Goal: Contribute content

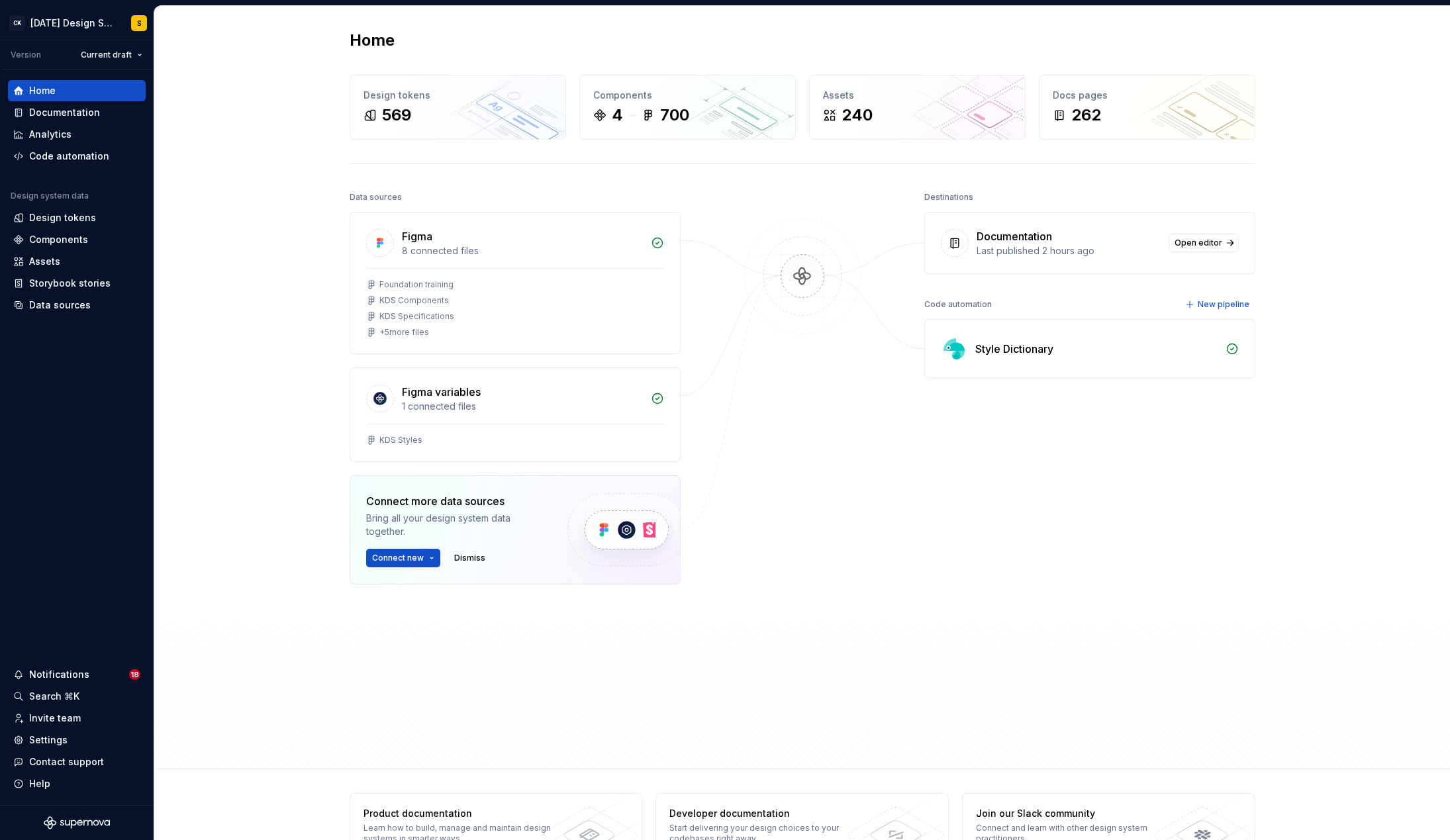
scroll to position [2, 0]
click at [82, 112] on div "Documentation" at bounding box center [64, 112] width 71 height 13
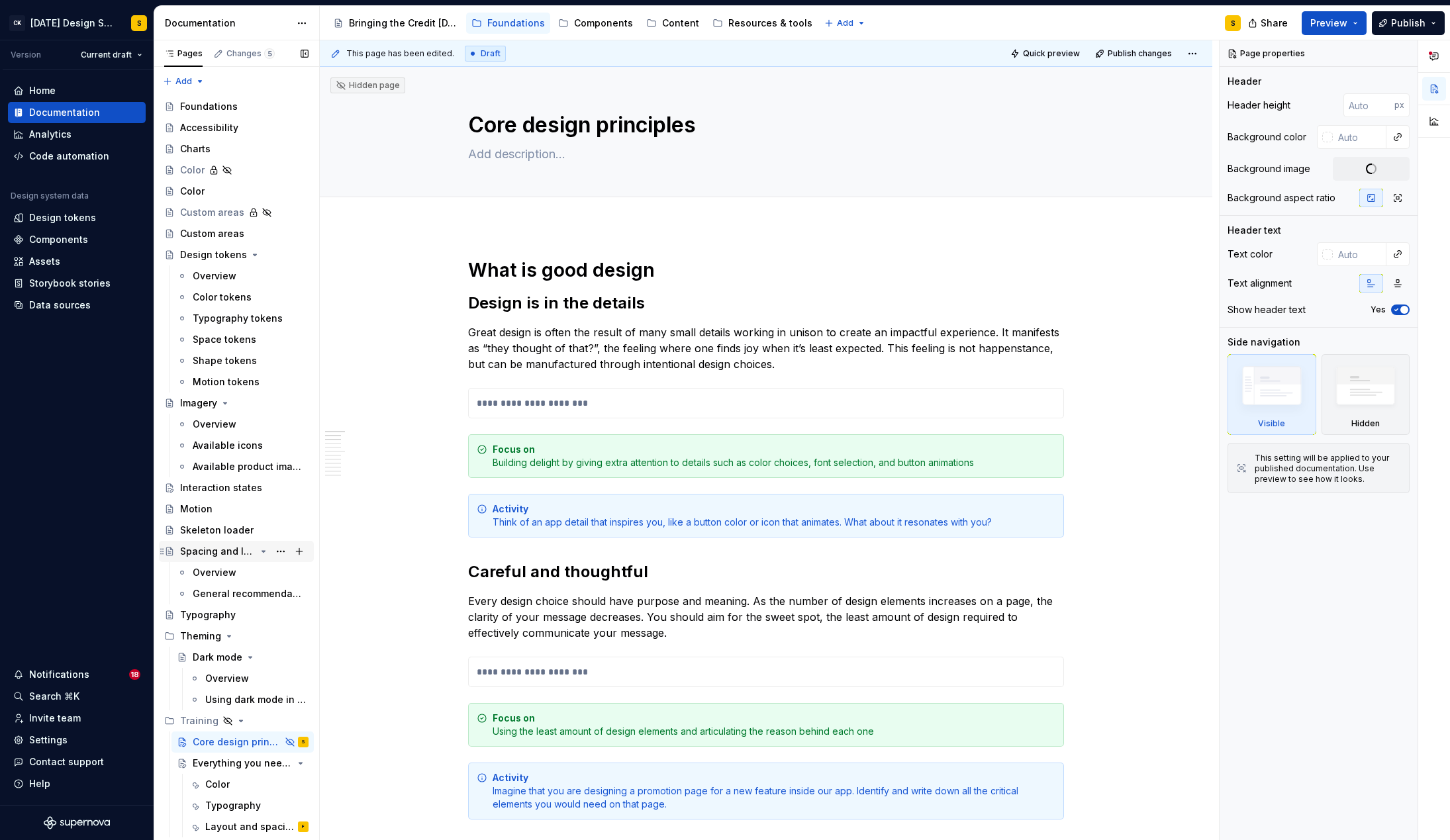
click at [213, 553] on div "Spacing and layout" at bounding box center [217, 551] width 76 height 13
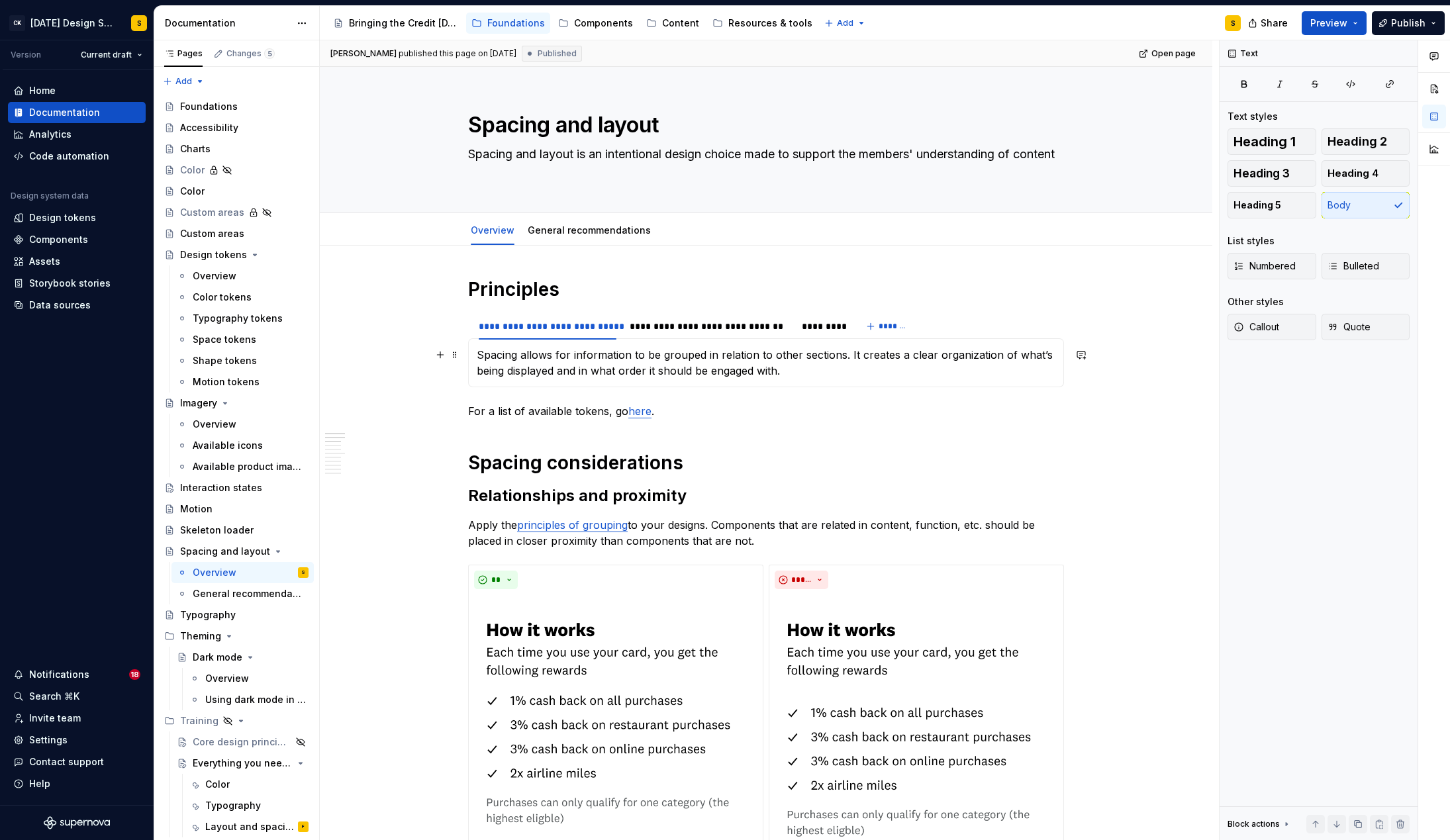
click at [1054, 375] on p "Spacing allows for information to be grouped in relation to other sections. It …" at bounding box center [765, 363] width 579 height 32
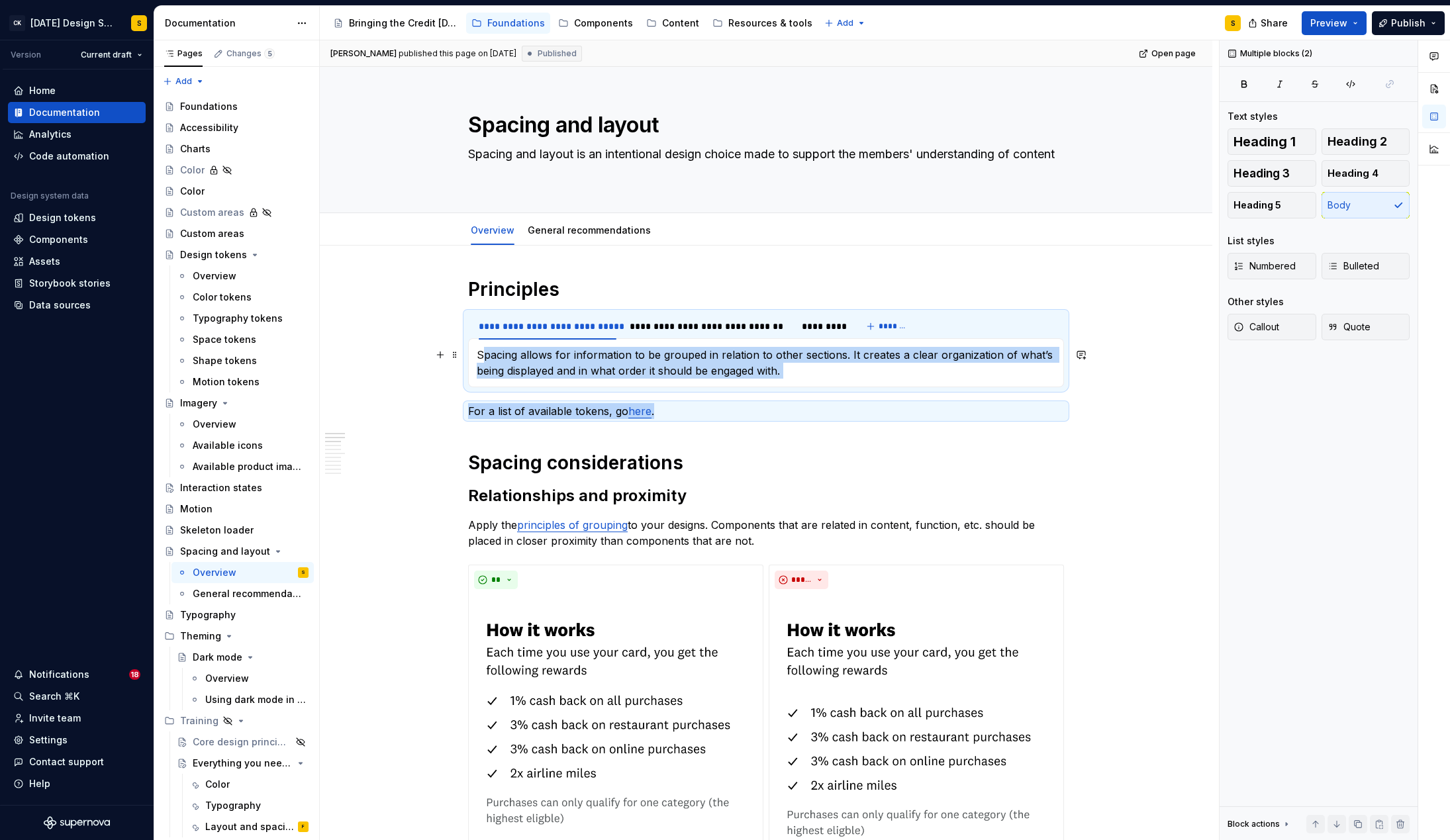
drag, startPoint x: 676, startPoint y: 414, endPoint x: 485, endPoint y: 350, distance: 201.4
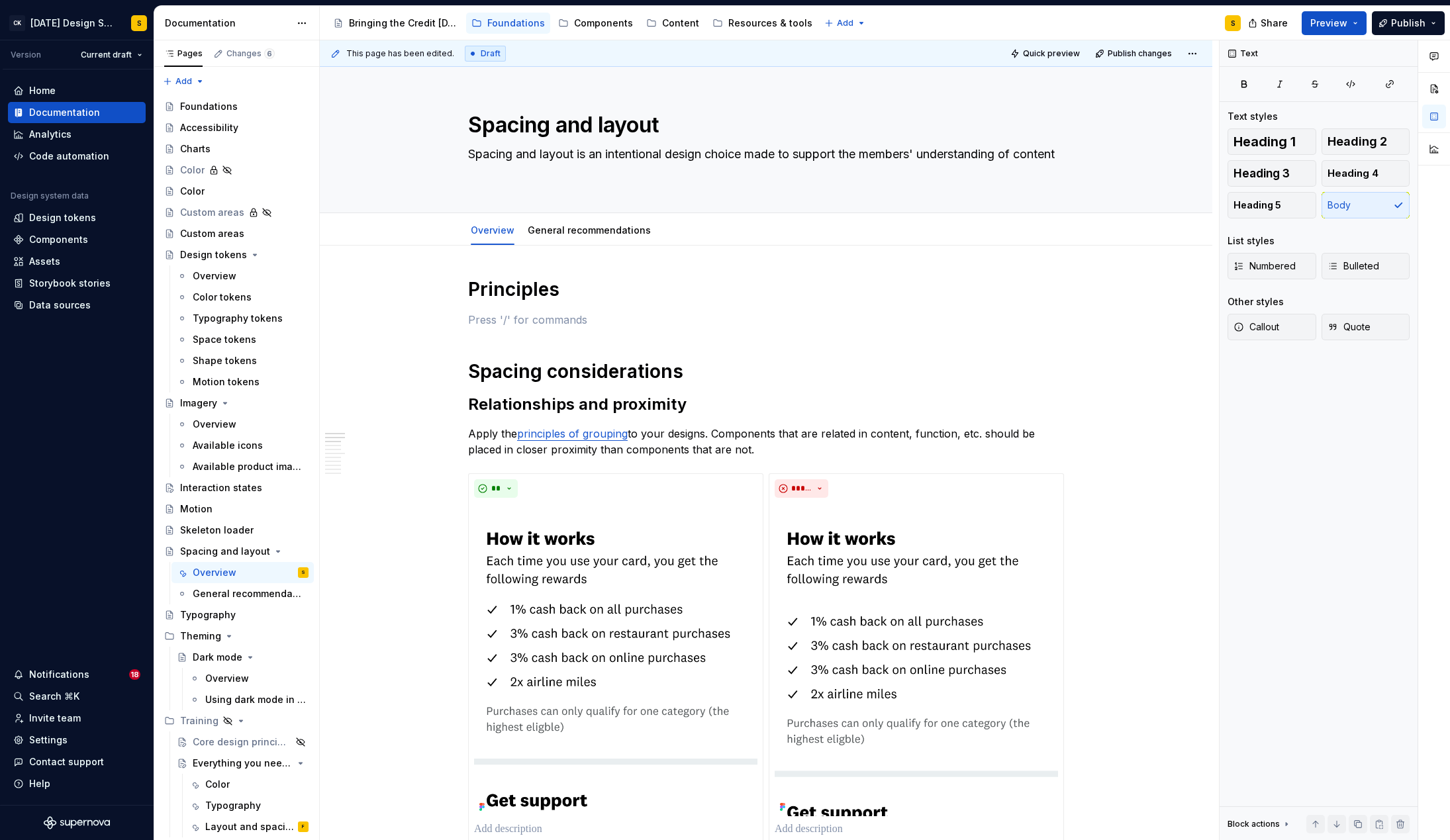
type textarea "*"
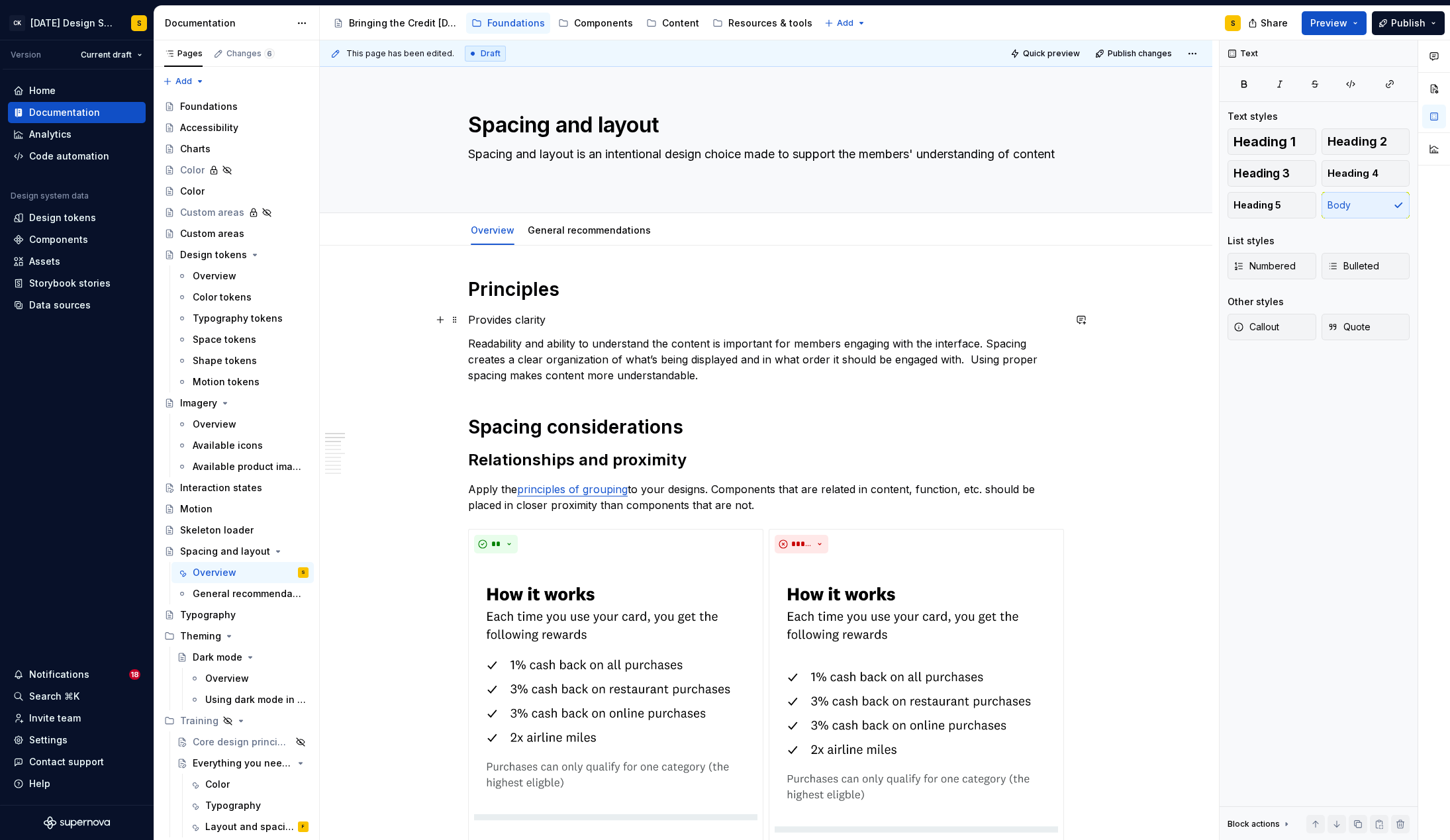
click at [528, 321] on p "Provides clarity" at bounding box center [765, 319] width 595 height 16
click at [556, 298] on button "button" at bounding box center [555, 295] width 18 height 18
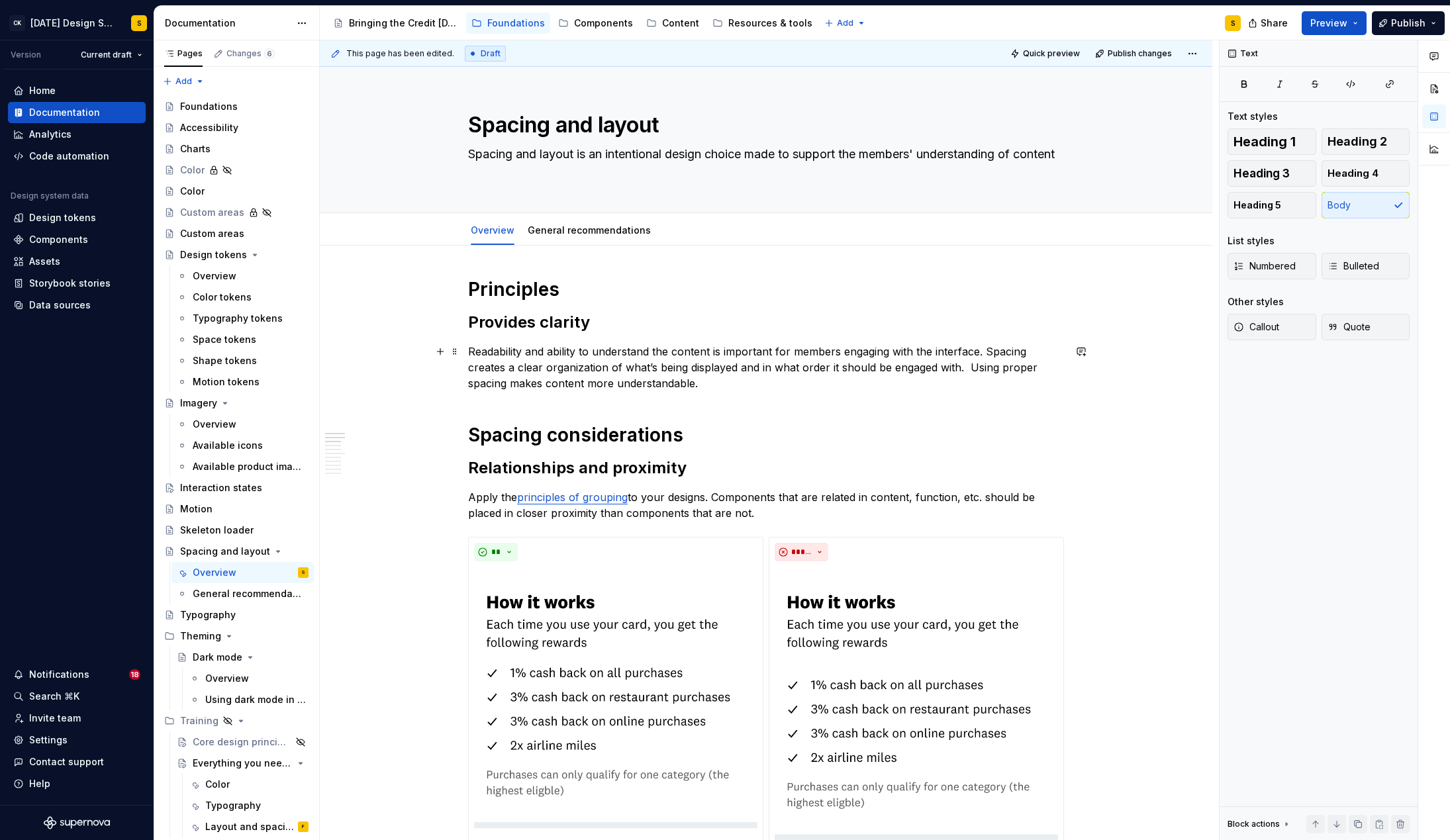
click at [580, 360] on p "Readability and ability to understand the content is important for members enga…" at bounding box center [765, 367] width 595 height 47
click at [581, 324] on h2 "Provides clarity" at bounding box center [765, 321] width 595 height 21
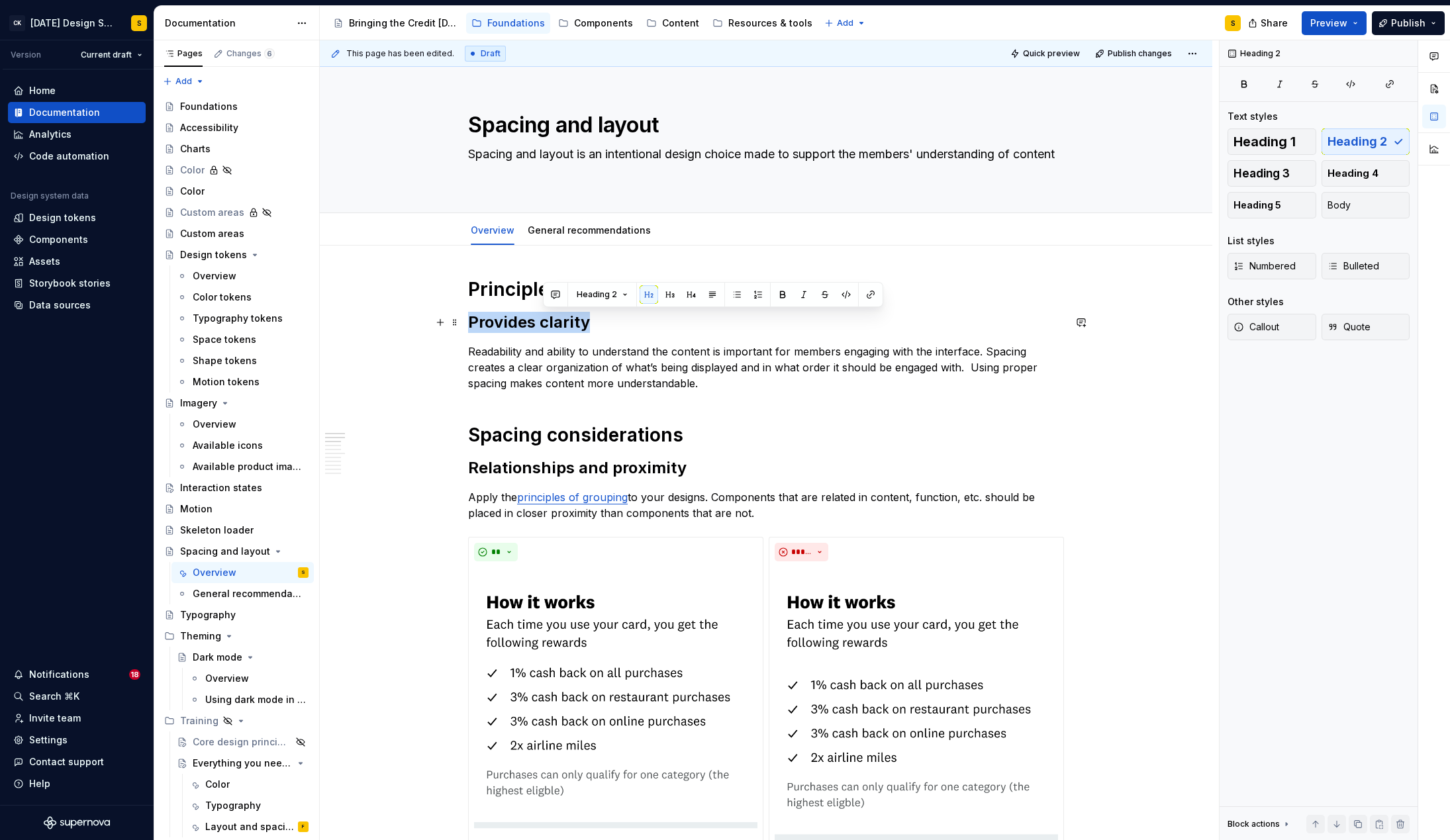
click at [581, 324] on h2 "Provides clarity" at bounding box center [765, 321] width 595 height 21
click at [618, 296] on button "button" at bounding box center [620, 295] width 18 height 18
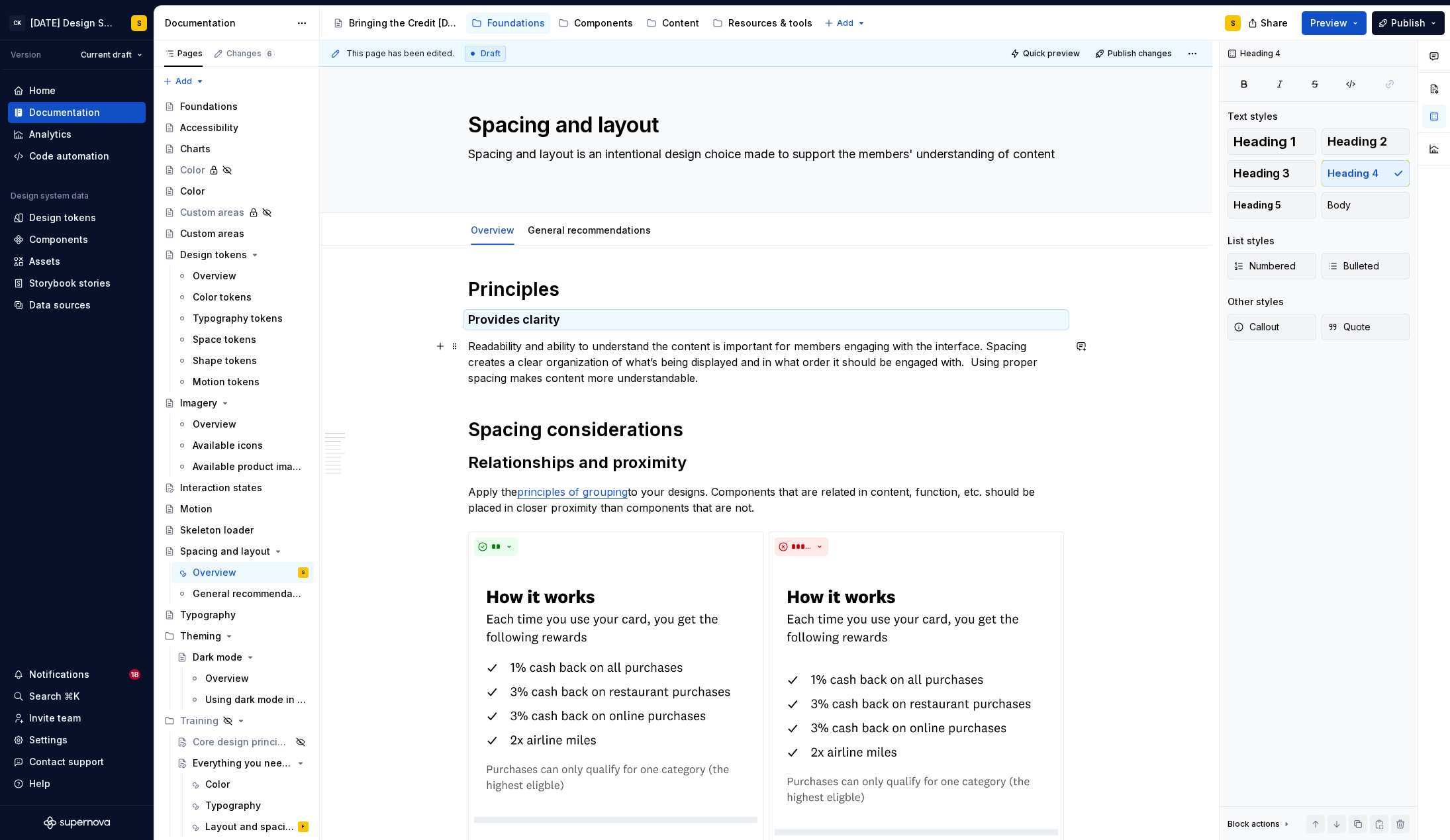
click at [557, 347] on p "Readability and ability to understand the content is important for members enga…" at bounding box center [765, 361] width 595 height 47
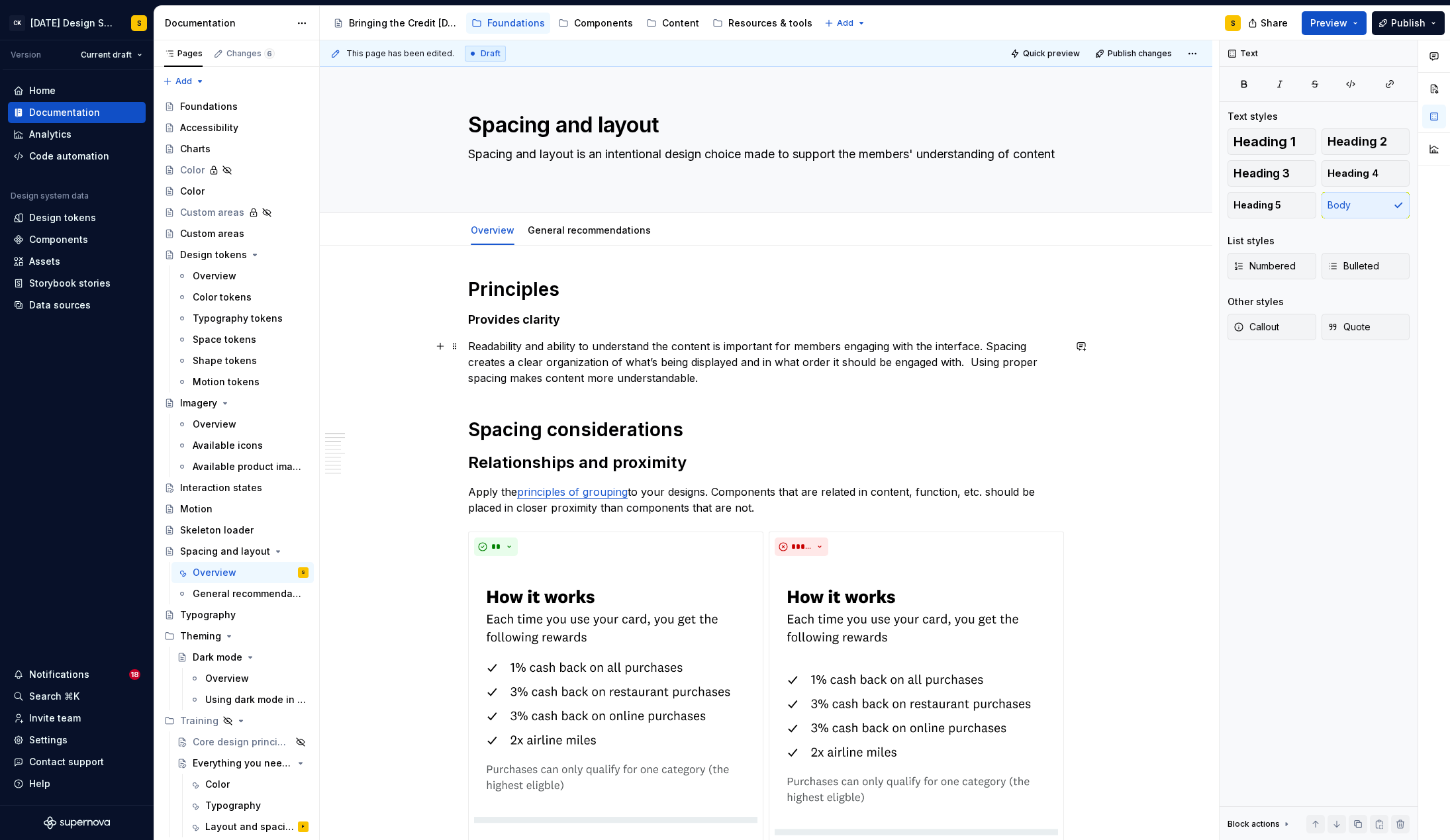
click at [755, 383] on p "Readability and ability to understand the content is important for members enga…" at bounding box center [765, 361] width 595 height 47
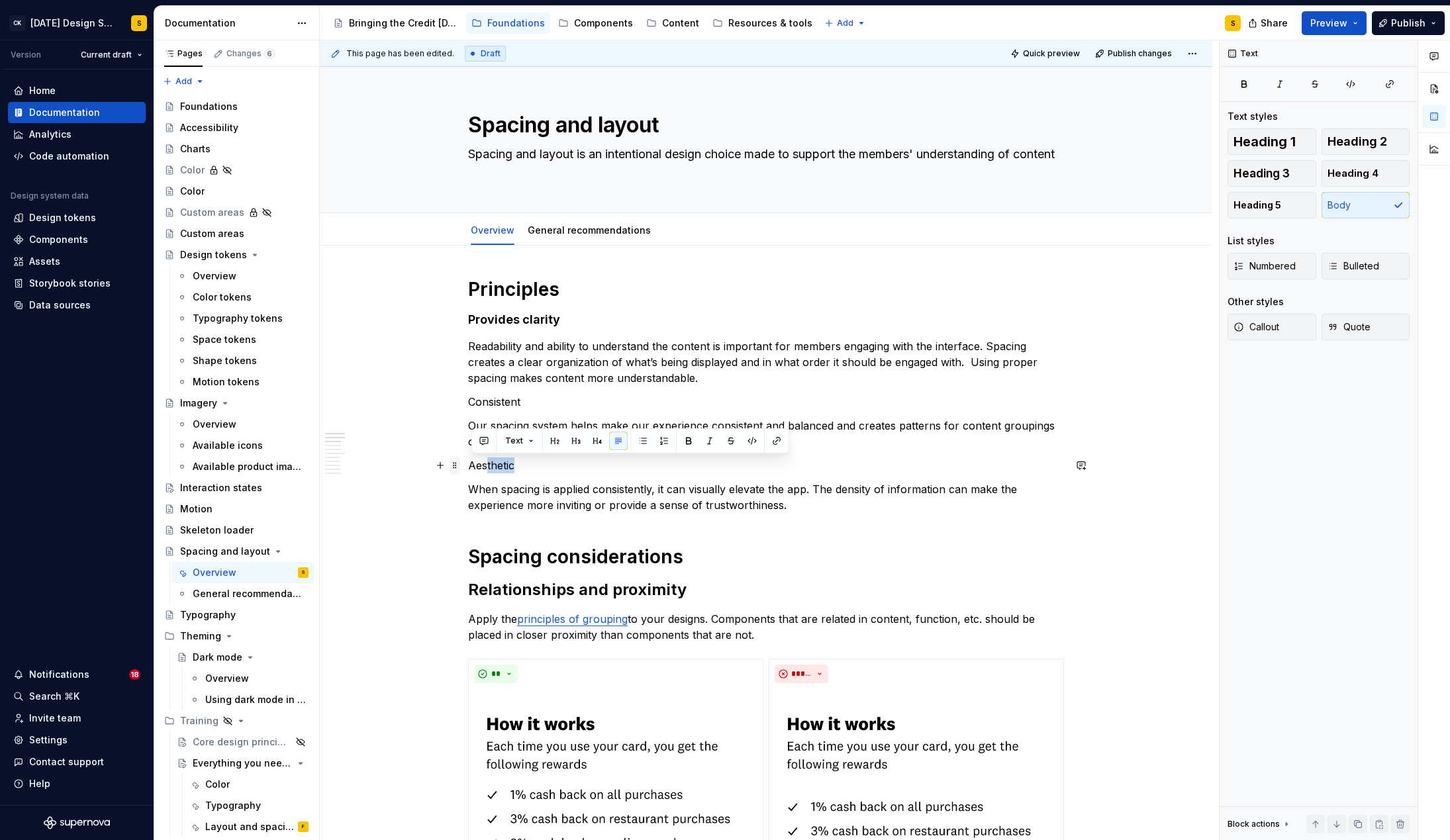
drag, startPoint x: 492, startPoint y: 466, endPoint x: 459, endPoint y: 469, distance: 33.1
click at [476, 466] on p "Aesthetic" at bounding box center [765, 465] width 595 height 16
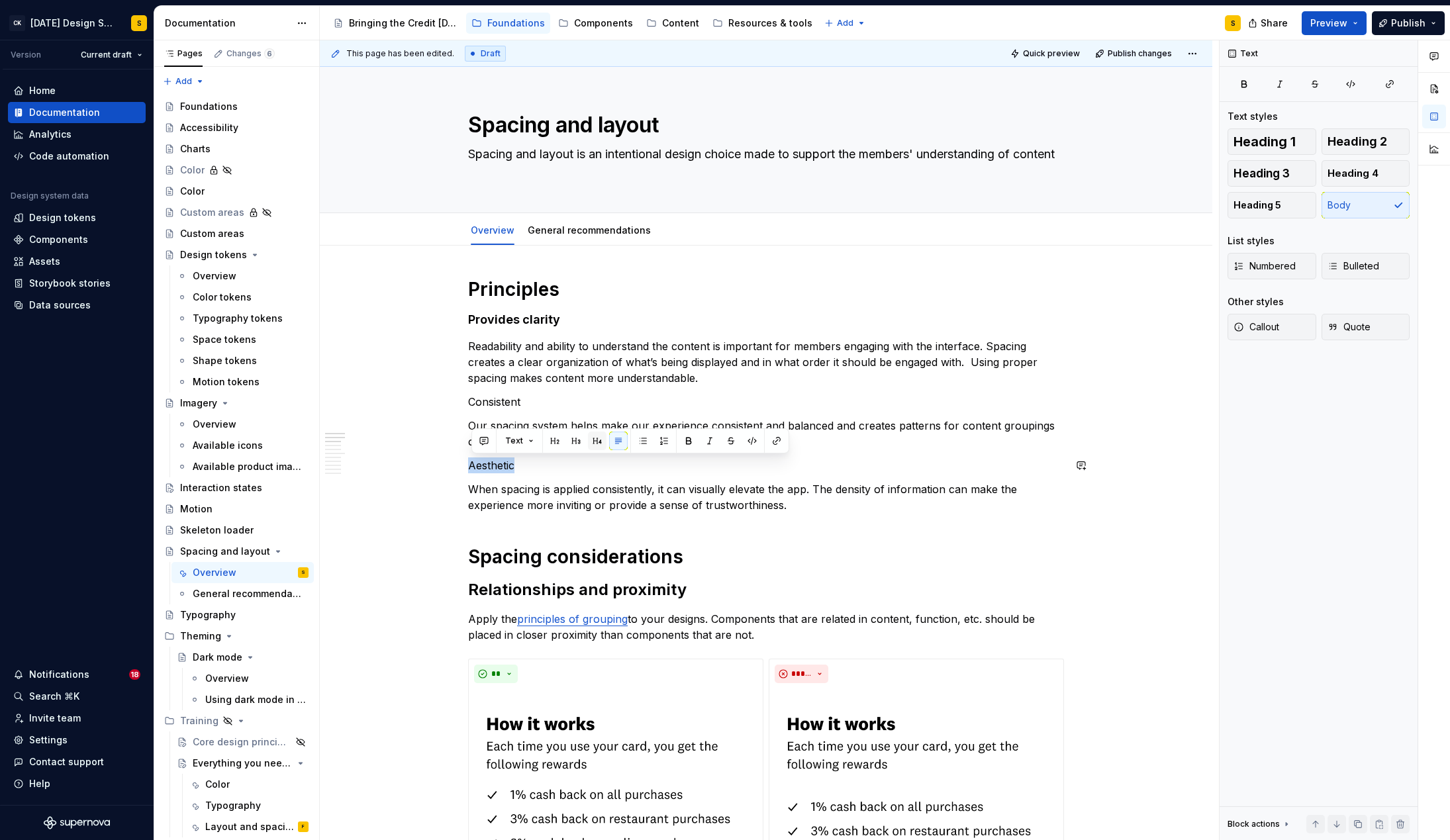
click at [602, 442] on button "button" at bounding box center [597, 440] width 18 height 18
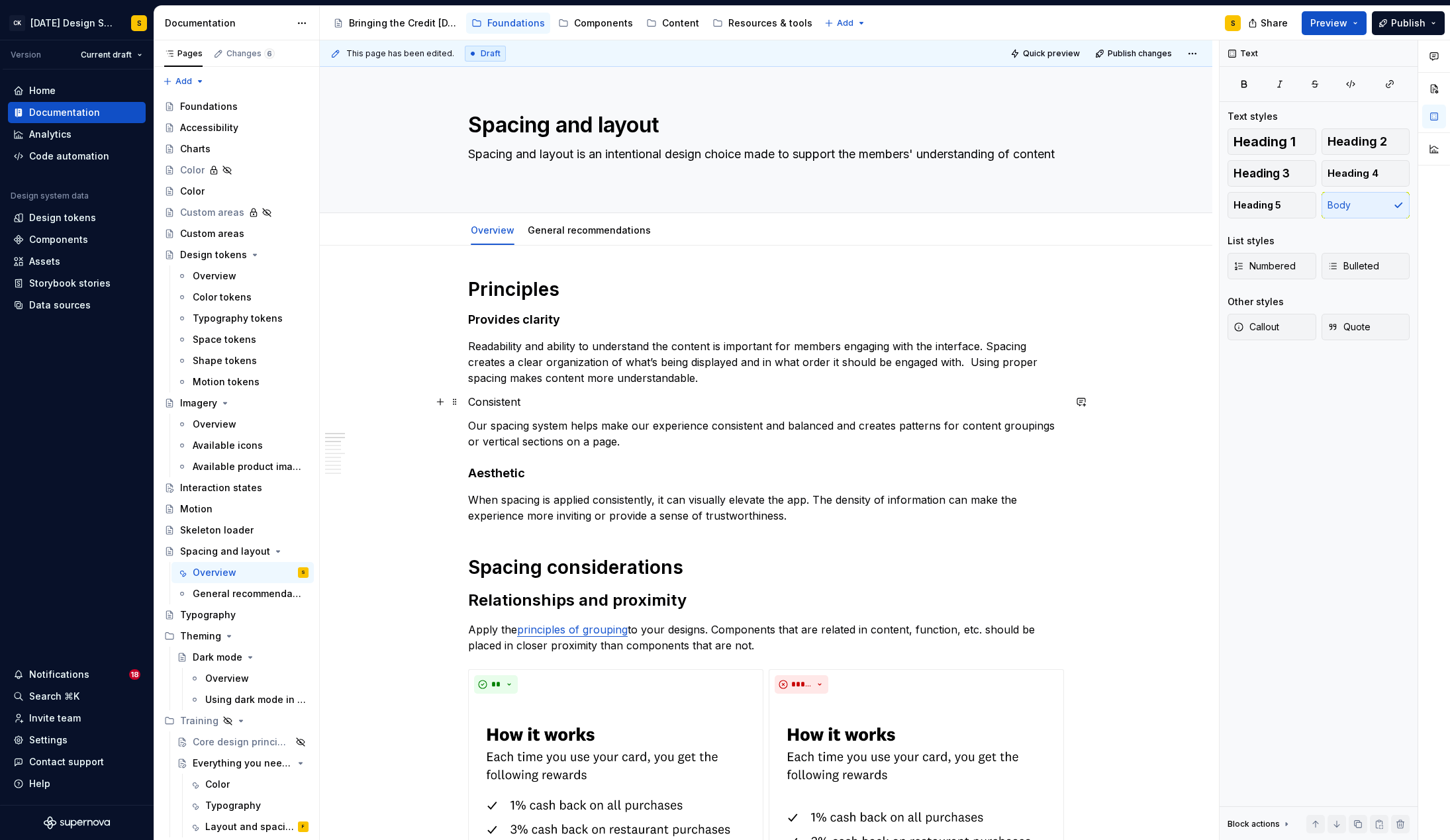
click at [514, 401] on p "Consistent" at bounding box center [765, 401] width 595 height 16
click at [599, 379] on button "button" at bounding box center [597, 377] width 18 height 18
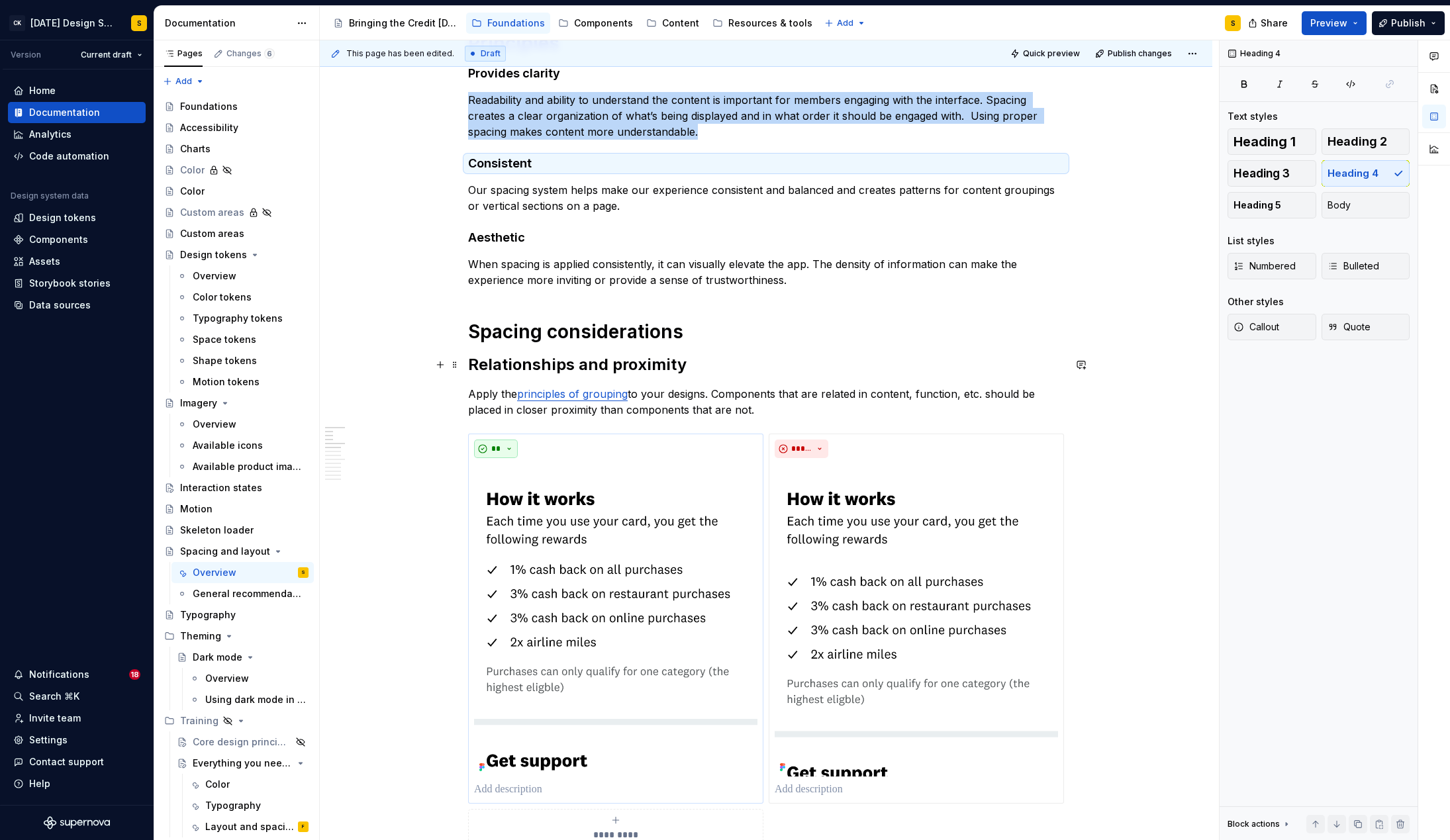
scroll to position [246, 0]
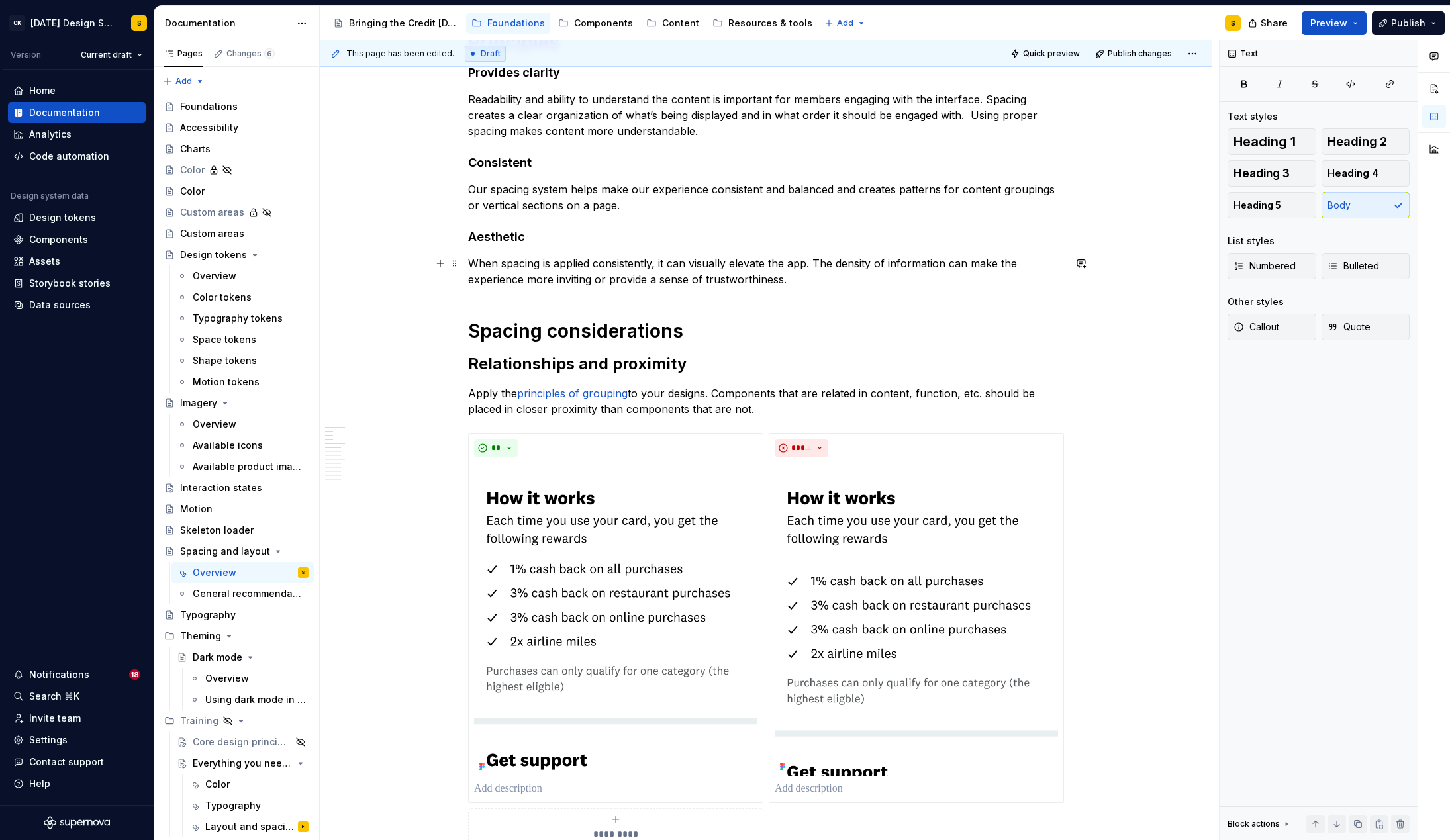
click at [818, 284] on p "When spacing is applied consistently, it can visually elevate the app. The dens…" at bounding box center [765, 271] width 595 height 32
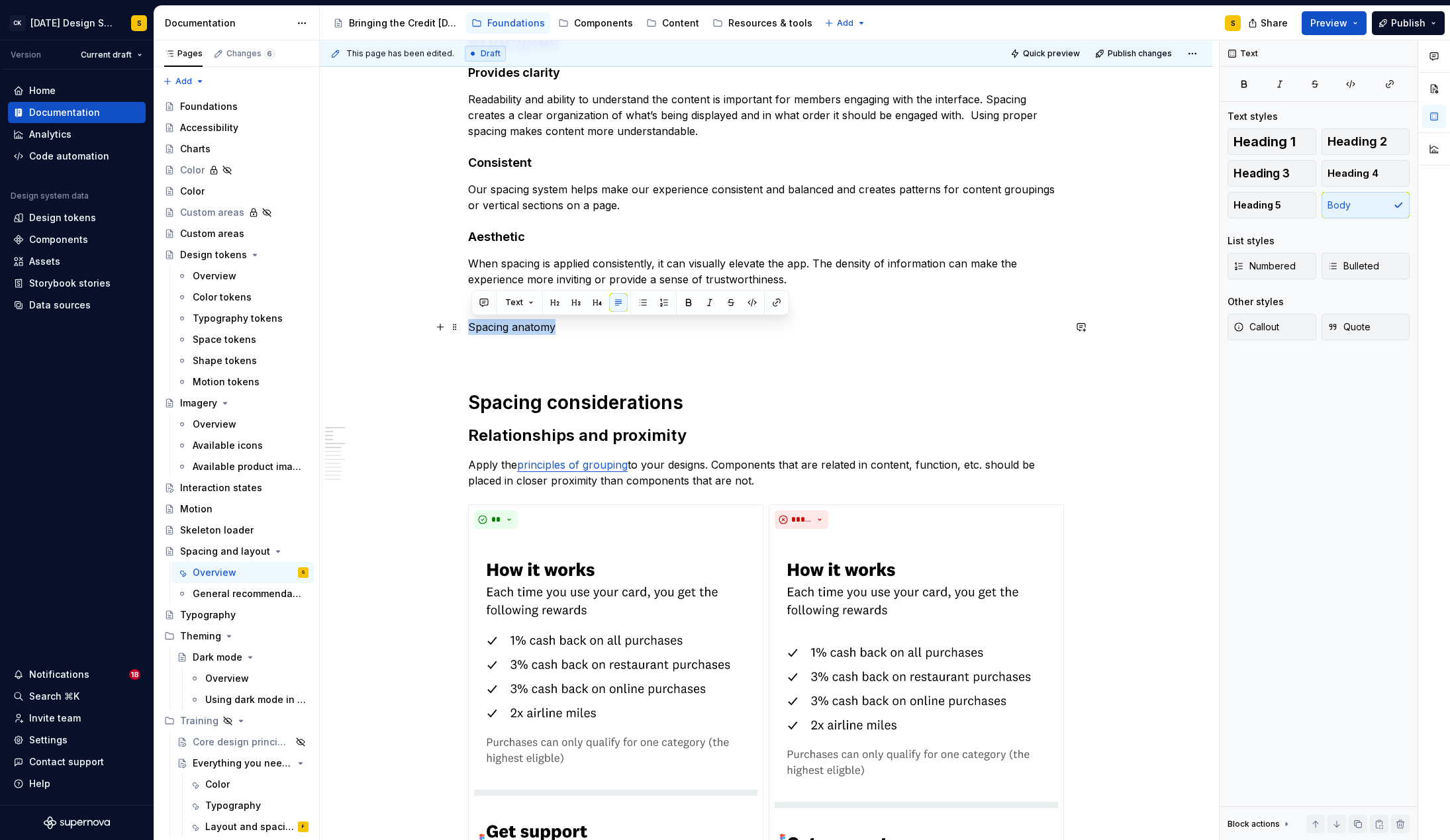
drag, startPoint x: 472, startPoint y: 326, endPoint x: 584, endPoint y: 329, distance: 112.0
click at [585, 330] on p "Spacing anatomy" at bounding box center [765, 326] width 595 height 16
click at [551, 301] on button "button" at bounding box center [555, 302] width 18 height 18
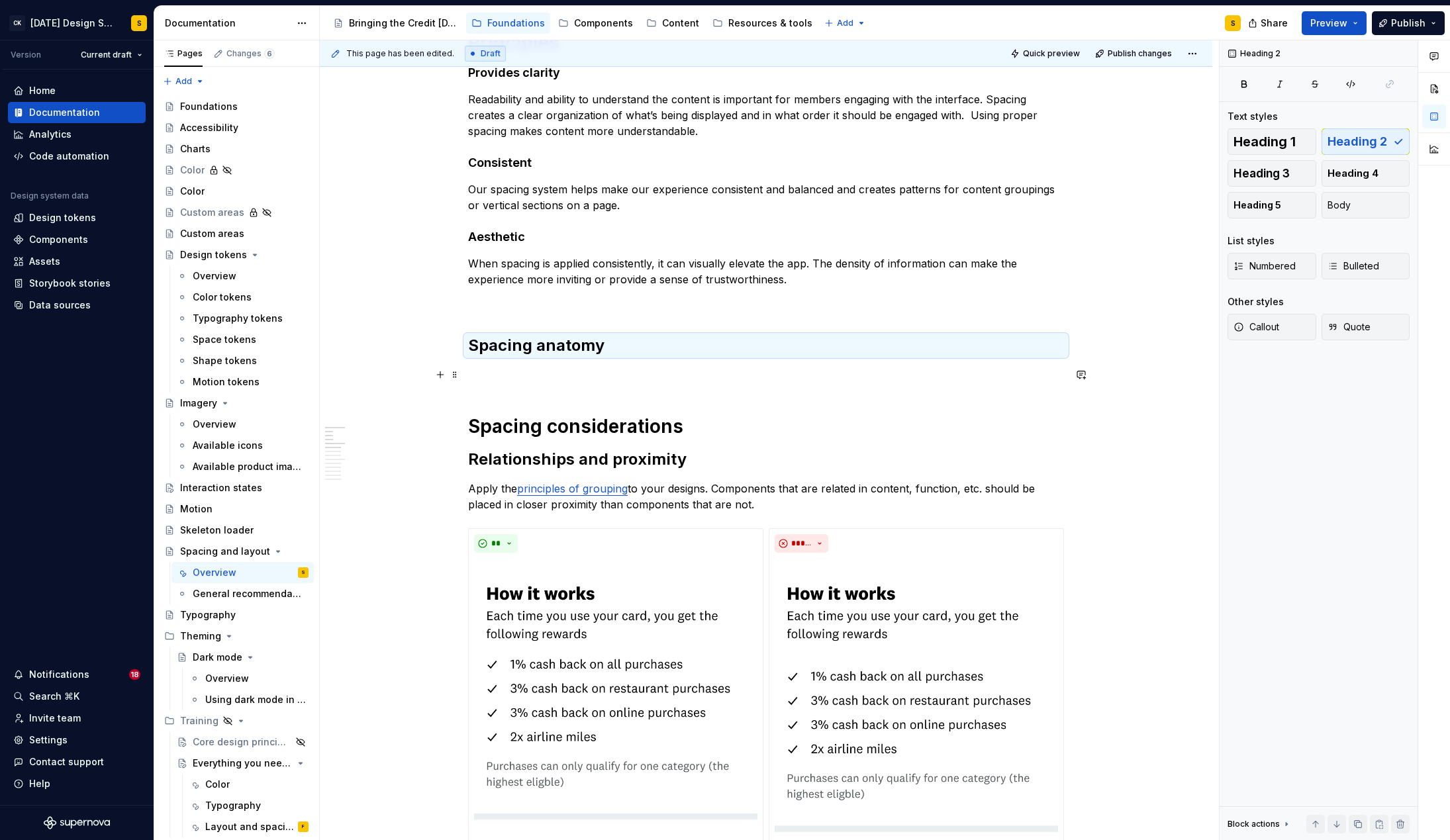
click at [540, 366] on p at bounding box center [765, 374] width 595 height 16
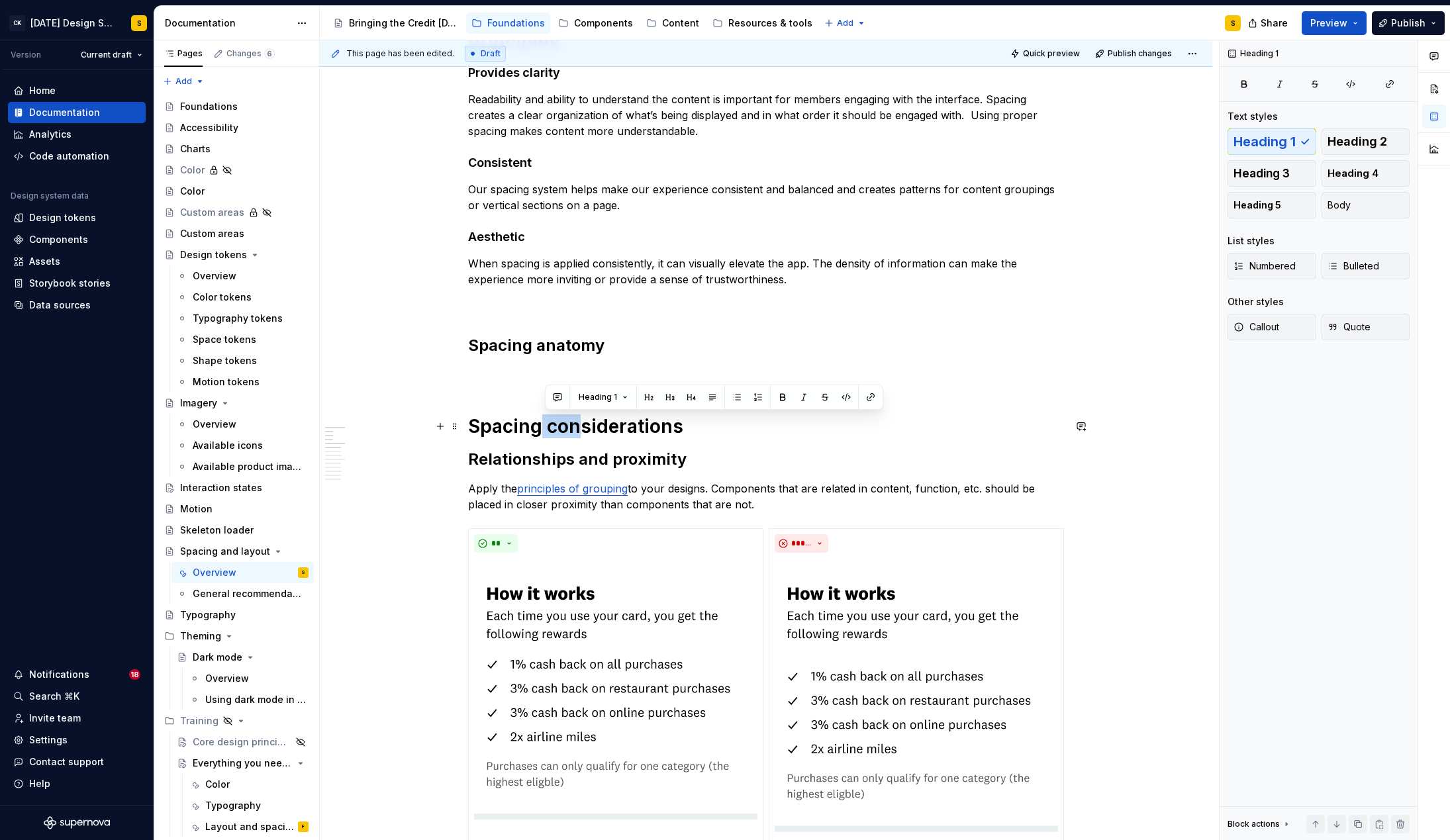
drag, startPoint x: 584, startPoint y: 430, endPoint x: 541, endPoint y: 429, distance: 43.0
click at [541, 429] on h1 "Spacing considerations" at bounding box center [765, 426] width 595 height 24
click at [573, 343] on h2 "Spacing anatomy" at bounding box center [765, 345] width 595 height 21
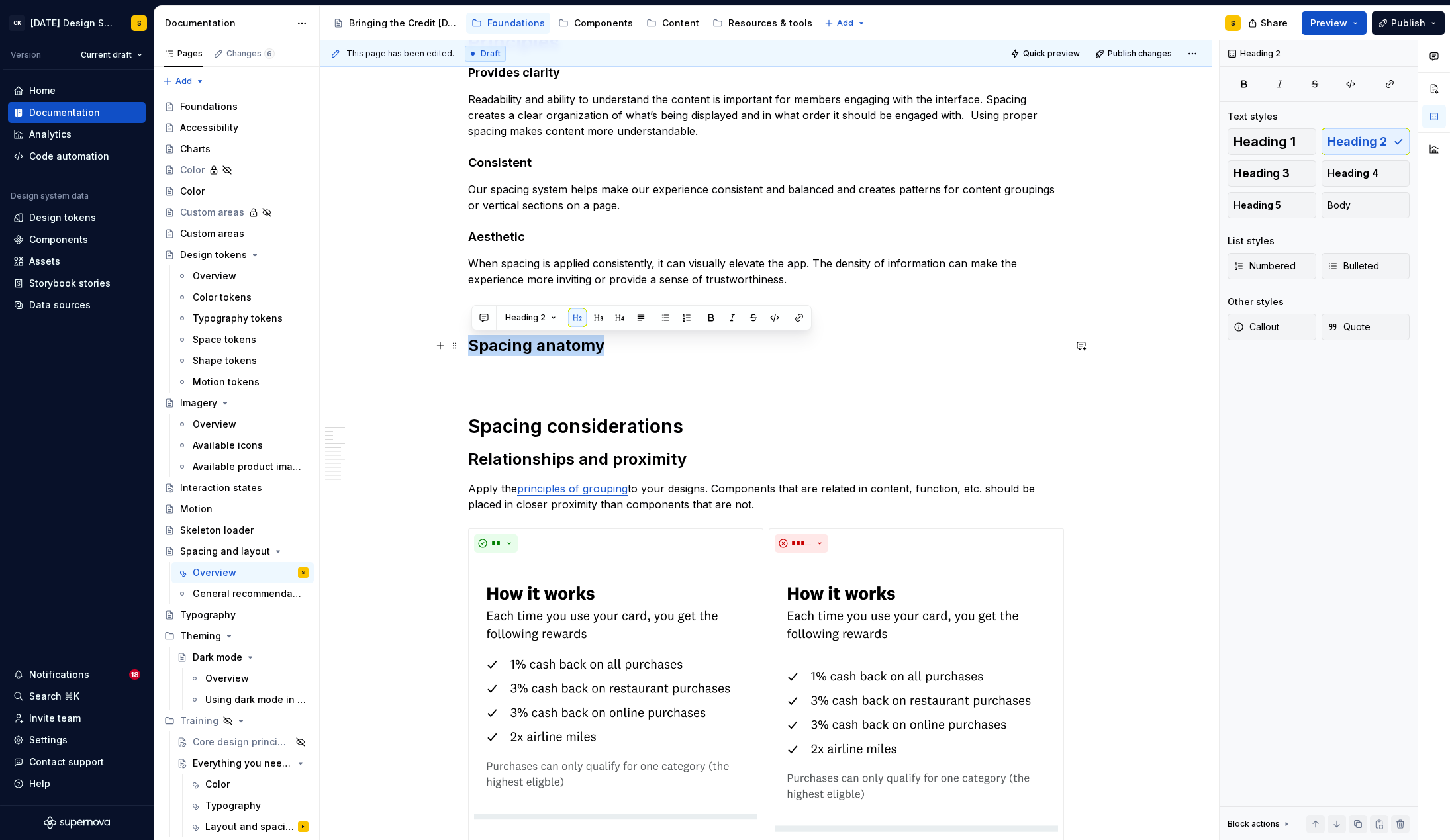
click at [573, 343] on h2 "Spacing anatomy" at bounding box center [765, 345] width 595 height 21
click at [545, 316] on button "Heading 2" at bounding box center [531, 317] width 63 height 18
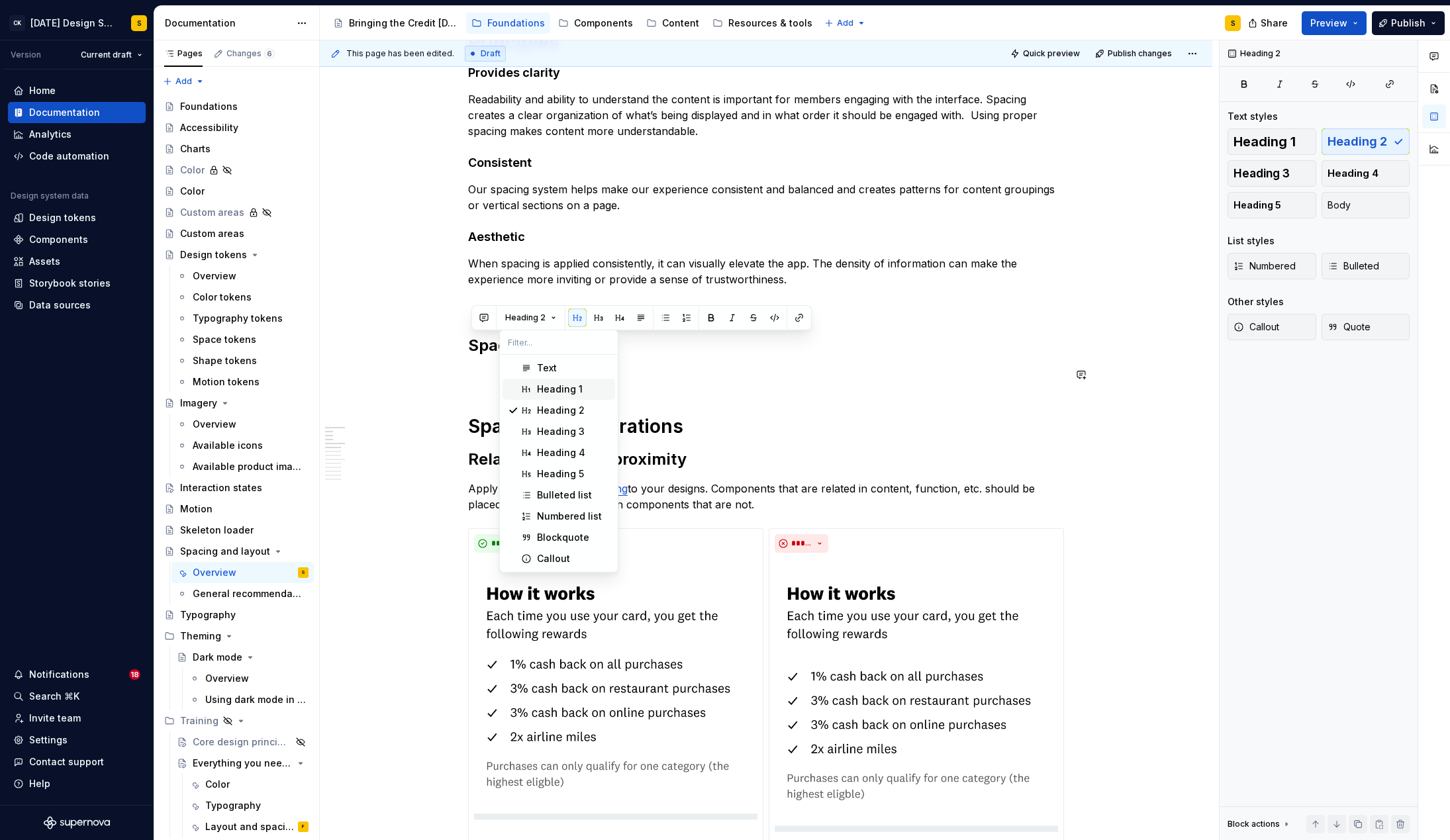
click at [553, 390] on div "Heading 1" at bounding box center [560, 389] width 46 height 13
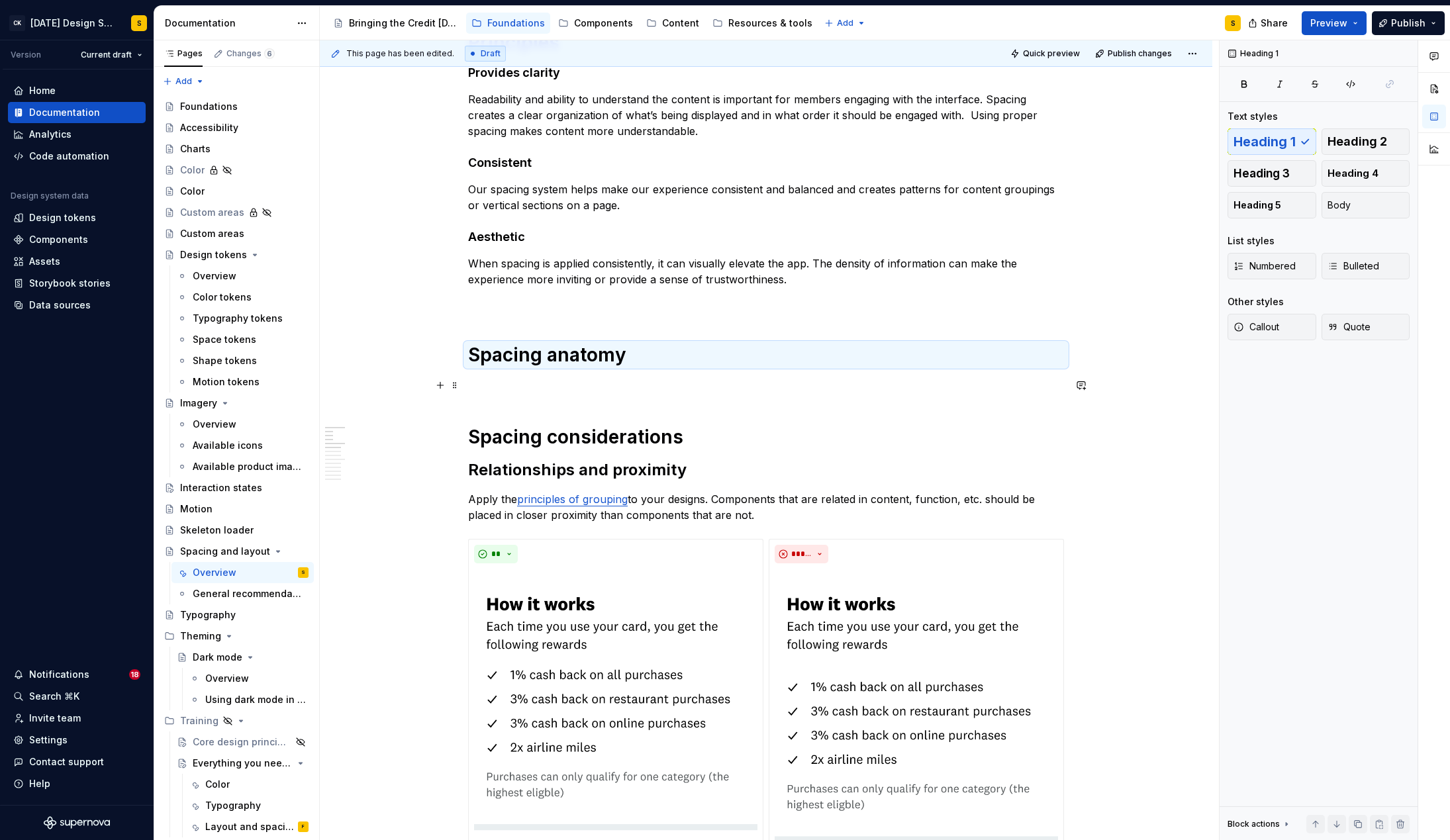
click at [582, 389] on p at bounding box center [765, 385] width 595 height 16
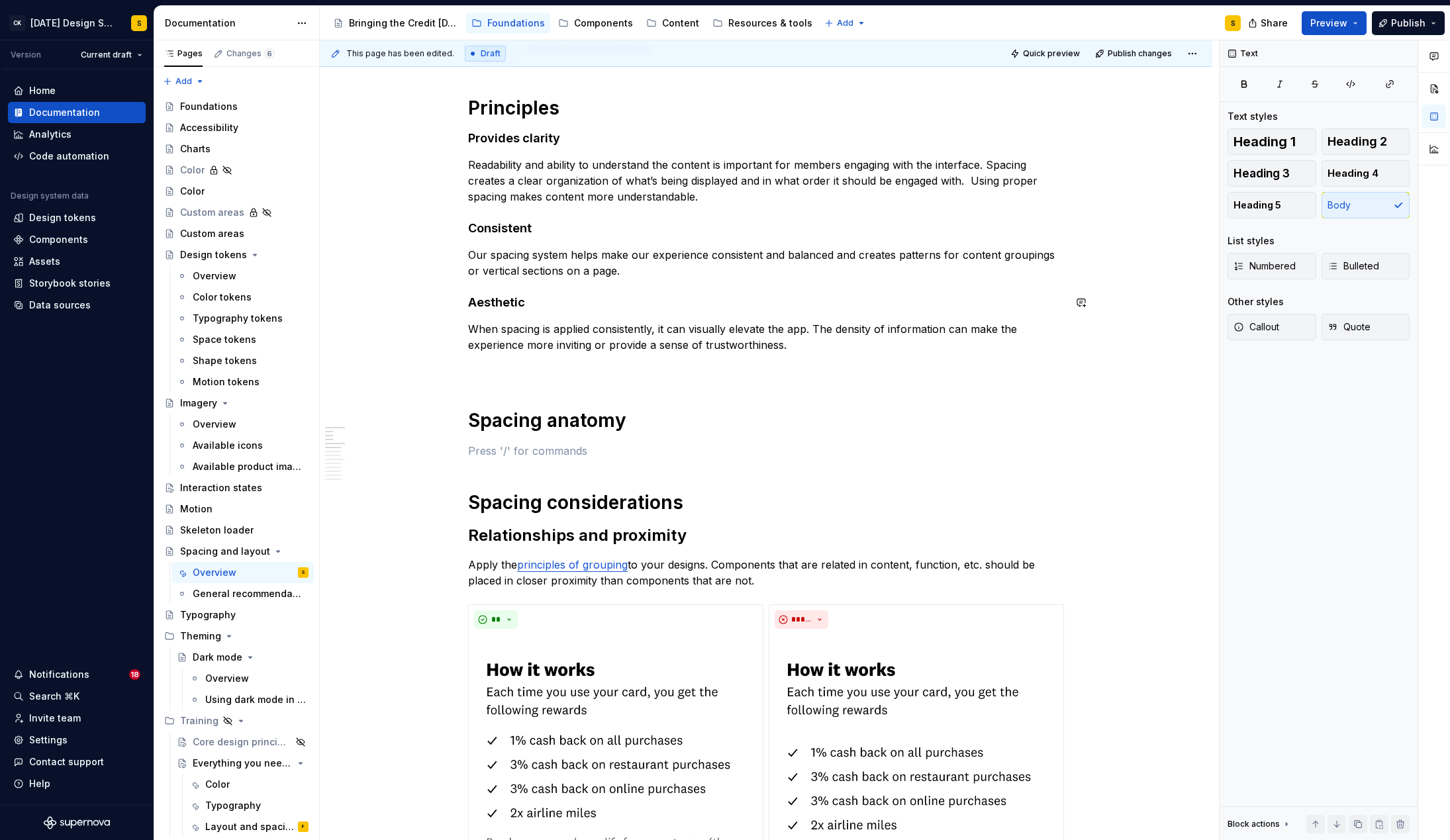
scroll to position [221, 0]
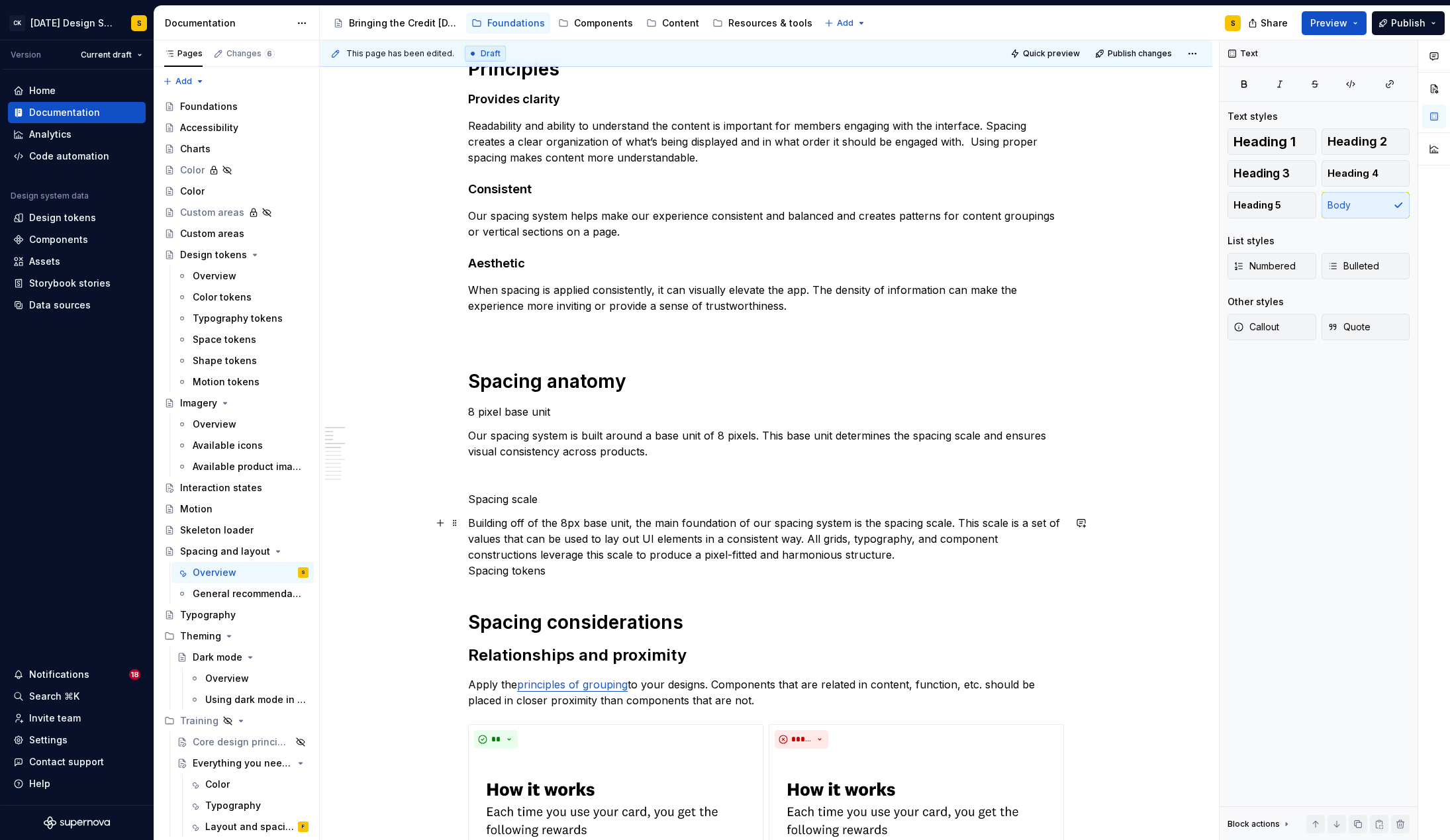
click at [903, 555] on p "Building off of the 8px base unit, the main foundation of our spacing system is…" at bounding box center [765, 546] width 595 height 63
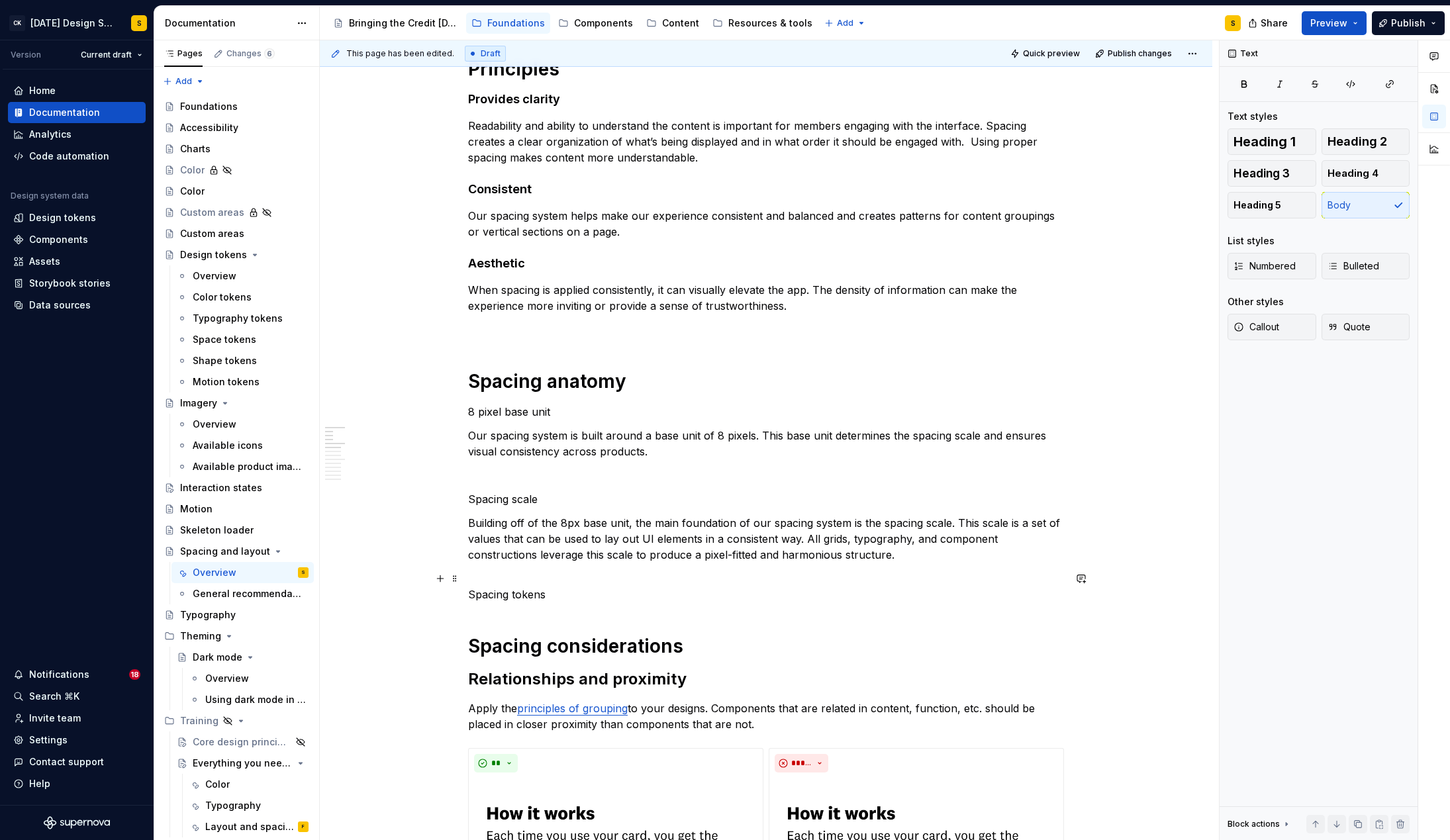
click at [472, 595] on p "Spacing tokens" at bounding box center [765, 586] width 595 height 32
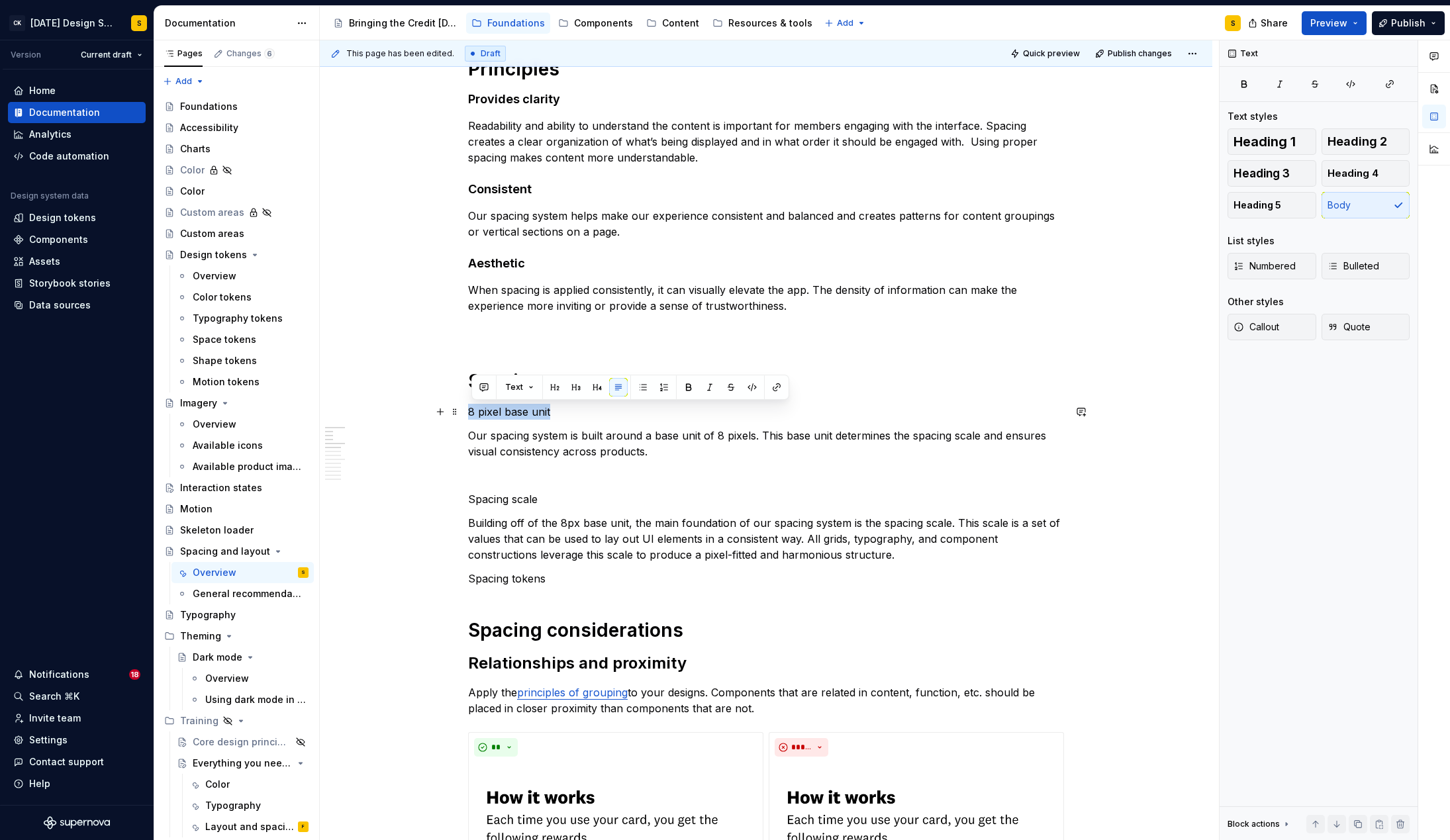
drag, startPoint x: 484, startPoint y: 410, endPoint x: 576, endPoint y: 415, distance: 92.1
click at [576, 415] on p "8 pixel base unit" at bounding box center [765, 411] width 595 height 16
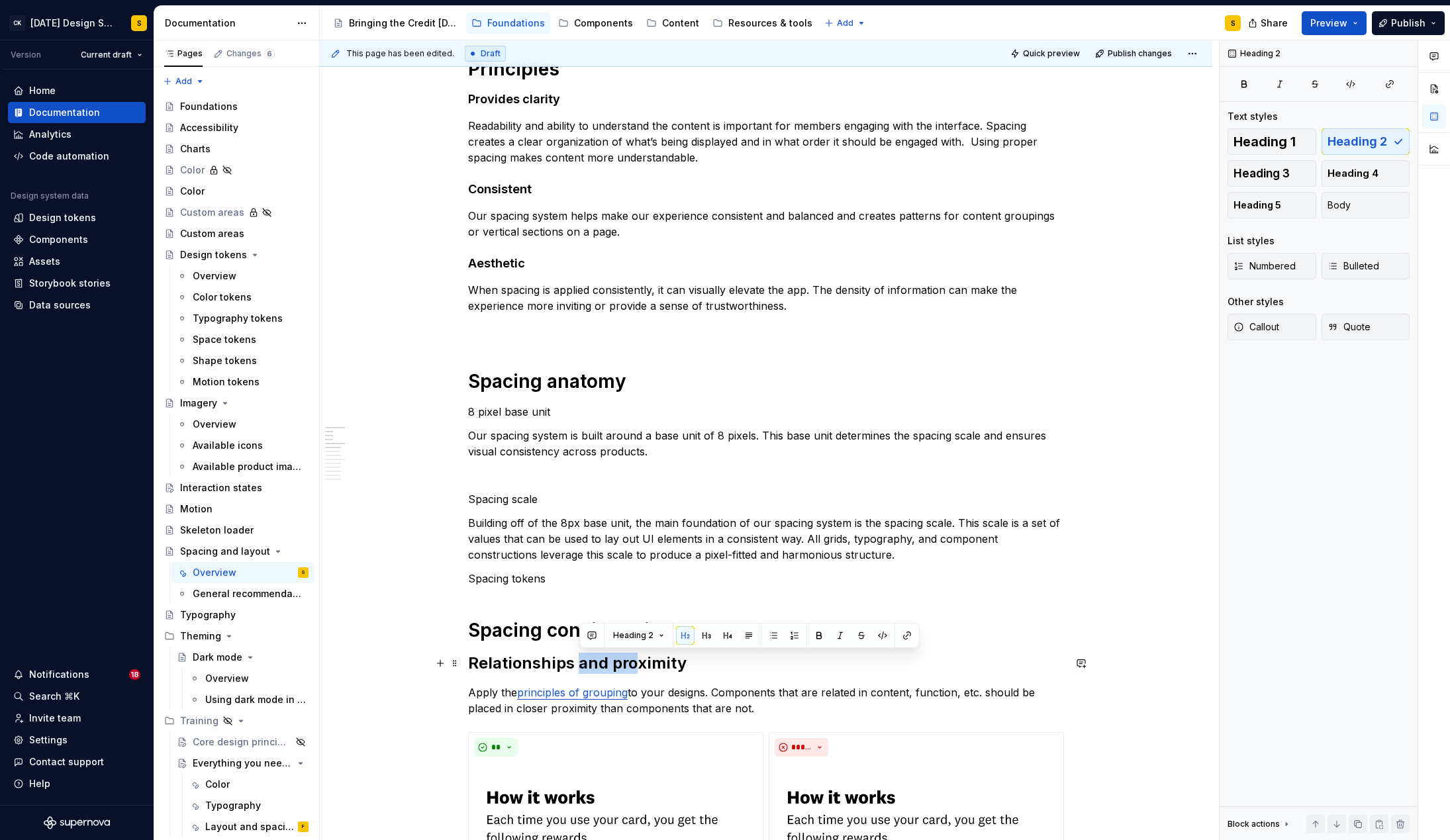
drag, startPoint x: 640, startPoint y: 668, endPoint x: 583, endPoint y: 664, distance: 57.1
click at [583, 664] on h2 "Relationships and proximity" at bounding box center [765, 663] width 595 height 21
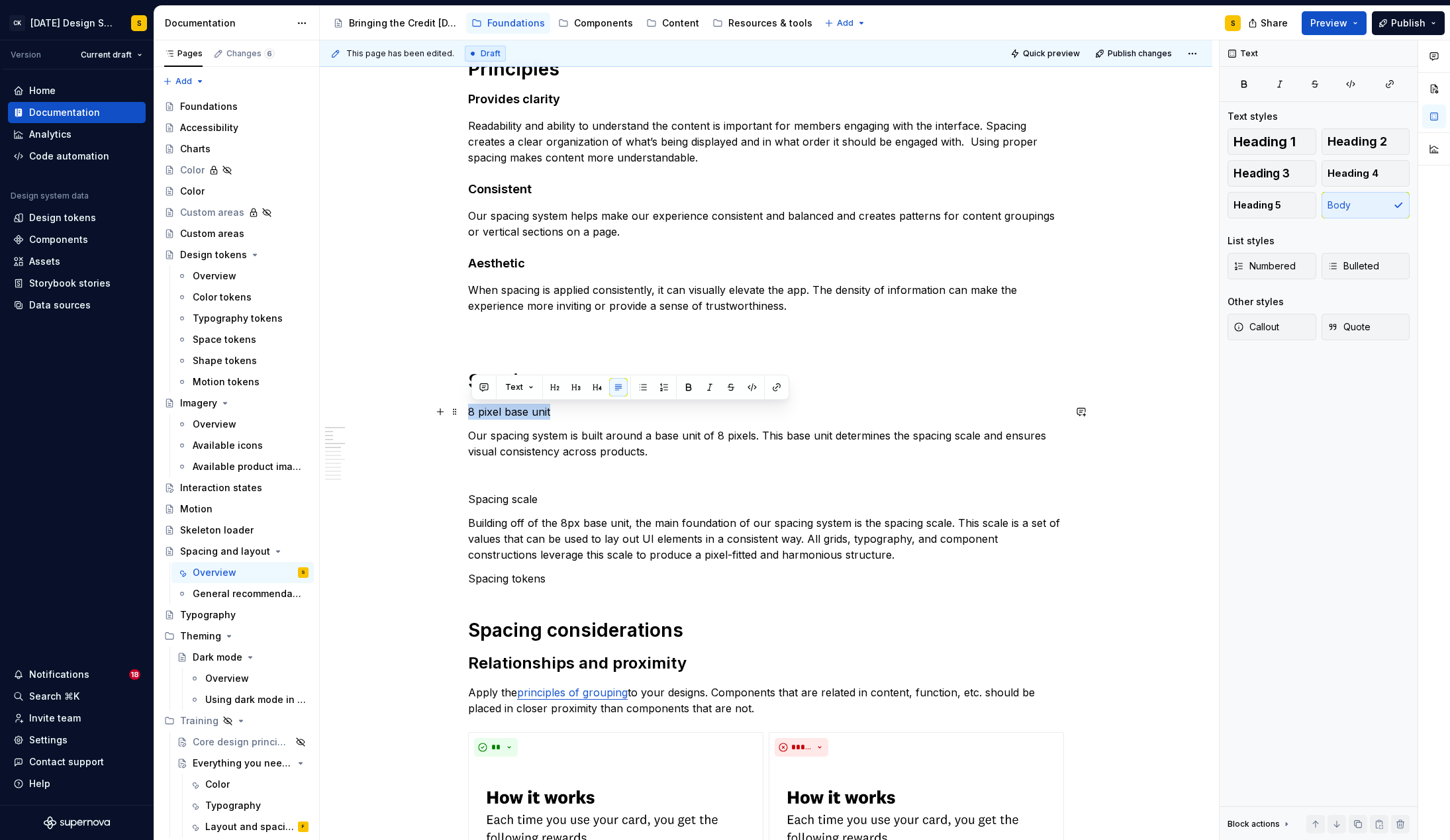
drag, startPoint x: 473, startPoint y: 412, endPoint x: 570, endPoint y: 413, distance: 97.0
click at [570, 413] on p "8 pixel base unit" at bounding box center [765, 411] width 595 height 16
click at [579, 388] on button "button" at bounding box center [576, 387] width 18 height 18
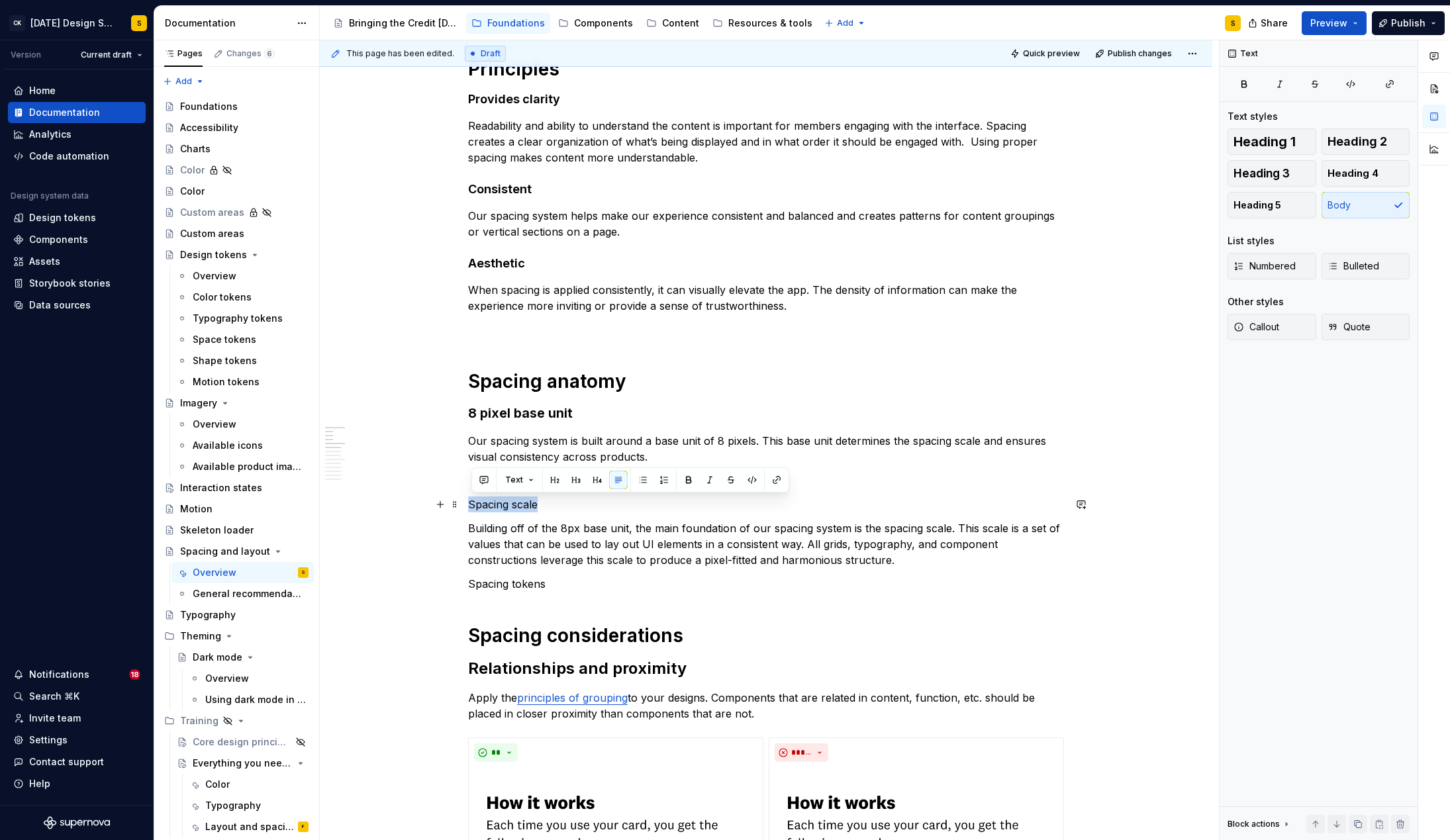
drag, startPoint x: 471, startPoint y: 505, endPoint x: 586, endPoint y: 504, distance: 115.0
click at [586, 504] on p "Spacing scale" at bounding box center [765, 504] width 595 height 16
click at [577, 478] on button "button" at bounding box center [576, 480] width 18 height 18
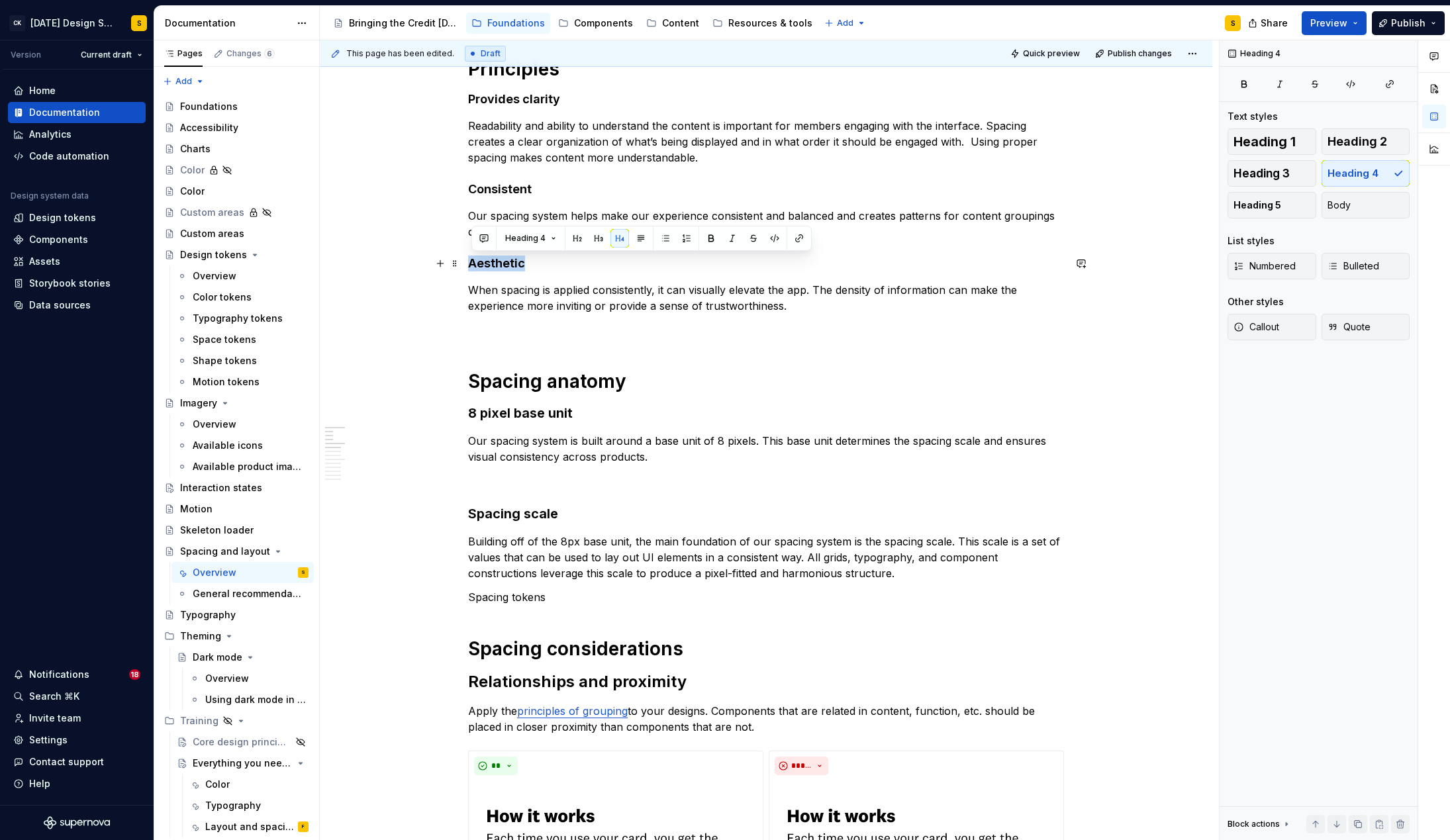
drag, startPoint x: 473, startPoint y: 261, endPoint x: 573, endPoint y: 260, distance: 100.0
click at [573, 260] on h4 "Aesthetic" at bounding box center [765, 263] width 595 height 16
click at [595, 236] on button "button" at bounding box center [598, 238] width 18 height 18
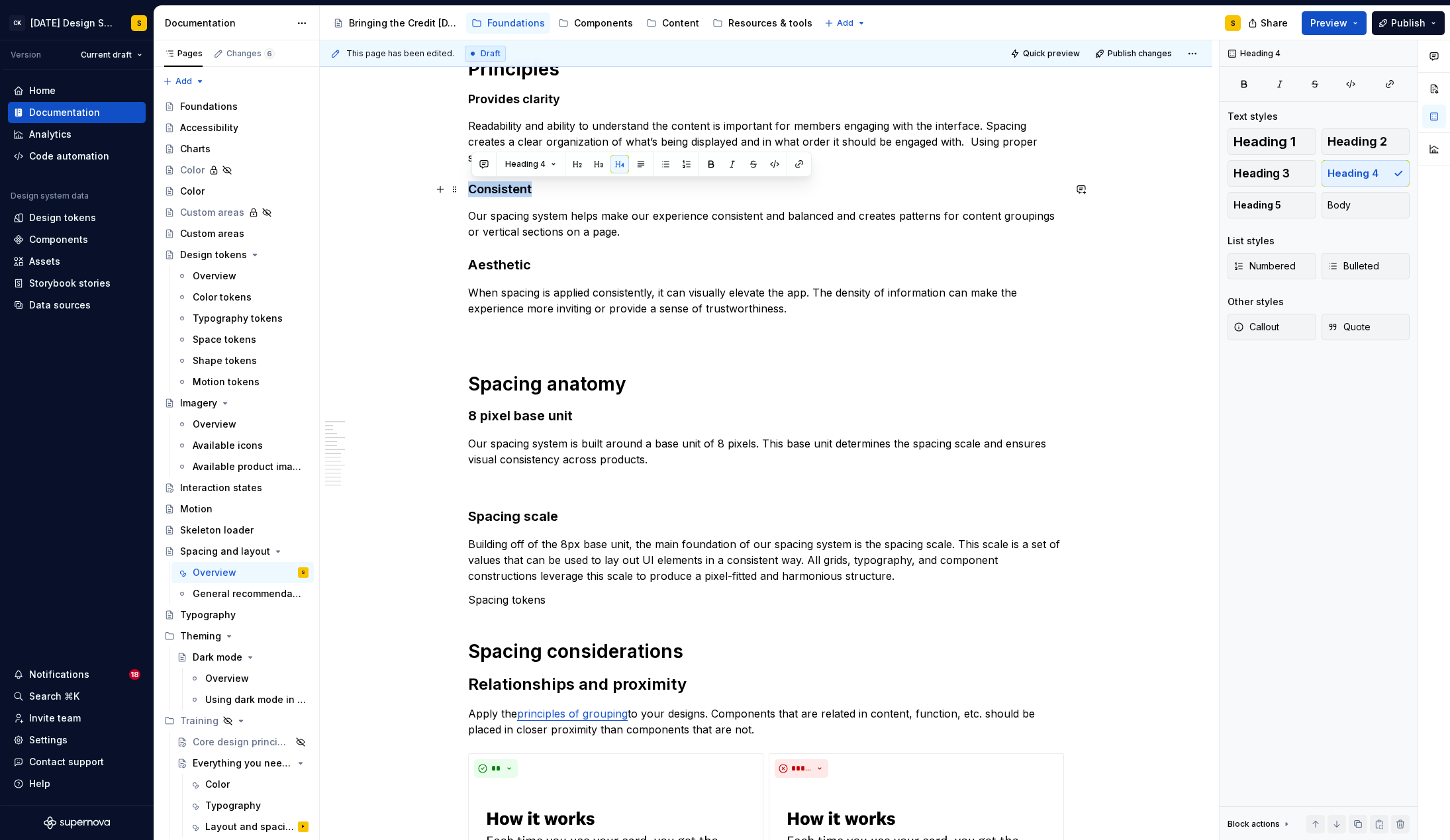
drag, startPoint x: 473, startPoint y: 188, endPoint x: 571, endPoint y: 186, distance: 98.0
click at [571, 186] on h4 "Consistent" at bounding box center [765, 189] width 595 height 16
click at [603, 163] on button "button" at bounding box center [598, 164] width 18 height 18
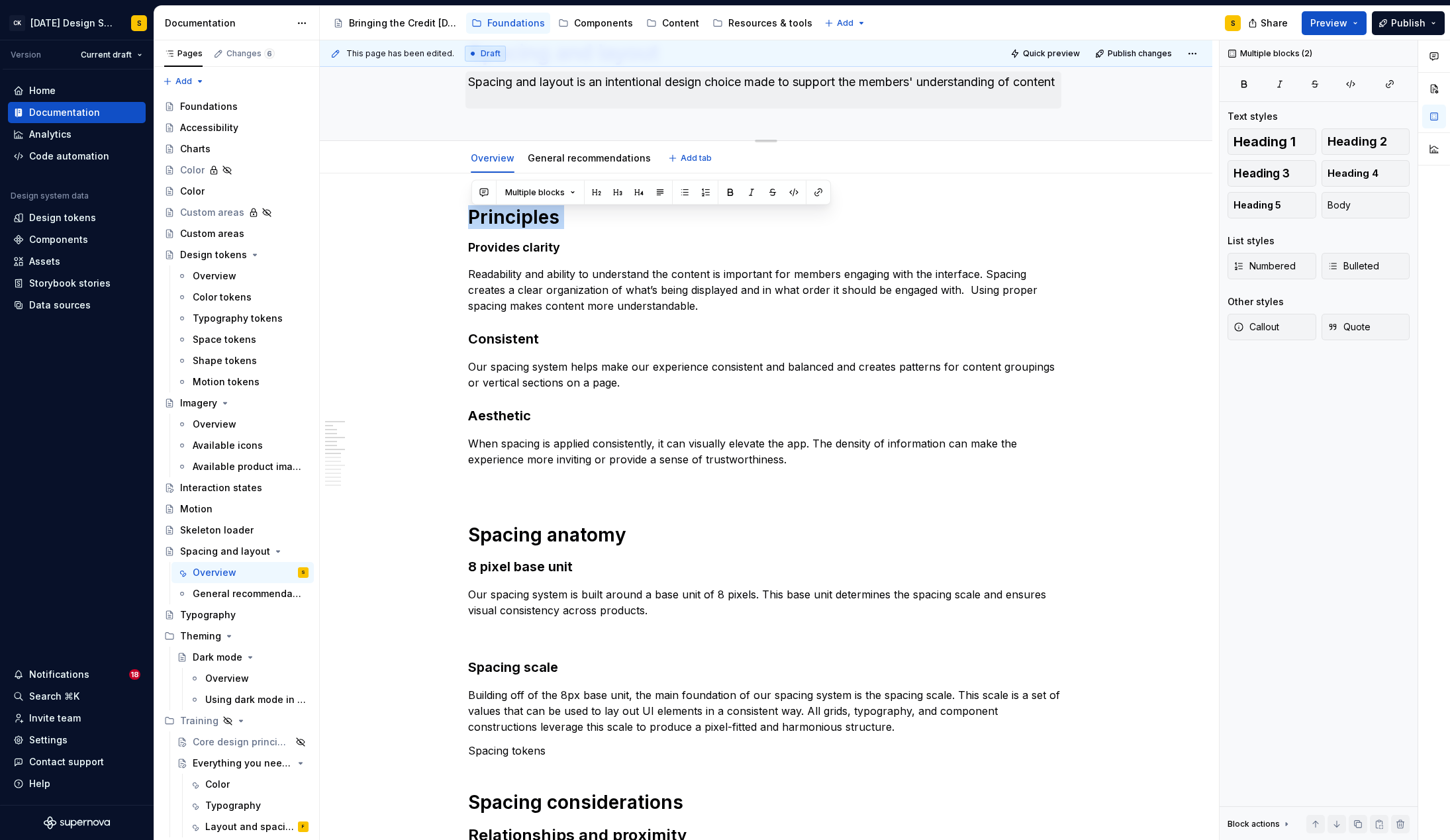
scroll to position [57, 0]
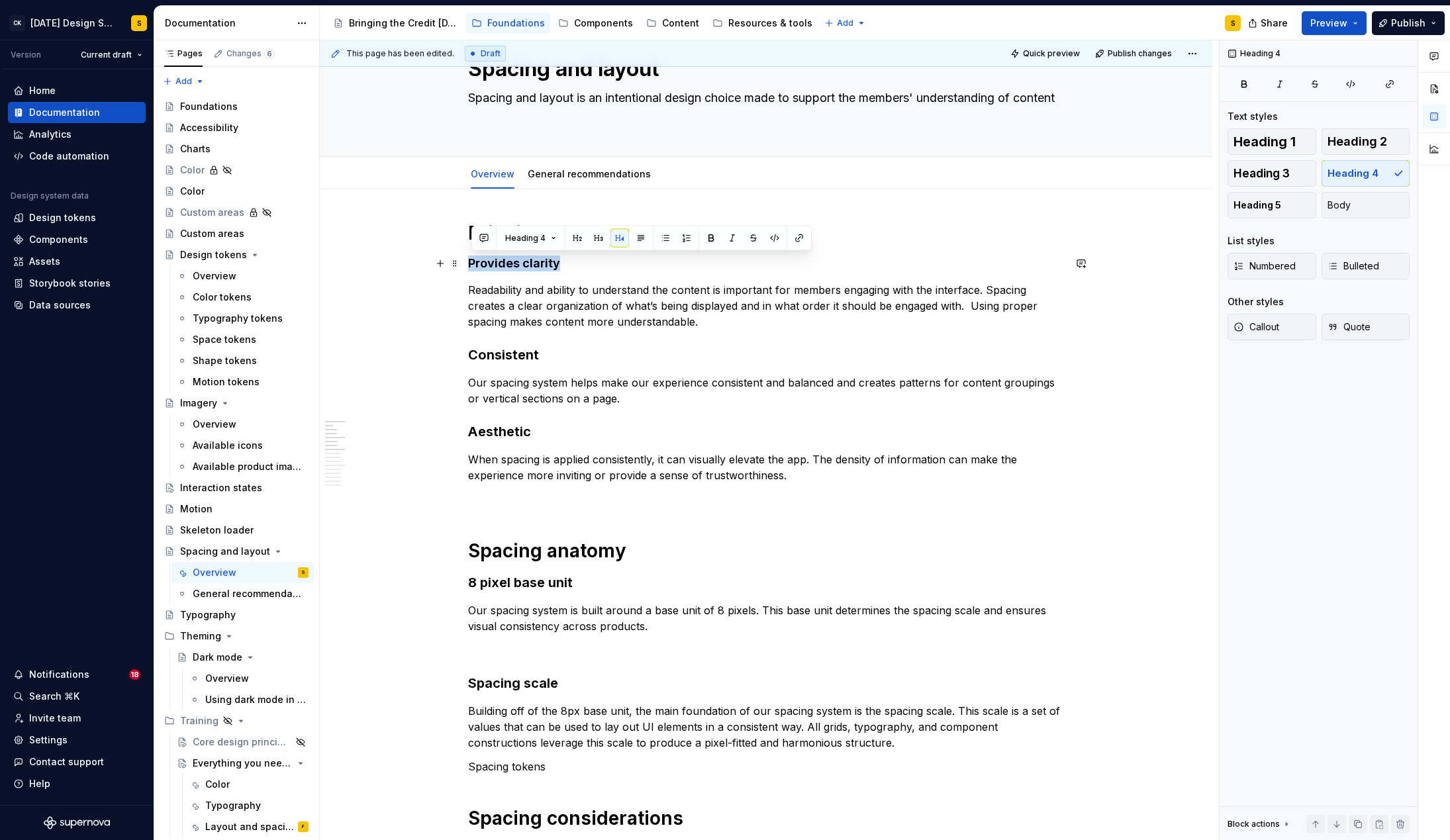
drag, startPoint x: 474, startPoint y: 99, endPoint x: 623, endPoint y: 262, distance: 220.8
click at [623, 262] on h4 "Provides clarity" at bounding box center [765, 263] width 595 height 16
click at [598, 236] on button "button" at bounding box center [598, 238] width 18 height 18
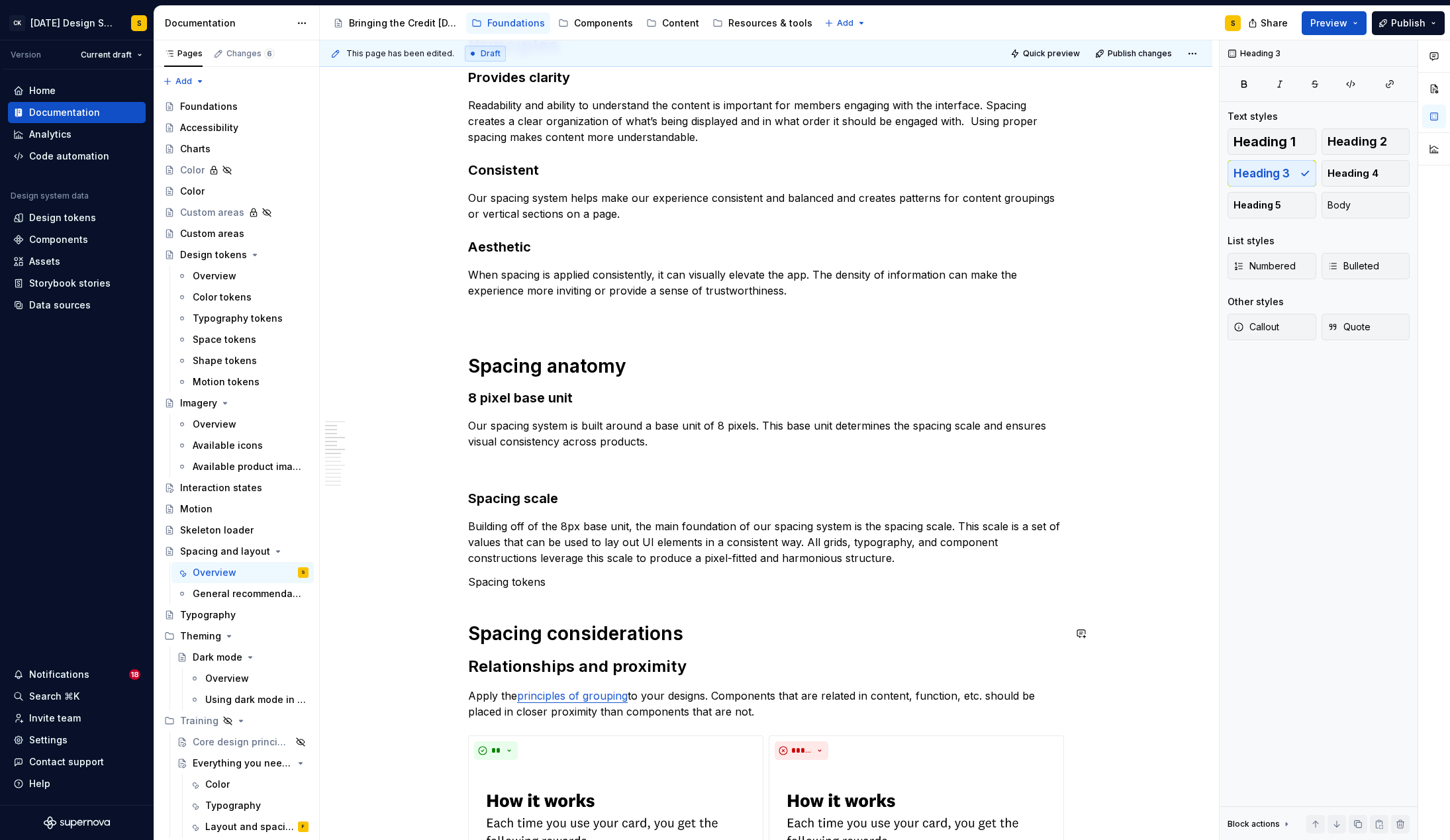
scroll to position [289, 0]
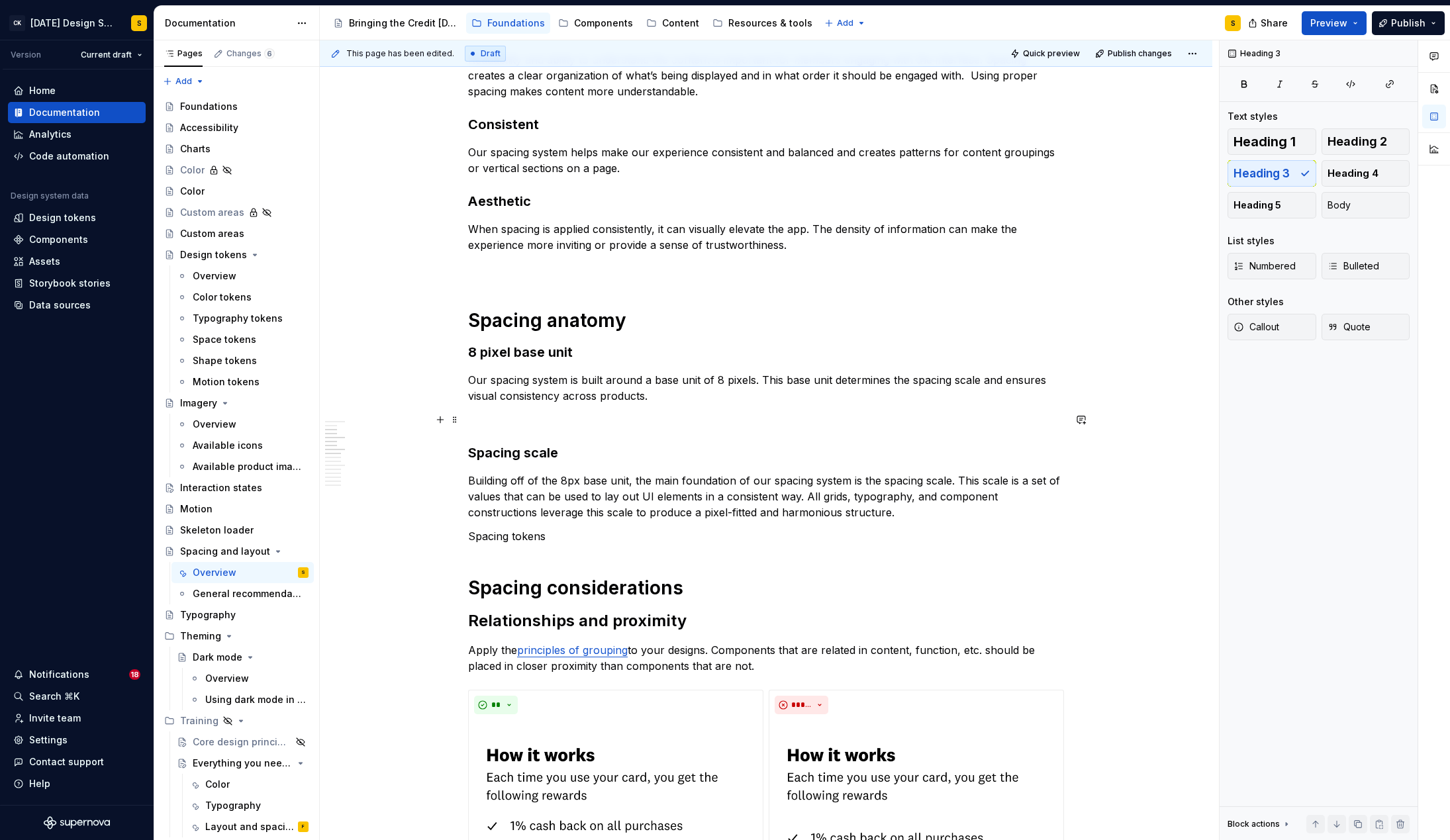
click at [491, 422] on p at bounding box center [765, 419] width 595 height 16
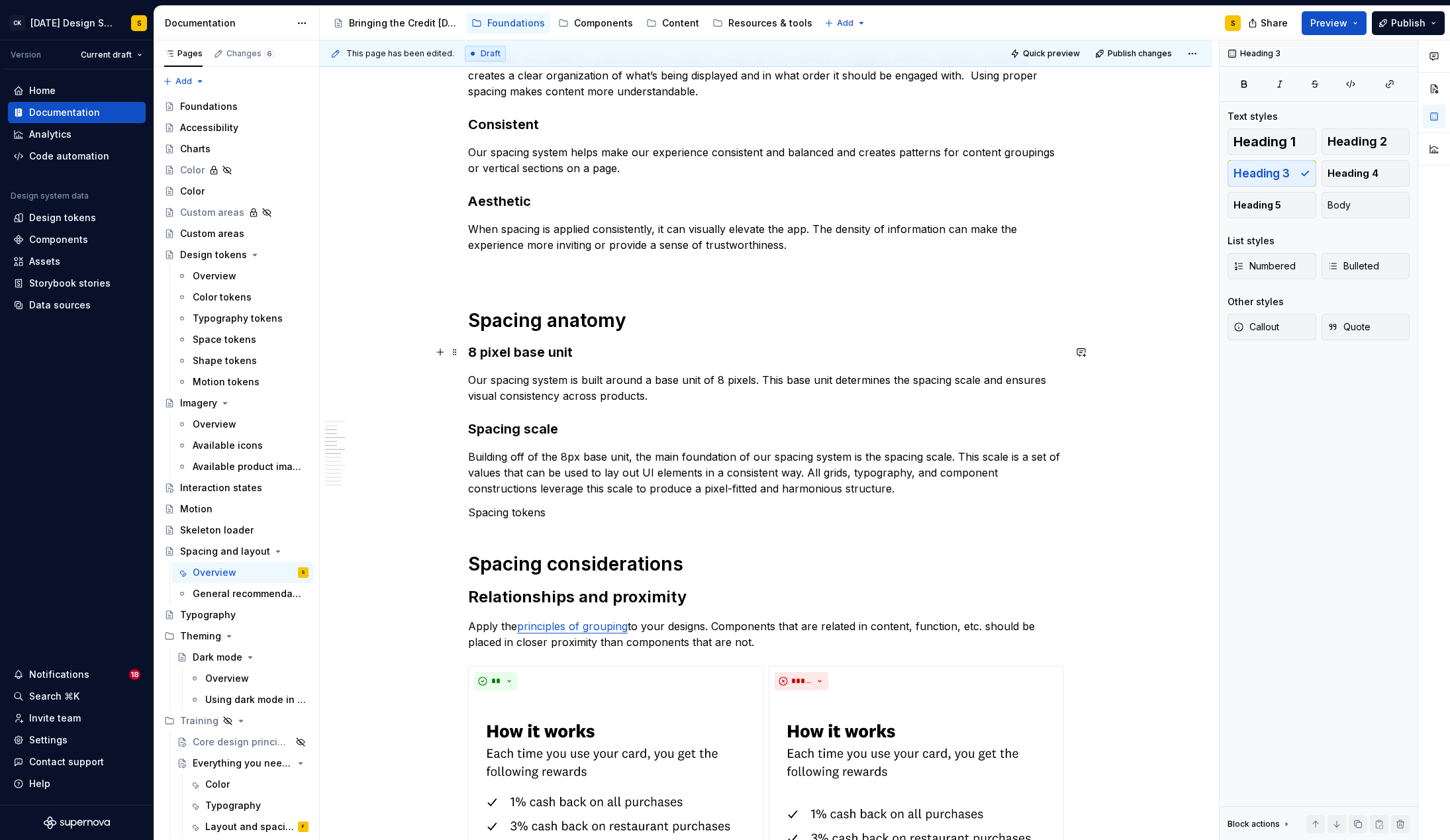
click at [471, 350] on h3 "8 pixel base unit" at bounding box center [765, 352] width 595 height 18
click at [637, 326] on h1 "Spacing anatomy" at bounding box center [765, 320] width 595 height 24
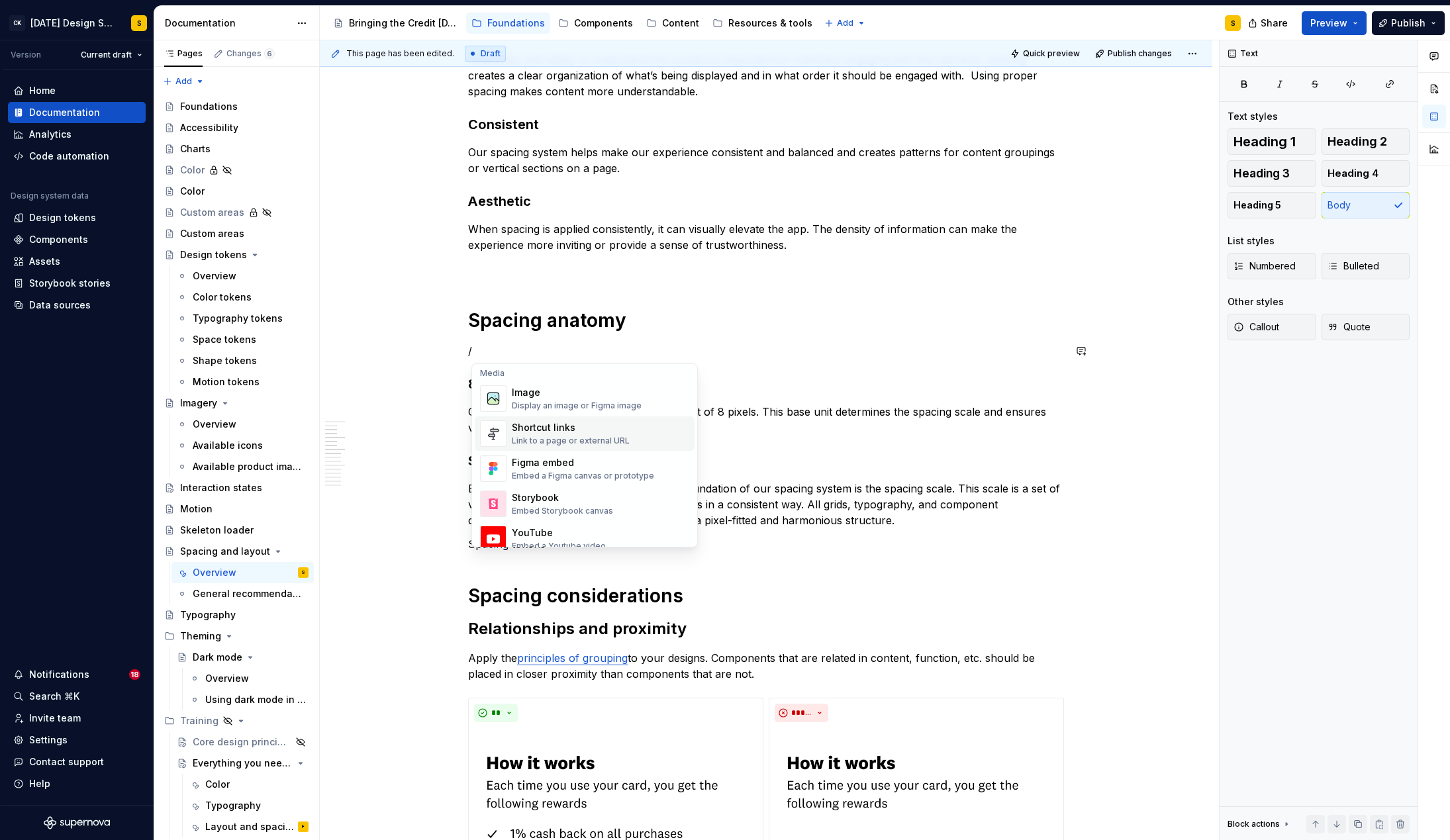
scroll to position [574, 0]
click at [590, 389] on div "Image" at bounding box center [576, 385] width 130 height 13
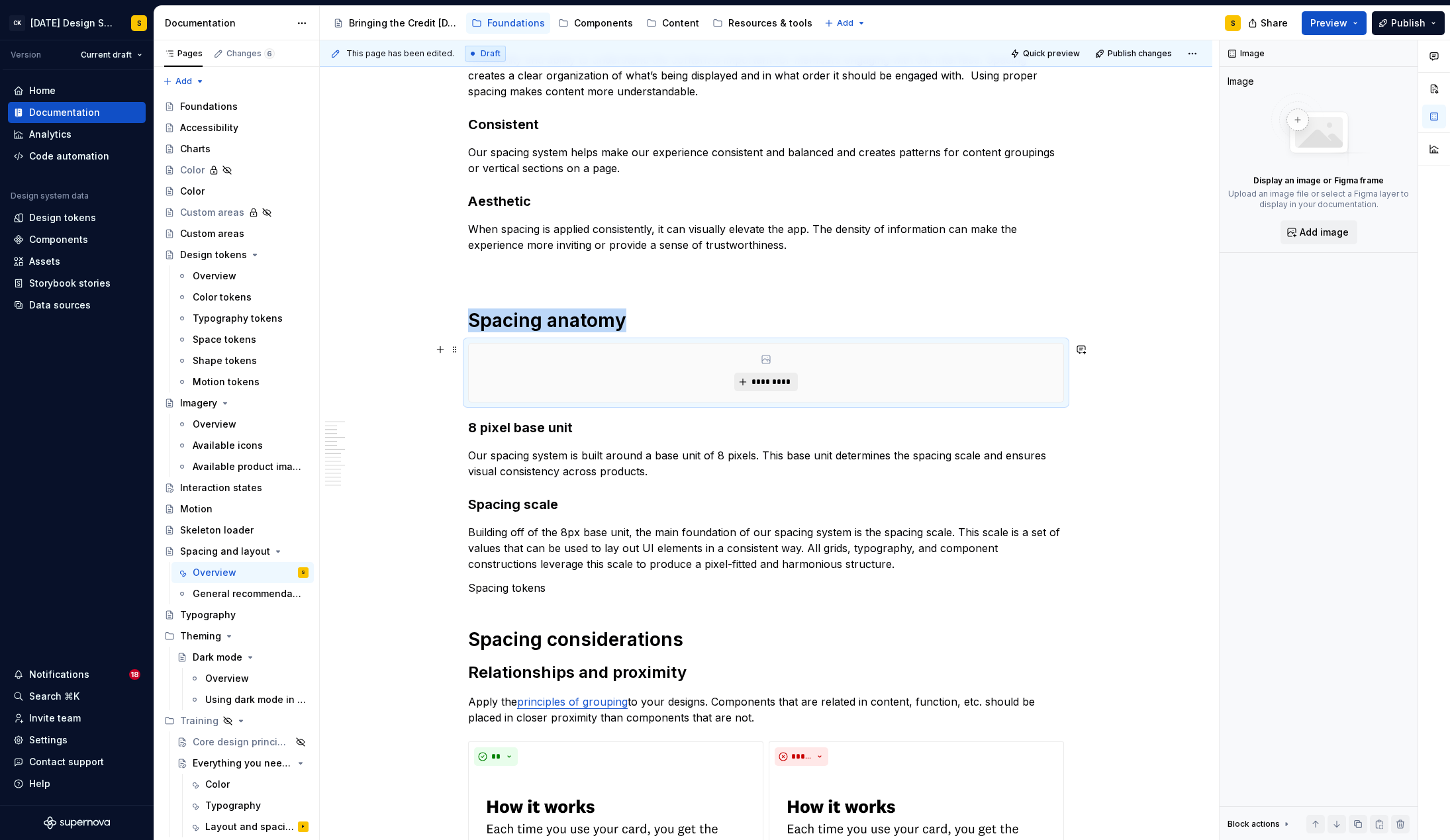
type textarea "*"
click at [768, 379] on span "*********" at bounding box center [770, 381] width 40 height 11
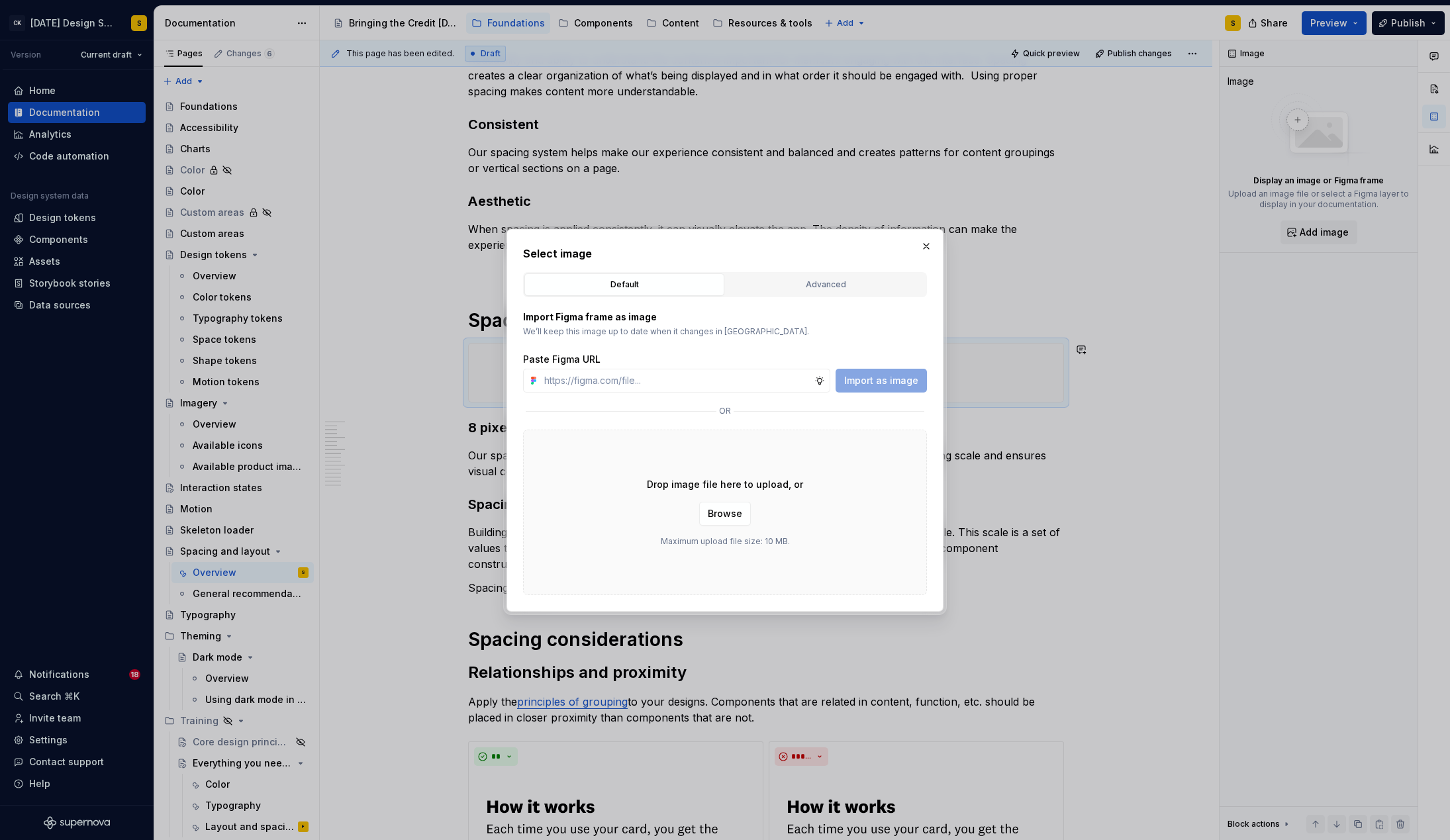
type input "[URL][DOMAIN_NAME]"
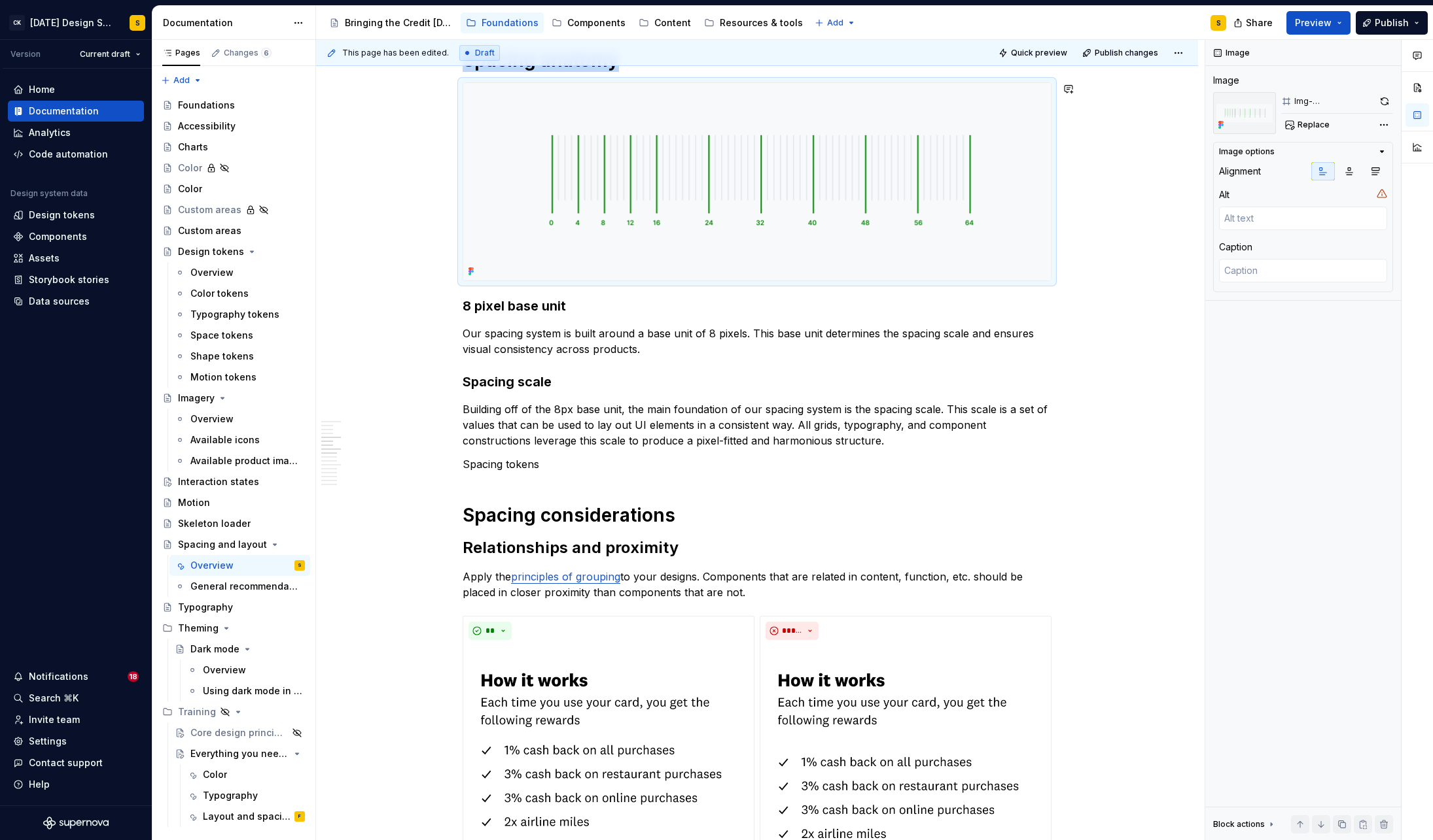
scroll to position [545, 0]
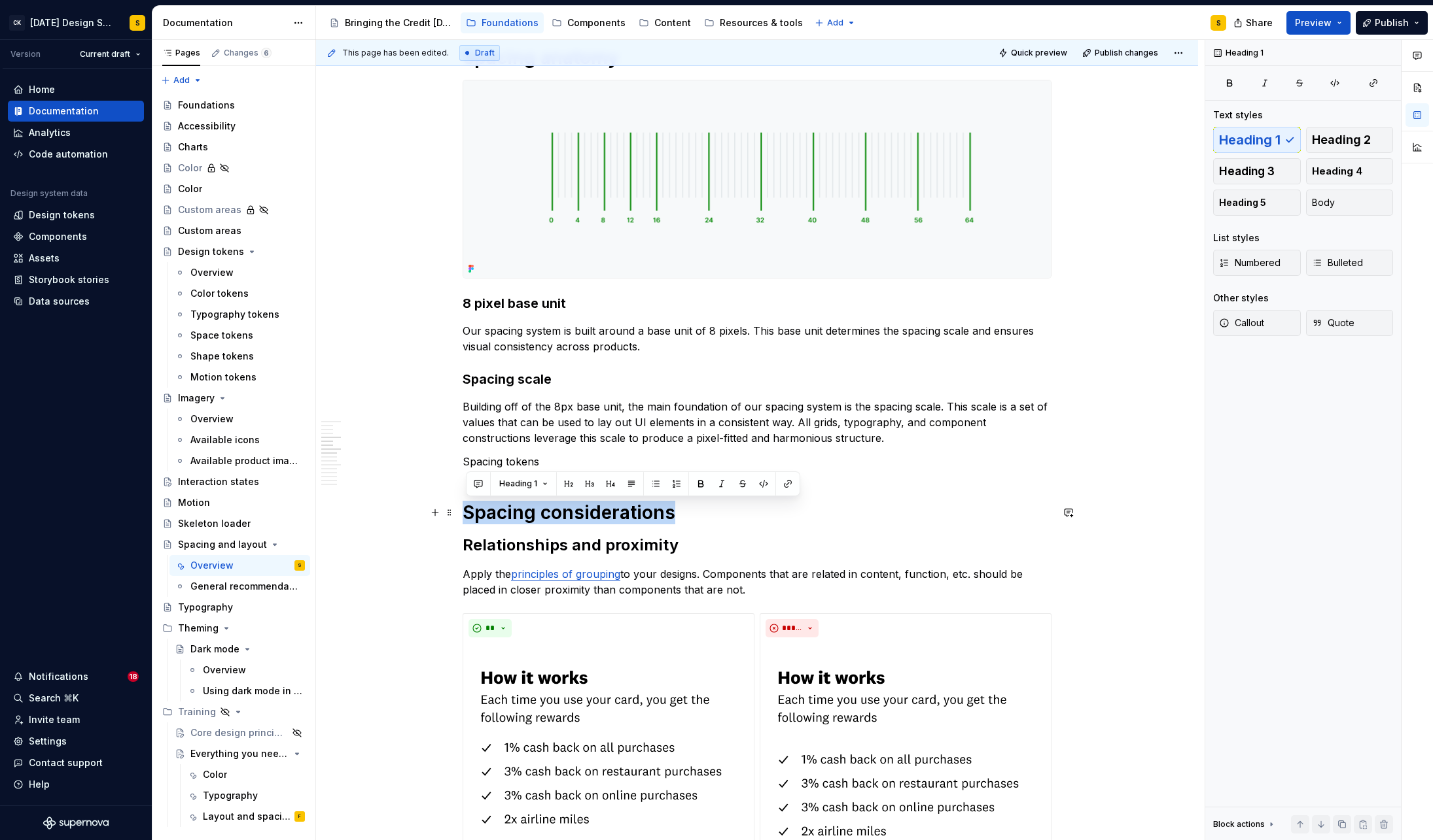
drag, startPoint x: 468, startPoint y: 513, endPoint x: 672, endPoint y: 515, distance: 204.0
click at [672, 515] on h1 "Spacing considerations" at bounding box center [756, 513] width 589 height 24
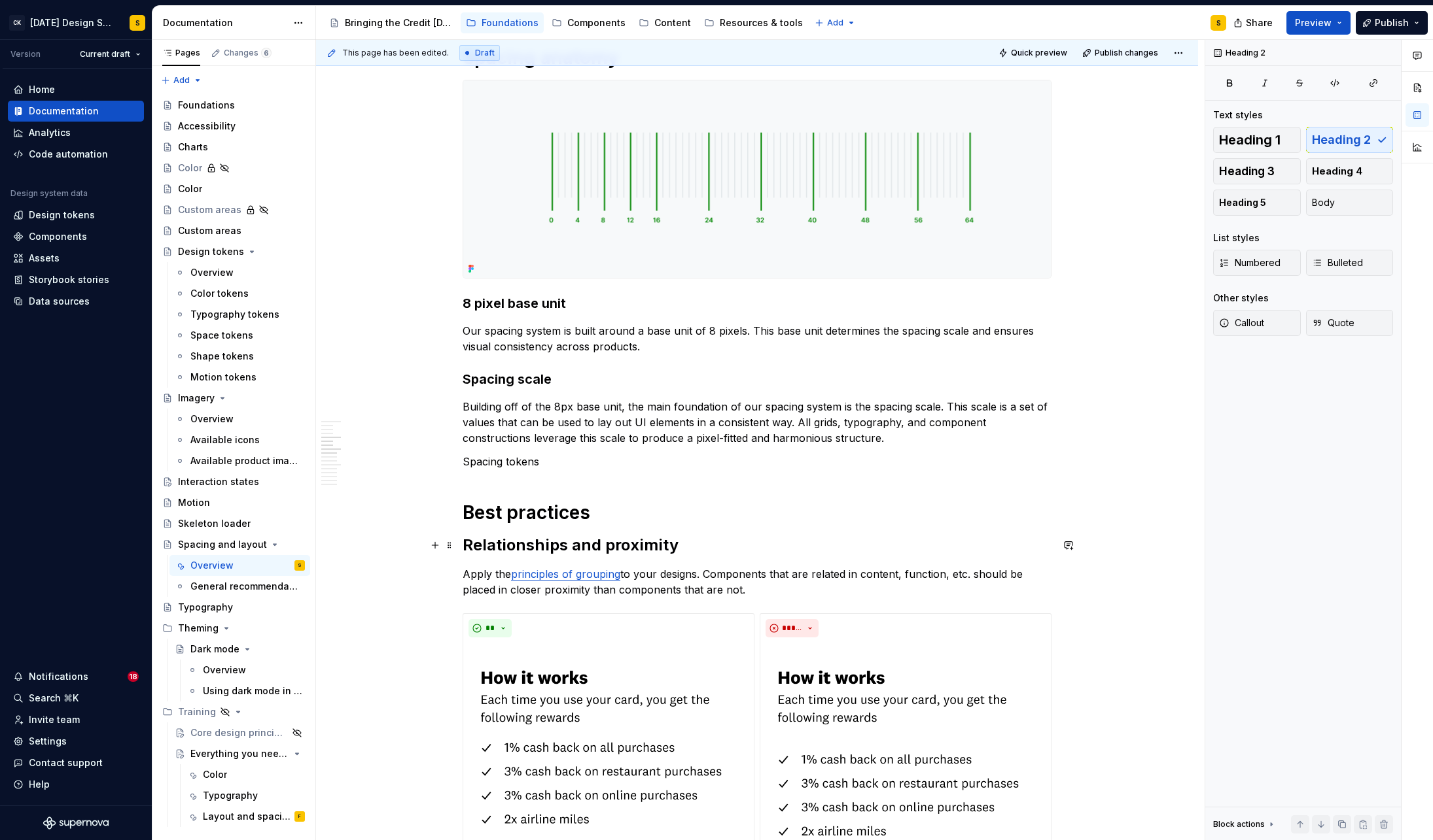
click at [468, 544] on h2 "Relationships and proximity" at bounding box center [756, 545] width 589 height 21
click at [1324, 21] on span "Preview" at bounding box center [1313, 23] width 37 height 13
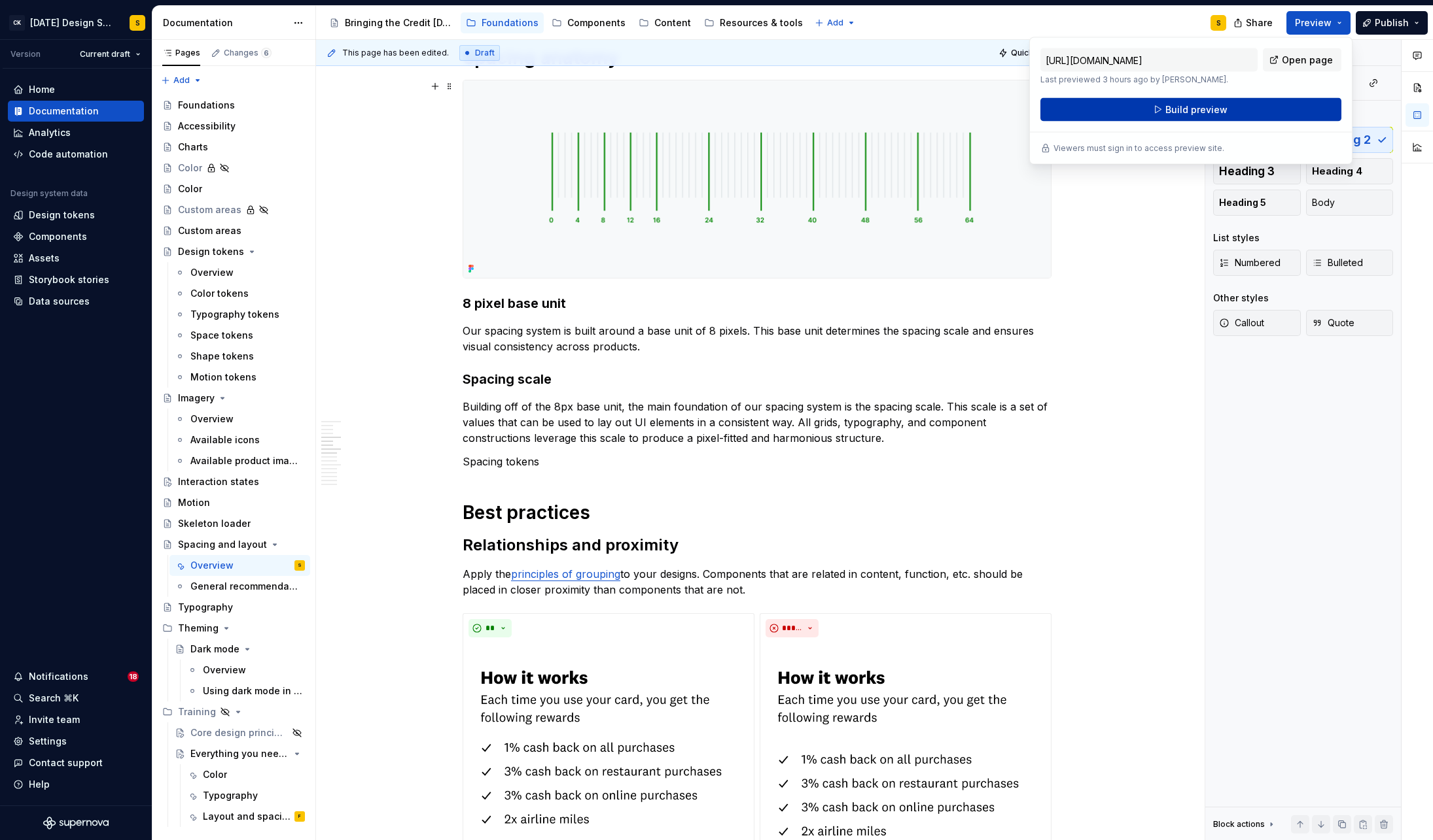
click at [1174, 109] on span "Build preview" at bounding box center [1197, 110] width 63 height 13
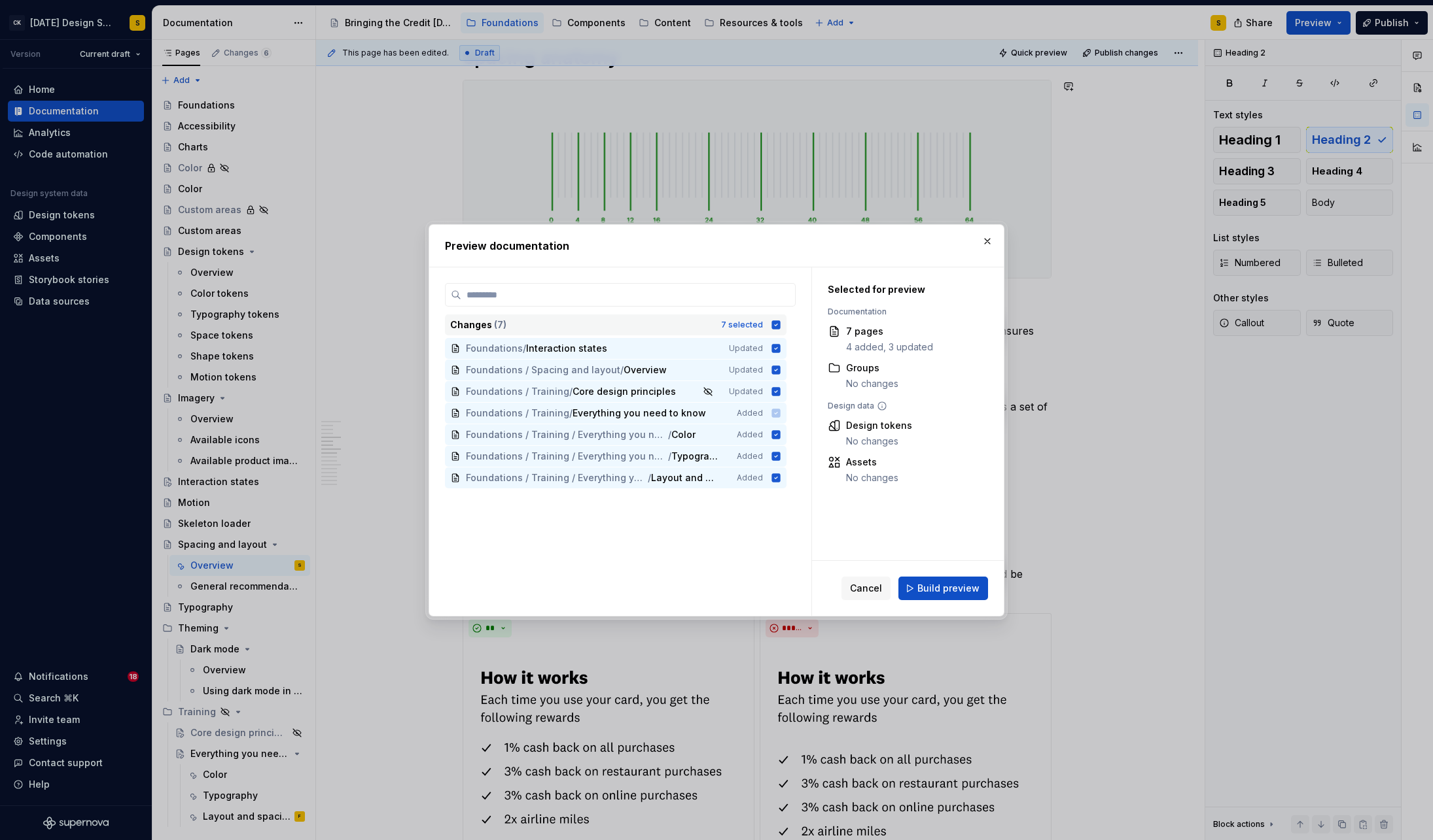
click at [780, 322] on icon at bounding box center [776, 324] width 8 height 8
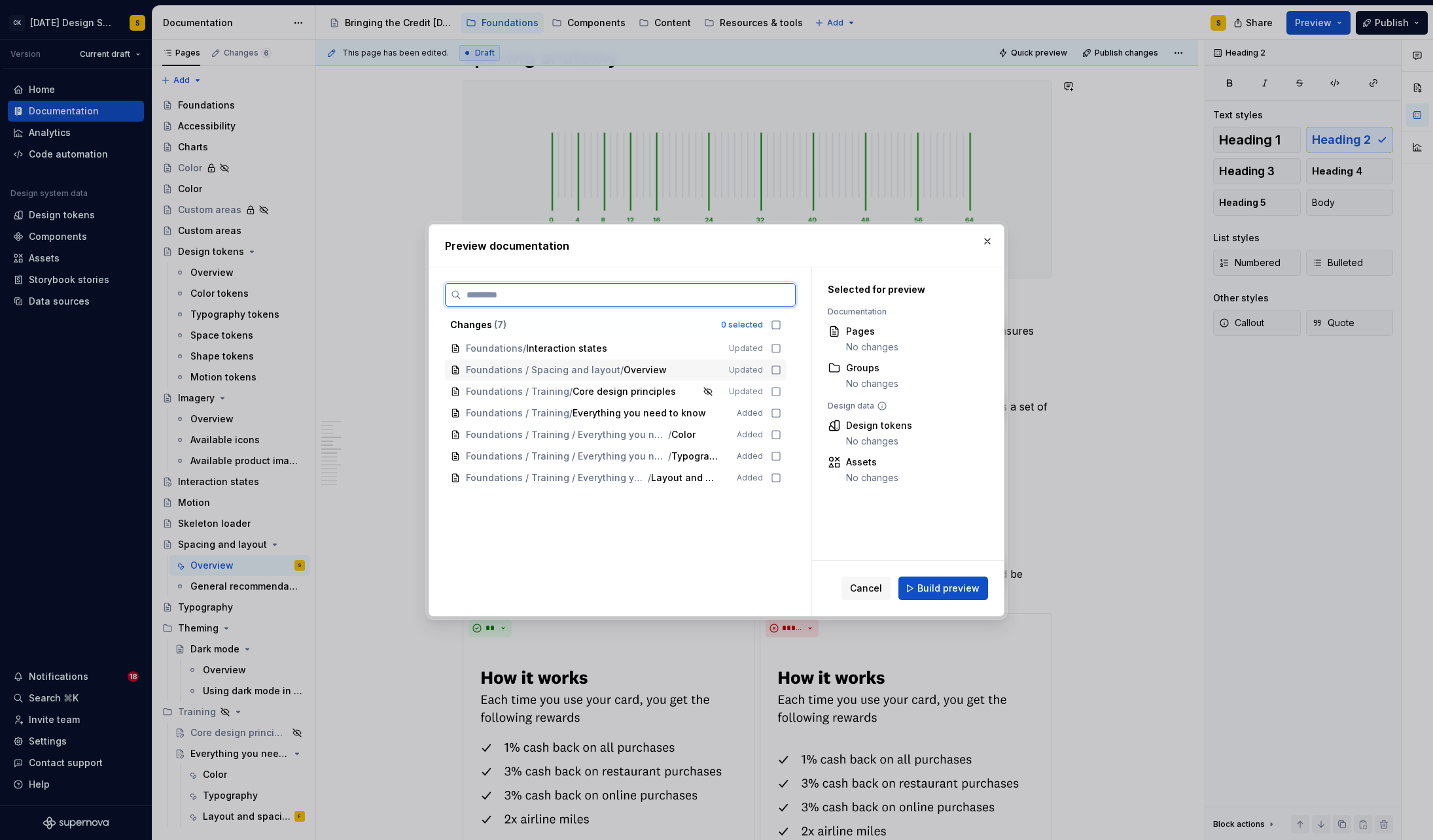
click at [781, 369] on icon at bounding box center [775, 370] width 11 height 11
click at [969, 595] on button "Build preview" at bounding box center [942, 588] width 90 height 24
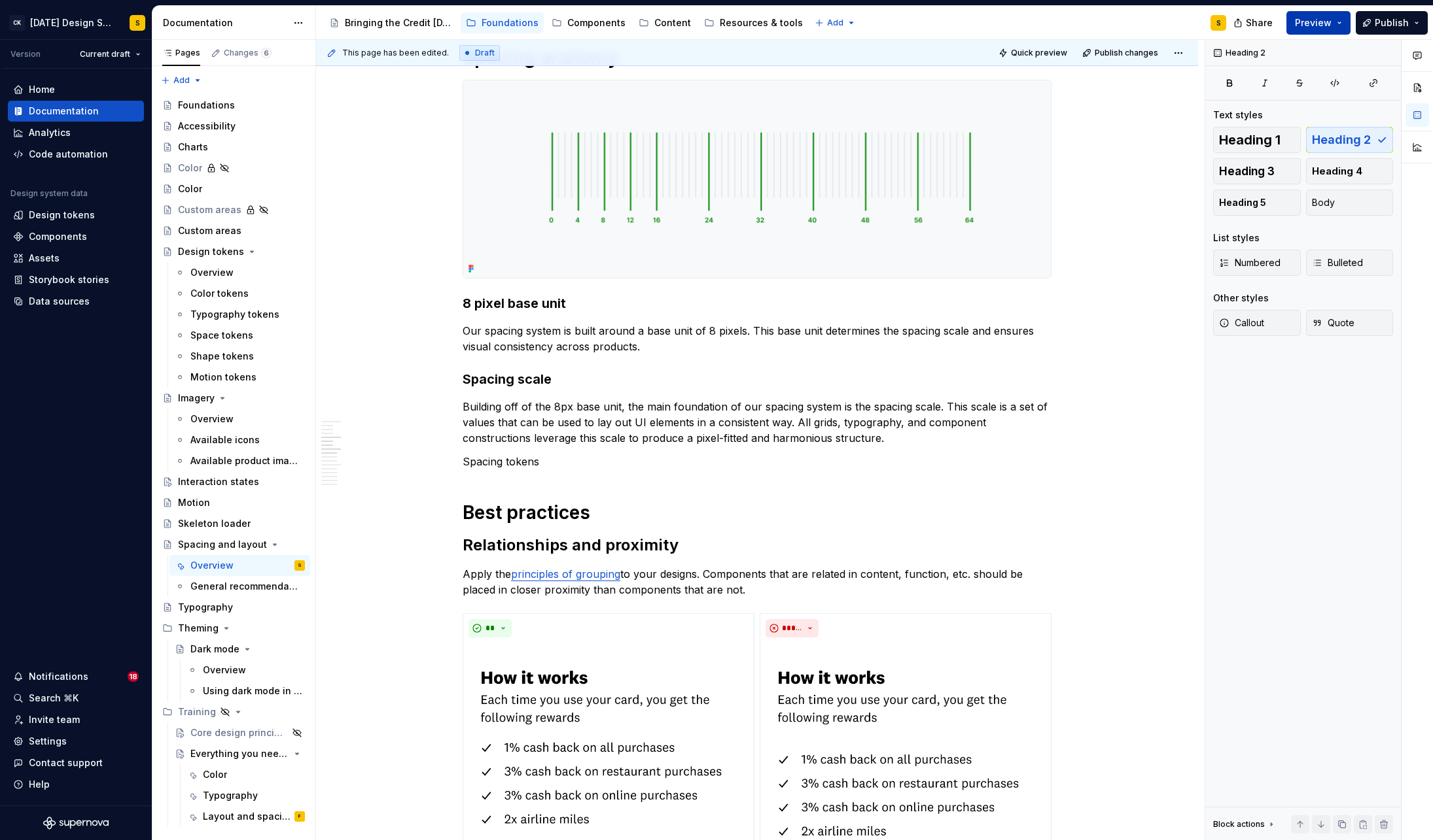
click at [1344, 24] on button "Preview" at bounding box center [1319, 23] width 64 height 24
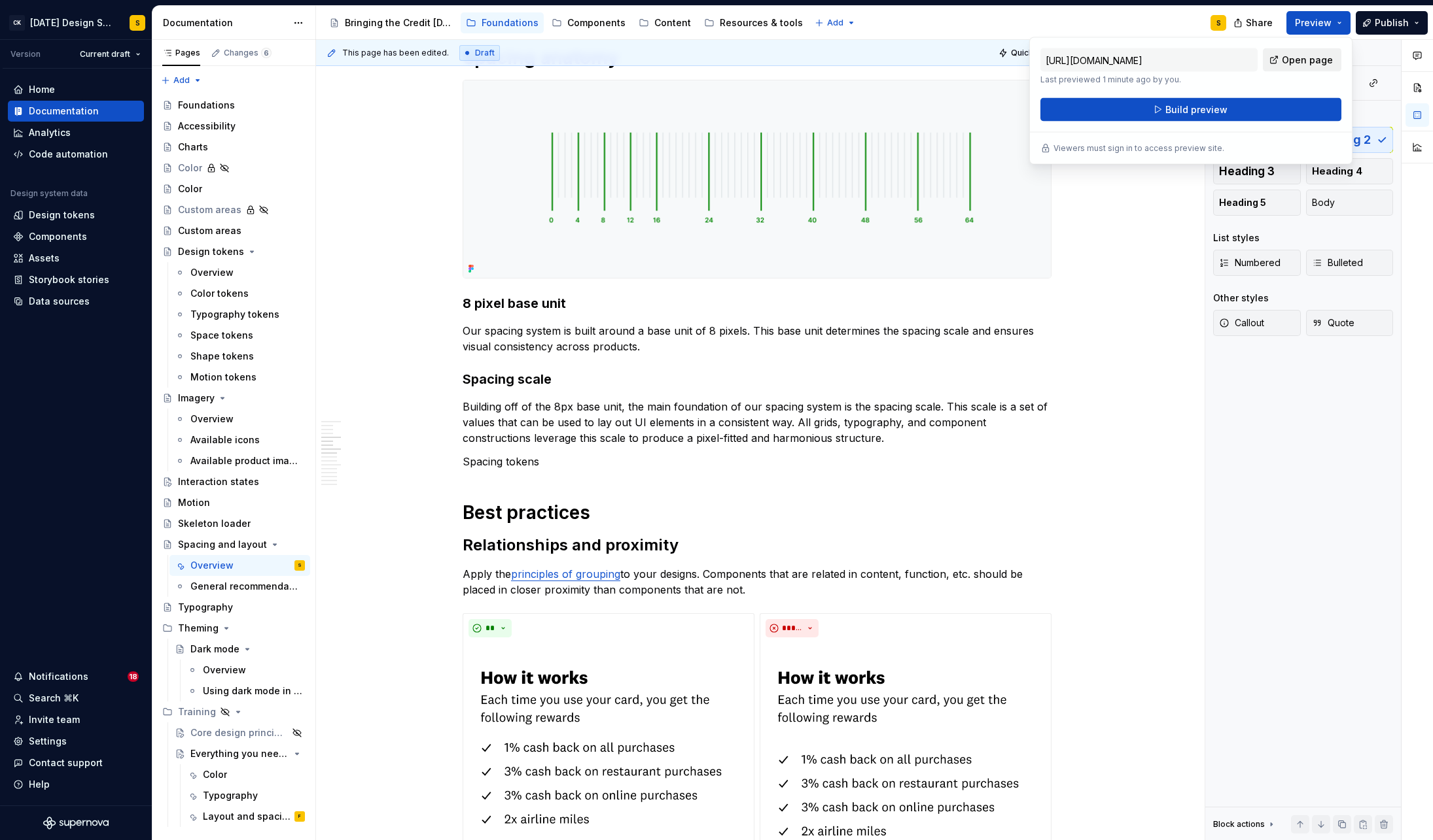
click at [1299, 59] on span "Open page" at bounding box center [1307, 60] width 51 height 13
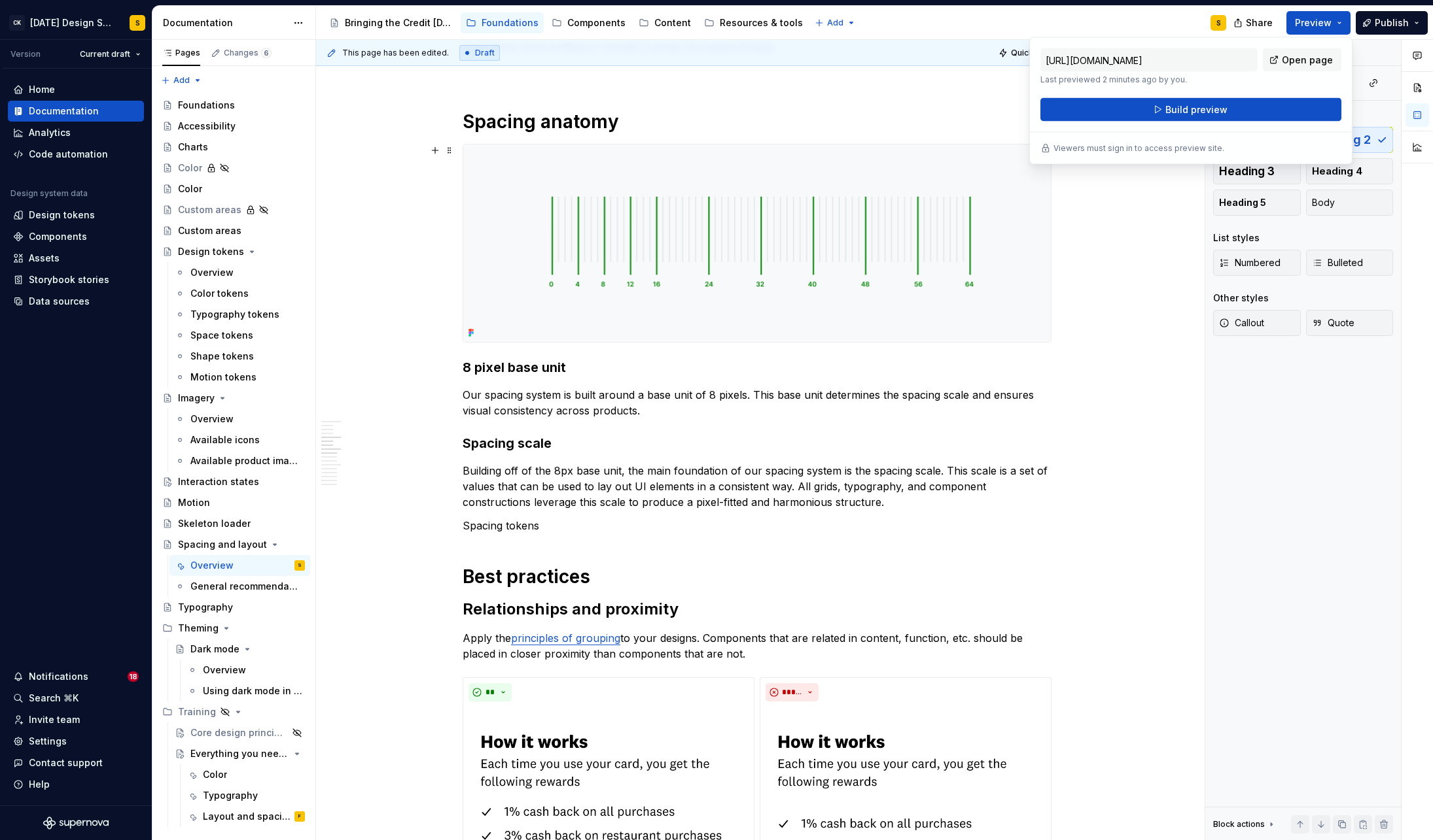
scroll to position [452, 0]
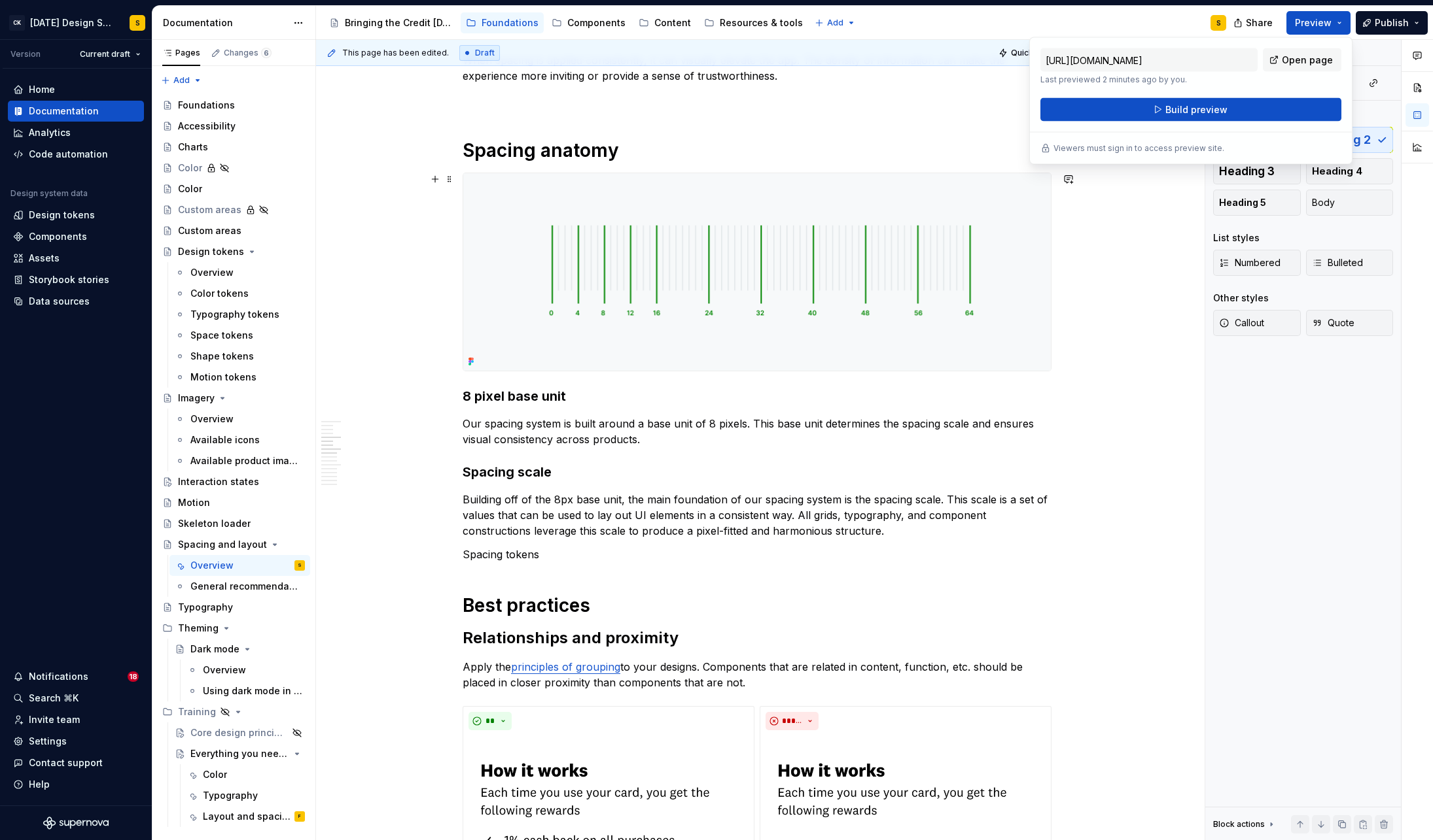
click at [666, 241] on img at bounding box center [757, 272] width 588 height 197
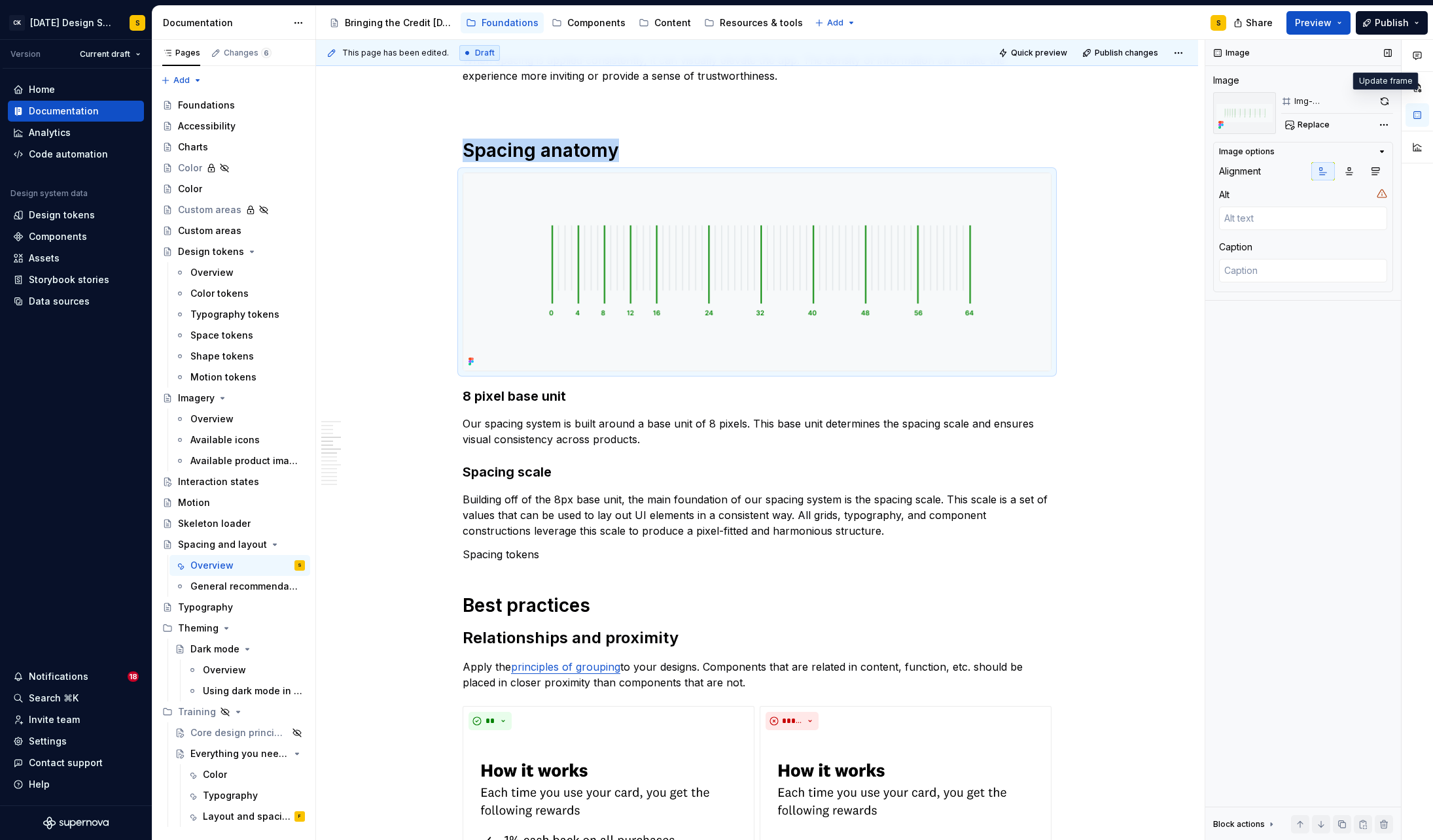
drag, startPoint x: 1384, startPoint y: 97, endPoint x: 1332, endPoint y: 130, distance: 61.6
click at [1384, 97] on button "button" at bounding box center [1384, 101] width 17 height 18
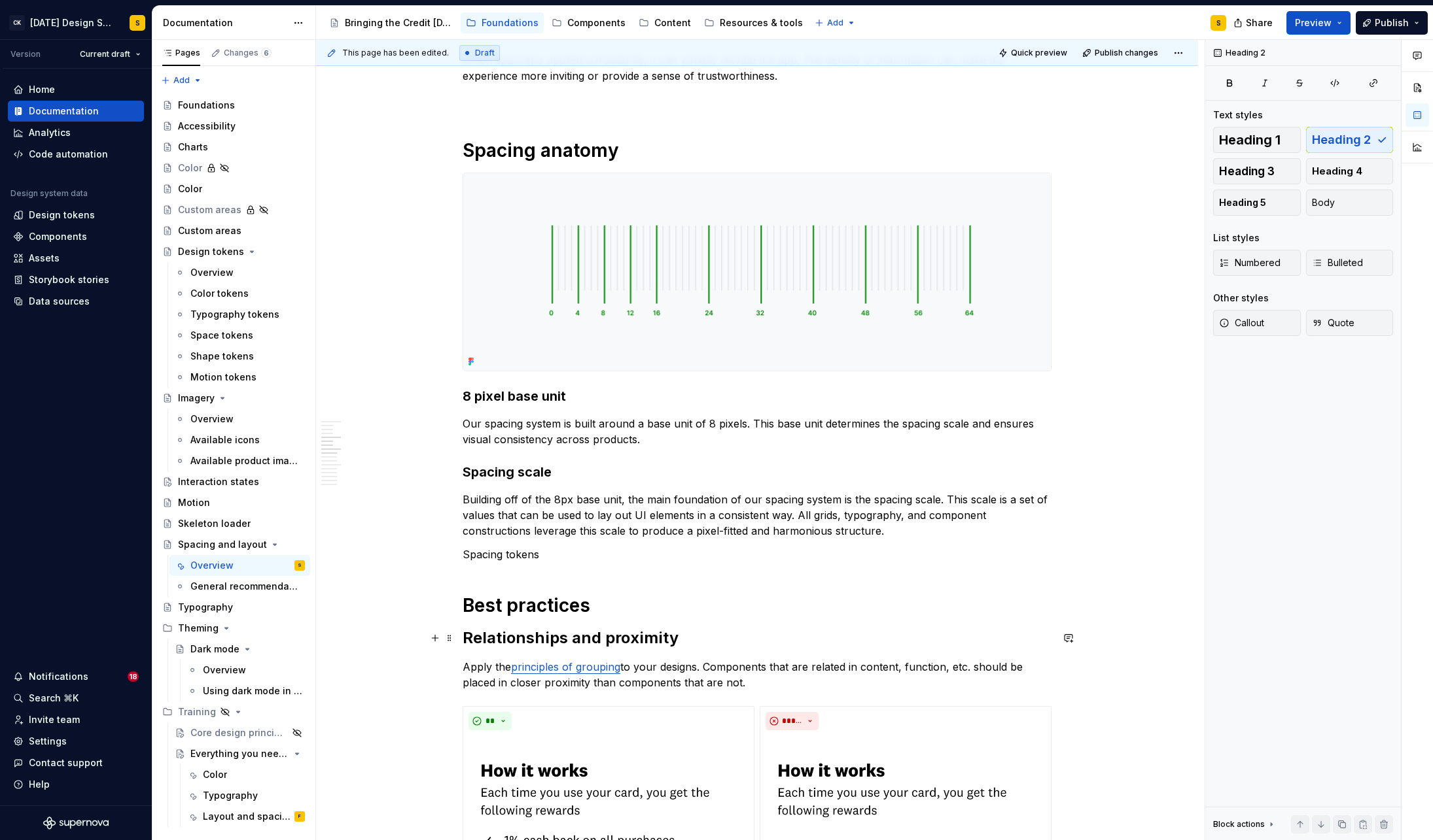
click at [584, 637] on h2 "Relationships and proximity" at bounding box center [756, 638] width 589 height 21
click at [589, 613] on button "button" at bounding box center [591, 610] width 18 height 18
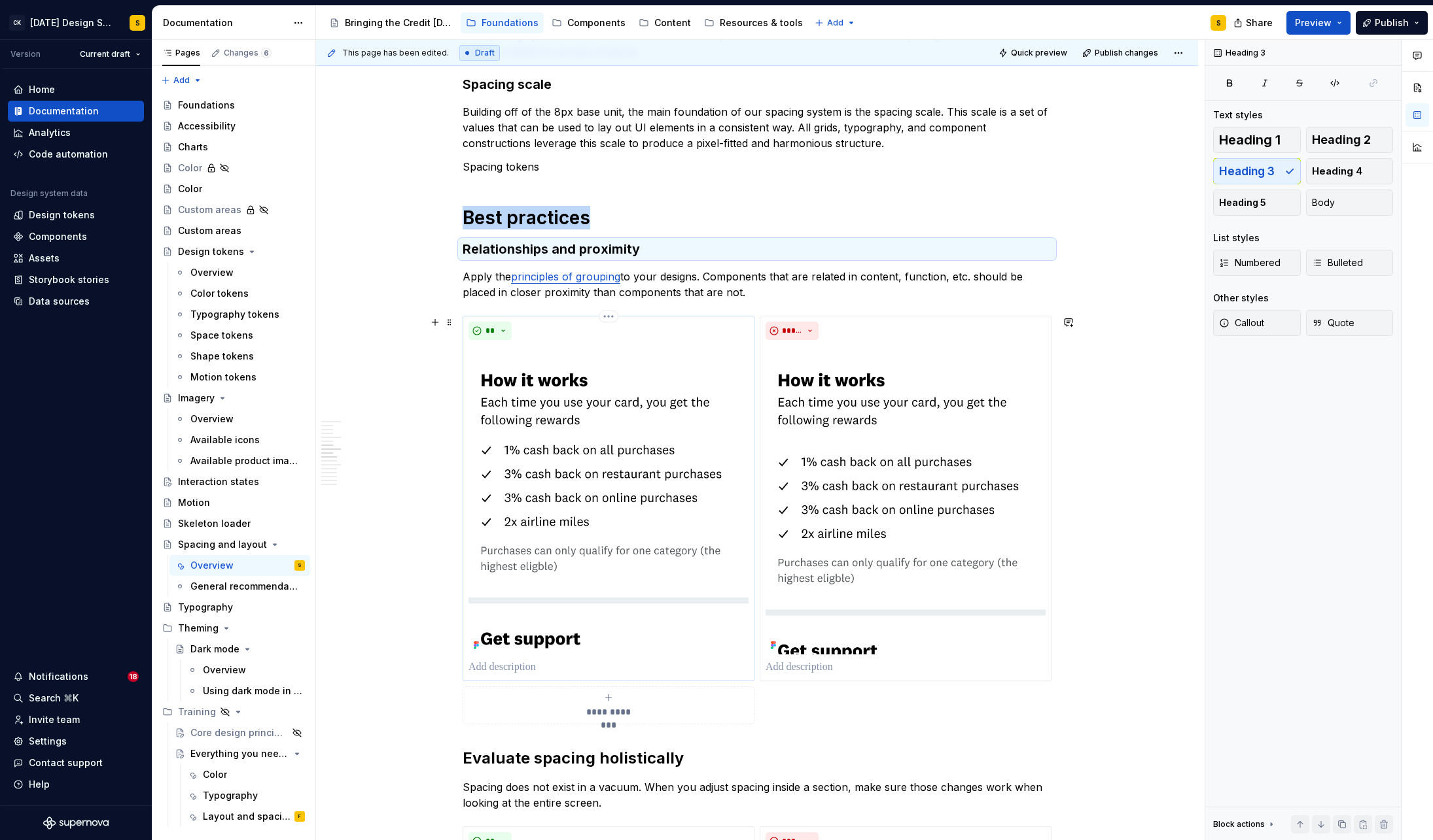
scroll to position [838, 0]
click at [616, 389] on img at bounding box center [608, 502] width 280 height 309
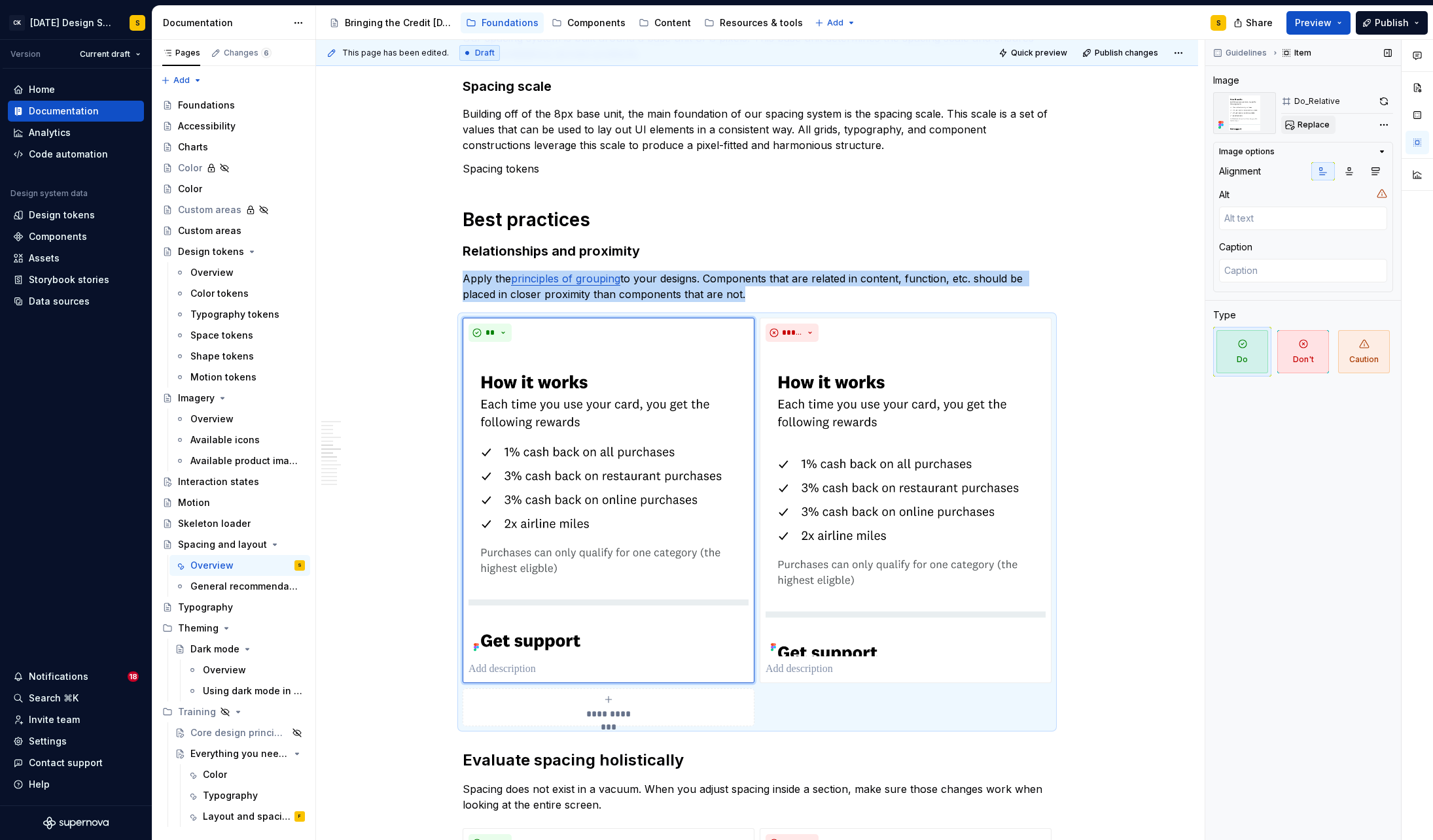
click at [1320, 124] on span "Replace" at bounding box center [1313, 124] width 32 height 11
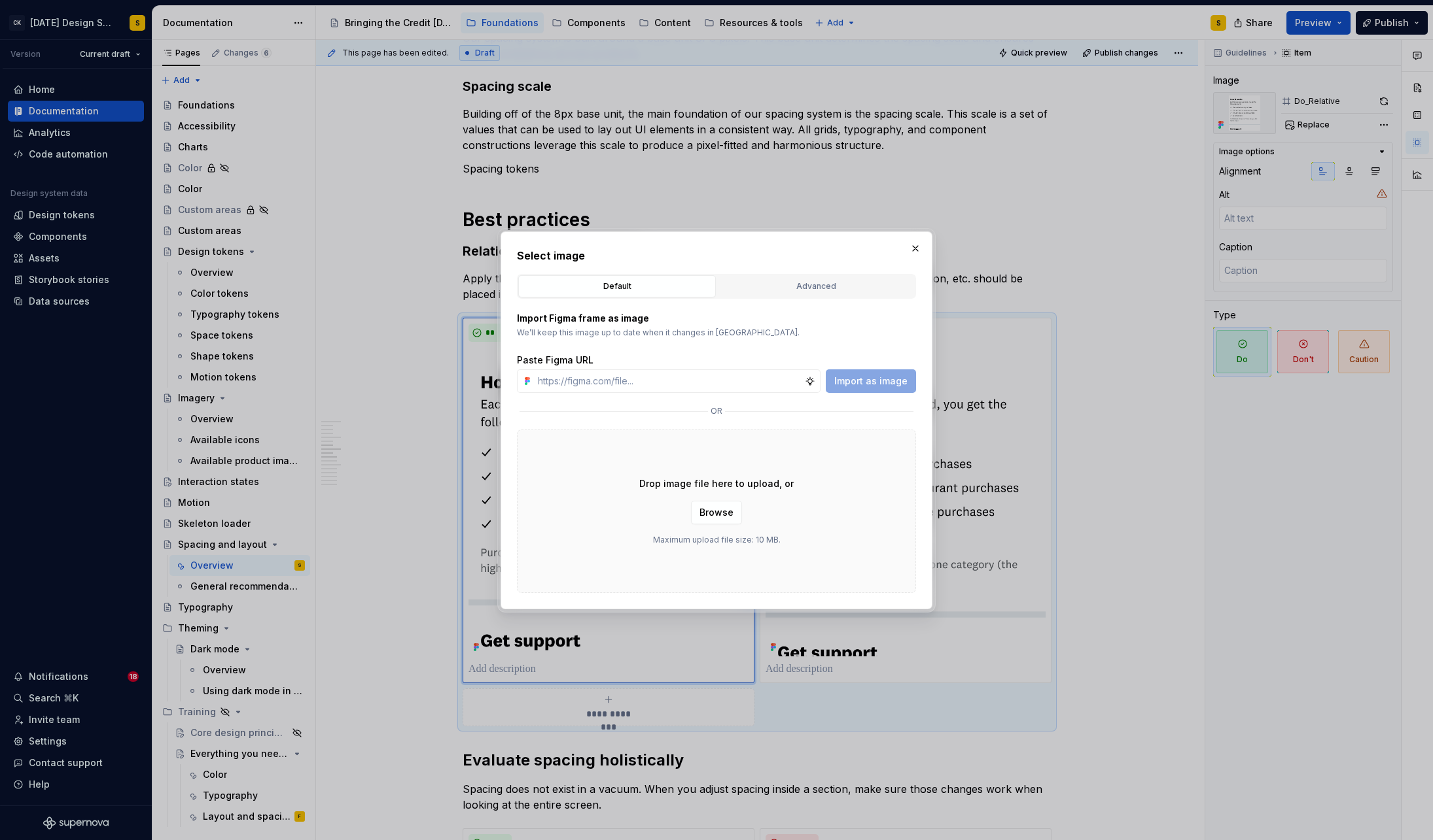
type textarea "*"
type input "[URL][DOMAIN_NAME]"
click at [866, 380] on span "Import as image" at bounding box center [870, 381] width 73 height 13
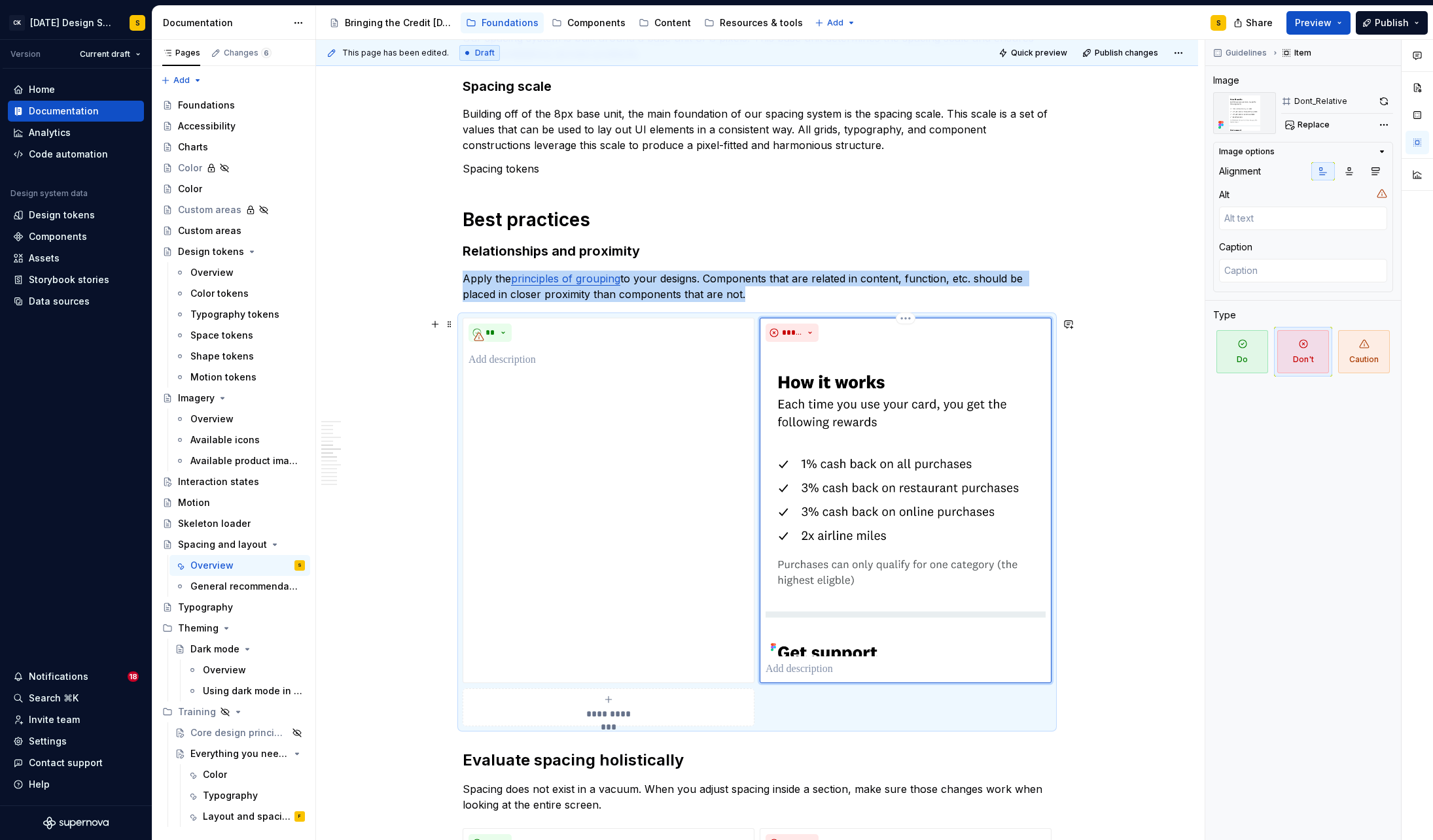
click at [862, 472] on img at bounding box center [905, 502] width 280 height 309
click at [1310, 127] on span "Replace" at bounding box center [1313, 124] width 32 height 11
type textarea "*"
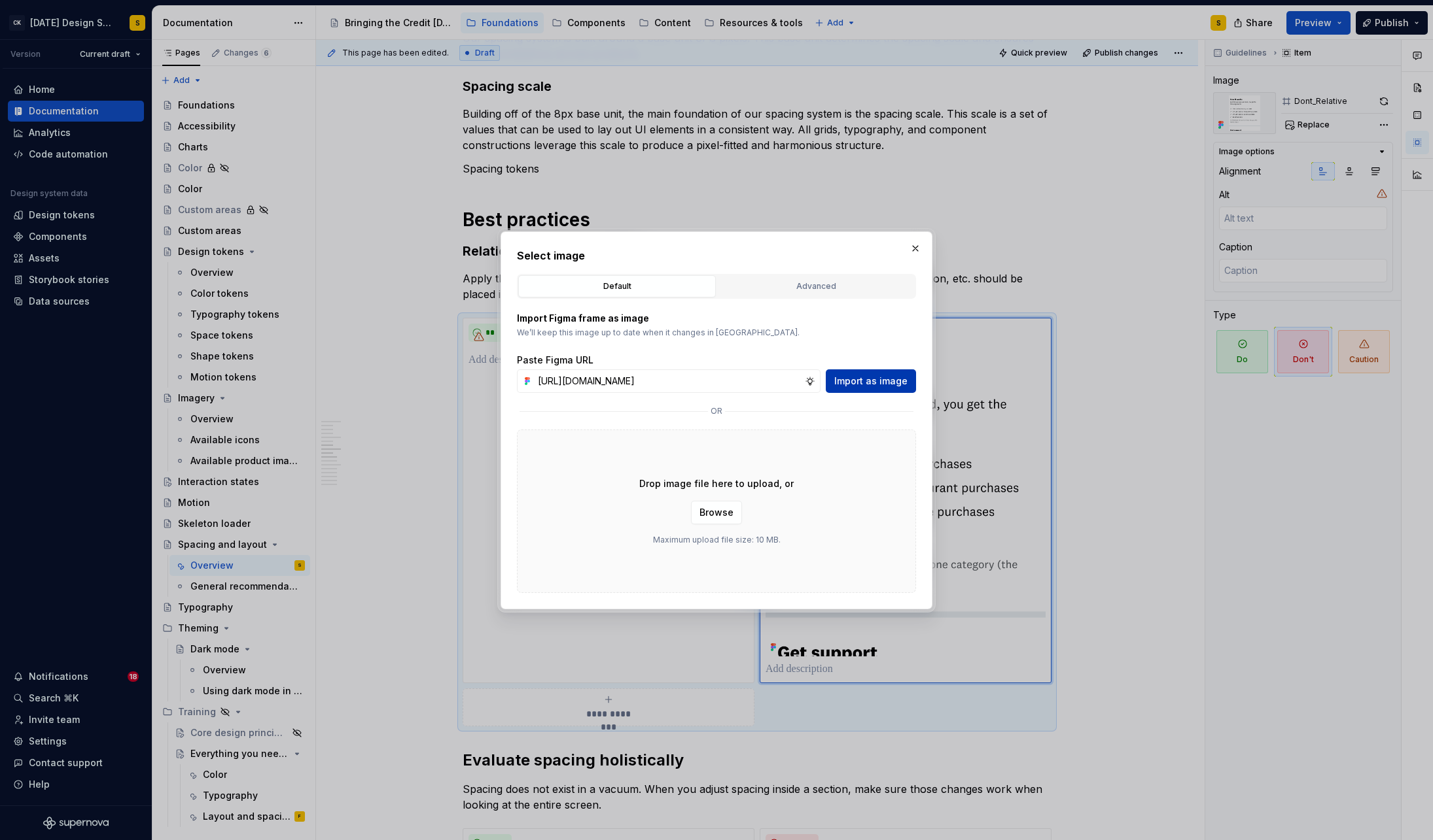
scroll to position [0, 301]
type input "[URL][DOMAIN_NAME]"
drag, startPoint x: 870, startPoint y: 381, endPoint x: 914, endPoint y: 378, distance: 44.1
click at [870, 381] on span "Import as image" at bounding box center [870, 381] width 73 height 13
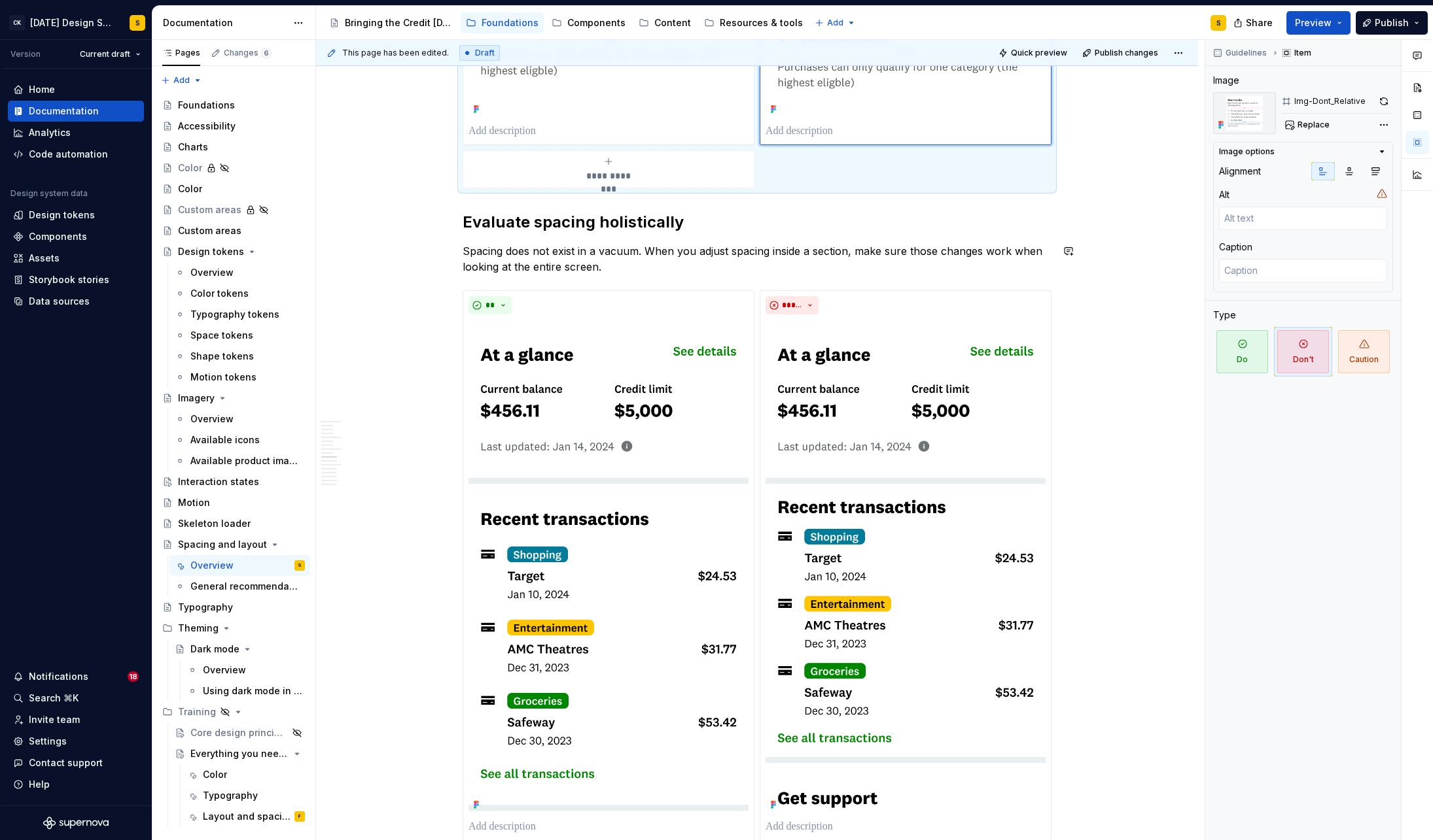
scroll to position [1328, 0]
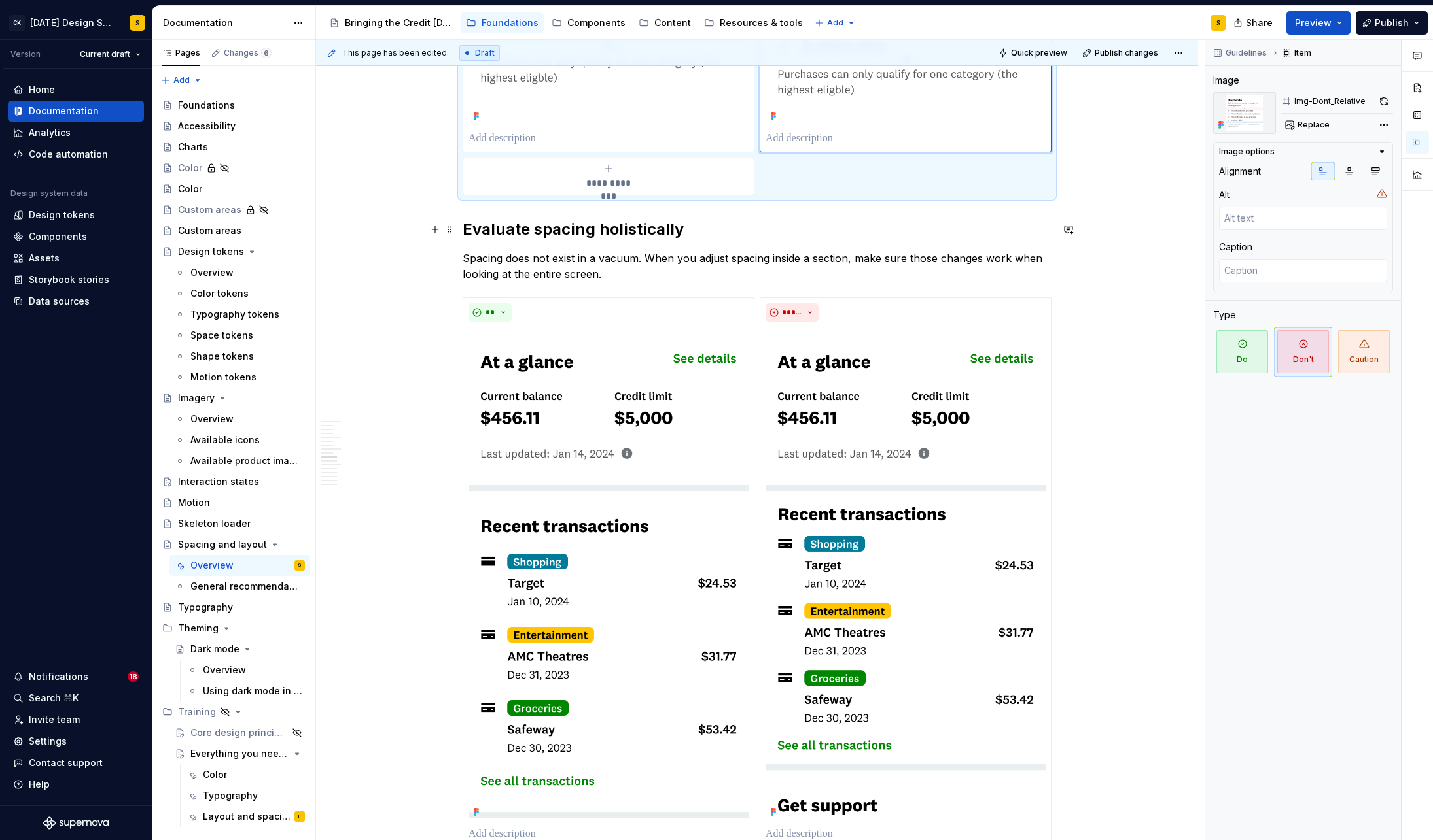
click at [669, 231] on h2 "Evaluate spacing holistically" at bounding box center [756, 229] width 589 height 21
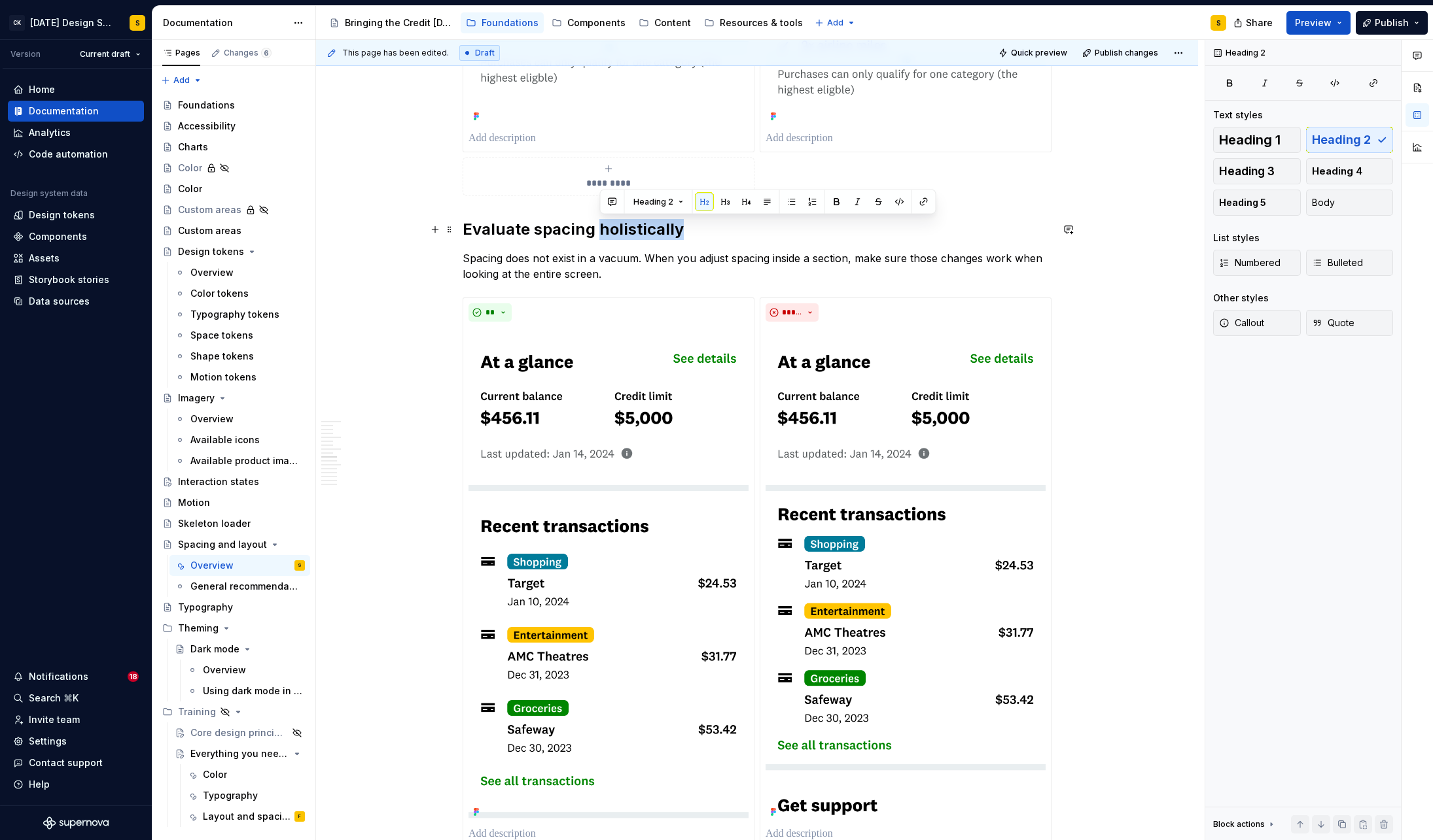
click at [669, 231] on h2 "Evaluate spacing holistically" at bounding box center [756, 229] width 589 height 21
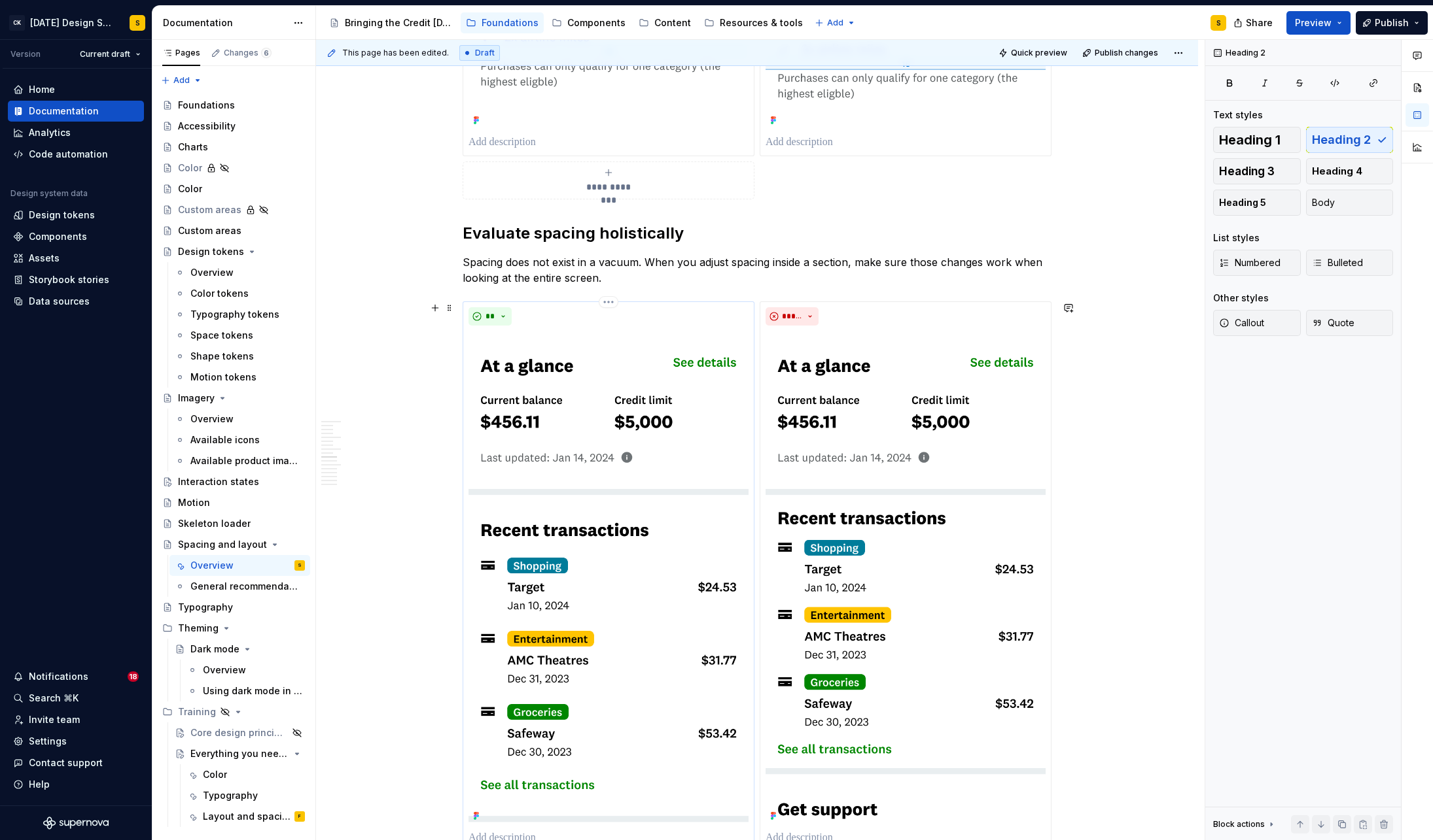
scroll to position [1330, 0]
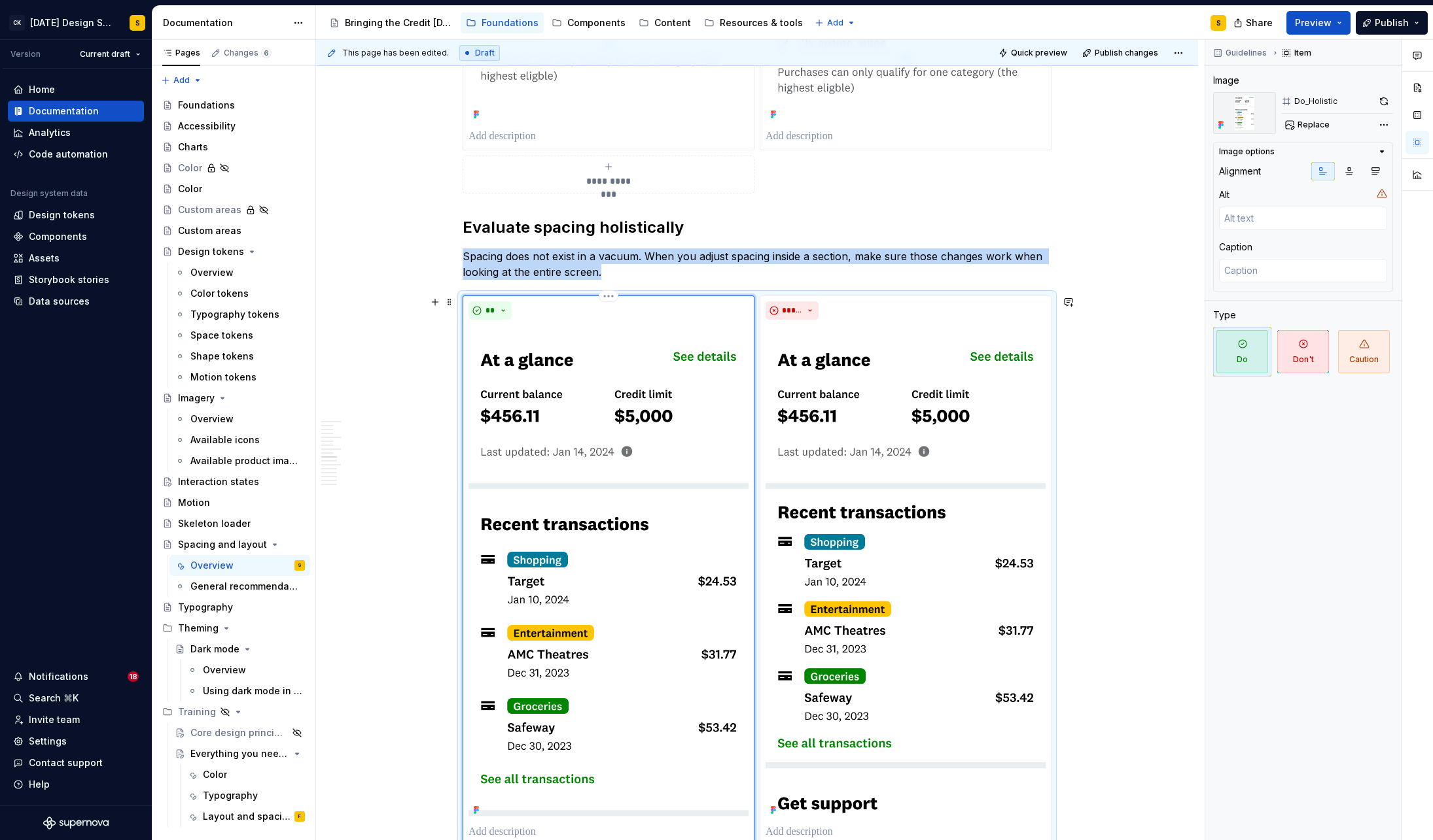
click at [598, 352] on img at bounding box center [608, 572] width 280 height 494
click at [1310, 126] on span "Replace" at bounding box center [1313, 124] width 32 height 11
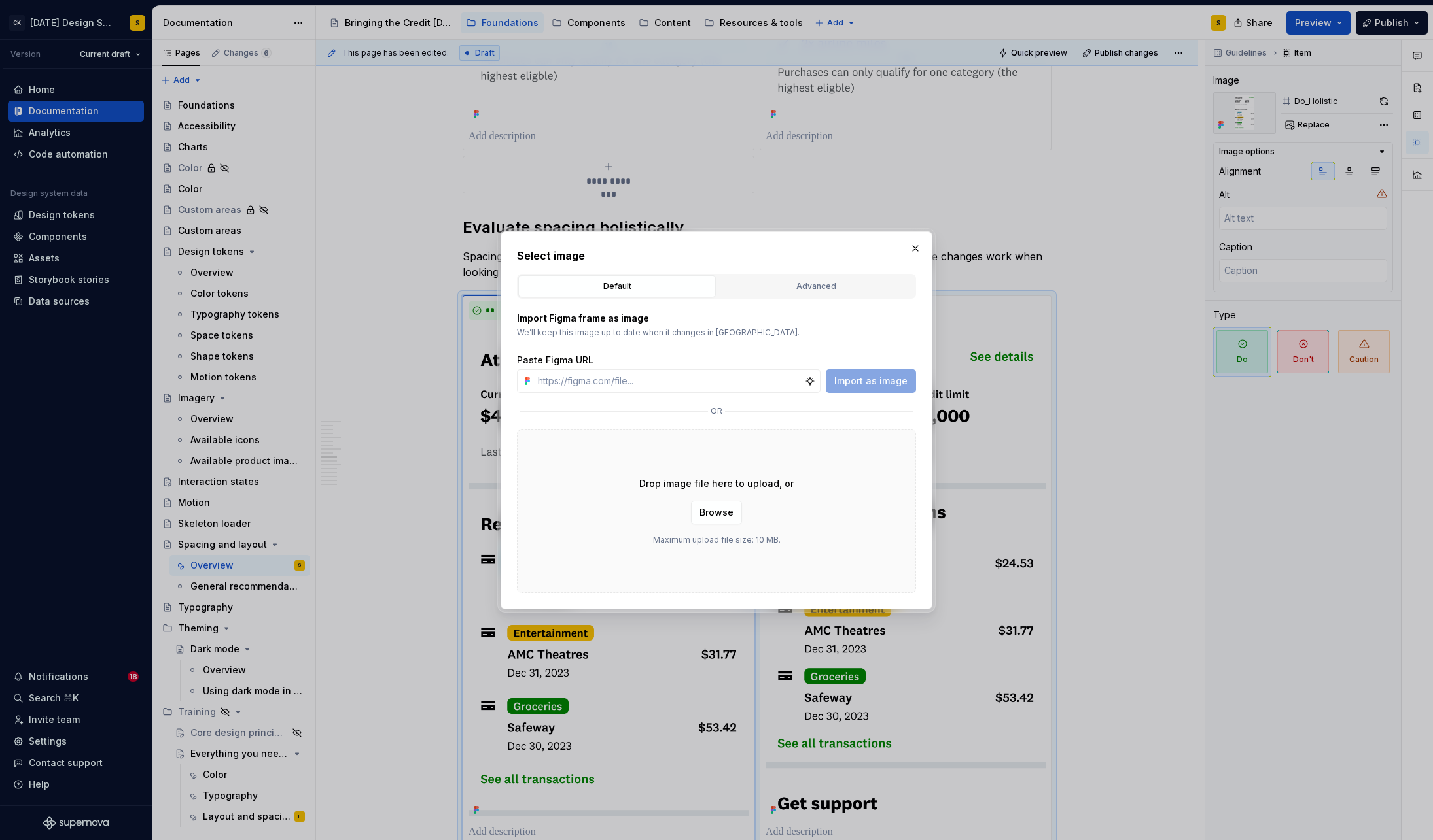
type textarea "*"
type input "[URL][DOMAIN_NAME]"
click at [870, 377] on span "Import as image" at bounding box center [870, 381] width 73 height 13
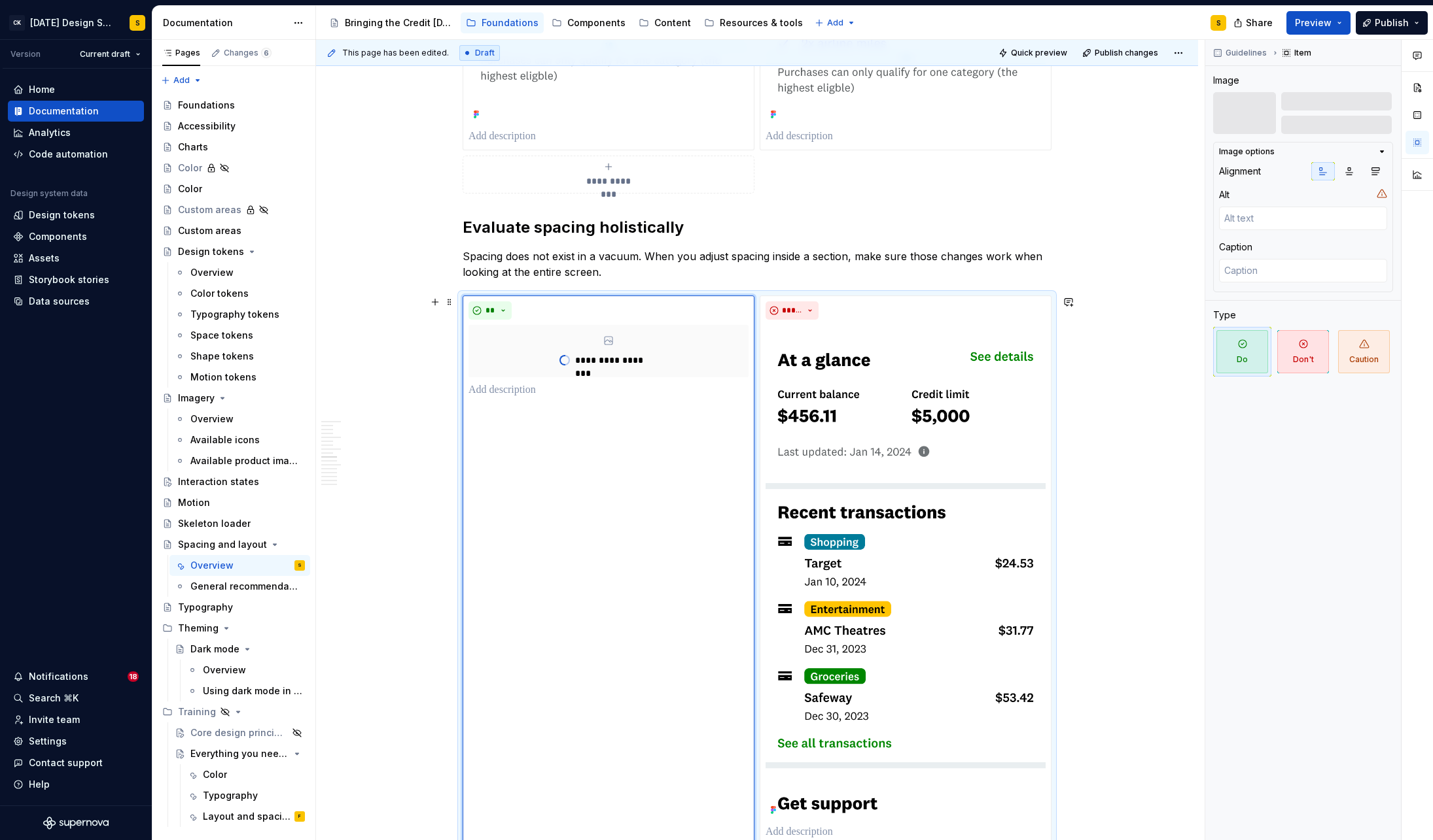
scroll to position [1405, 0]
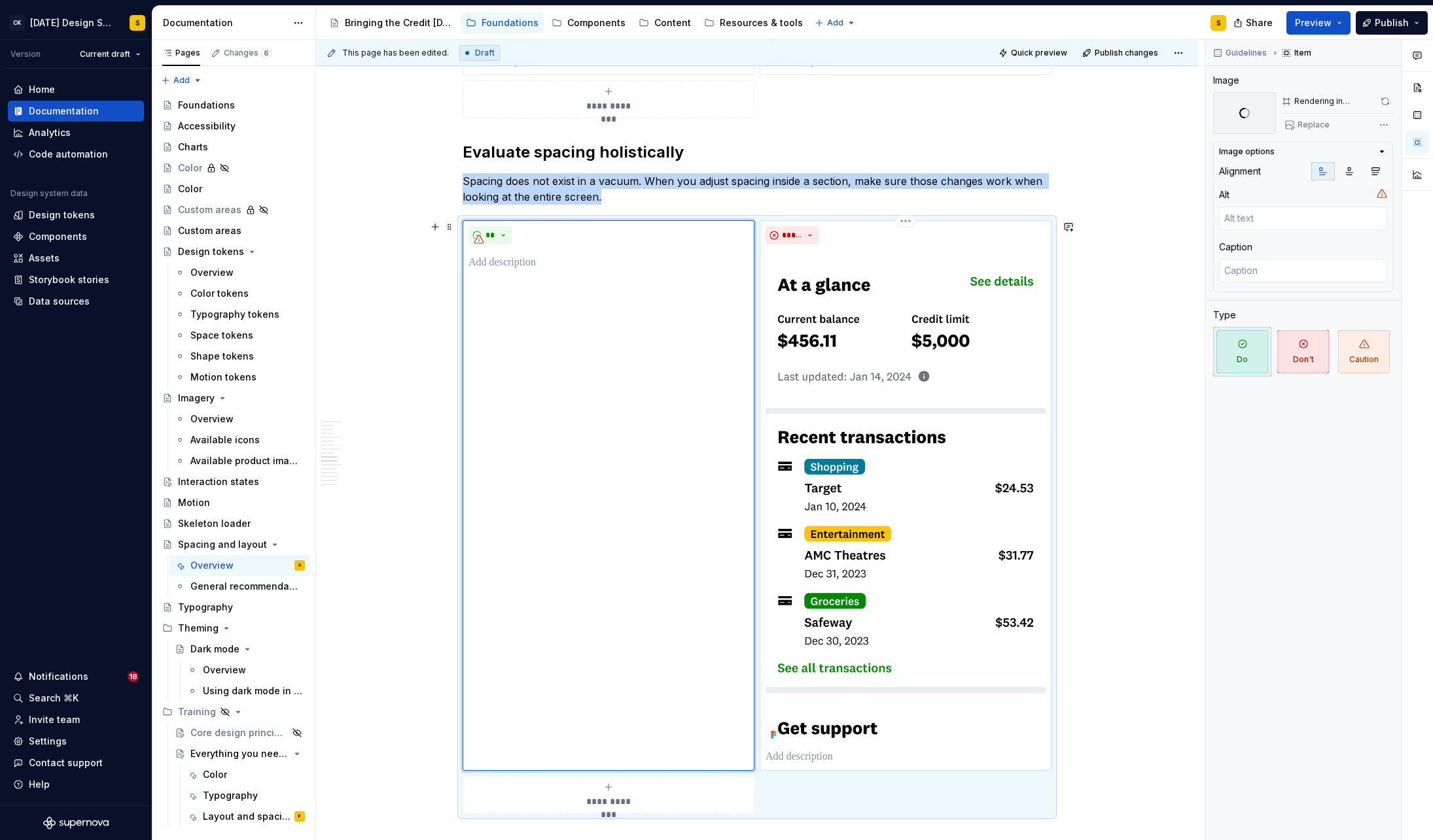
click at [917, 416] on img at bounding box center [905, 497] width 280 height 494
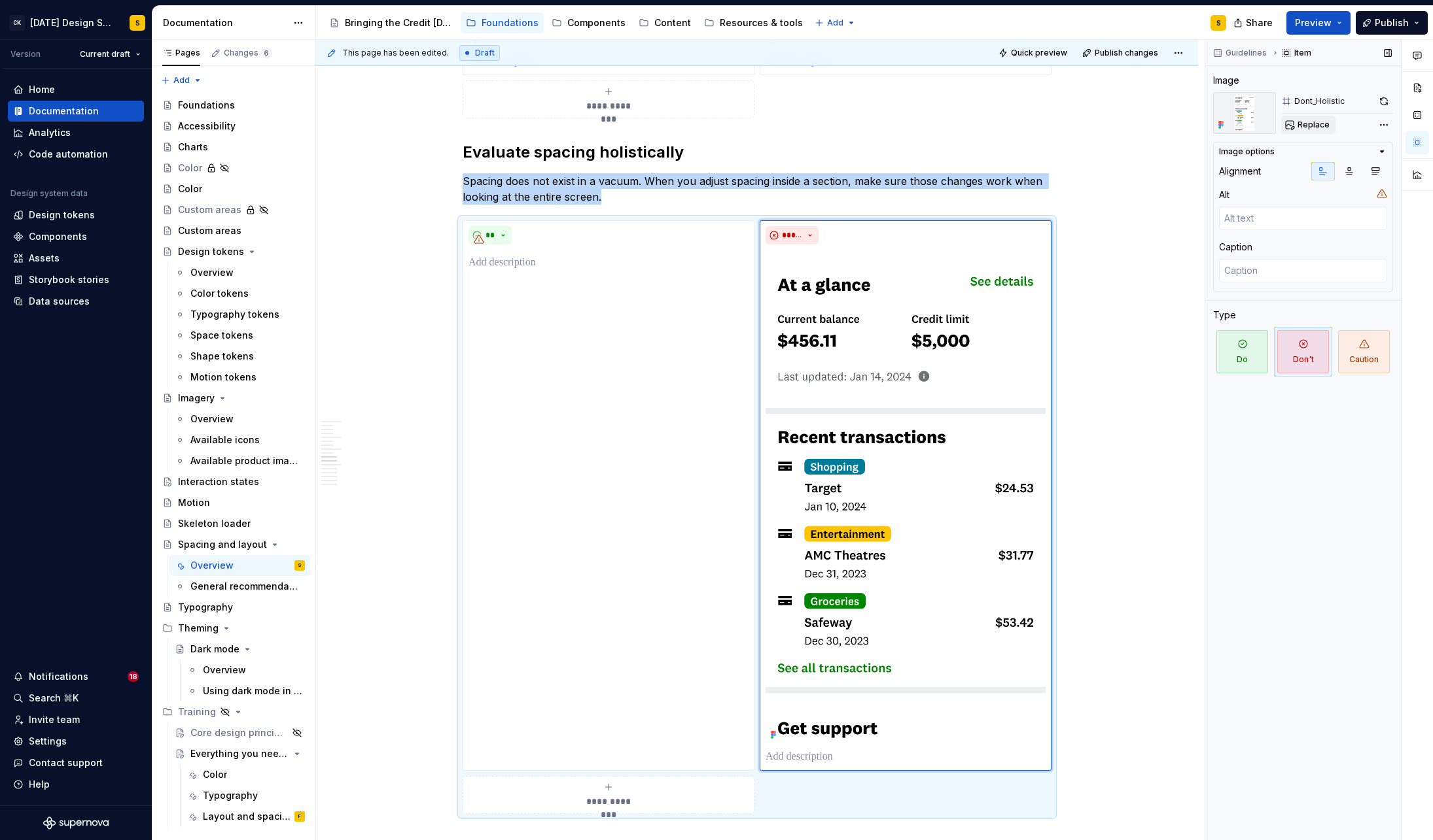
click at [1312, 123] on span "Replace" at bounding box center [1313, 124] width 32 height 11
type textarea "*"
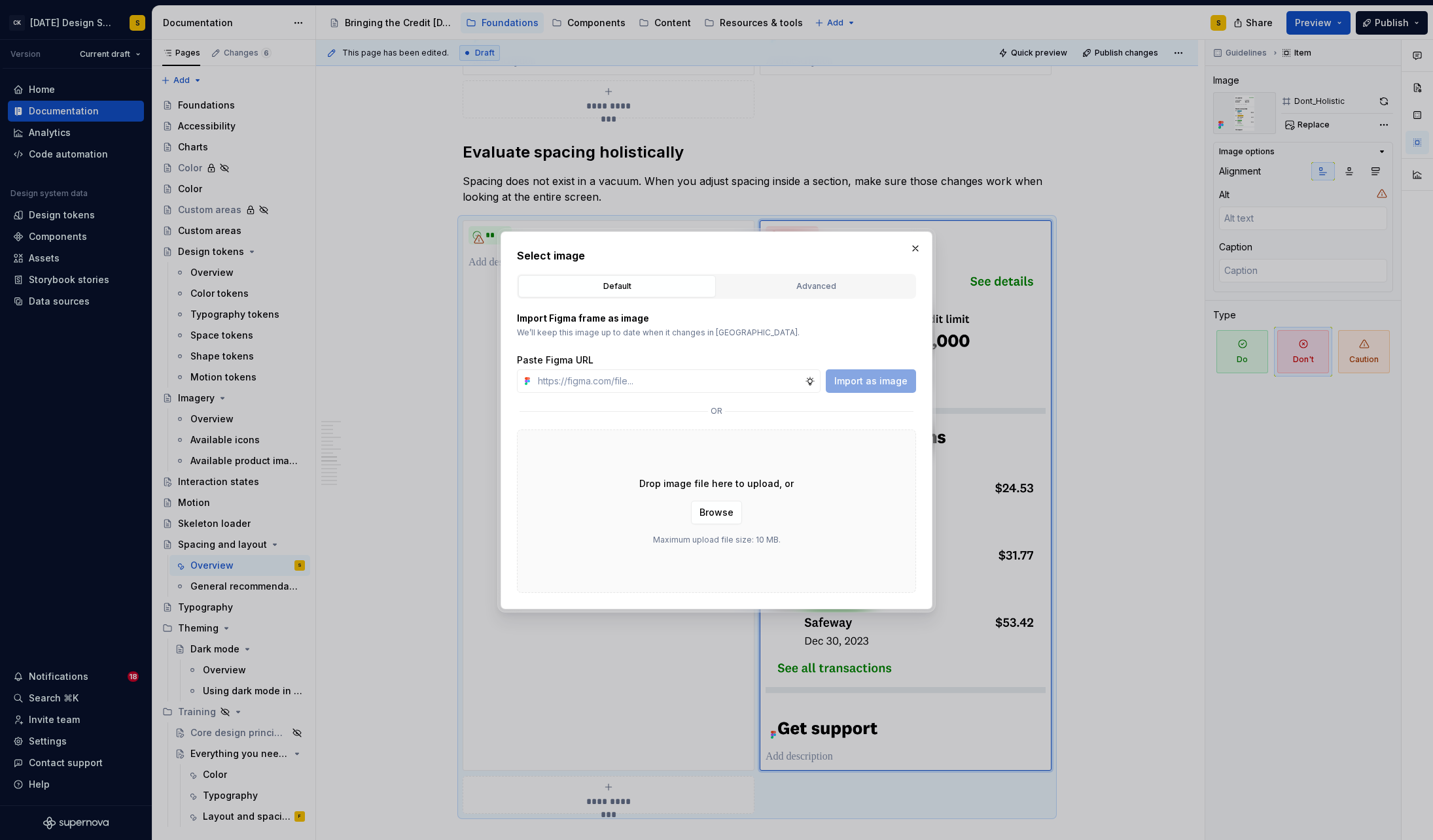
type input "[URL][DOMAIN_NAME]"
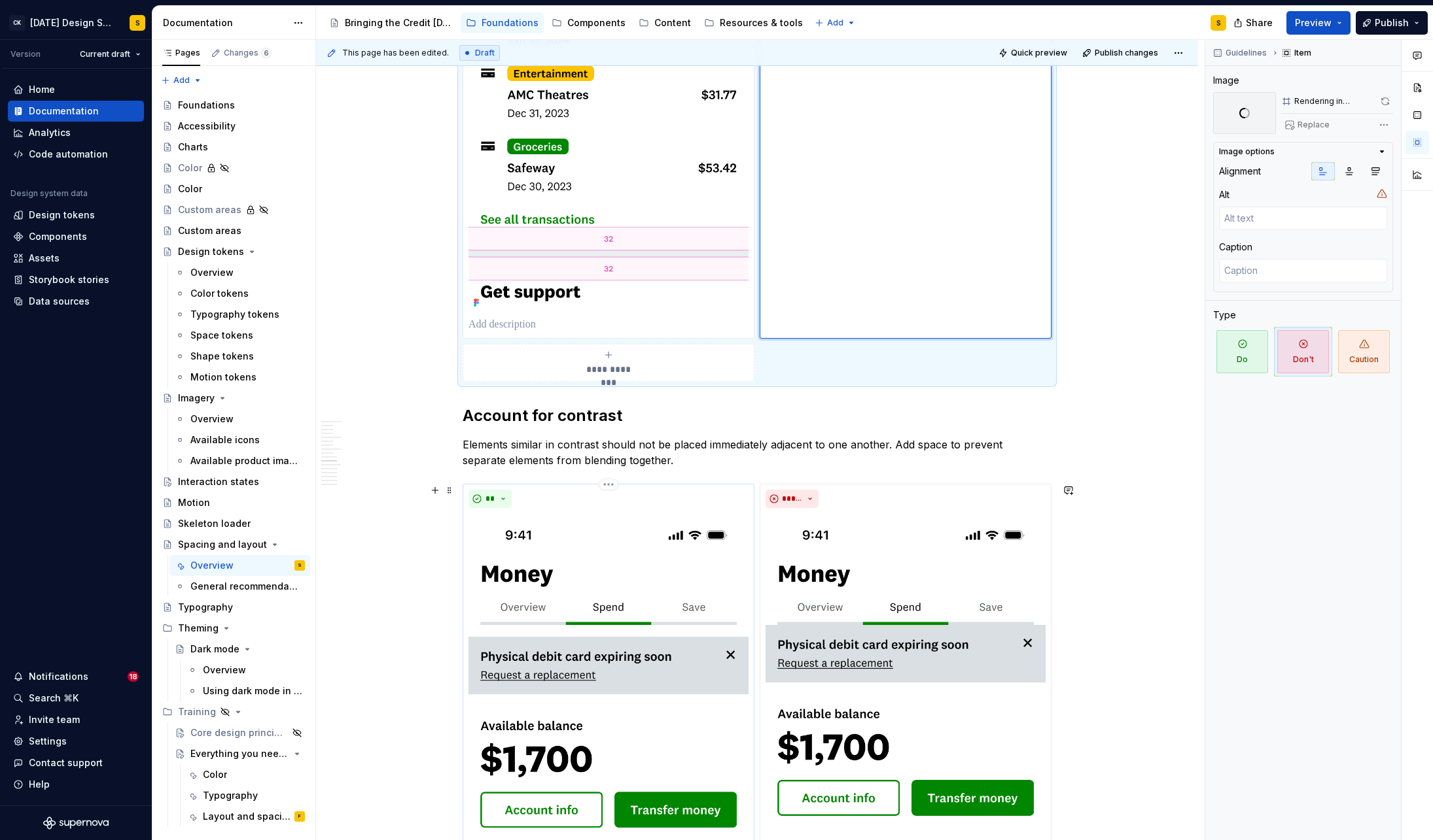
scroll to position [1896, 0]
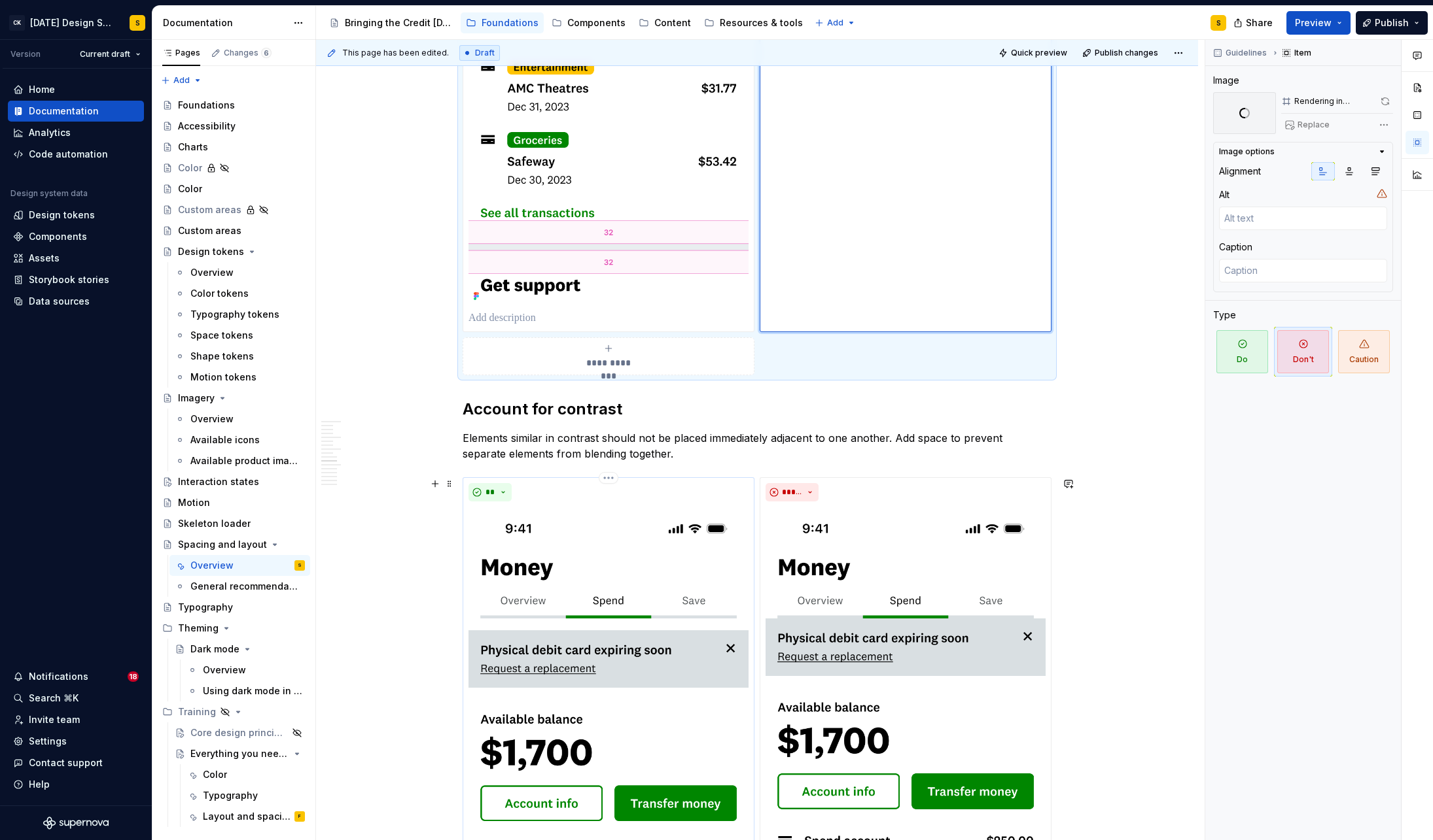
click at [635, 598] on img at bounding box center [608, 694] width 280 height 374
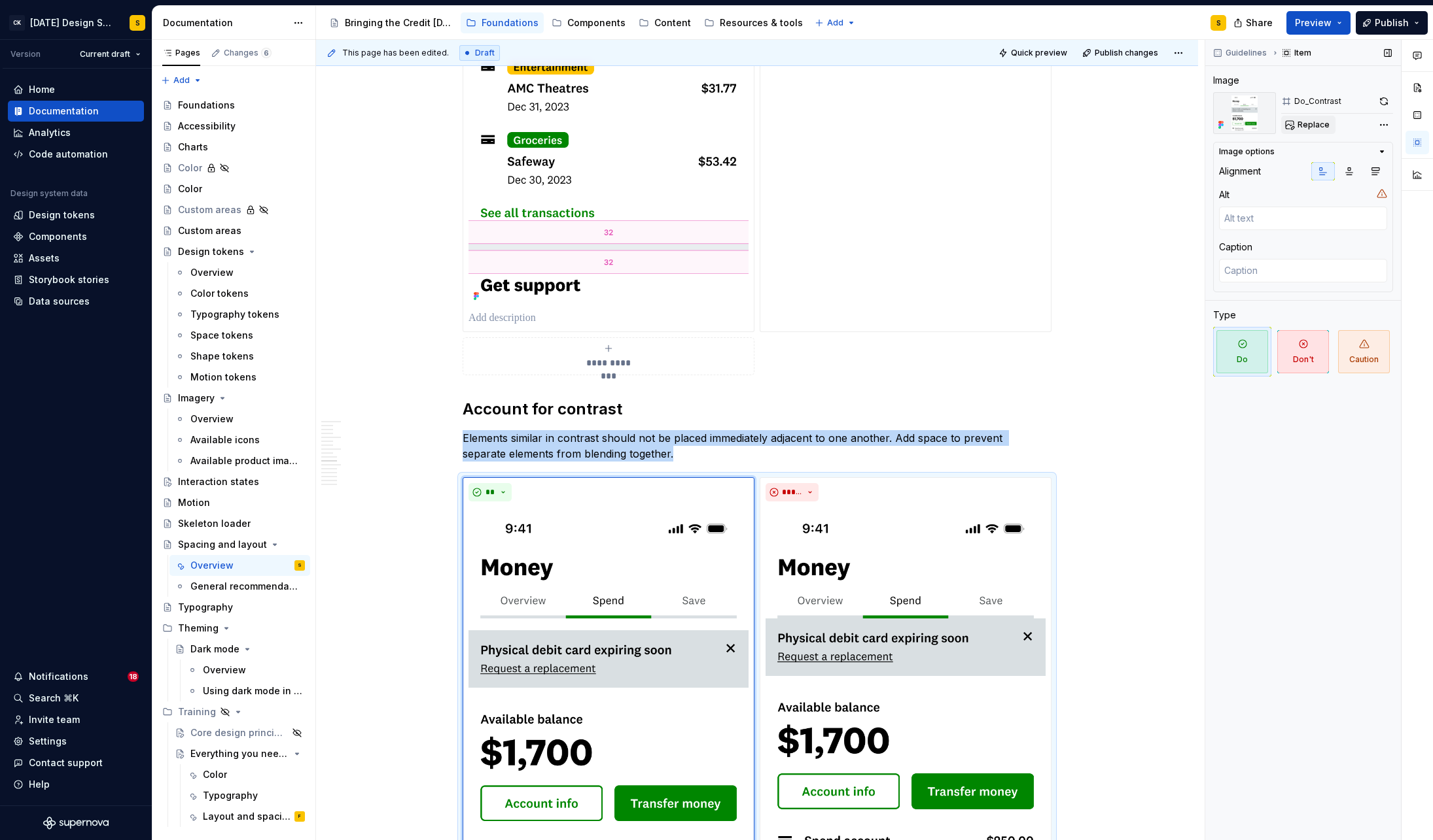
click at [1313, 122] on span "Replace" at bounding box center [1313, 124] width 32 height 11
type textarea "*"
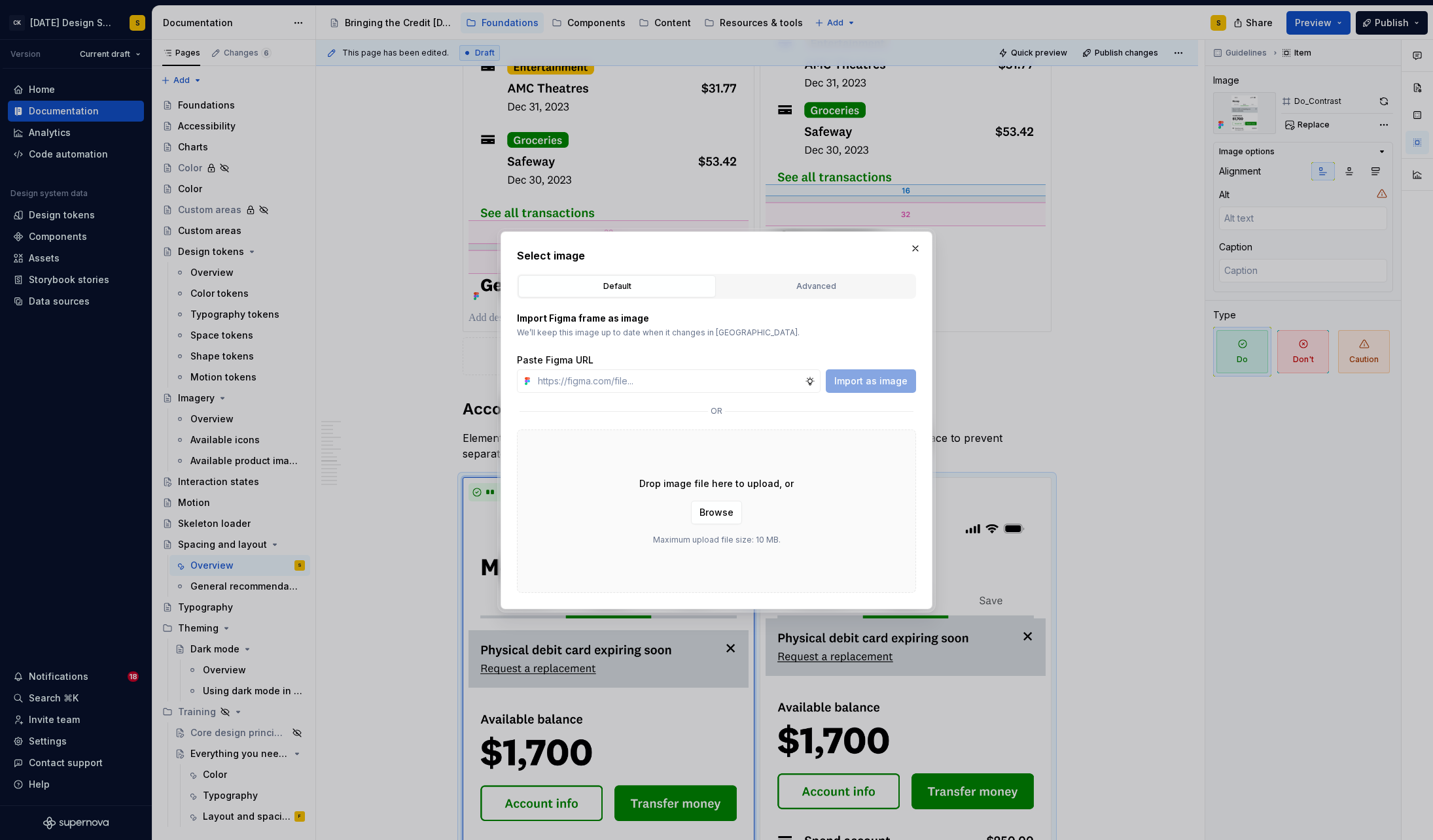
type input "[URL][DOMAIN_NAME]"
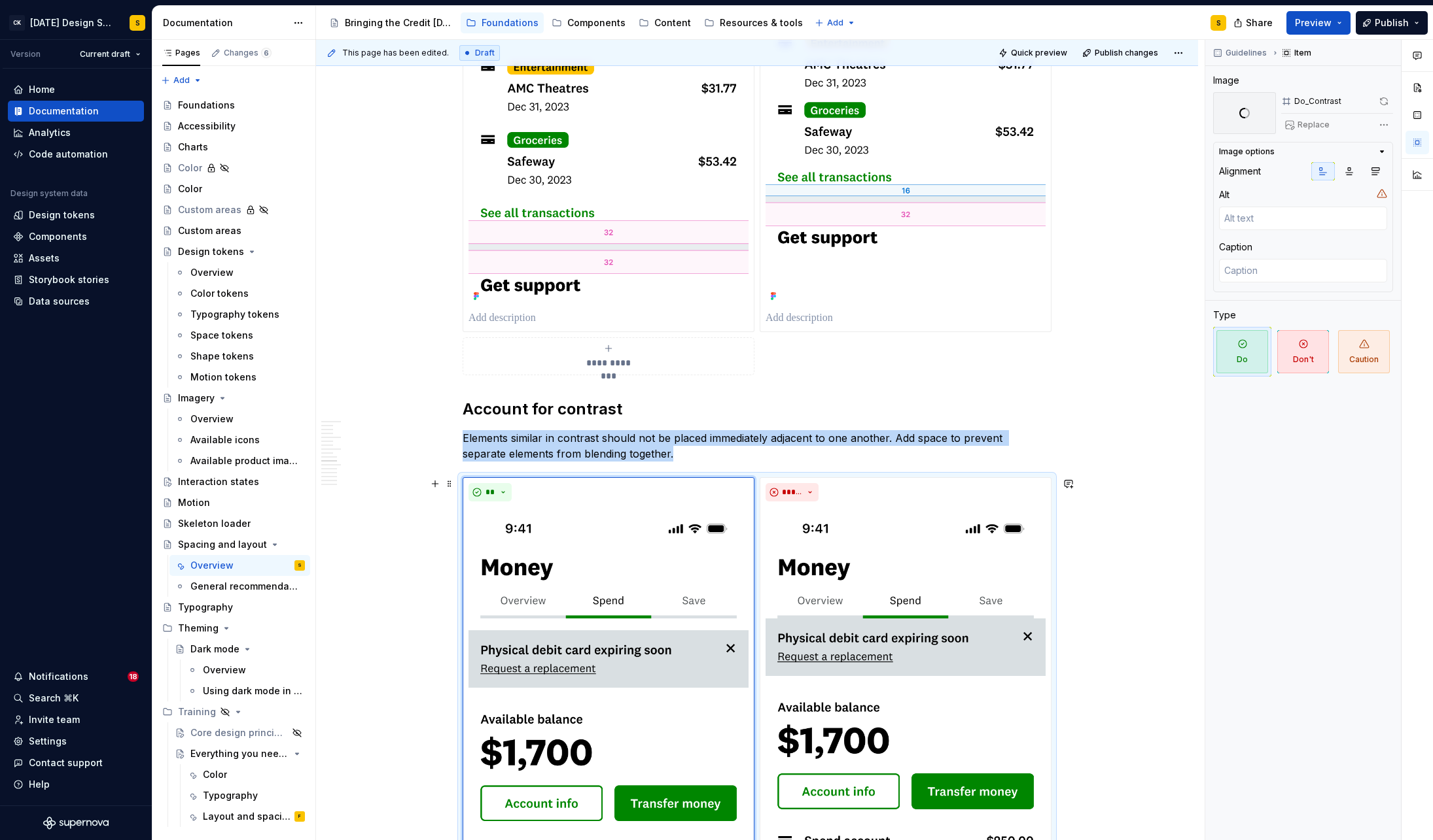
scroll to position [2040, 0]
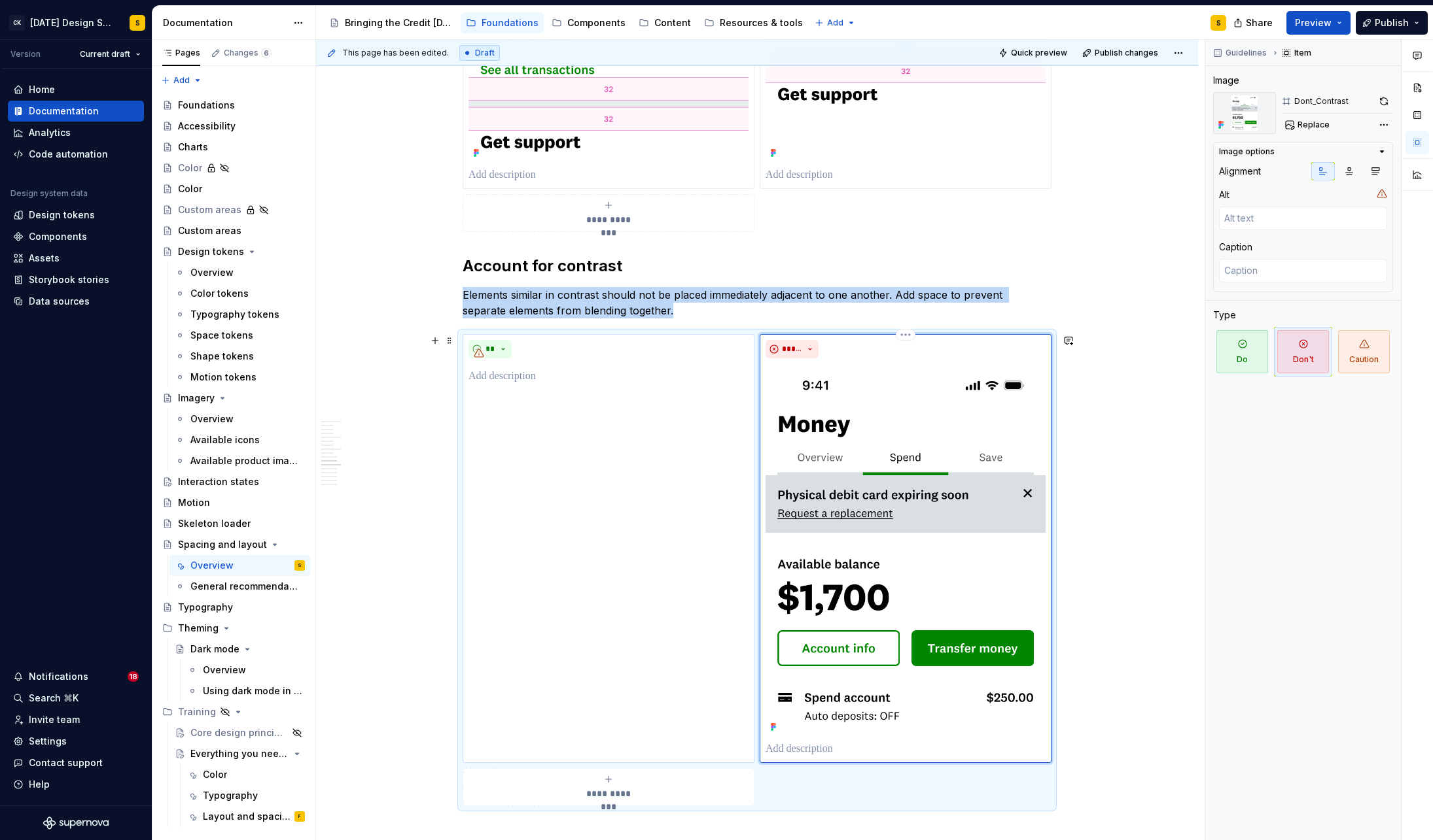
click at [868, 445] on img at bounding box center [905, 550] width 280 height 374
click at [1316, 121] on span "Replace" at bounding box center [1313, 124] width 32 height 11
type textarea "*"
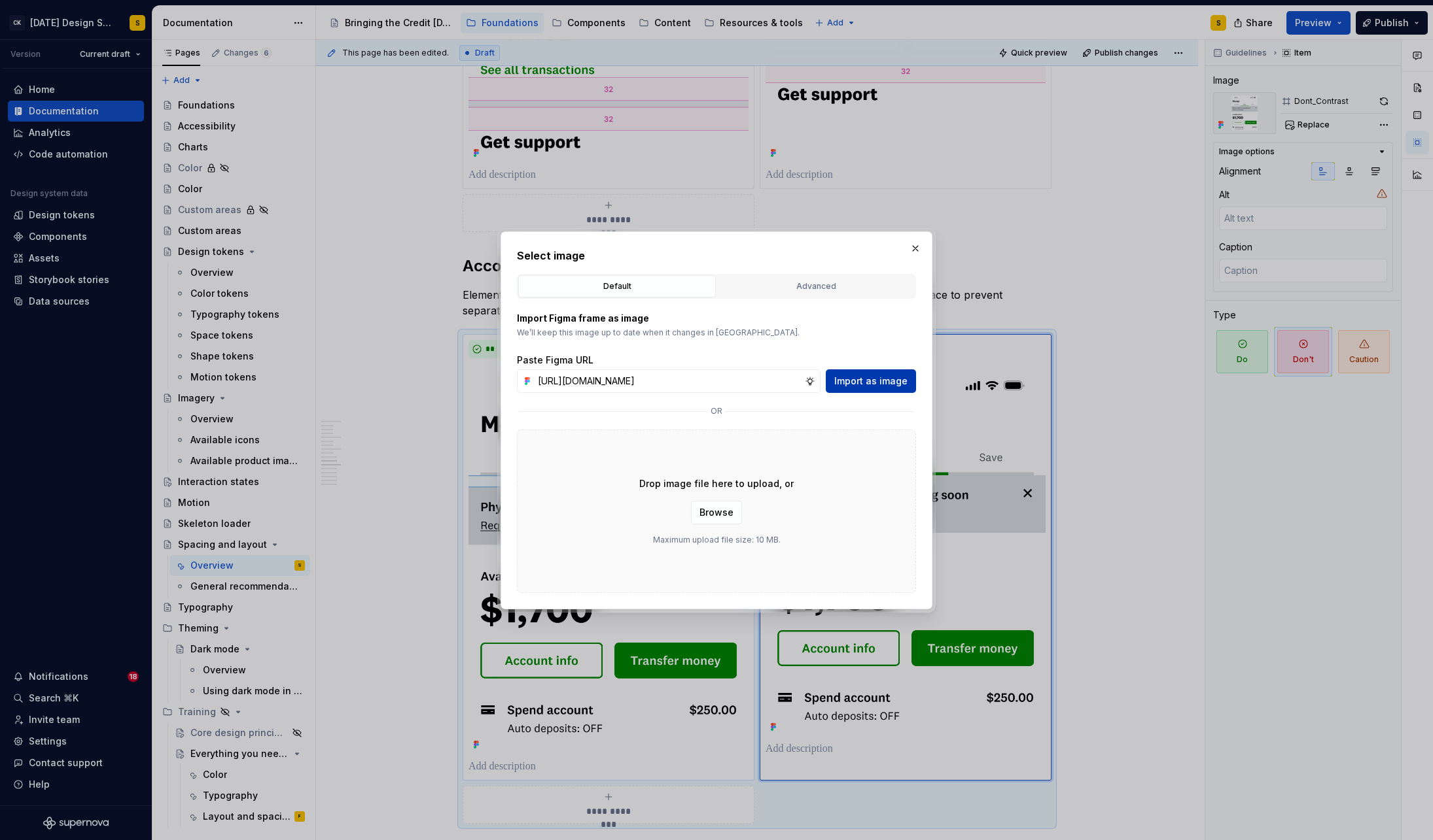
scroll to position [0, 303]
type input "[URL][DOMAIN_NAME]"
click at [889, 375] on span "Import as image" at bounding box center [870, 381] width 73 height 13
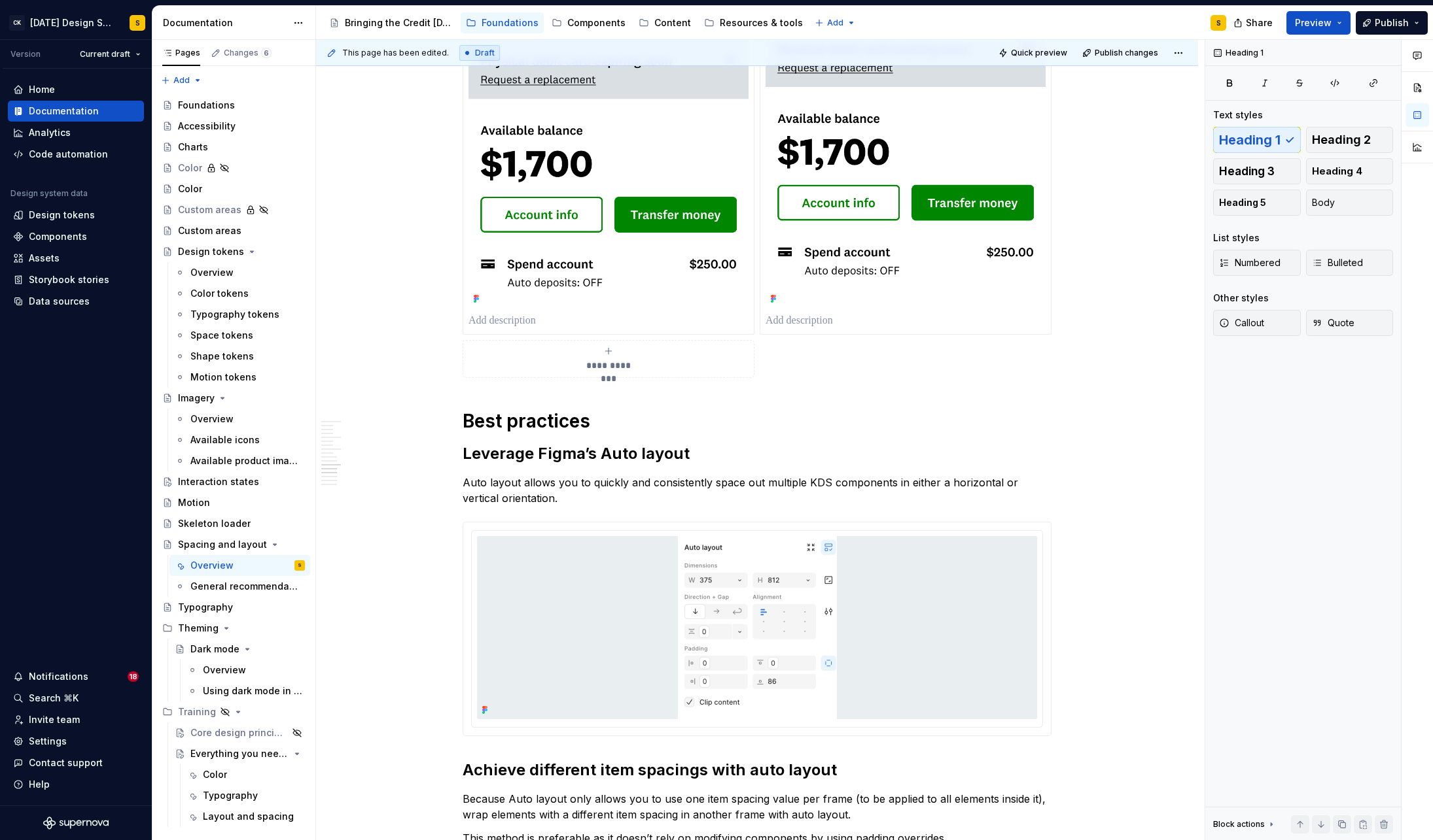
scroll to position [2482, 0]
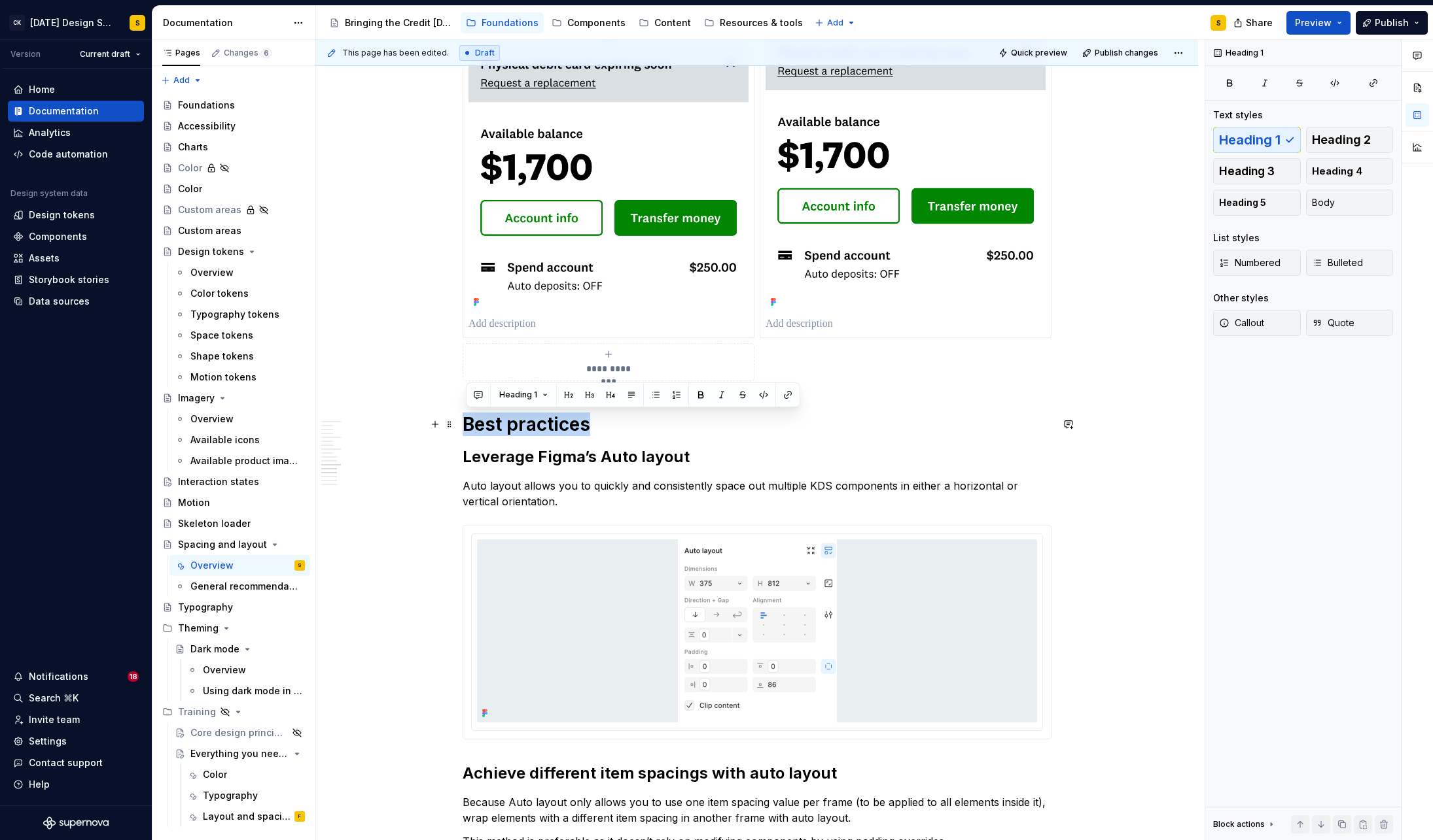
drag, startPoint x: 523, startPoint y: 429, endPoint x: 468, endPoint y: 426, distance: 55.1
click at [468, 426] on h1 "Best practices" at bounding box center [756, 425] width 589 height 24
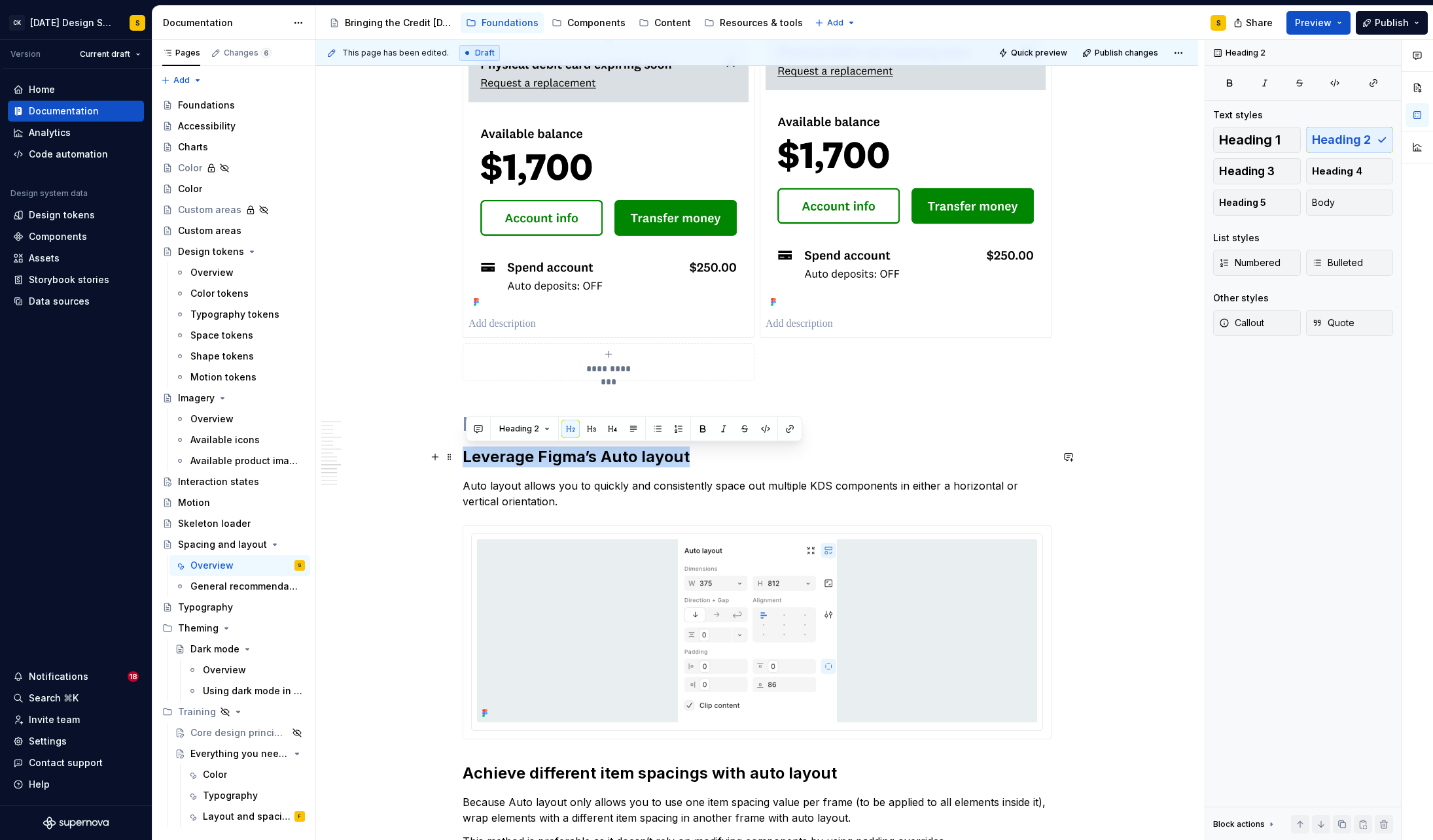
drag, startPoint x: 656, startPoint y: 454, endPoint x: 463, endPoint y: 454, distance: 193.0
click at [463, 454] on div "**********" at bounding box center [756, 72] width 882 height 4622
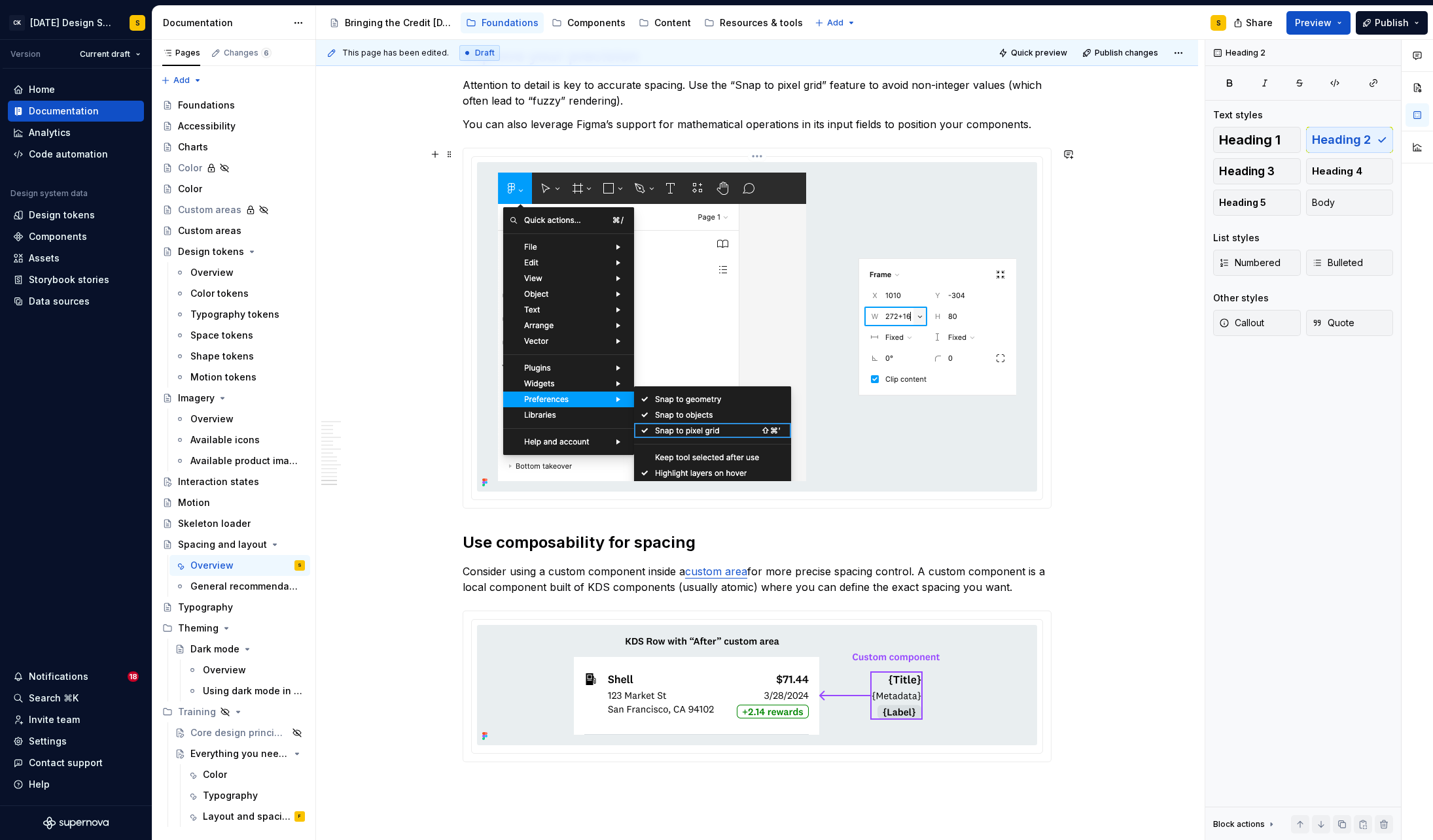
scroll to position [4024, 0]
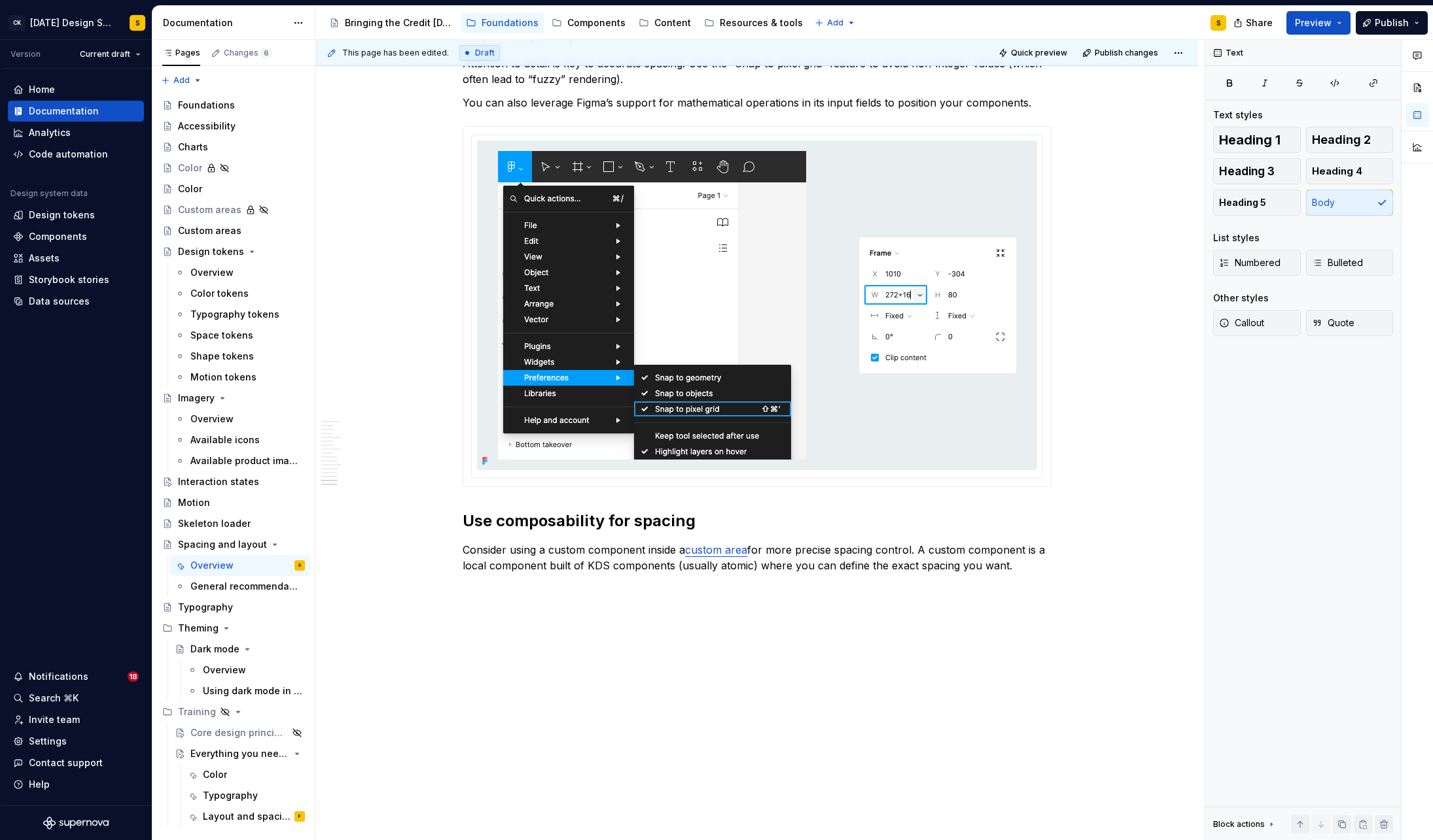
scroll to position [3856, 0]
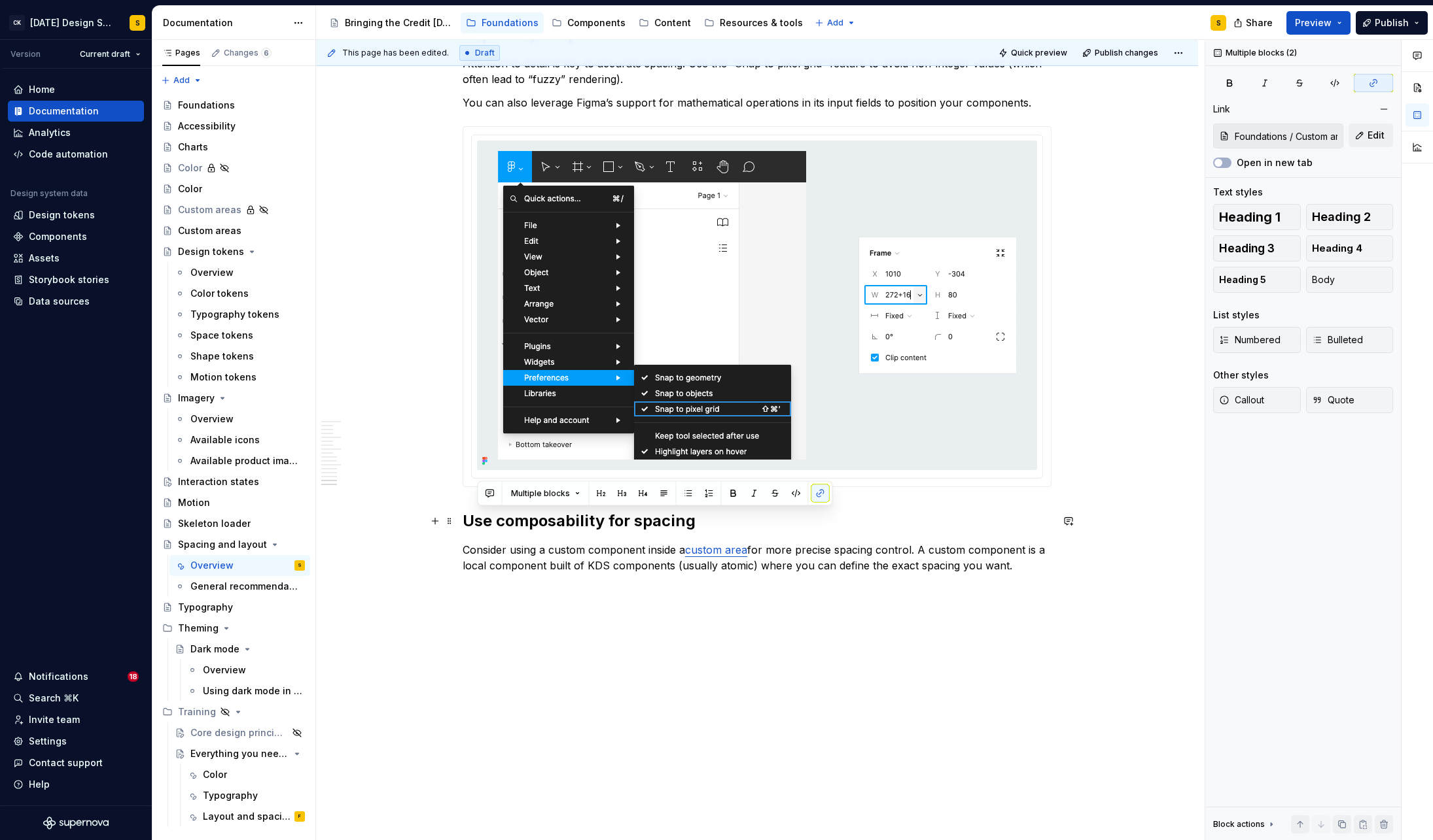
drag, startPoint x: 1012, startPoint y: 566, endPoint x: 474, endPoint y: 524, distance: 539.6
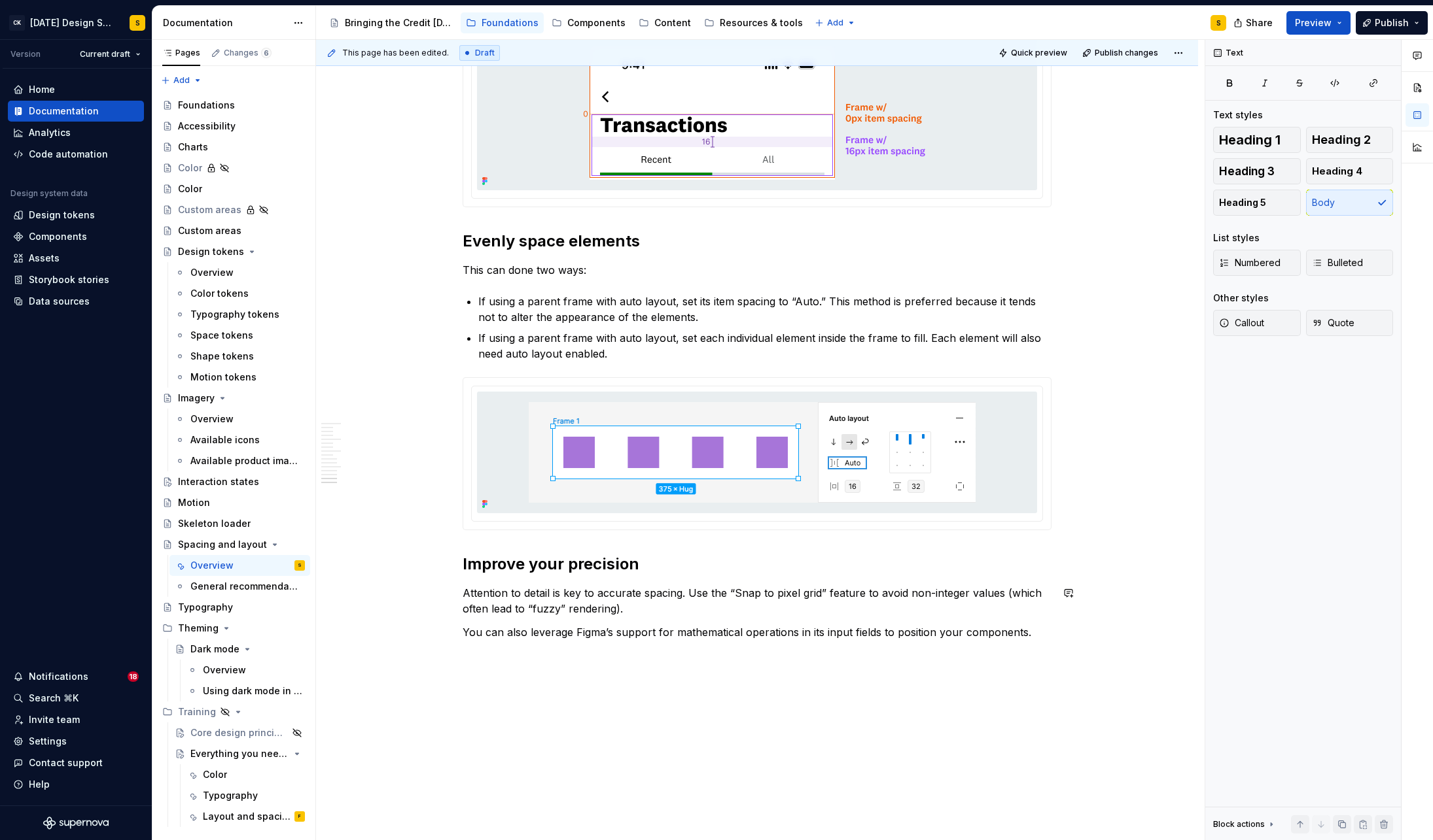
scroll to position [3325, 0]
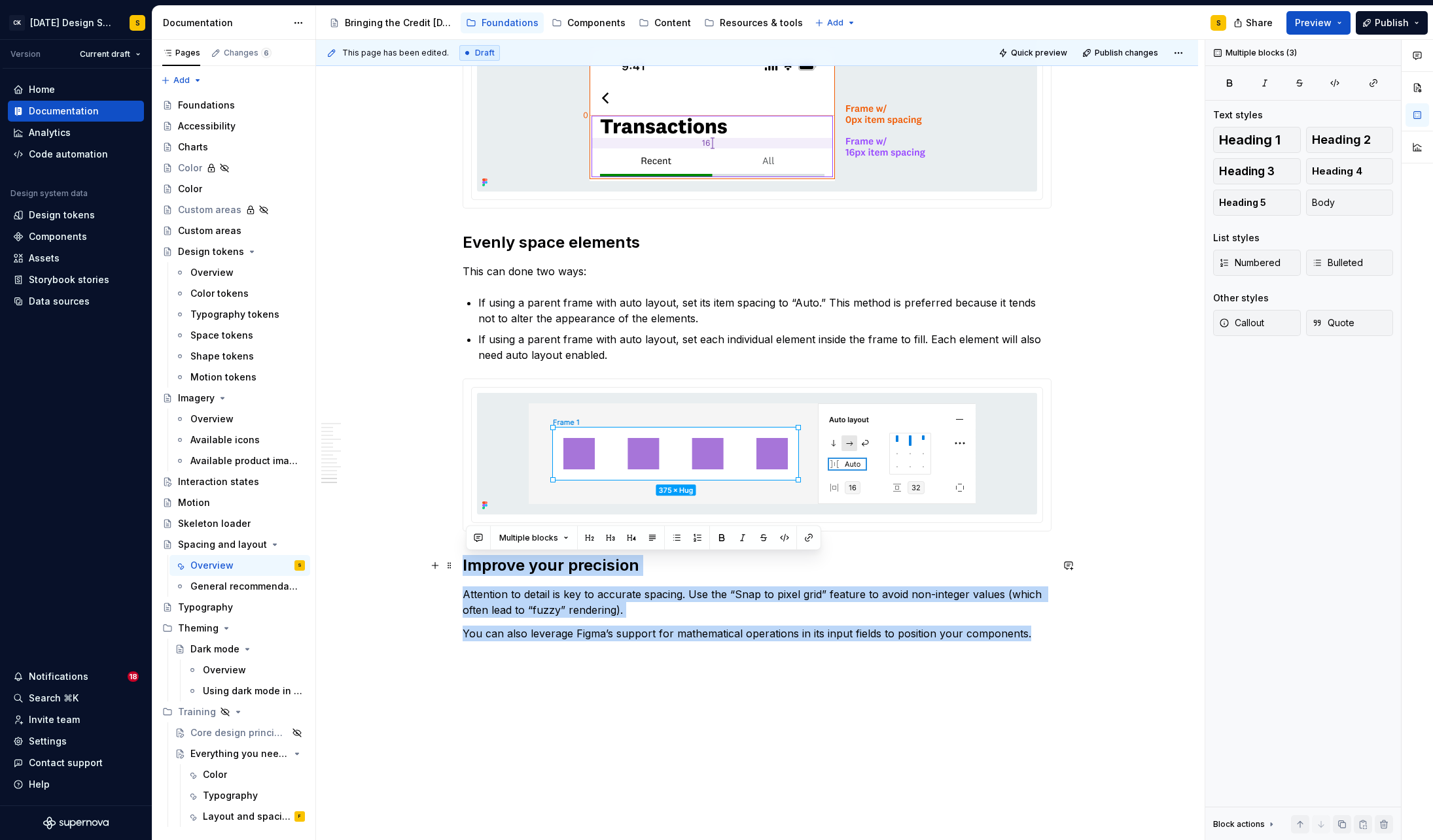
drag, startPoint x: 1027, startPoint y: 636, endPoint x: 471, endPoint y: 559, distance: 561.3
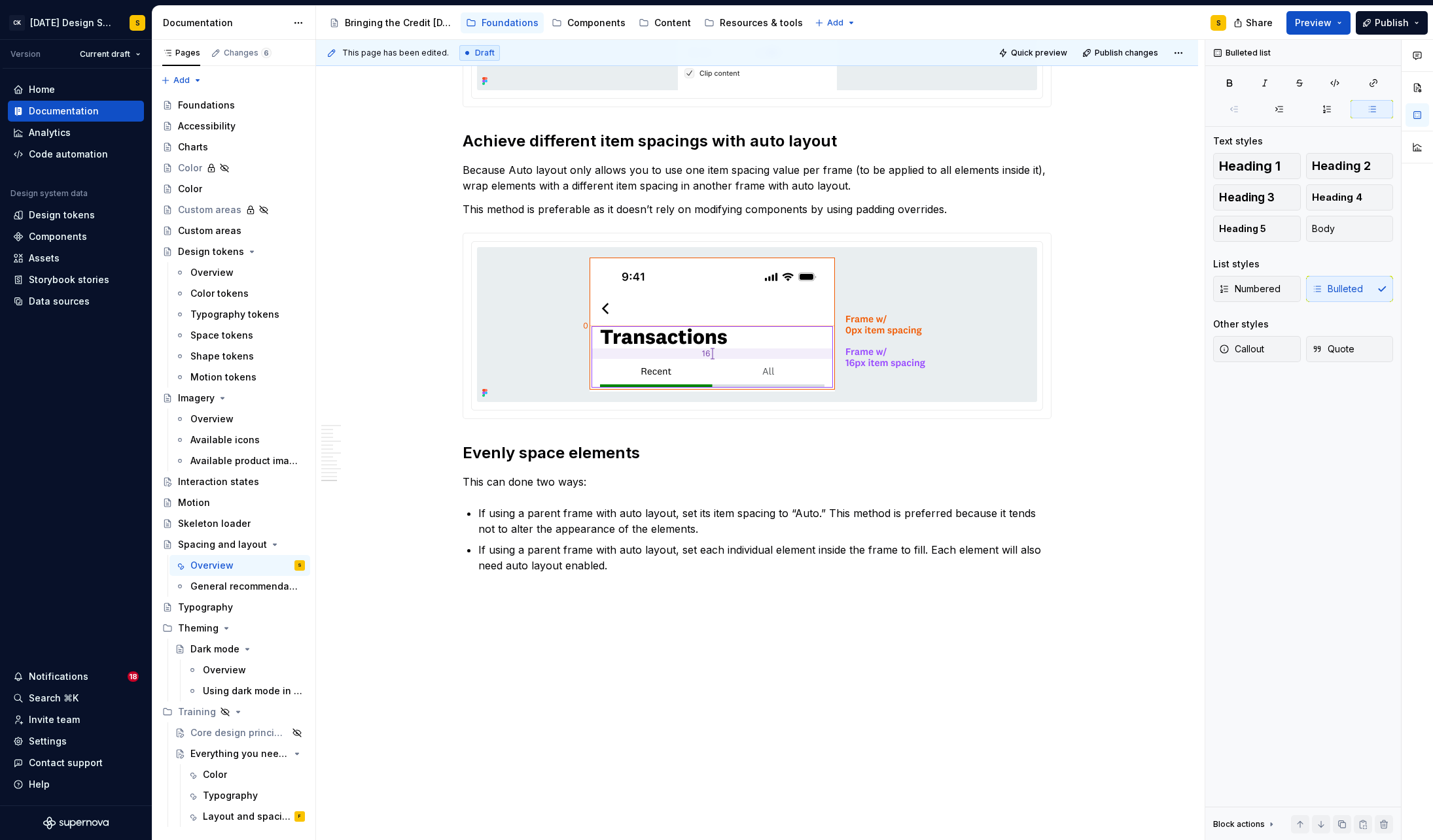
scroll to position [3115, 0]
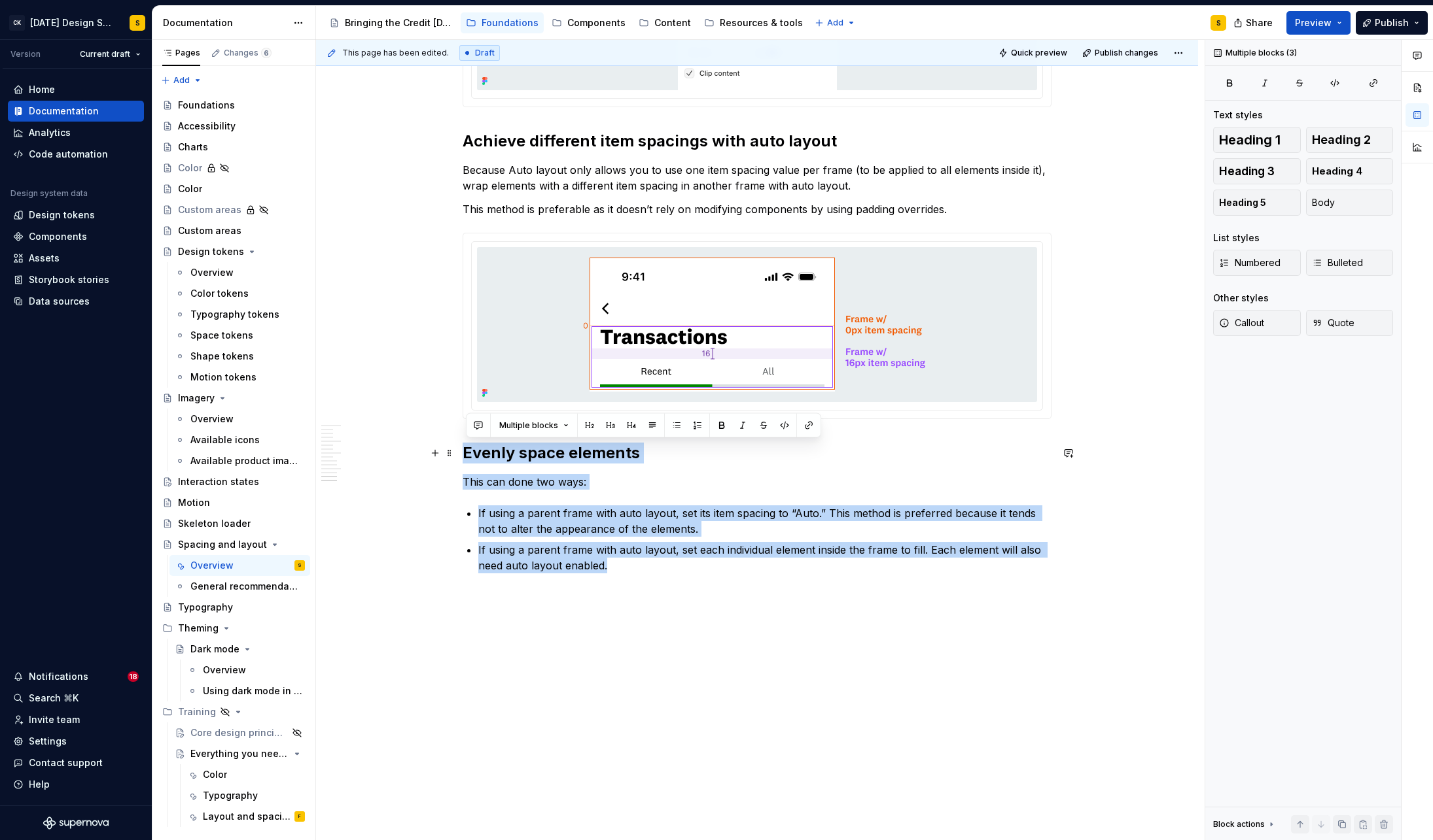
drag, startPoint x: 614, startPoint y: 564, endPoint x: 458, endPoint y: 462, distance: 186.4
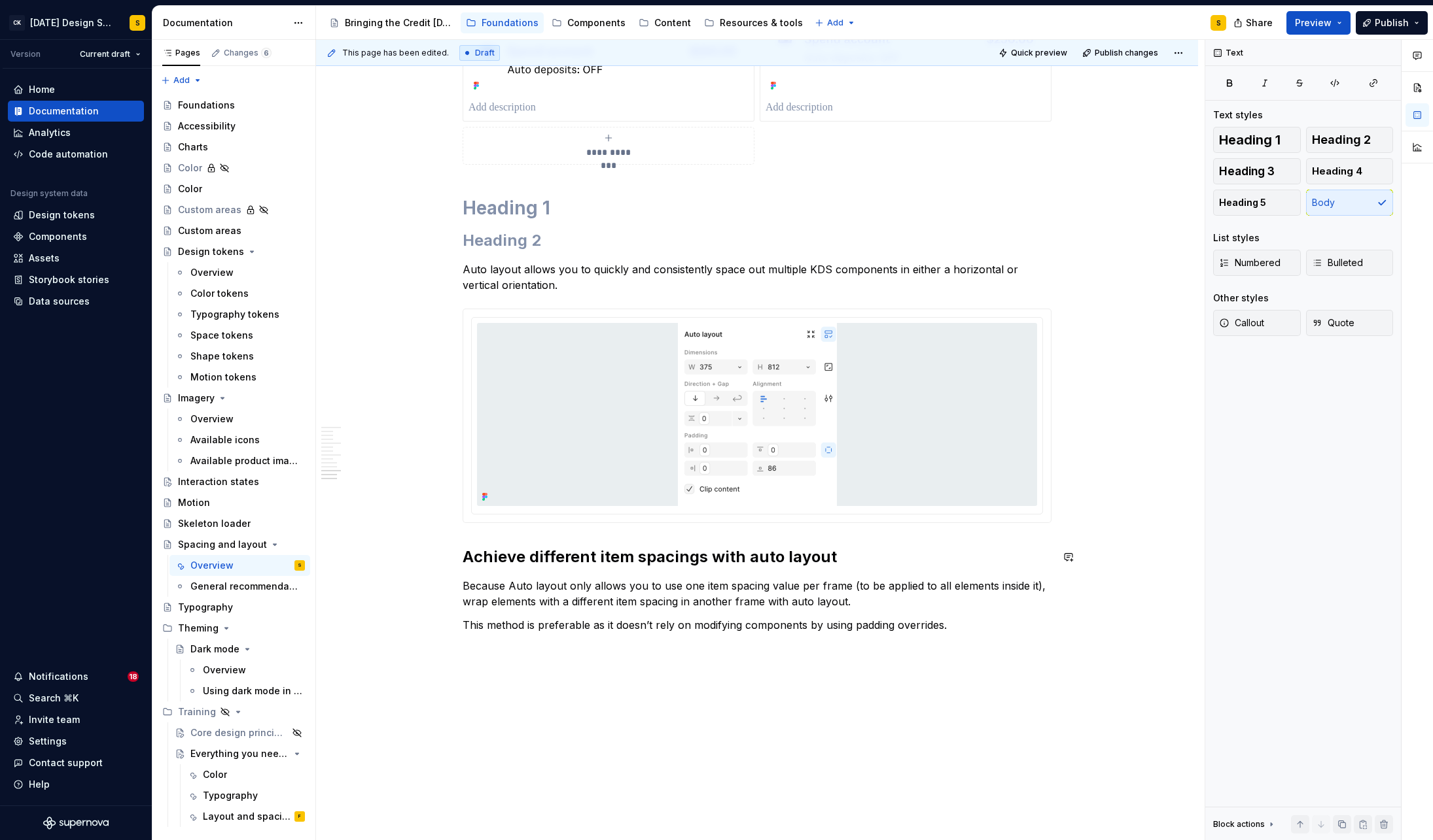
scroll to position [2695, 0]
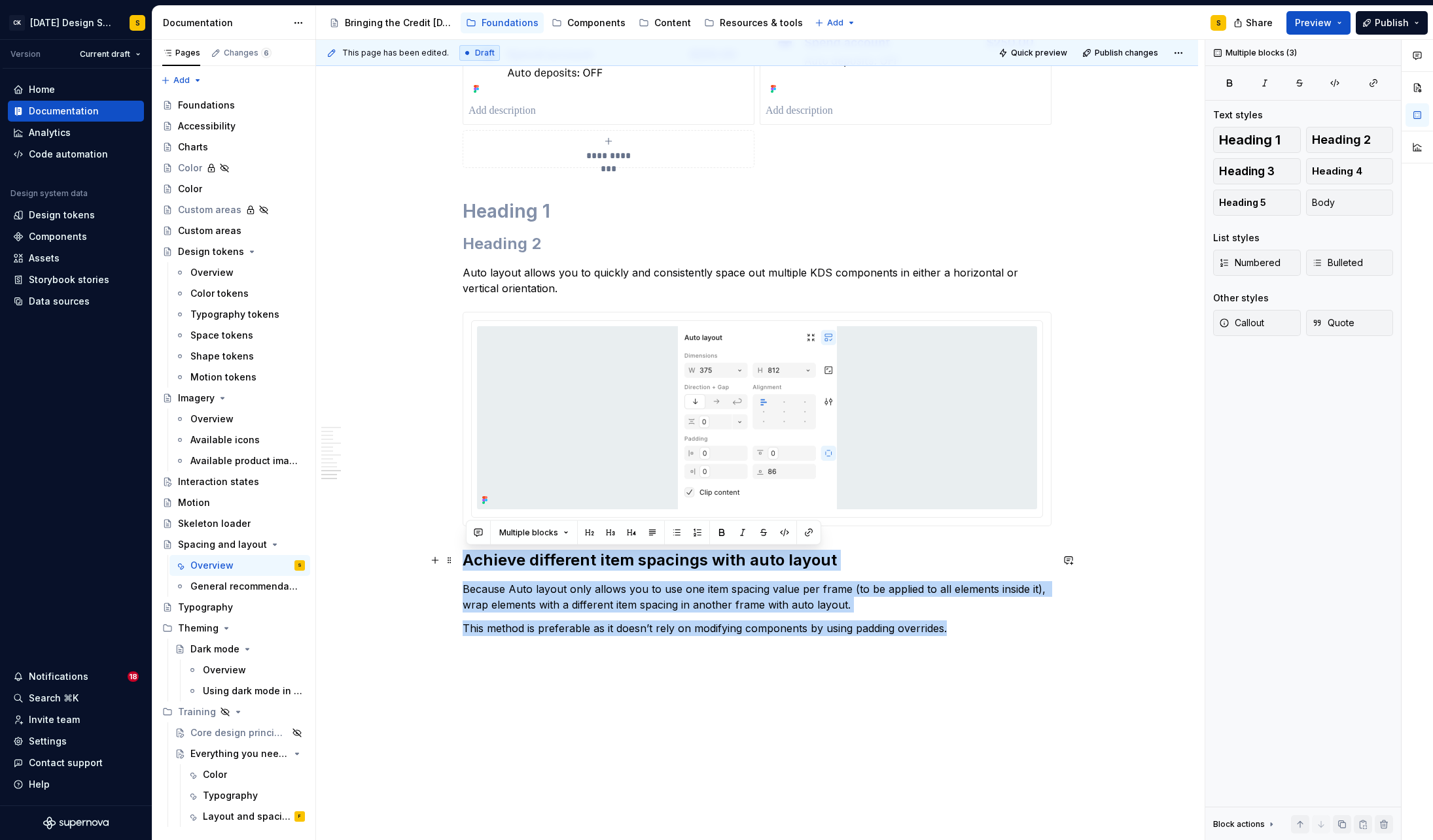
drag, startPoint x: 898, startPoint y: 623, endPoint x: 471, endPoint y: 557, distance: 432.1
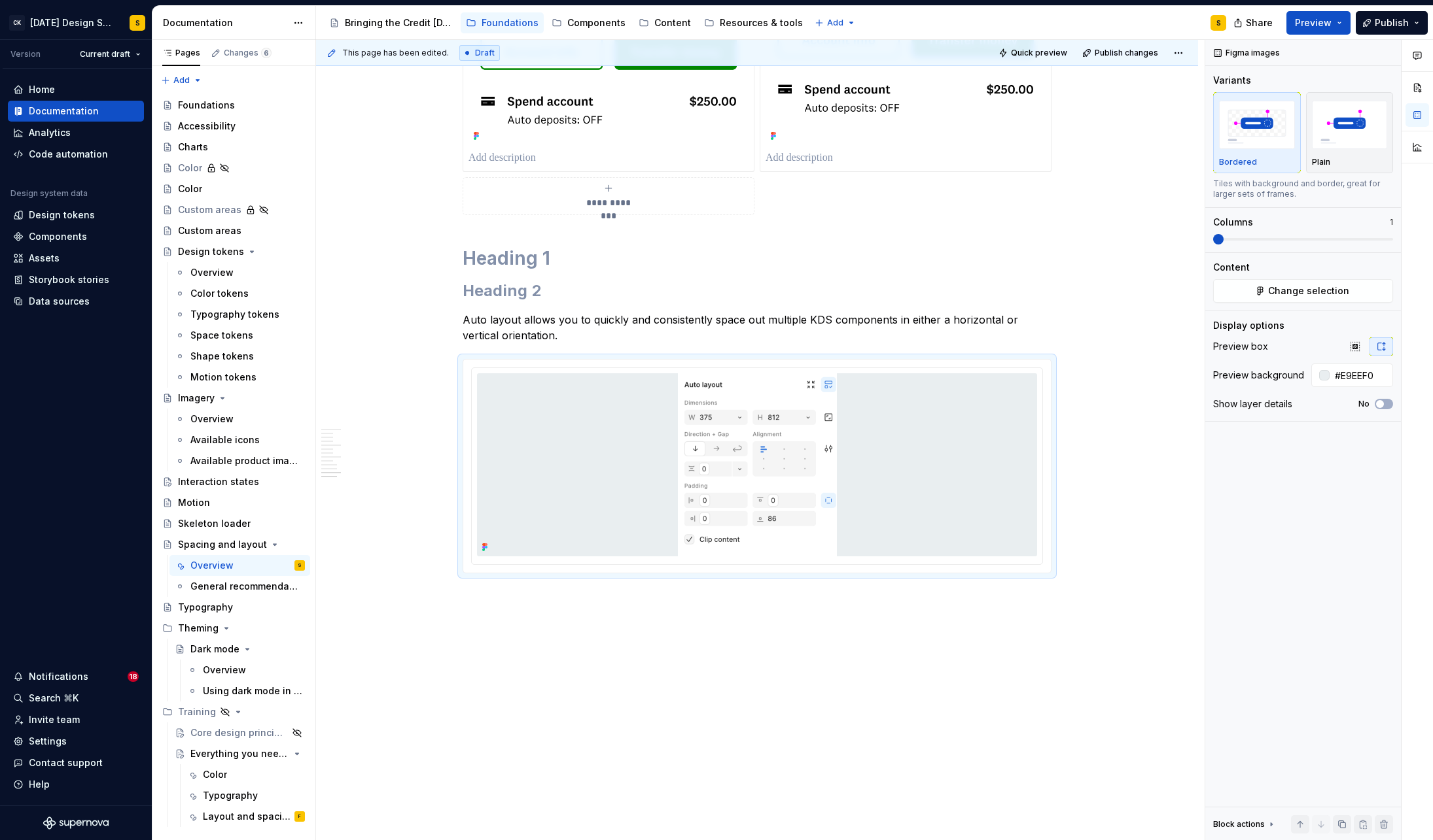
scroll to position [2418, 0]
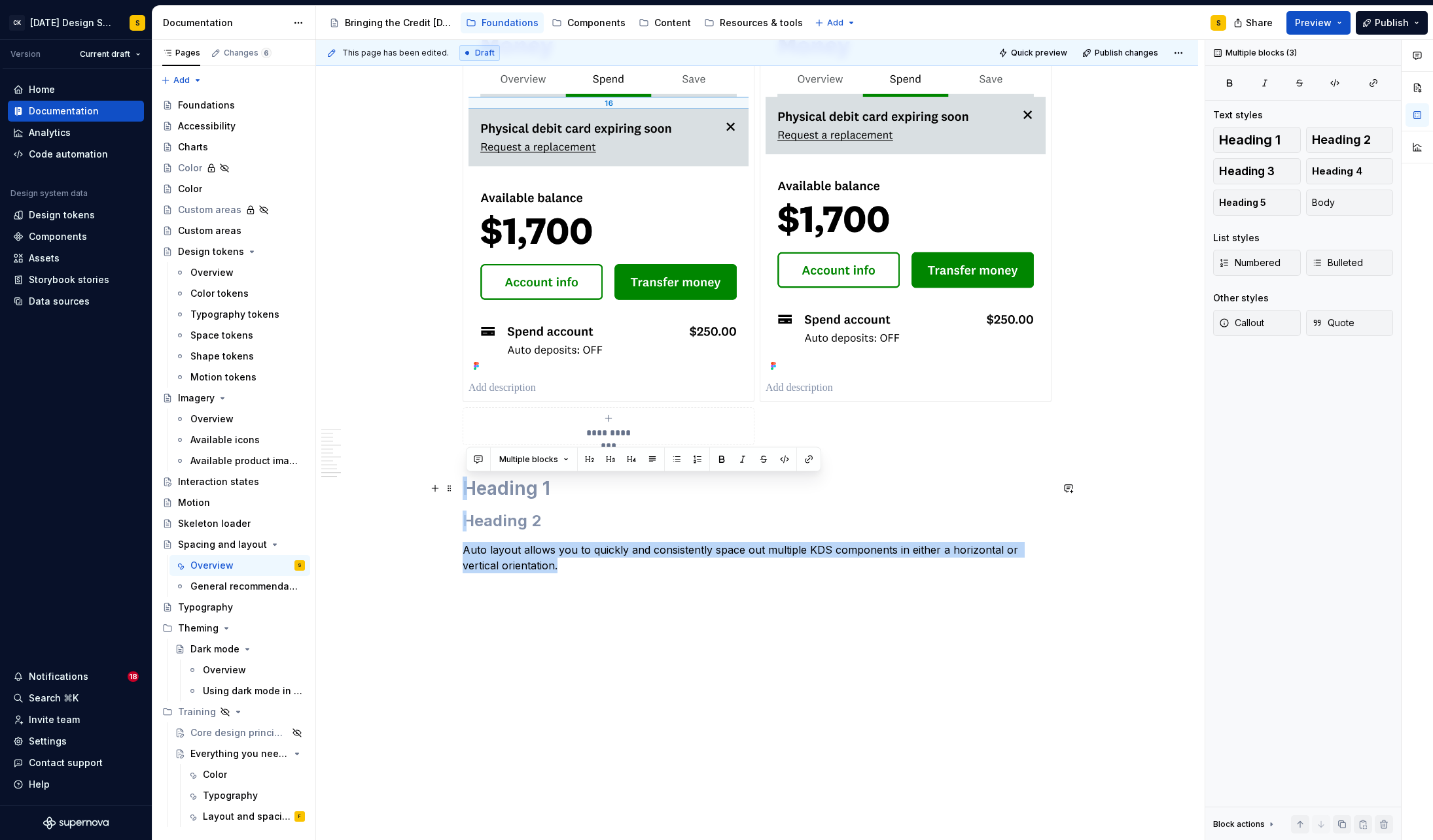
drag, startPoint x: 500, startPoint y: 555, endPoint x: 465, endPoint y: 492, distance: 72.1
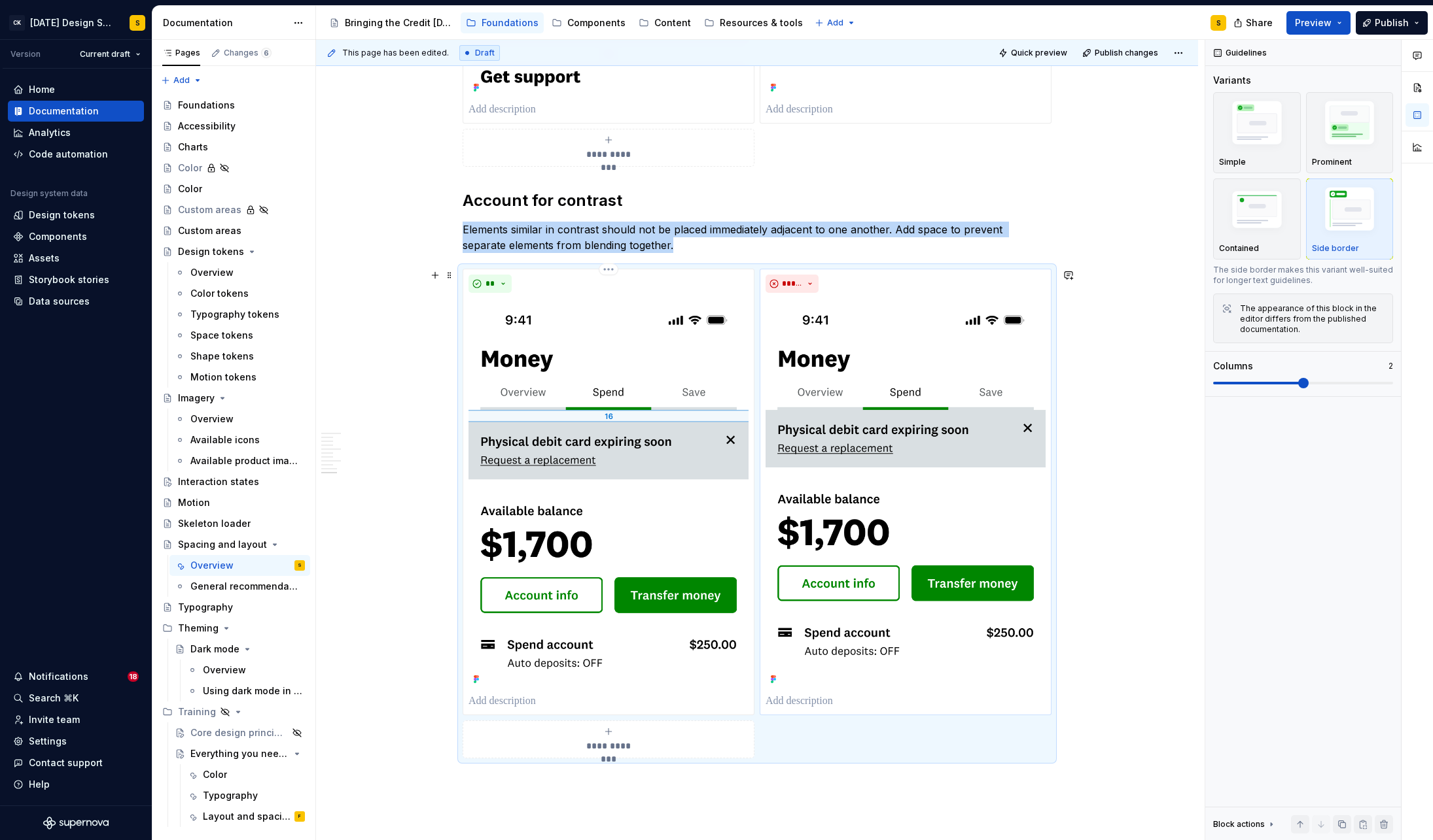
scroll to position [2086, 0]
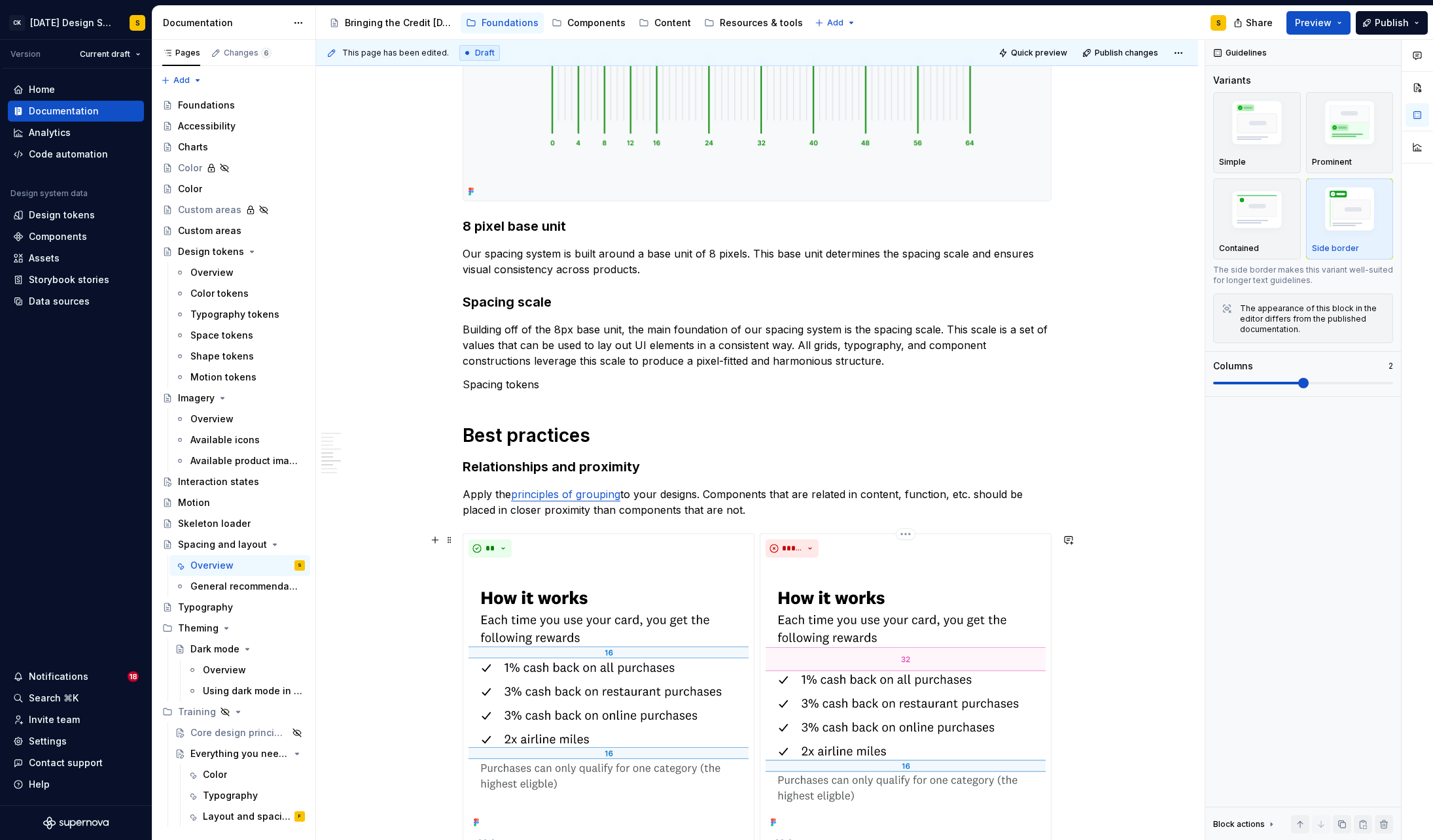
scroll to position [596, 0]
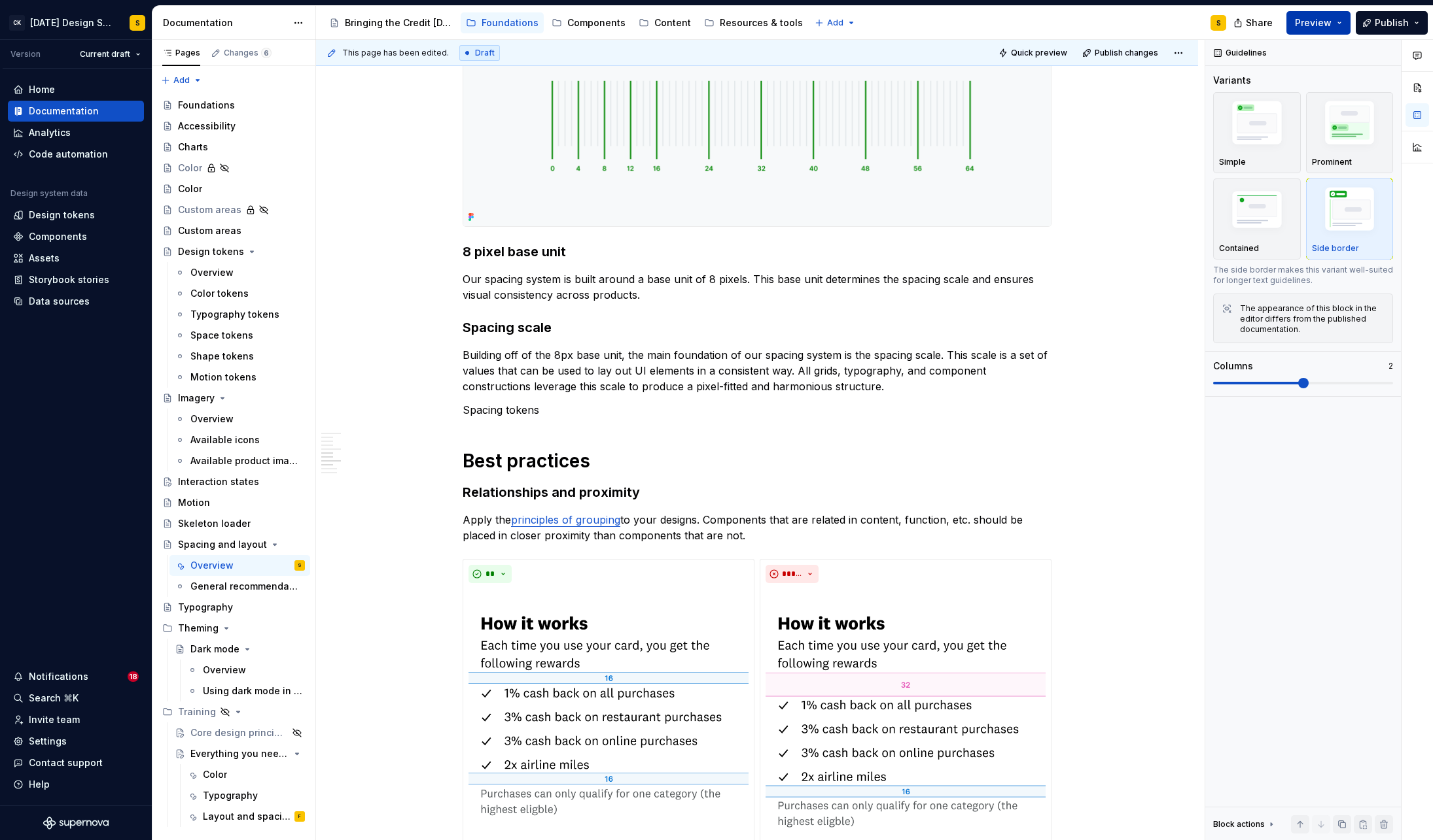
click at [1344, 21] on button "Preview" at bounding box center [1319, 23] width 64 height 24
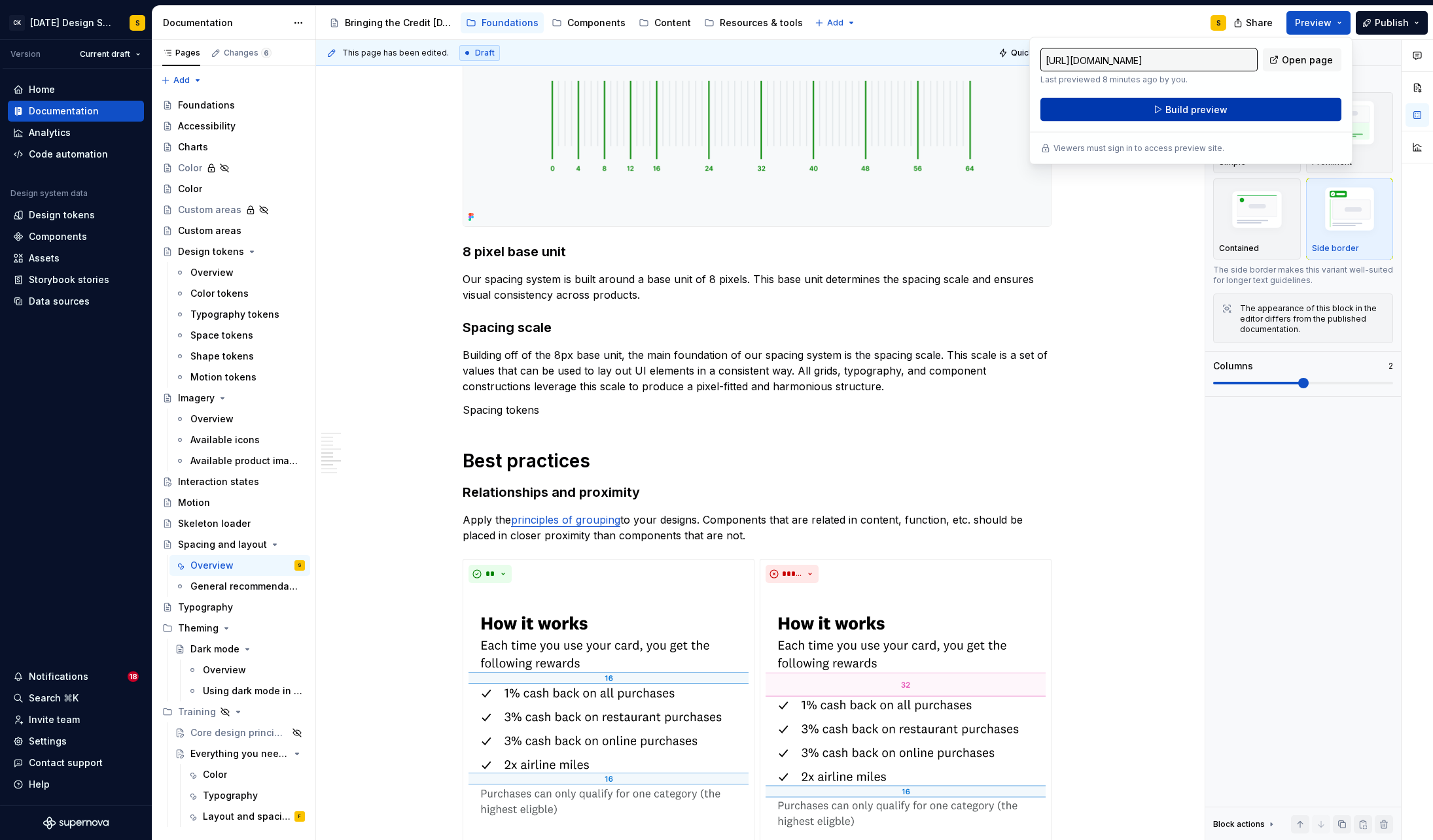
click at [1184, 109] on span "Build preview" at bounding box center [1197, 110] width 63 height 13
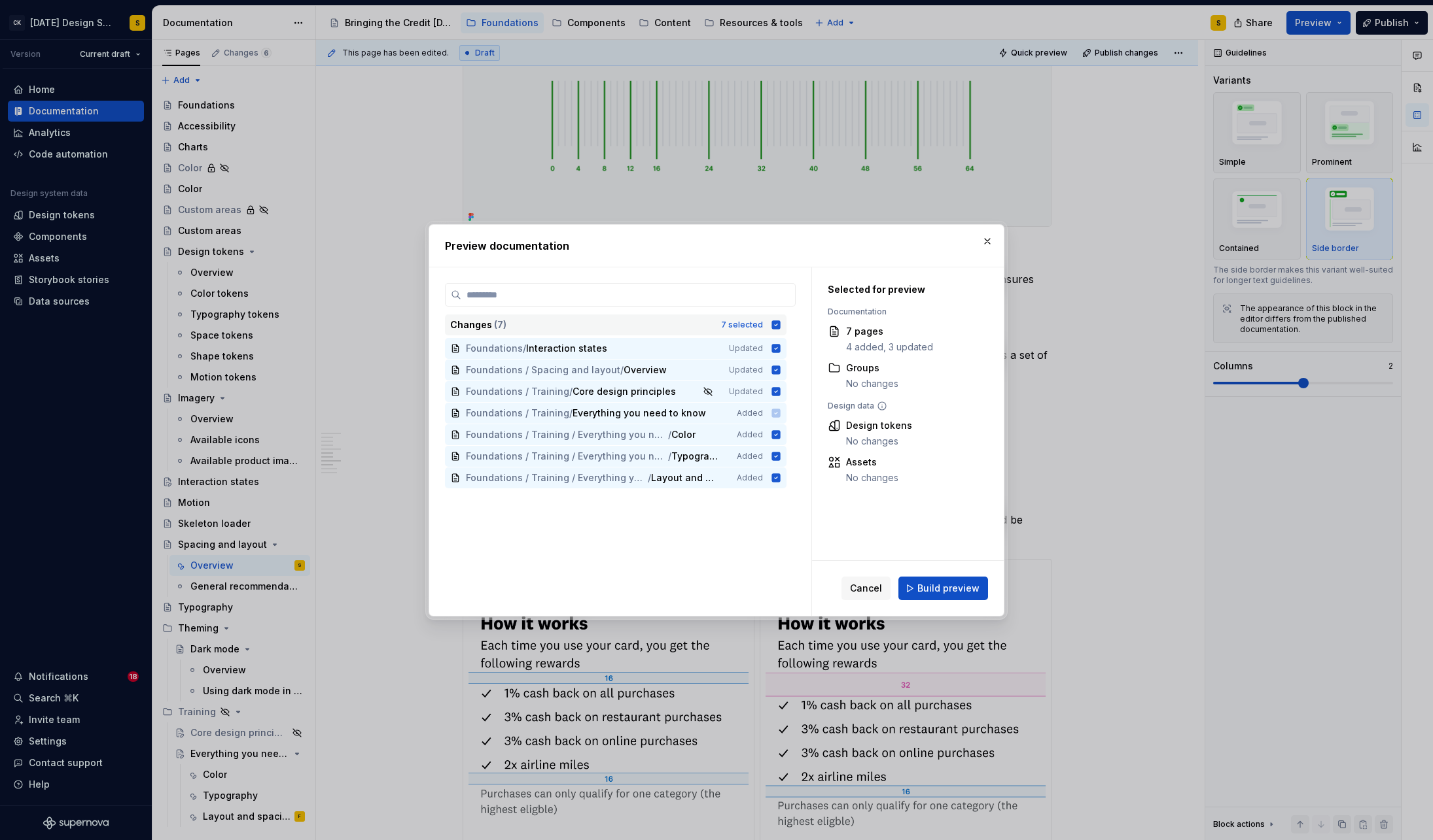
click at [781, 324] on icon at bounding box center [775, 325] width 11 height 11
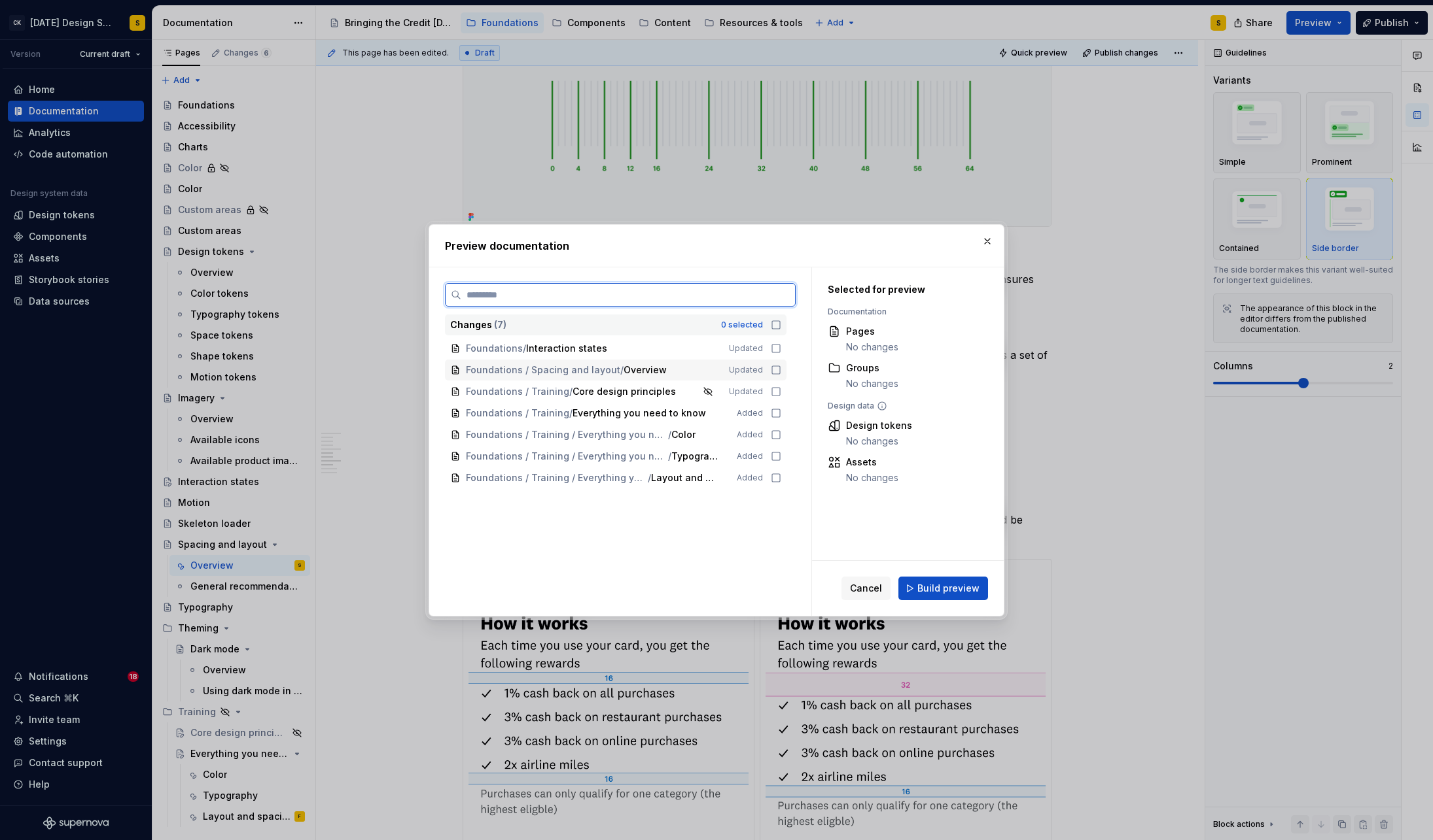
drag, startPoint x: 781, startPoint y: 369, endPoint x: 789, endPoint y: 383, distance: 16.1
click at [781, 369] on icon at bounding box center [775, 370] width 11 height 11
click at [971, 590] on span "Build preview" at bounding box center [948, 588] width 63 height 13
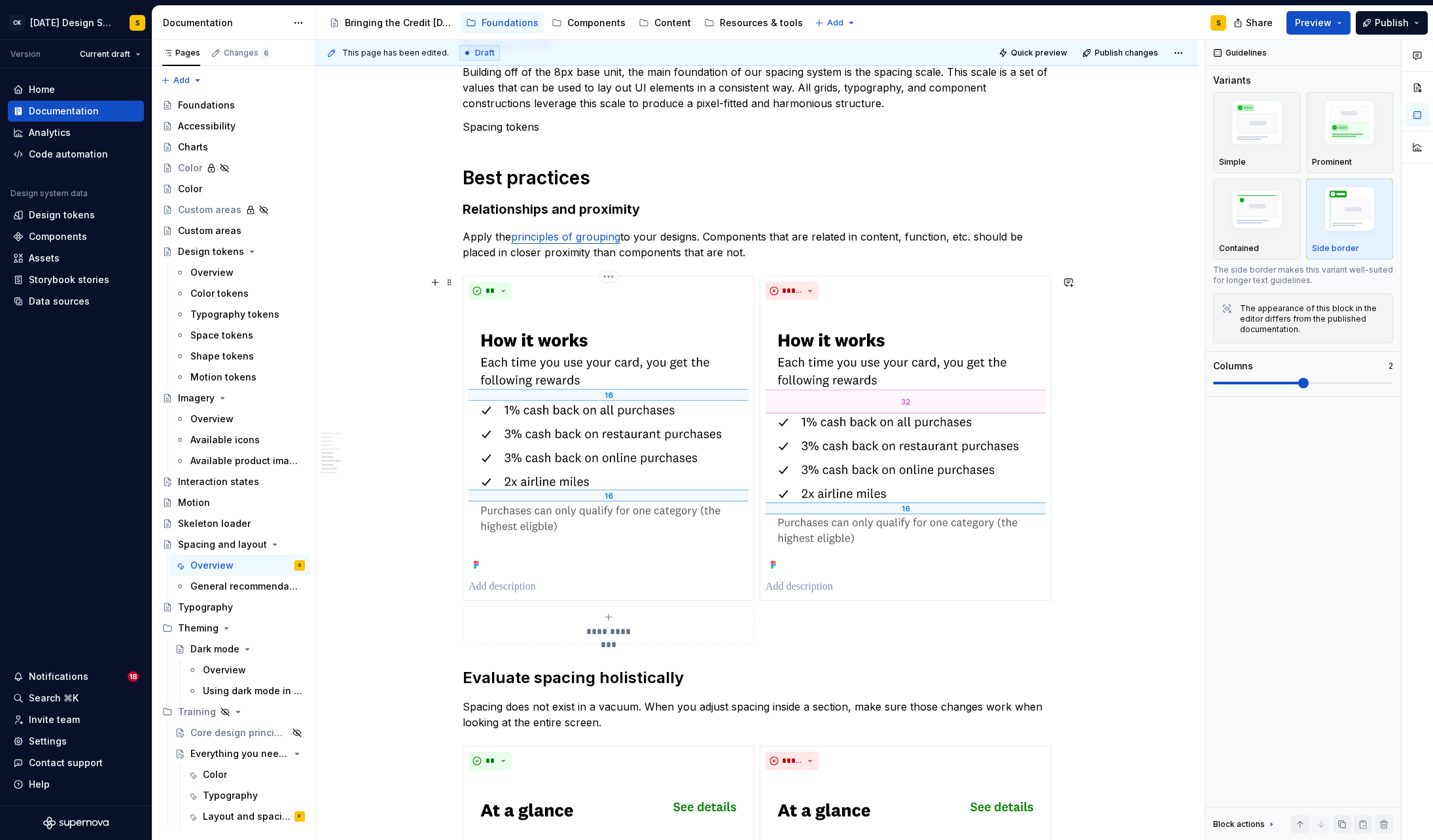
scroll to position [882, 0]
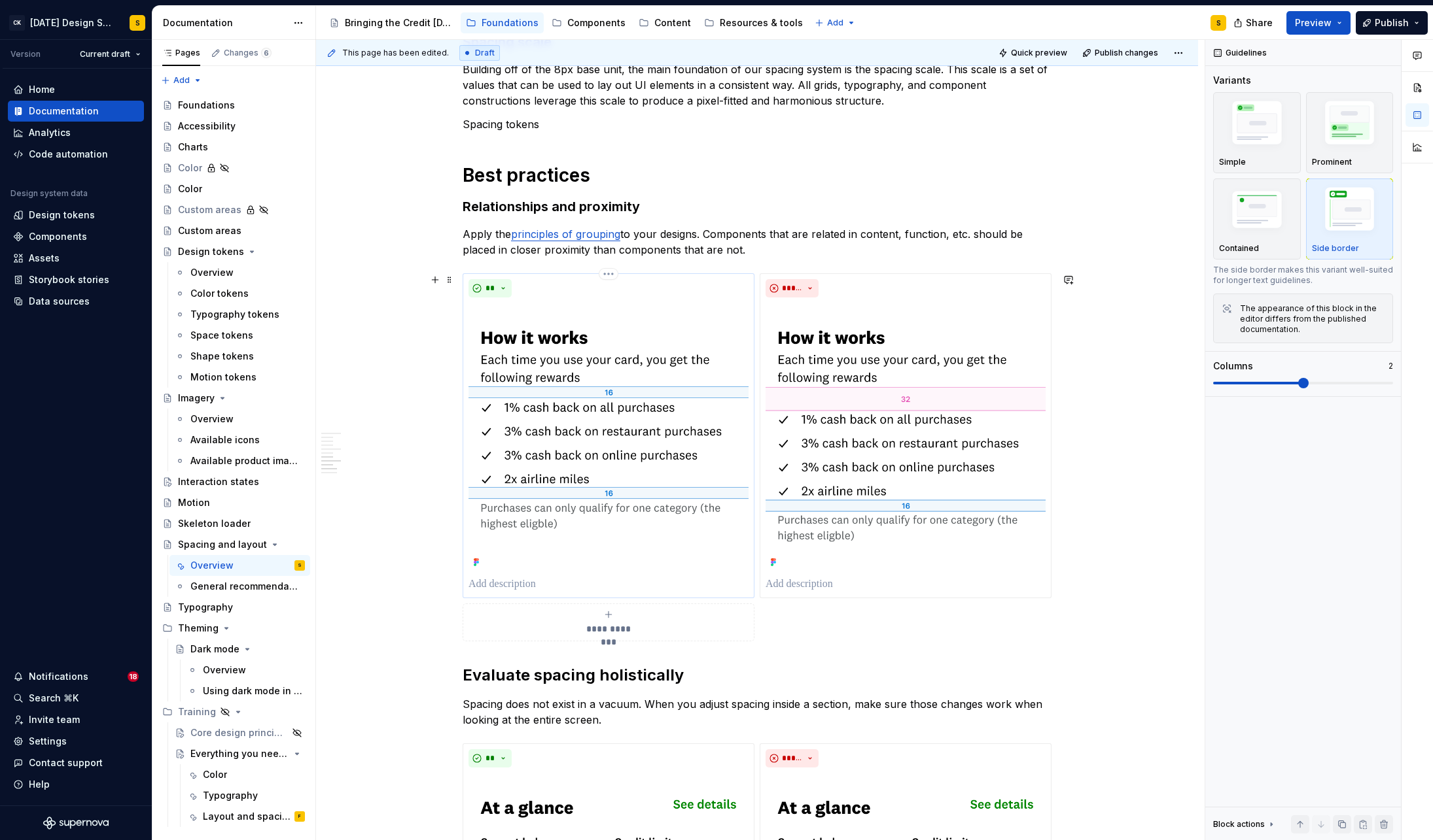
click at [519, 586] on p at bounding box center [608, 584] width 280 height 16
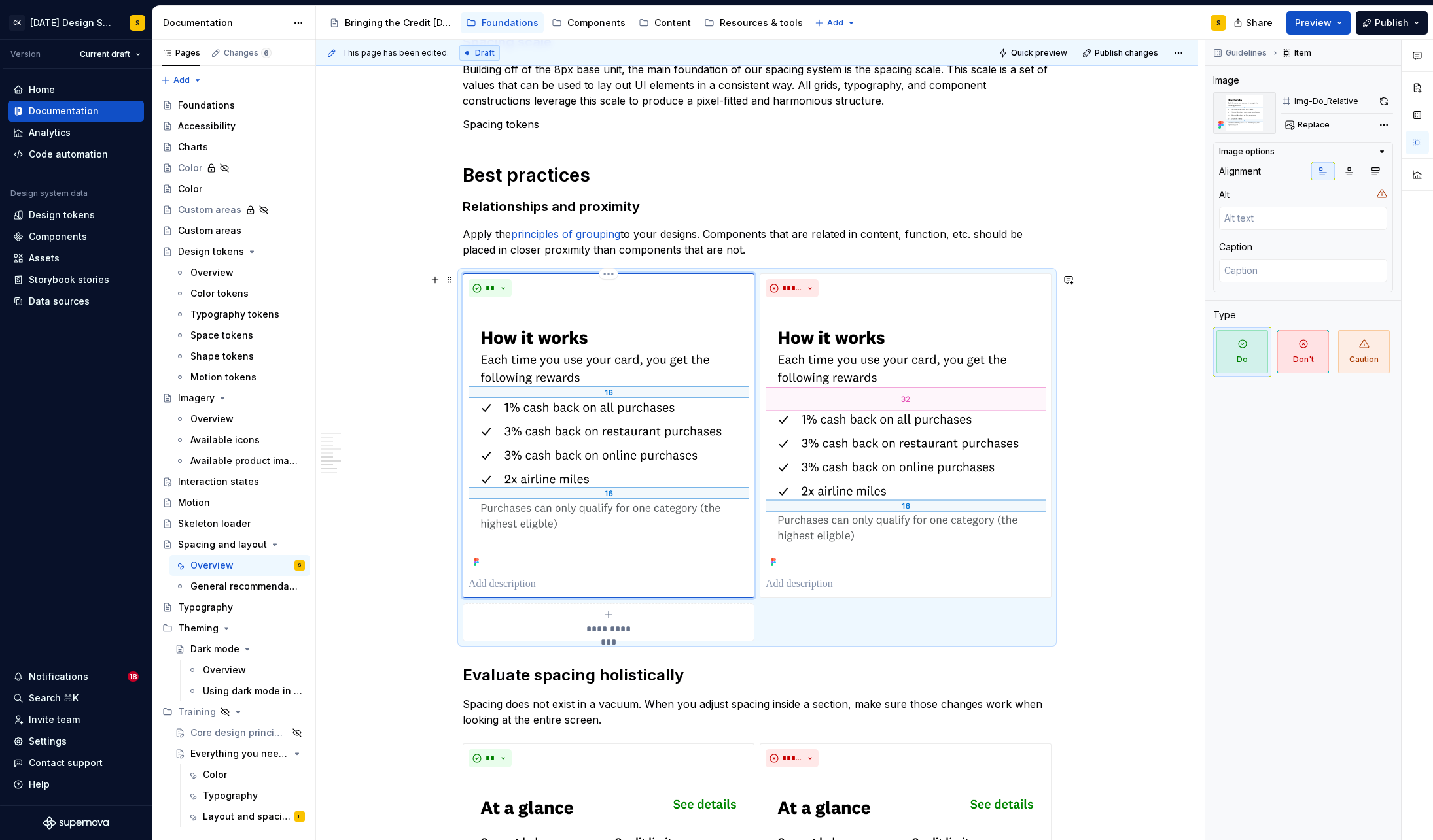
type textarea "*"
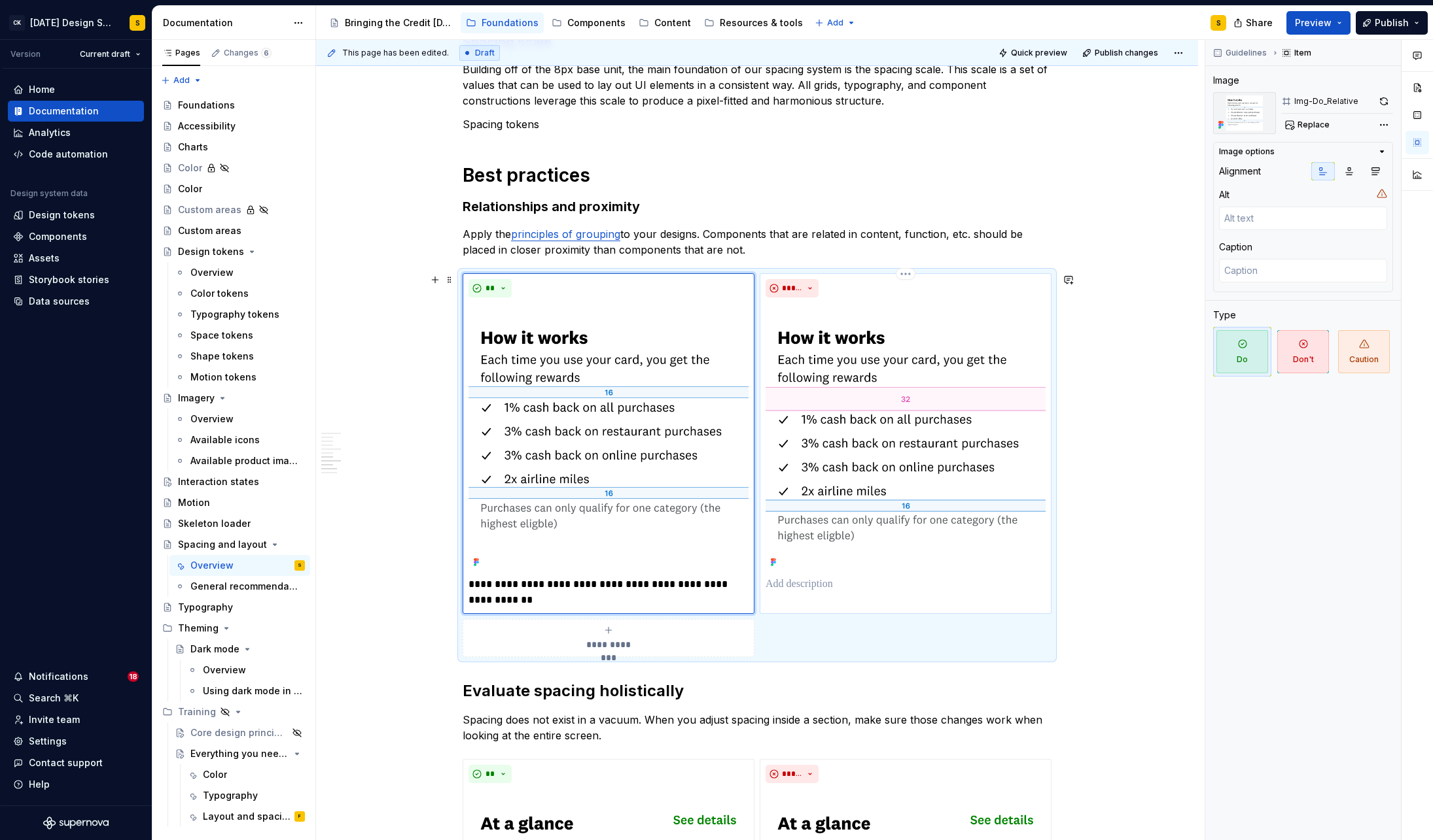
click at [793, 582] on p at bounding box center [905, 584] width 280 height 16
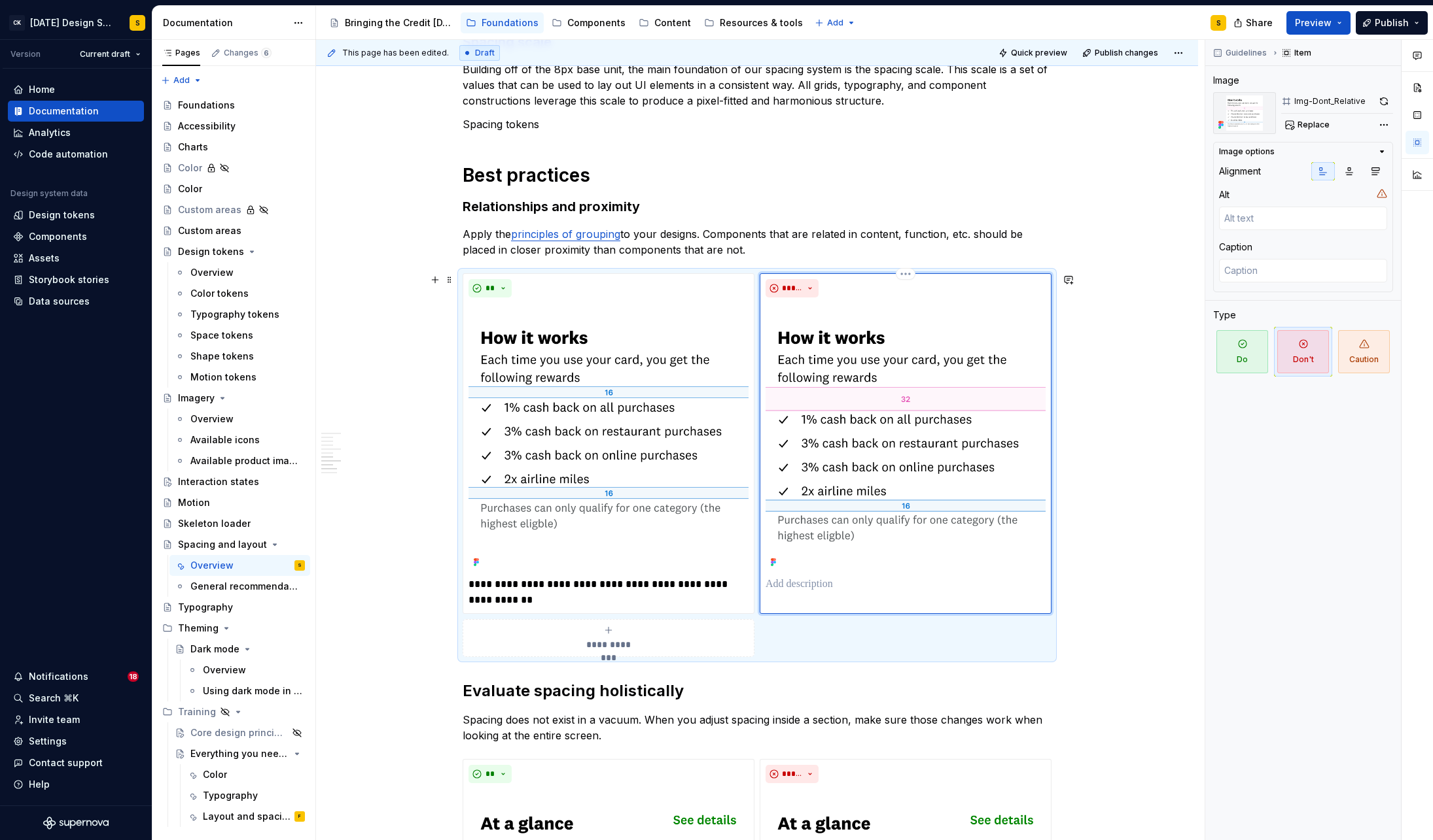
type textarea "*"
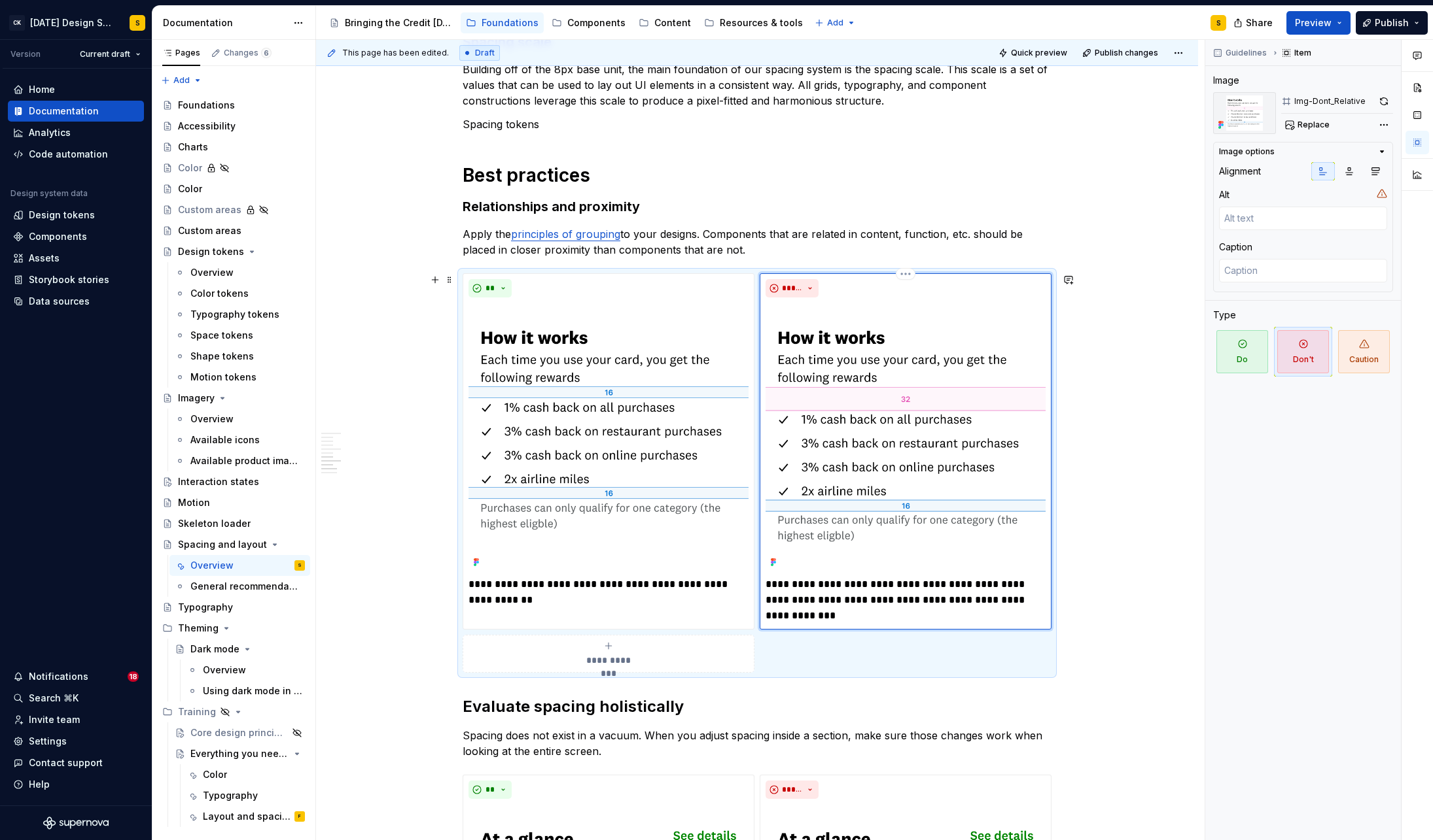
click at [809, 603] on p "**********" at bounding box center [905, 600] width 280 height 47
click at [925, 605] on p "**********" at bounding box center [905, 600] width 280 height 47
drag, startPoint x: 823, startPoint y: 617, endPoint x: 789, endPoint y: 618, distance: 34.0
click at [789, 618] on p "**********" at bounding box center [905, 600] width 280 height 47
click at [1145, 639] on div "**********" at bounding box center [756, 820] width 882 height 2920
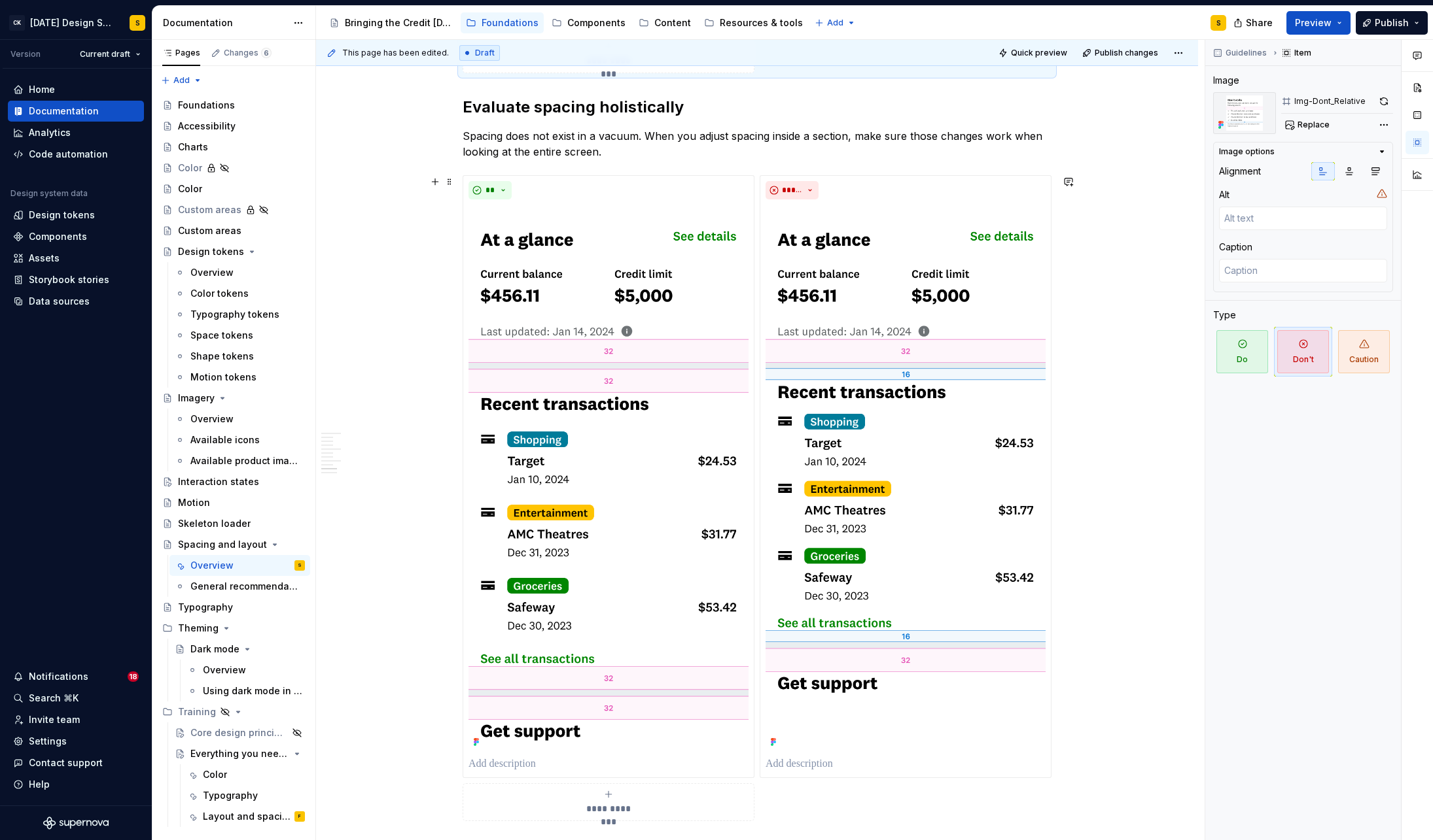
scroll to position [1483, 0]
click at [526, 760] on p at bounding box center [608, 763] width 280 height 16
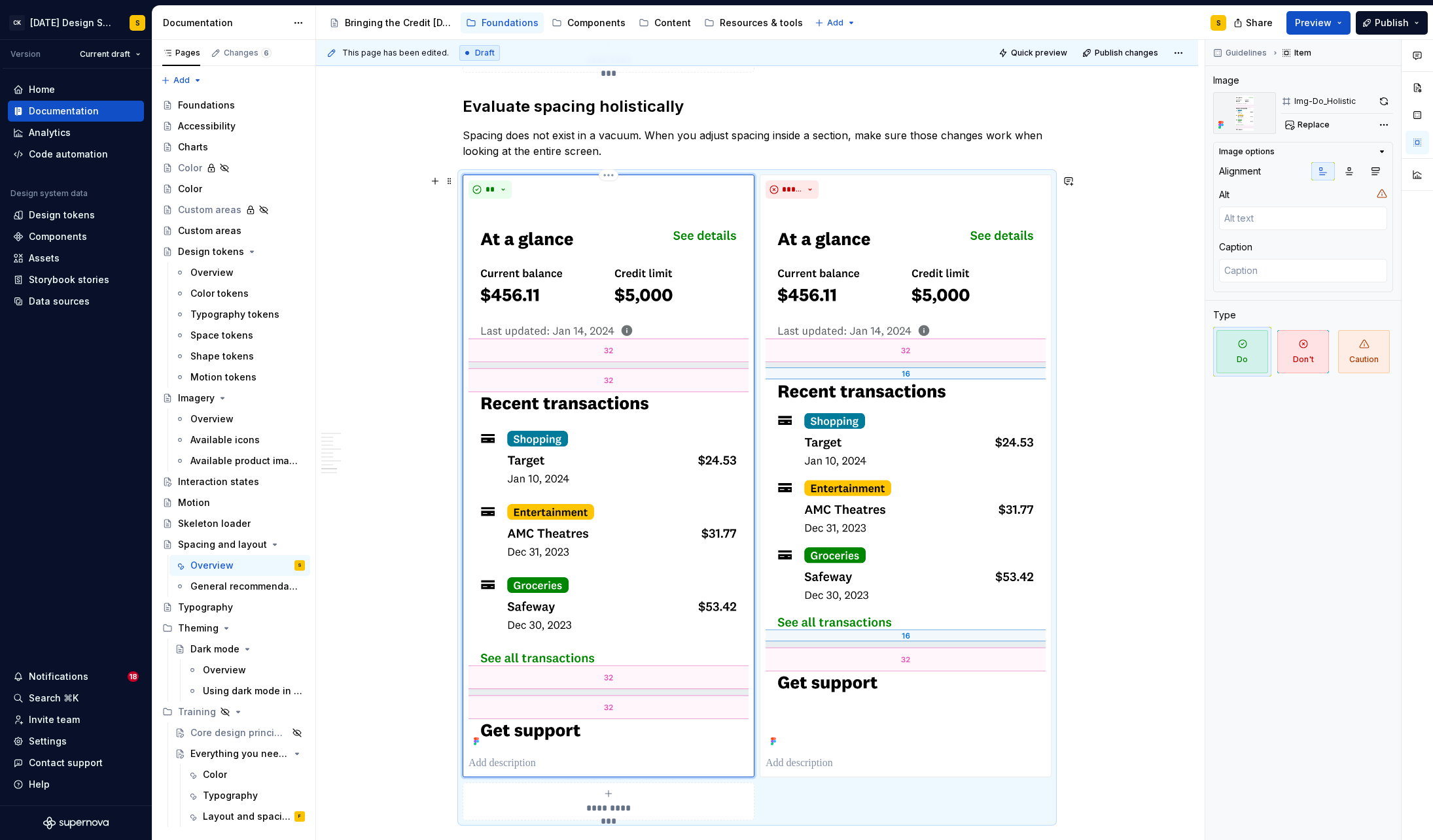
type textarea "*"
drag, startPoint x: 579, startPoint y: 764, endPoint x: 559, endPoint y: 764, distance: 20.0
click at [559, 764] on p "**********" at bounding box center [608, 763] width 280 height 16
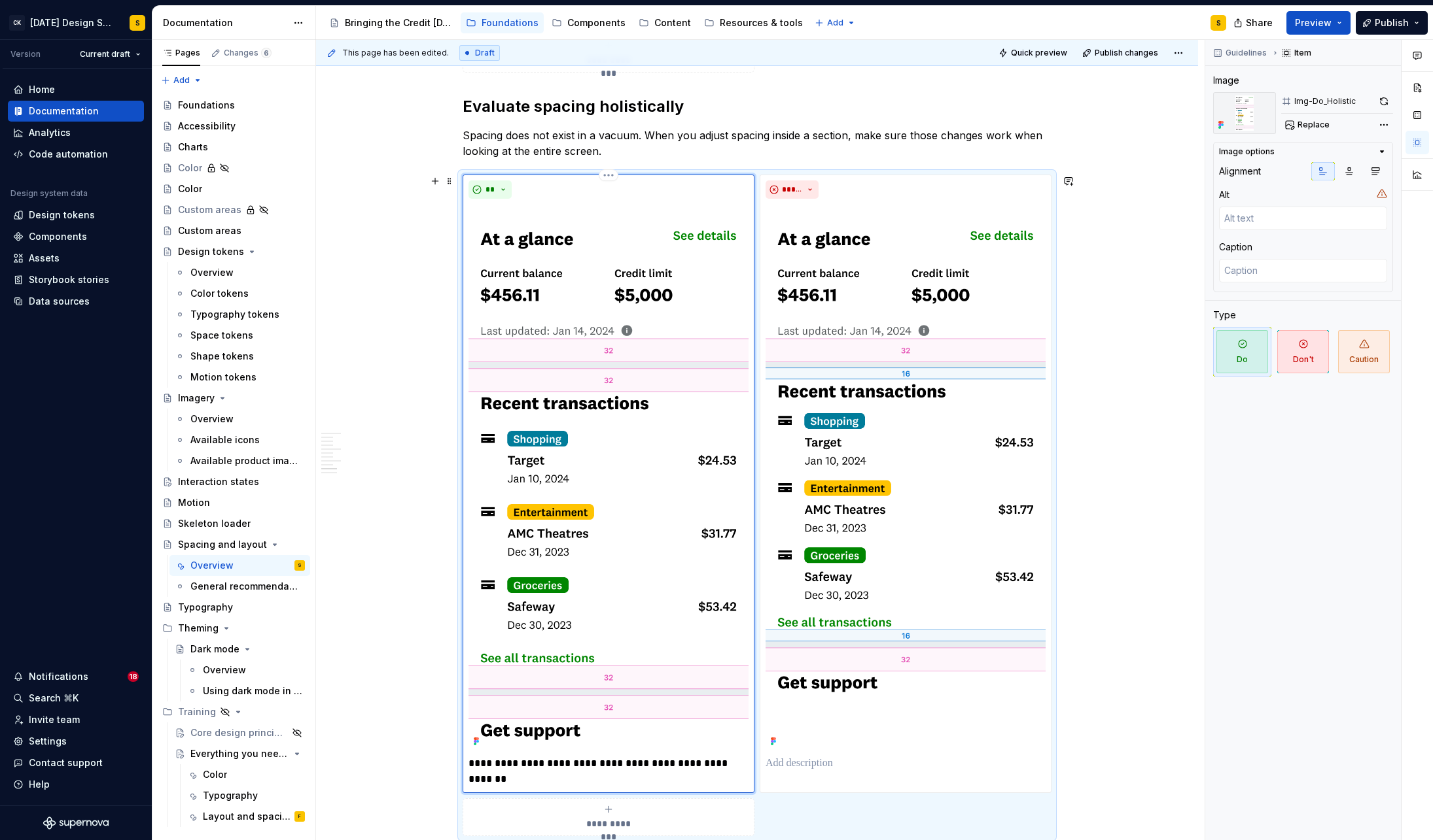
scroll to position [1492, 0]
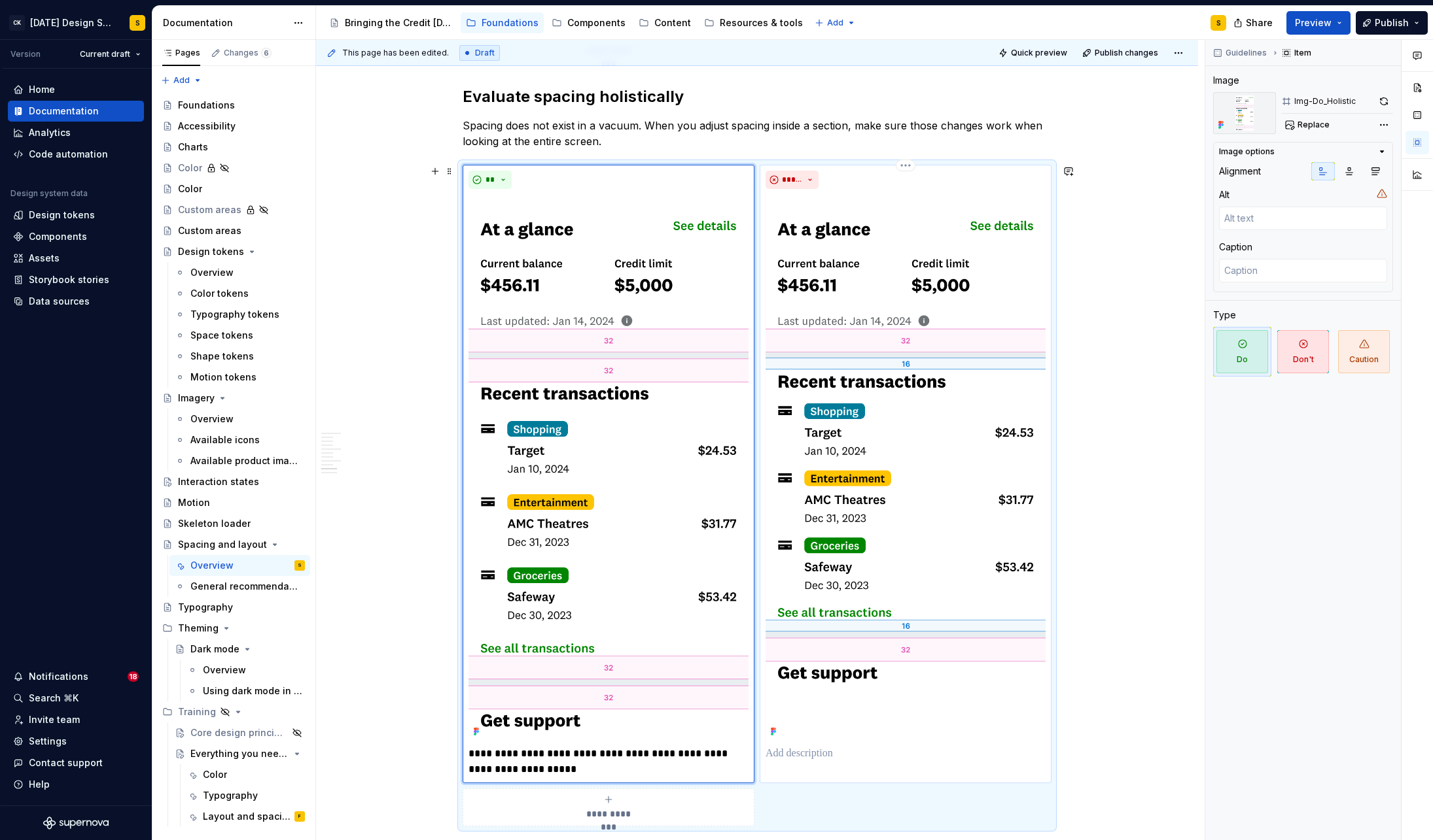
click at [807, 749] on p at bounding box center [905, 754] width 280 height 16
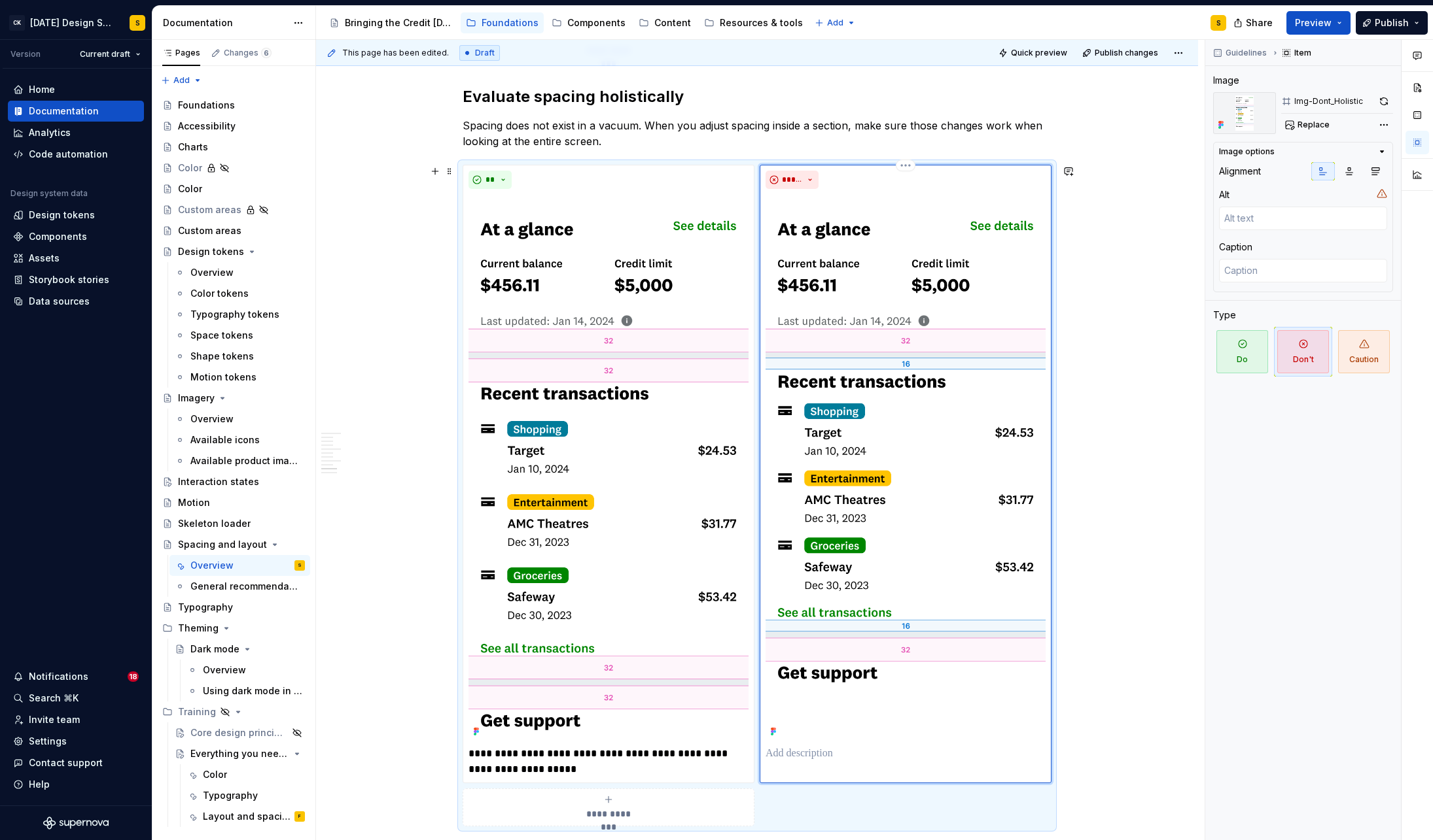
type textarea "*"
click at [512, 751] on p "**********" at bounding box center [608, 762] width 280 height 31
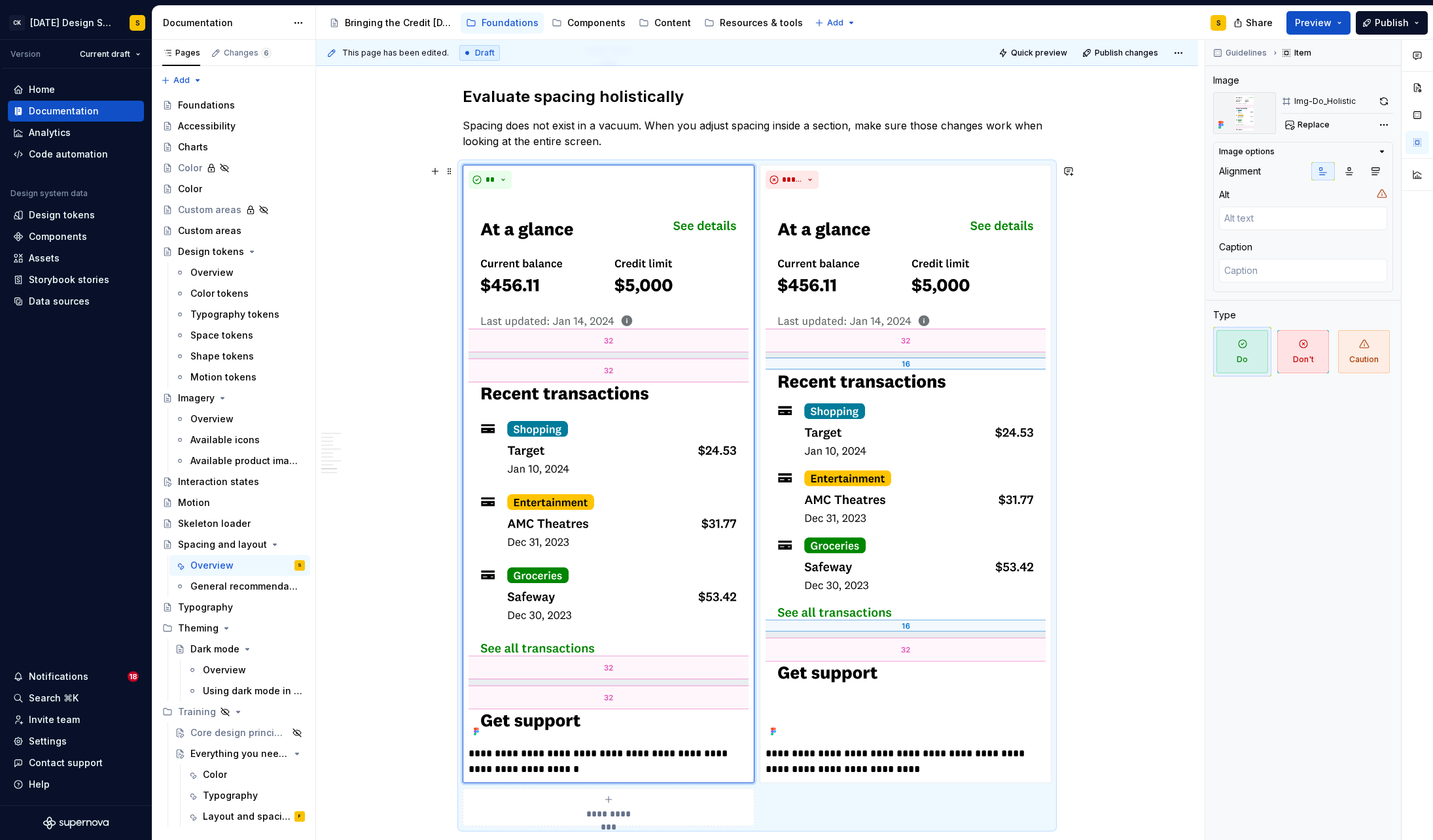
click at [1147, 725] on div "**********" at bounding box center [756, 218] width 882 height 2935
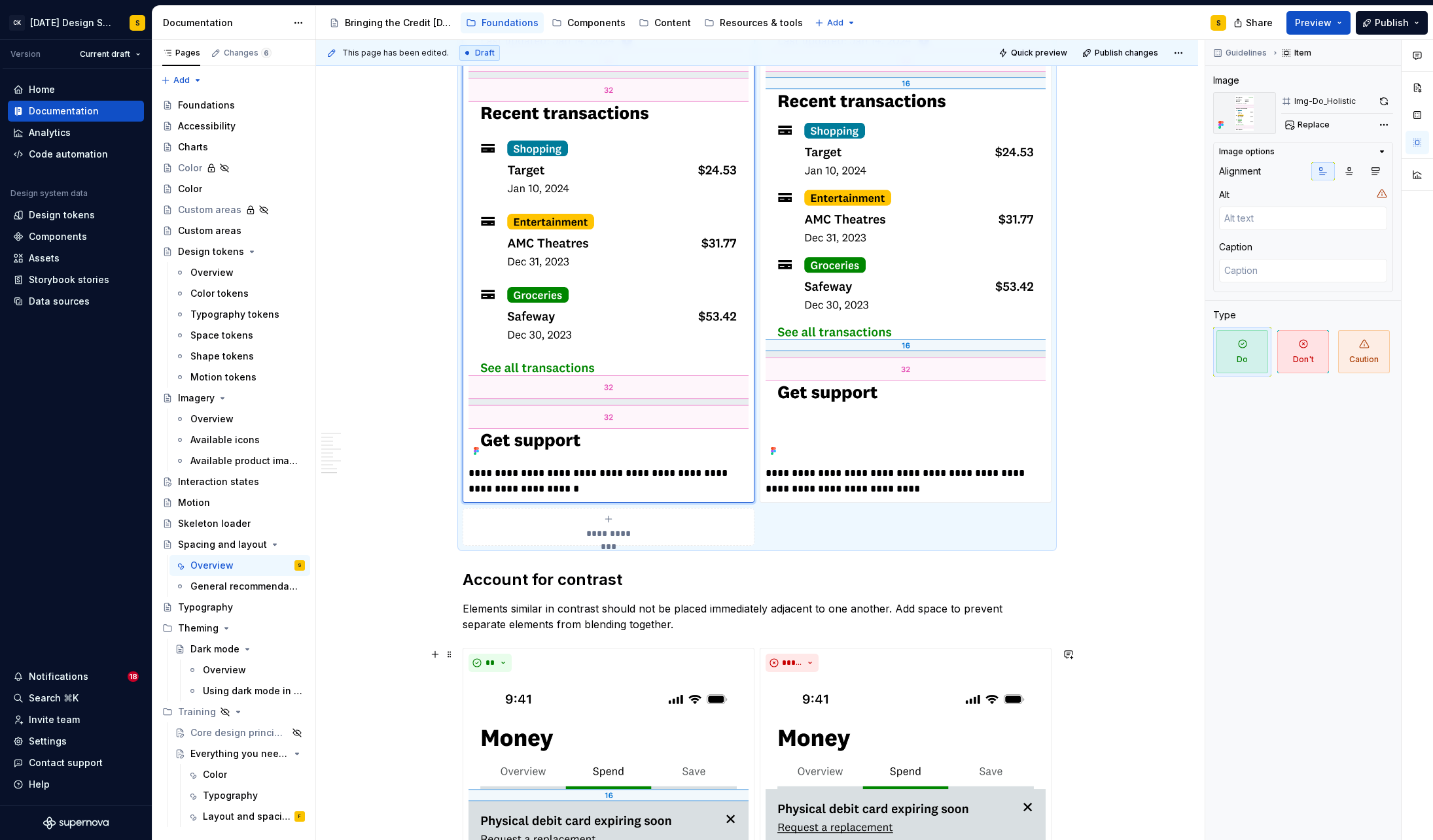
scroll to position [1775, 0]
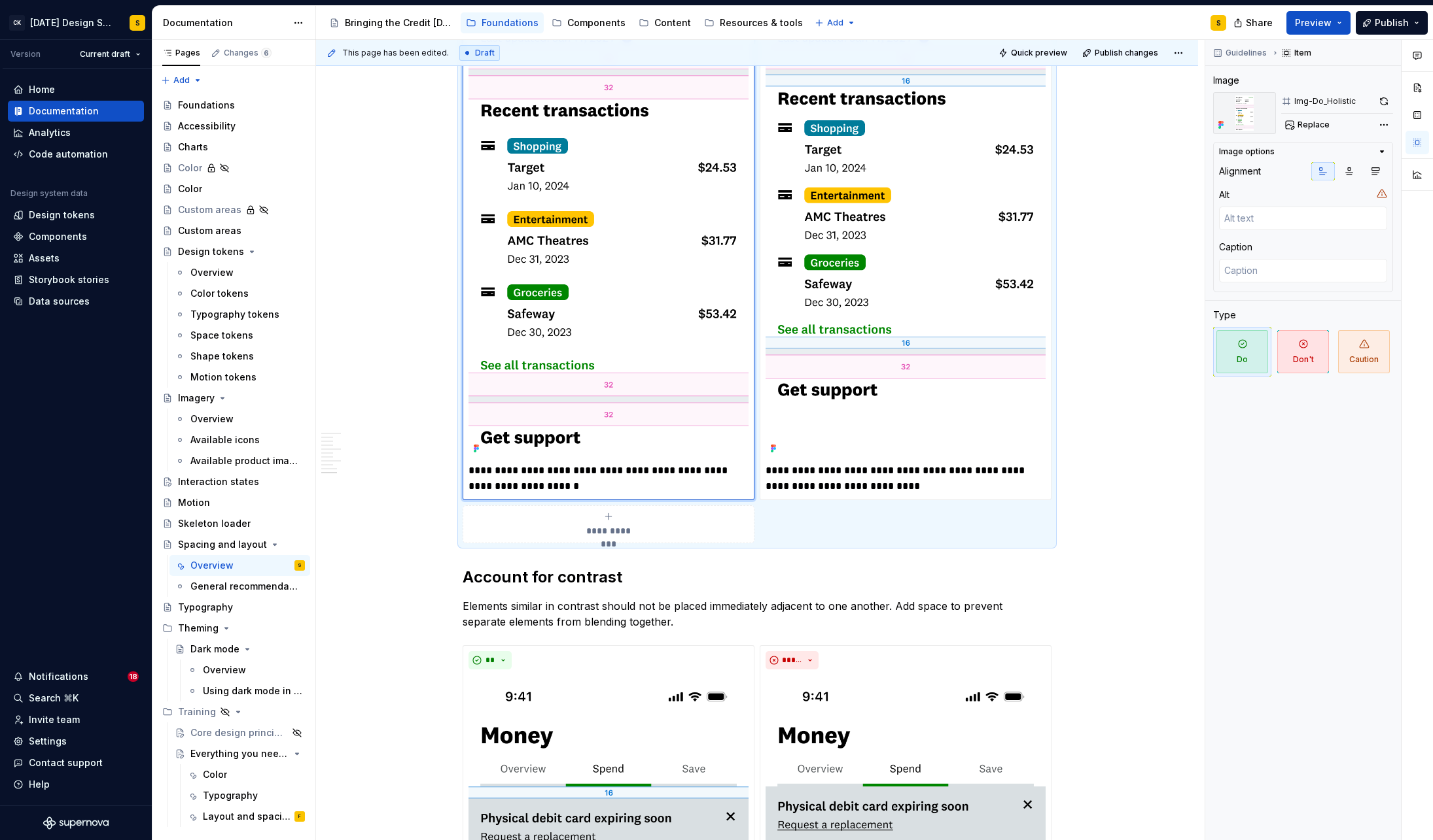
click at [591, 469] on p "**********" at bounding box center [608, 479] width 280 height 31
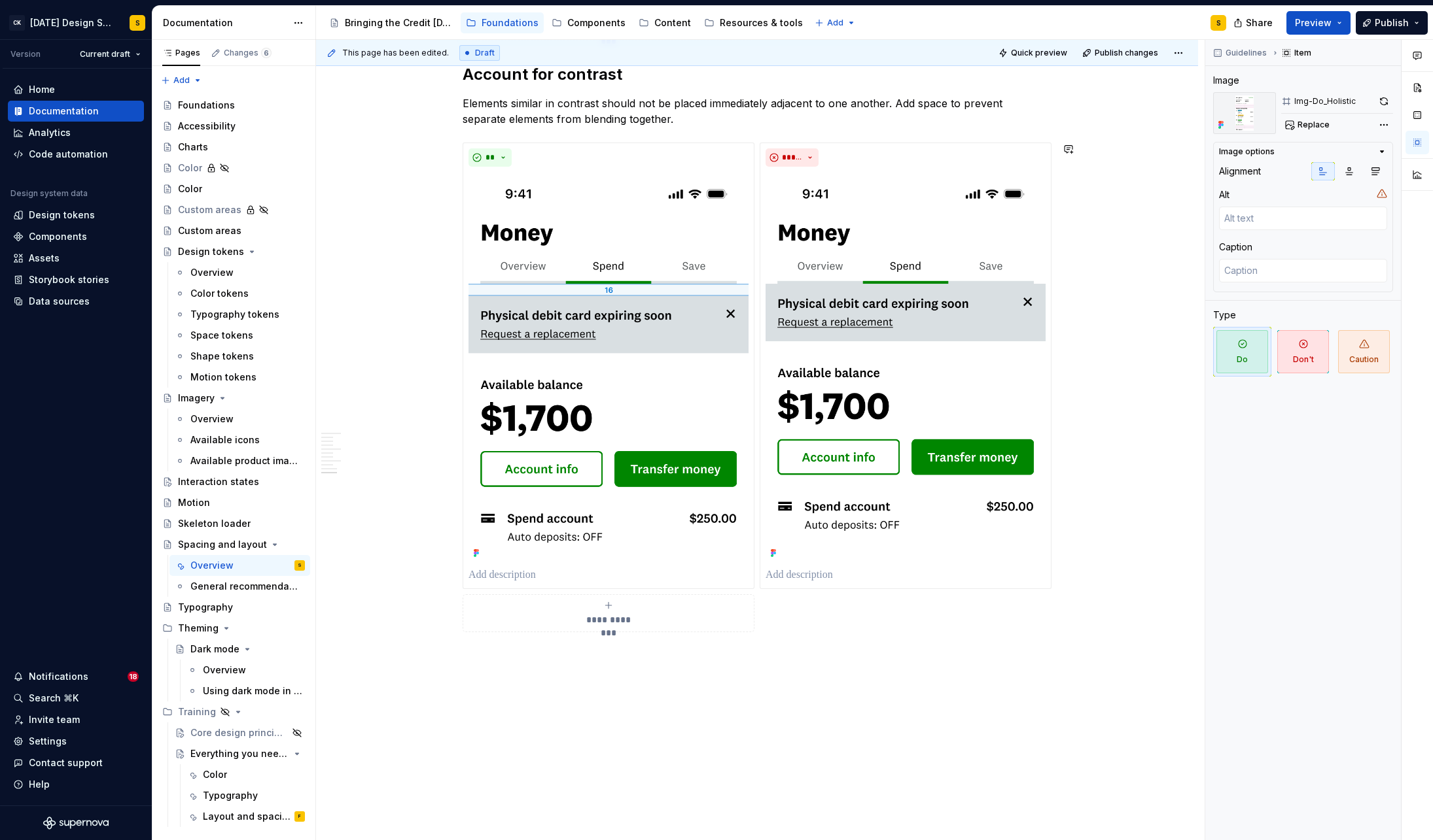
scroll to position [2255, 0]
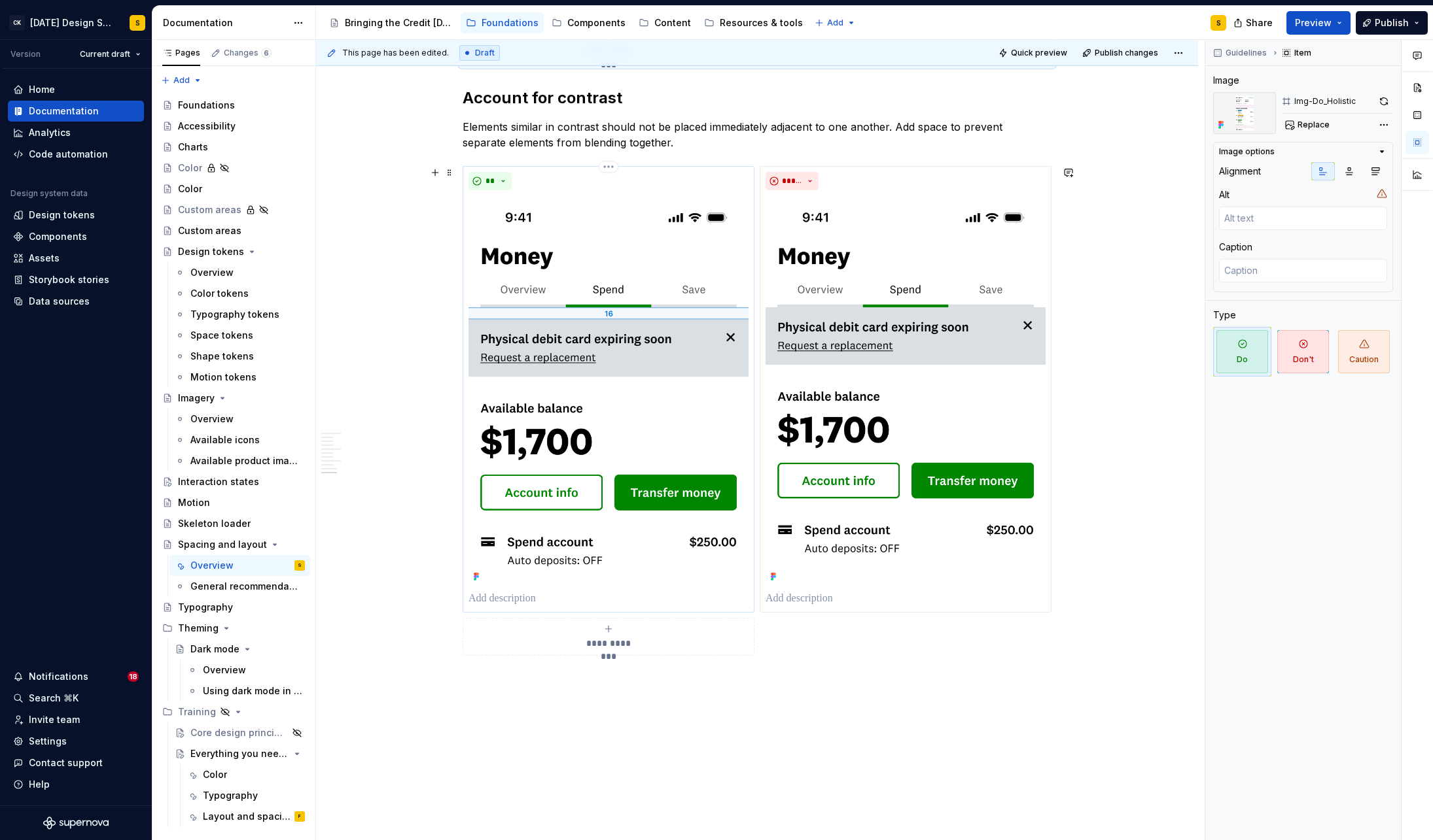
click at [528, 596] on p at bounding box center [608, 599] width 280 height 16
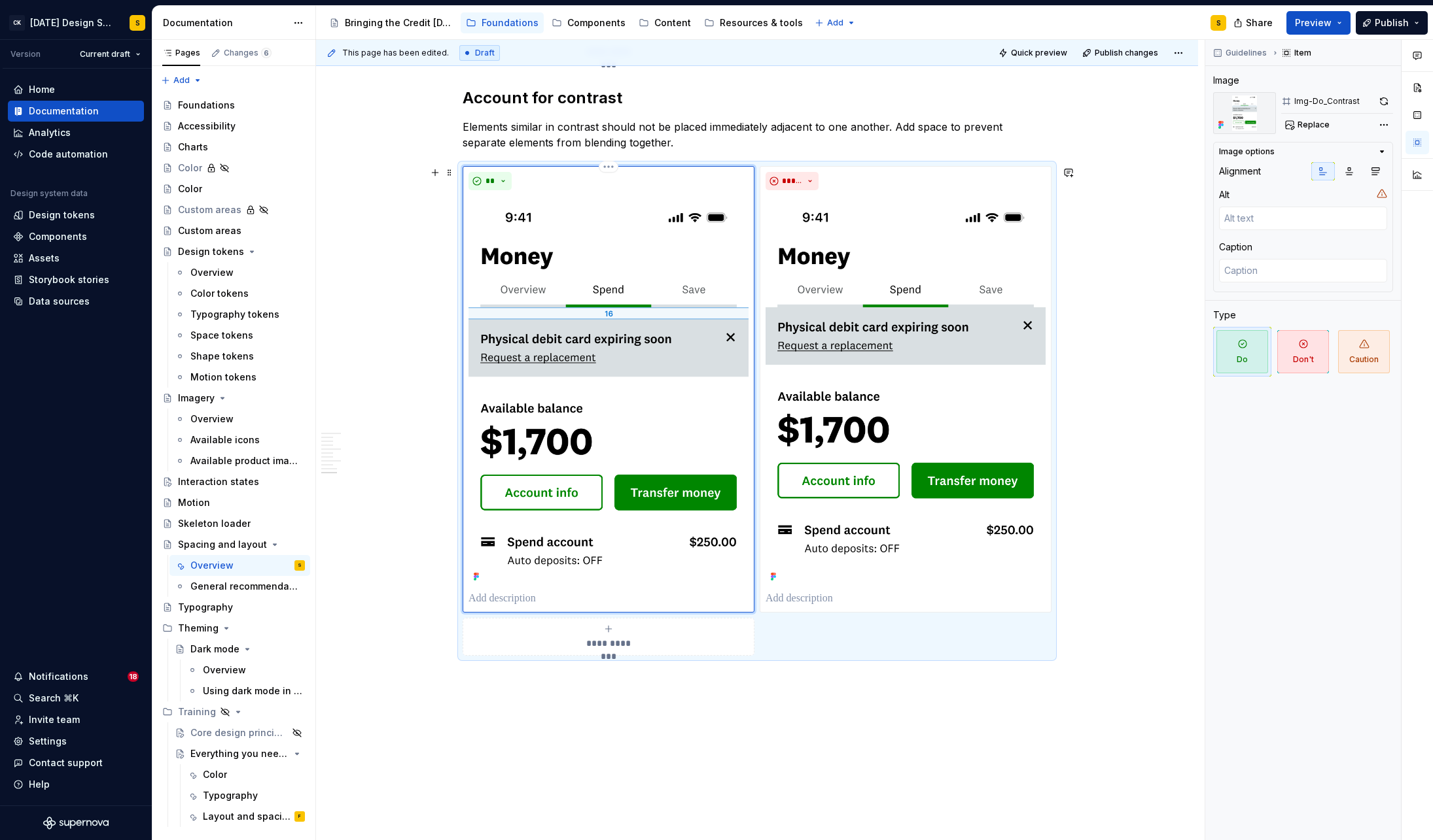
type textarea "*"
click at [800, 596] on p at bounding box center [905, 599] width 280 height 16
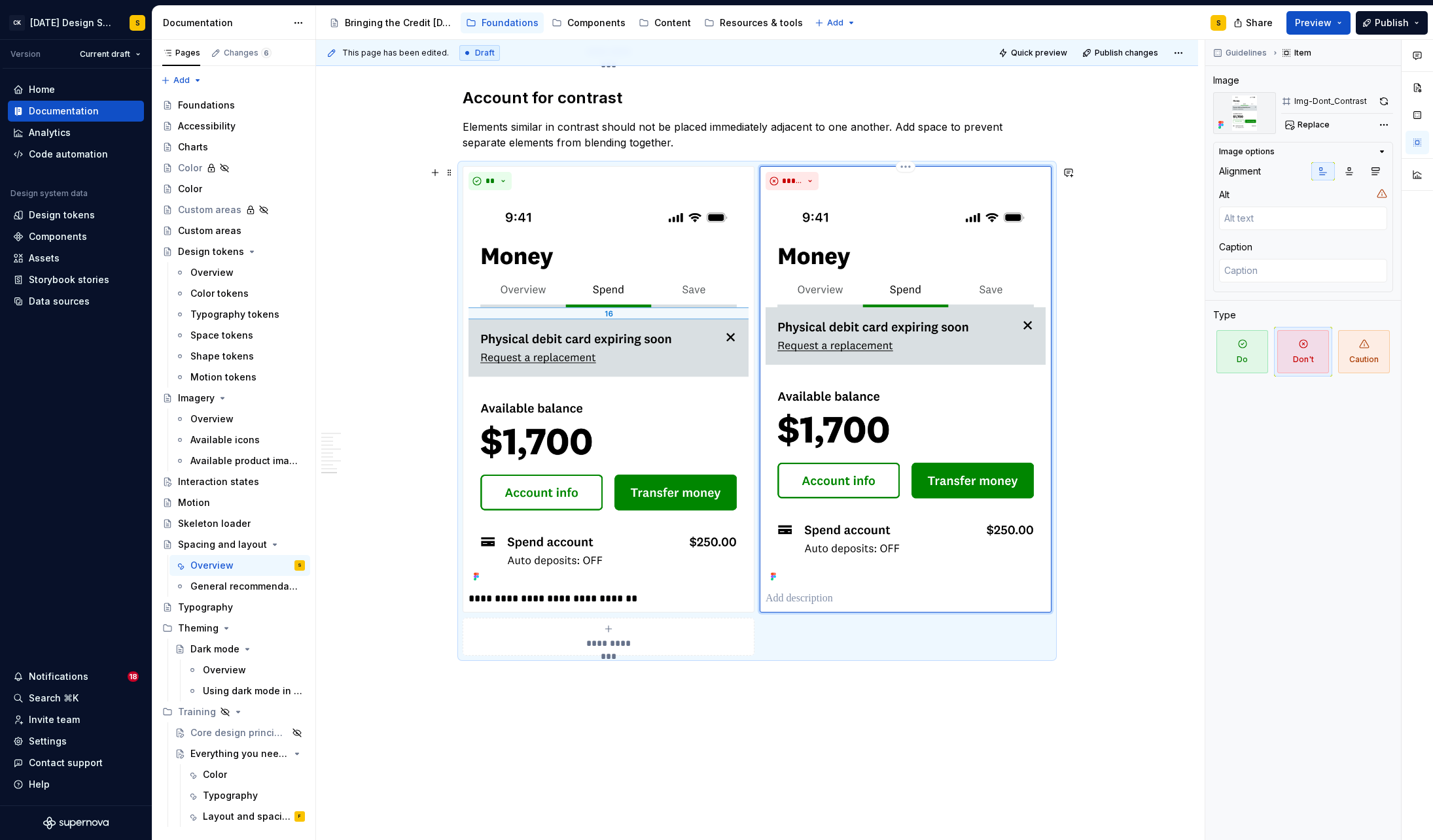
type textarea "*"
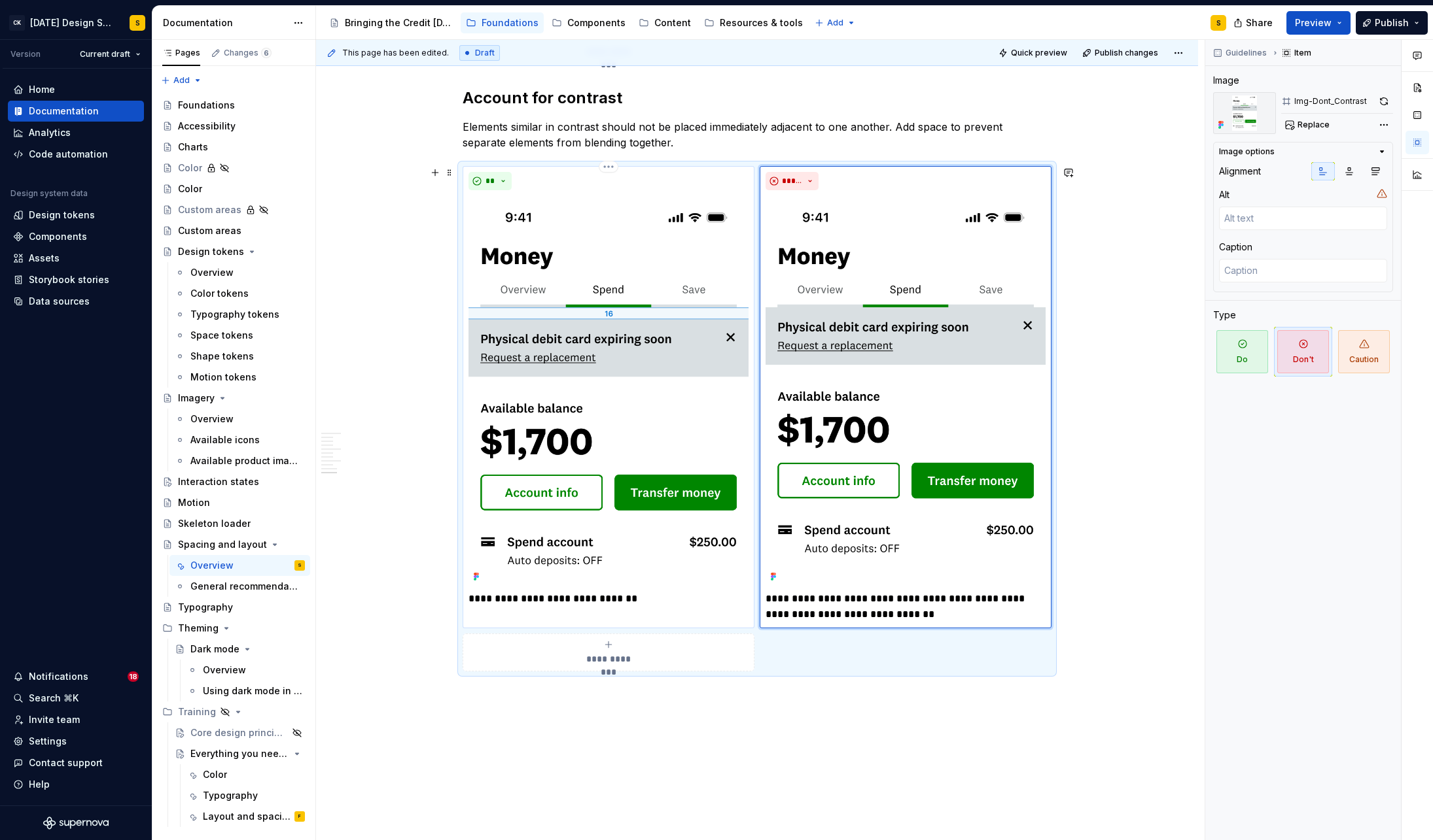
click at [658, 596] on p "**********" at bounding box center [608, 599] width 280 height 16
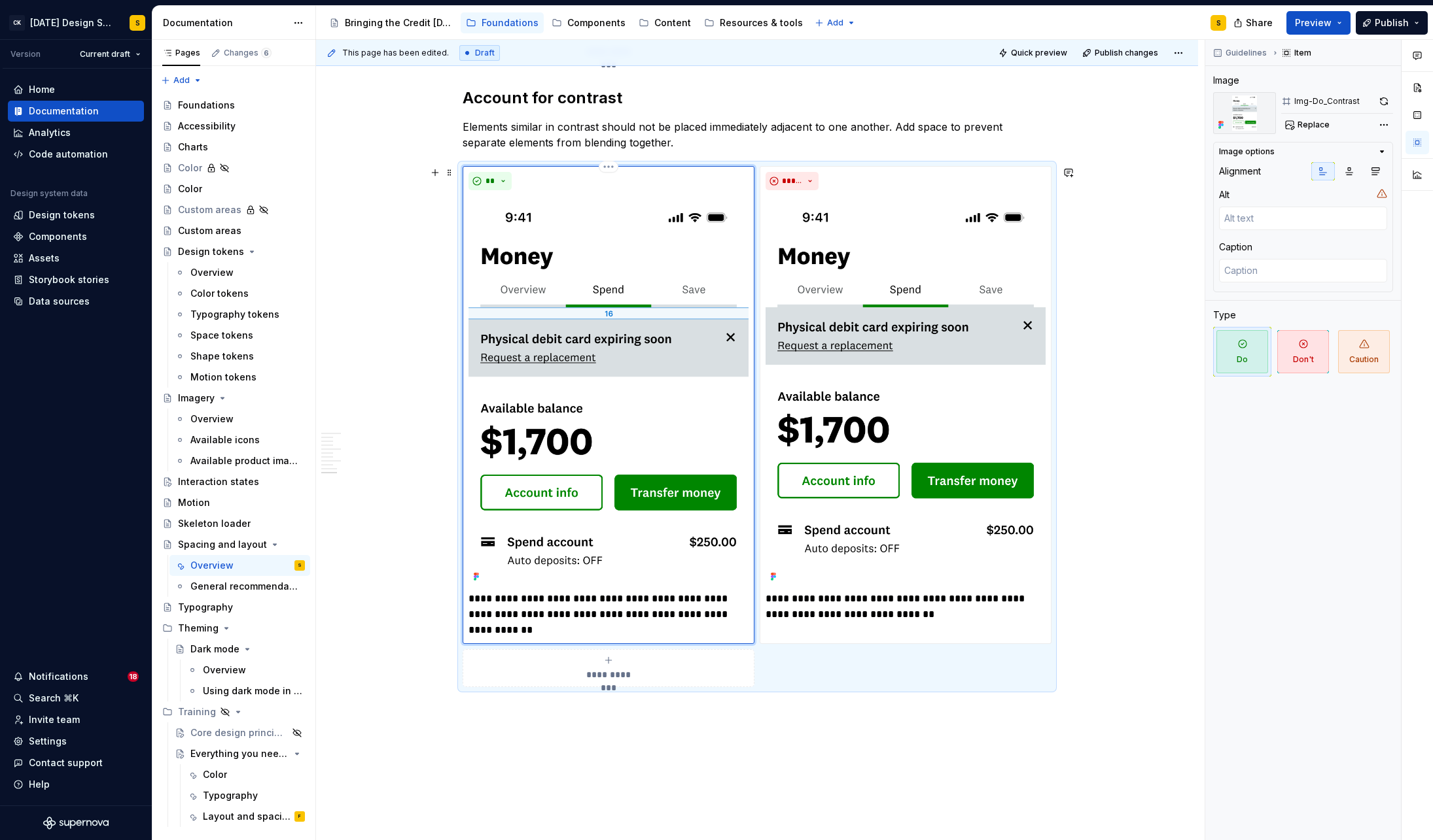
click at [641, 614] on p "**********" at bounding box center [608, 615] width 280 height 47
drag, startPoint x: 728, startPoint y: 615, endPoint x: 732, endPoint y: 626, distance: 11.7
click at [732, 626] on p "**********" at bounding box center [608, 615] width 280 height 47
click at [1341, 23] on button "Preview" at bounding box center [1319, 23] width 64 height 24
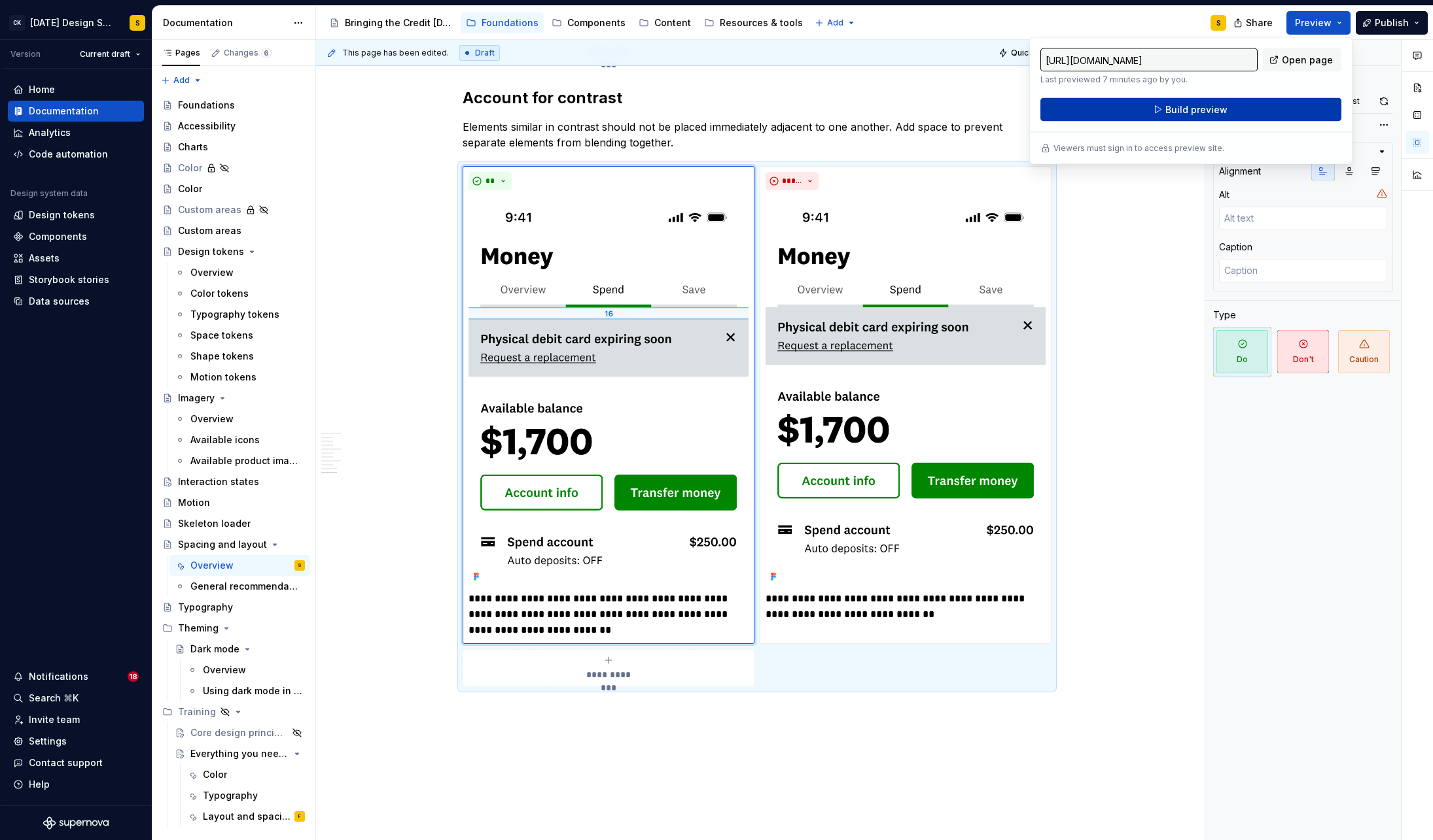
click at [1201, 113] on span "Build preview" at bounding box center [1197, 110] width 63 height 13
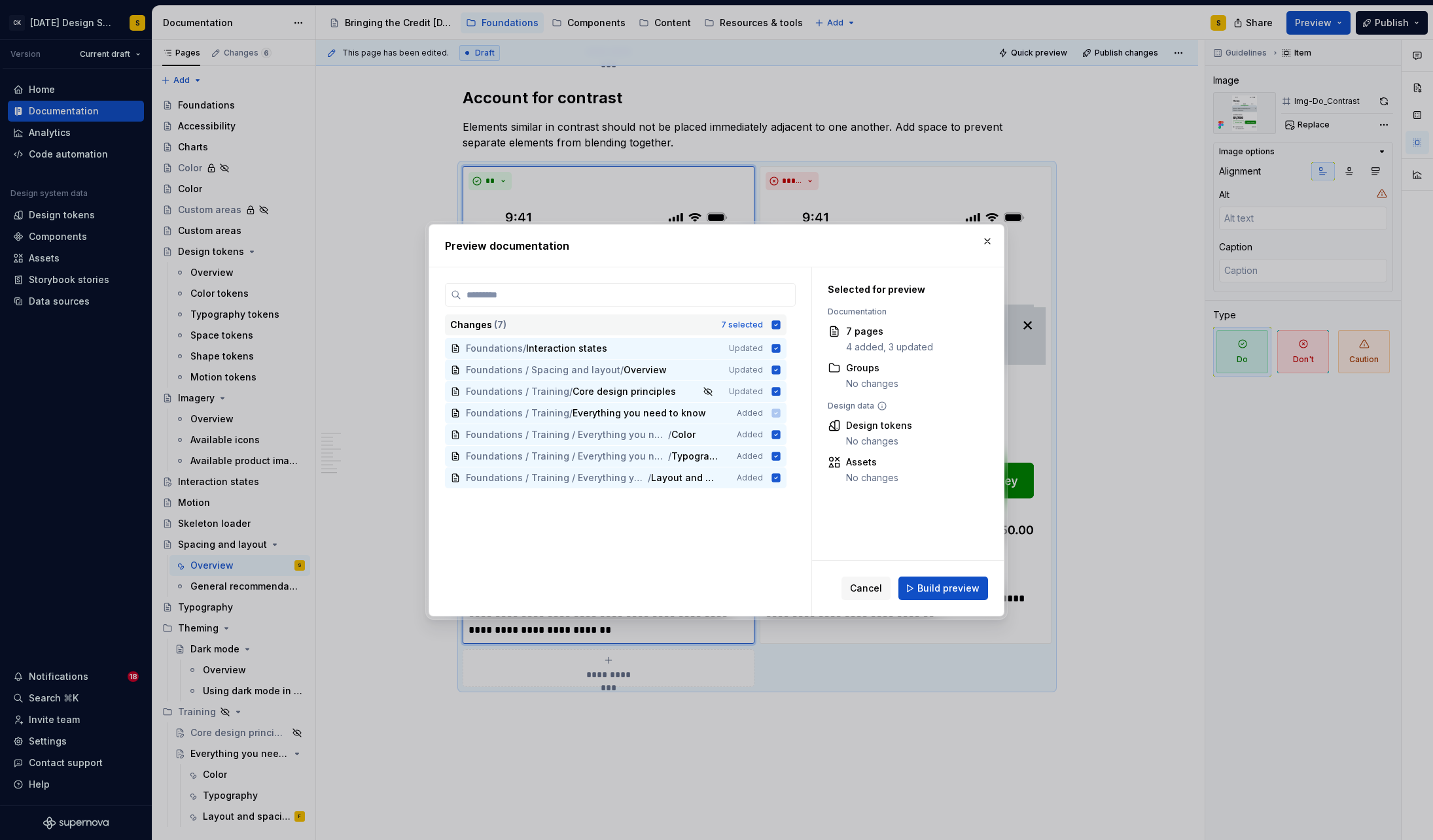
click at [780, 323] on icon at bounding box center [776, 324] width 8 height 8
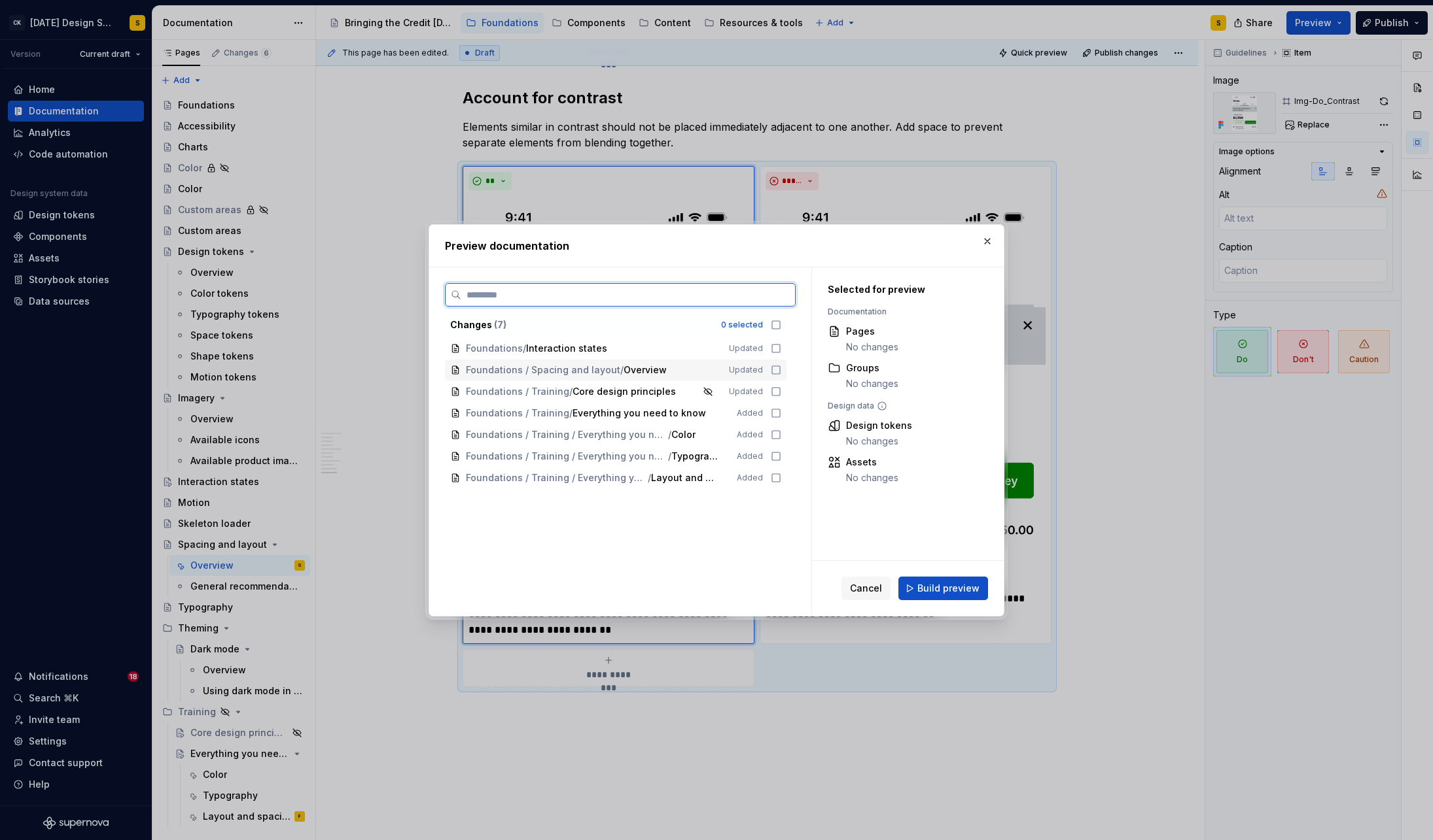
click at [779, 369] on icon at bounding box center [775, 370] width 11 height 11
click at [976, 592] on span "Build preview" at bounding box center [948, 588] width 63 height 13
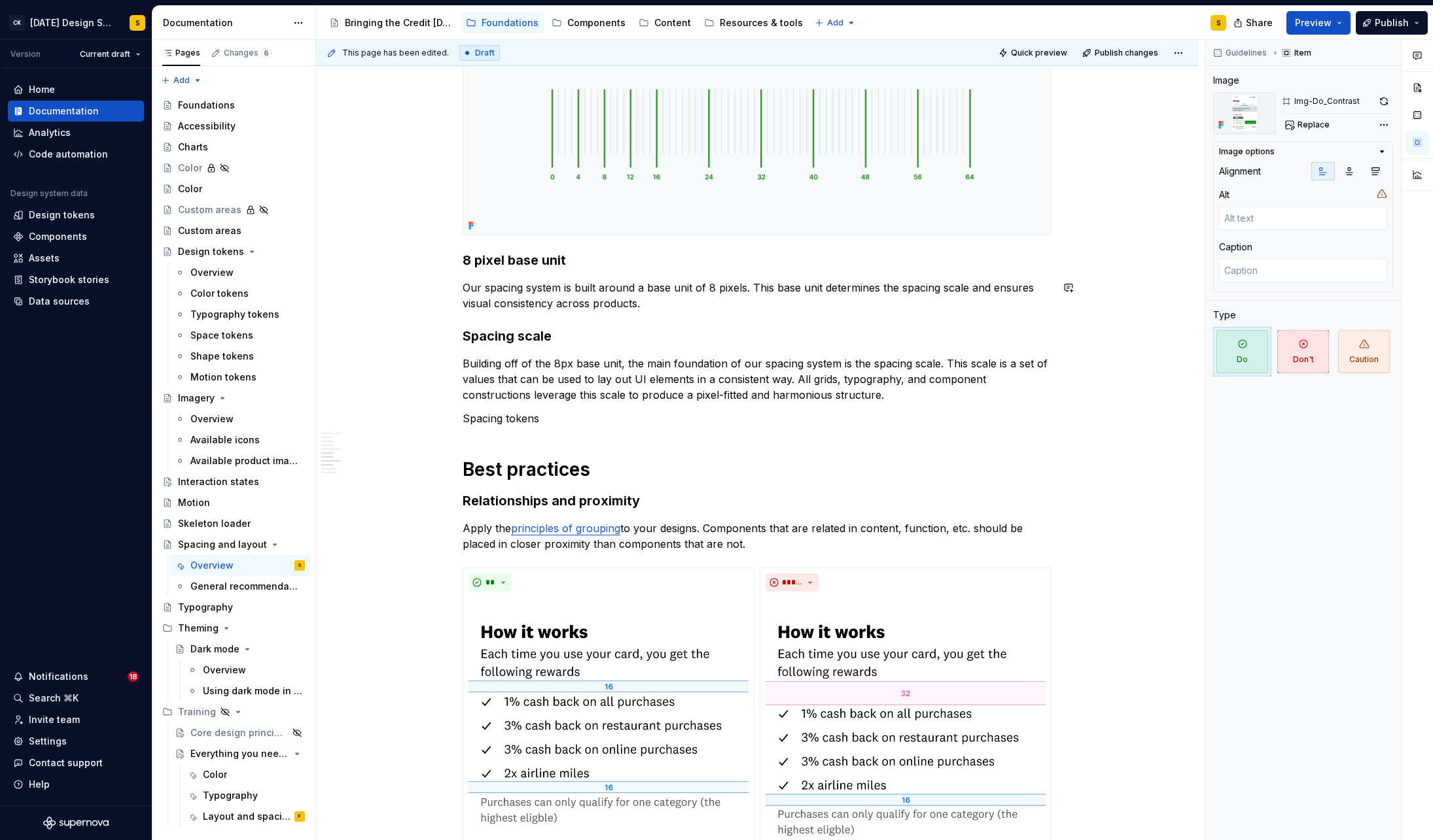
scroll to position [597, 0]
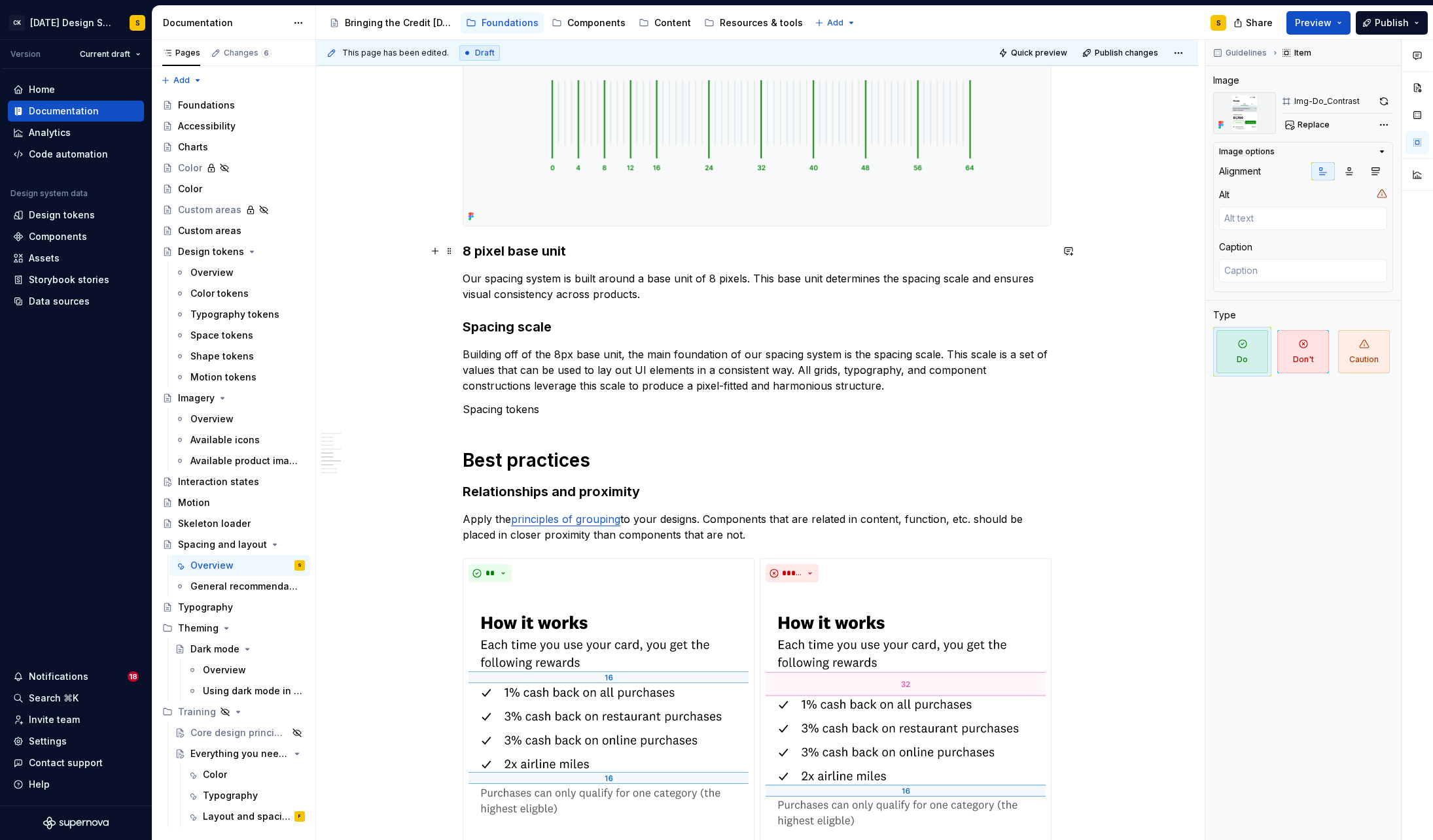
click at [532, 253] on h3 "8 pixel base unit" at bounding box center [756, 251] width 589 height 18
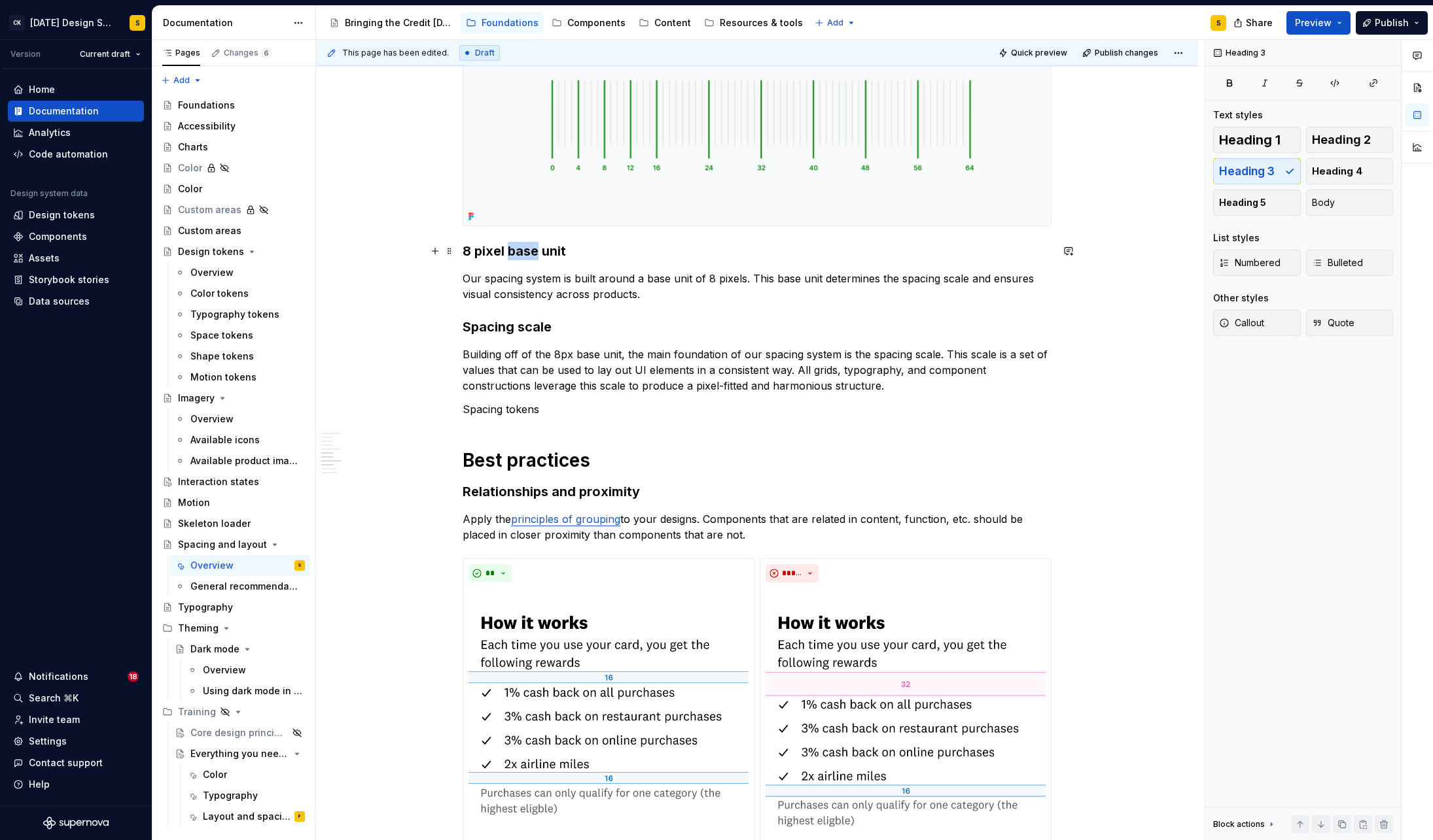
click at [532, 253] on h3 "8 pixel base unit" at bounding box center [756, 251] width 589 height 18
drag, startPoint x: 570, startPoint y: 227, endPoint x: 560, endPoint y: 241, distance: 17.2
click at [570, 228] on button "button" at bounding box center [570, 225] width 18 height 18
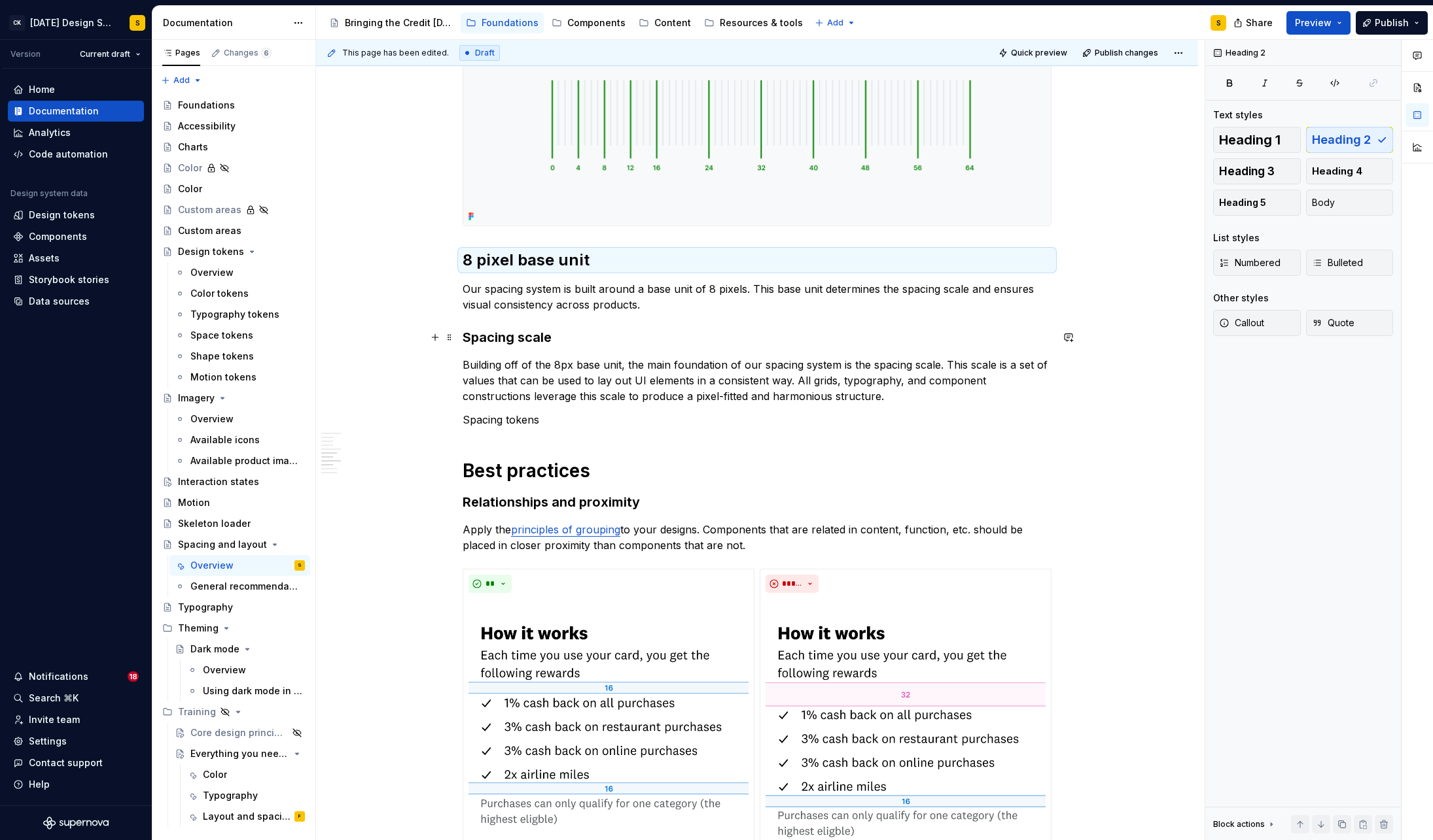
click at [533, 335] on h3 "Spacing scale" at bounding box center [756, 337] width 589 height 18
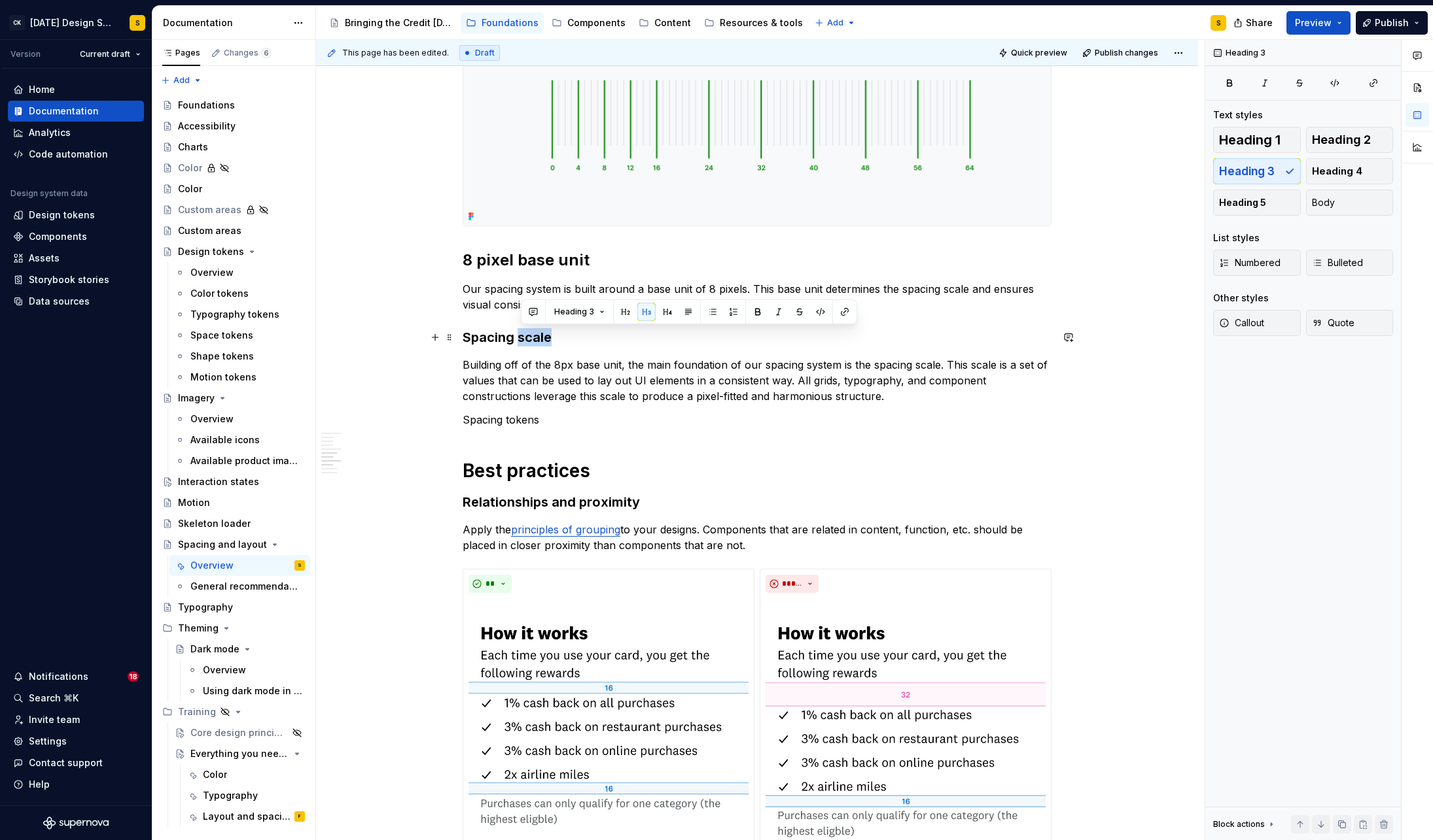
click at [533, 335] on h3 "Spacing scale" at bounding box center [756, 337] width 589 height 18
click at [568, 314] on button "button" at bounding box center [570, 312] width 18 height 18
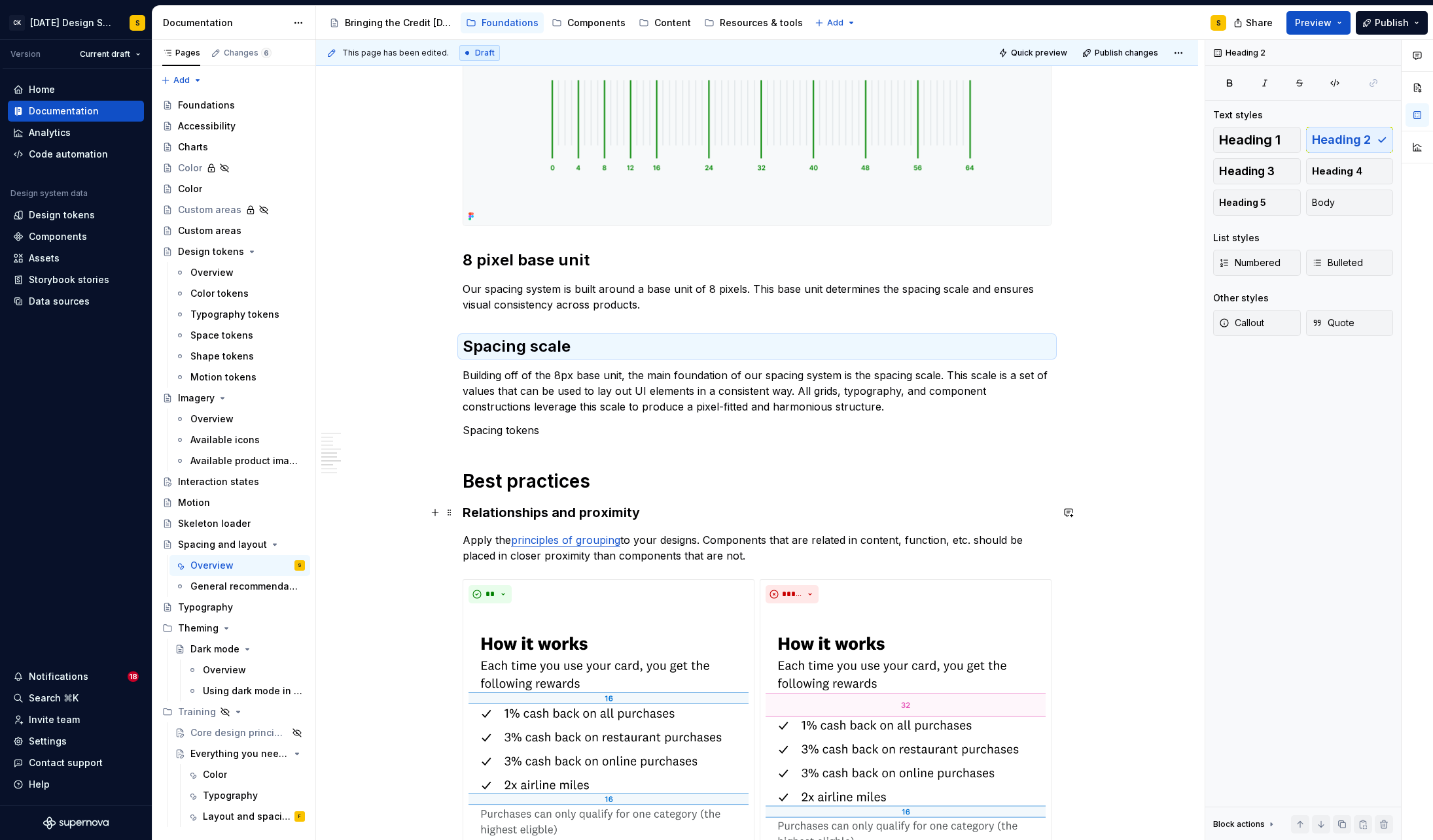
click at [597, 513] on h3 "Relationships and proximity" at bounding box center [756, 513] width 589 height 18
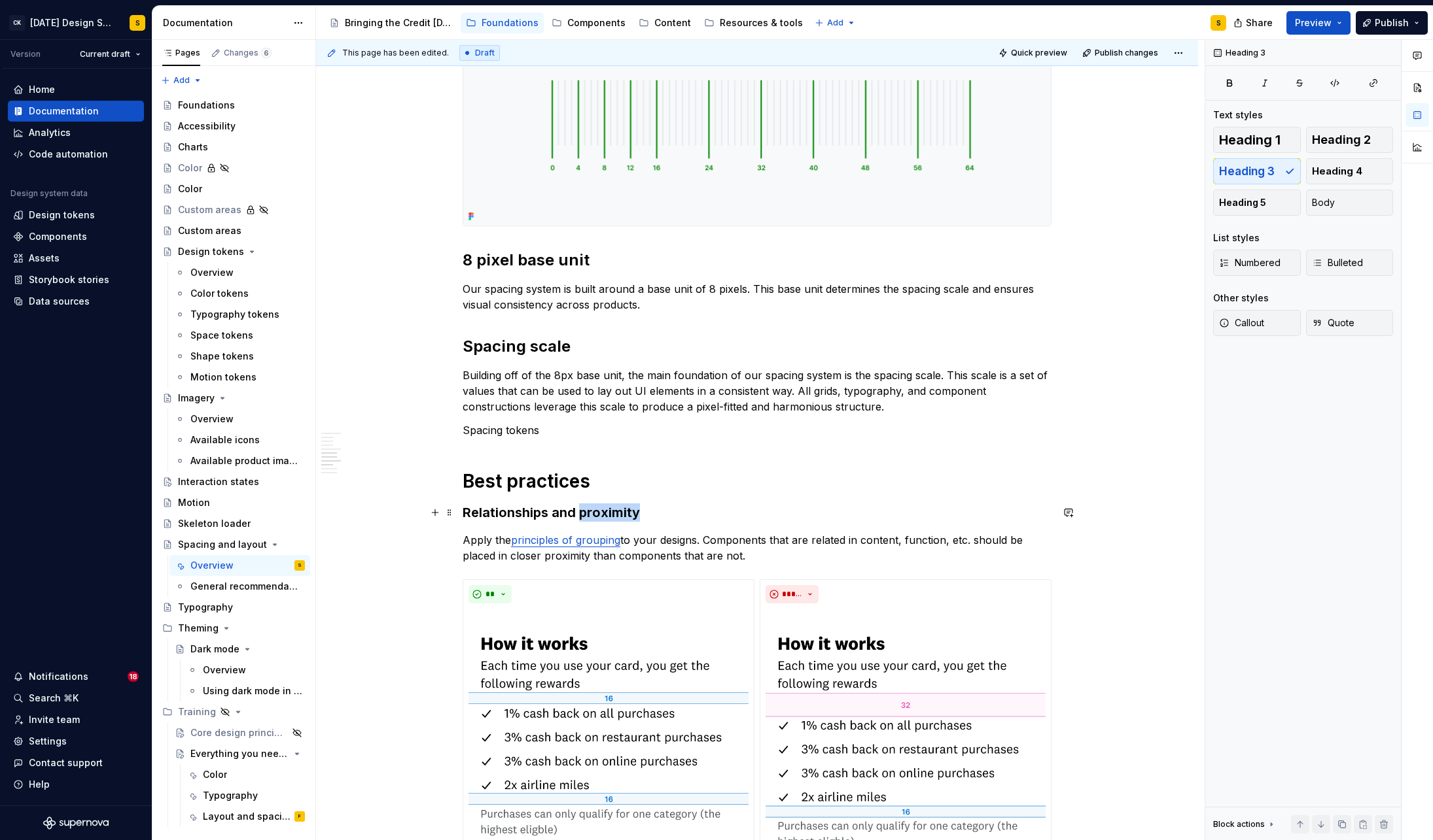
click at [597, 513] on h3 "Relationships and proximity" at bounding box center [756, 513] width 589 height 18
click at [565, 485] on button "button" at bounding box center [570, 487] width 18 height 18
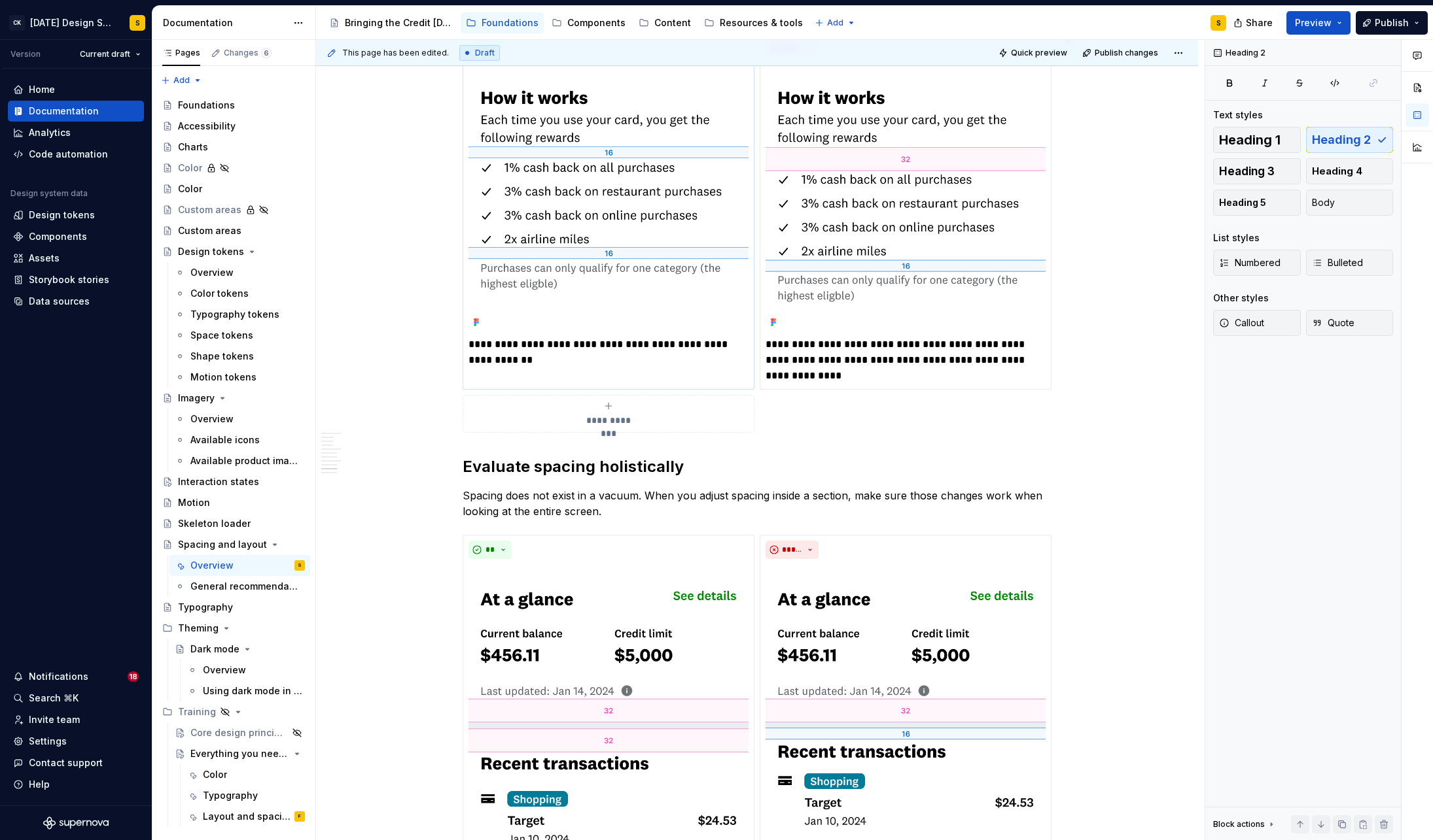
scroll to position [1181, 0]
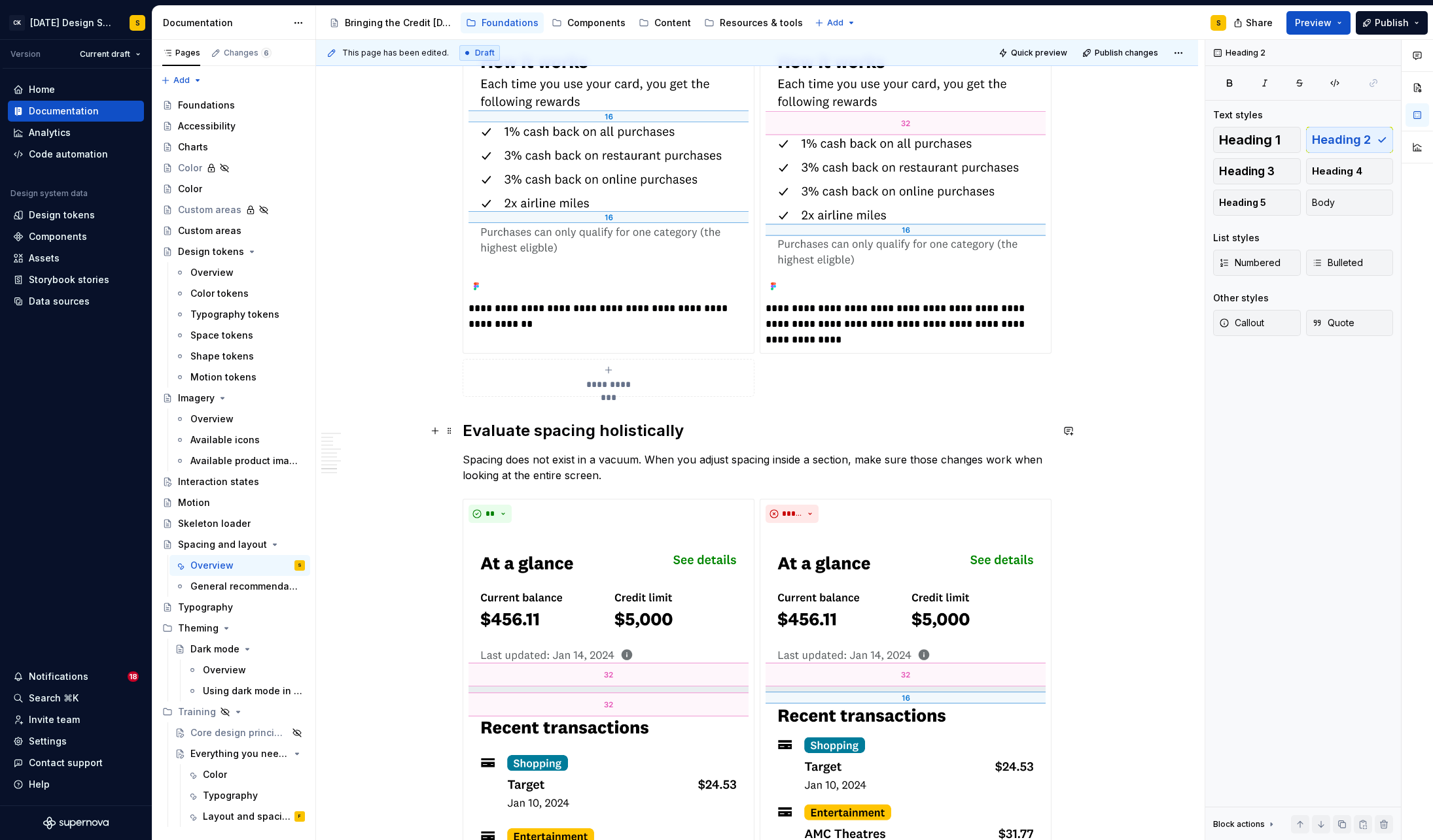
click at [595, 430] on h2 "Evaluate spacing holistically" at bounding box center [756, 430] width 589 height 21
click at [483, 472] on p "Spacing does not exist in a vacuum. When you adjust spacing inside a section, m…" at bounding box center [756, 467] width 589 height 31
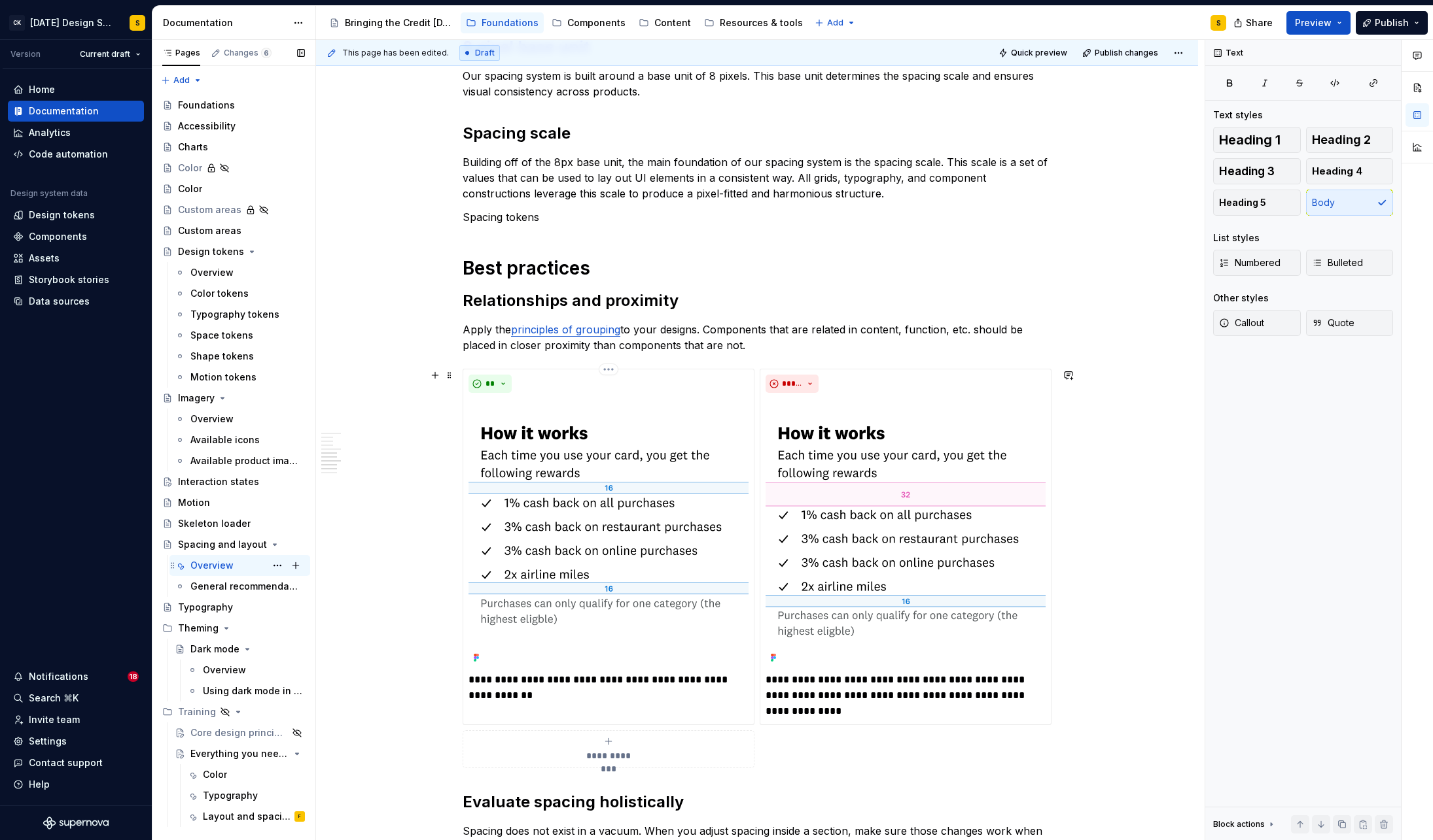
scroll to position [797, 0]
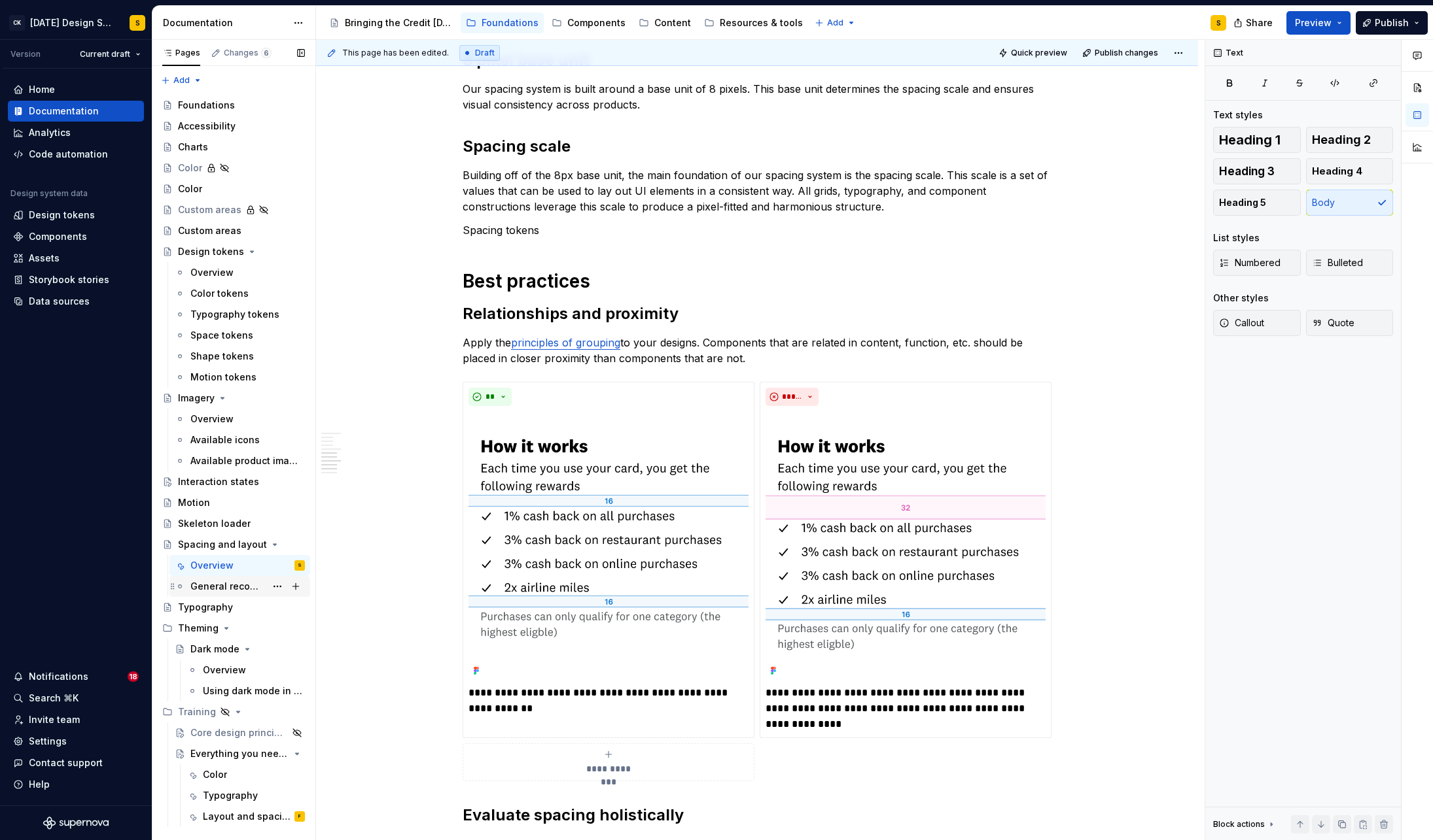
click at [209, 586] on div "General recommendations" at bounding box center [227, 587] width 75 height 13
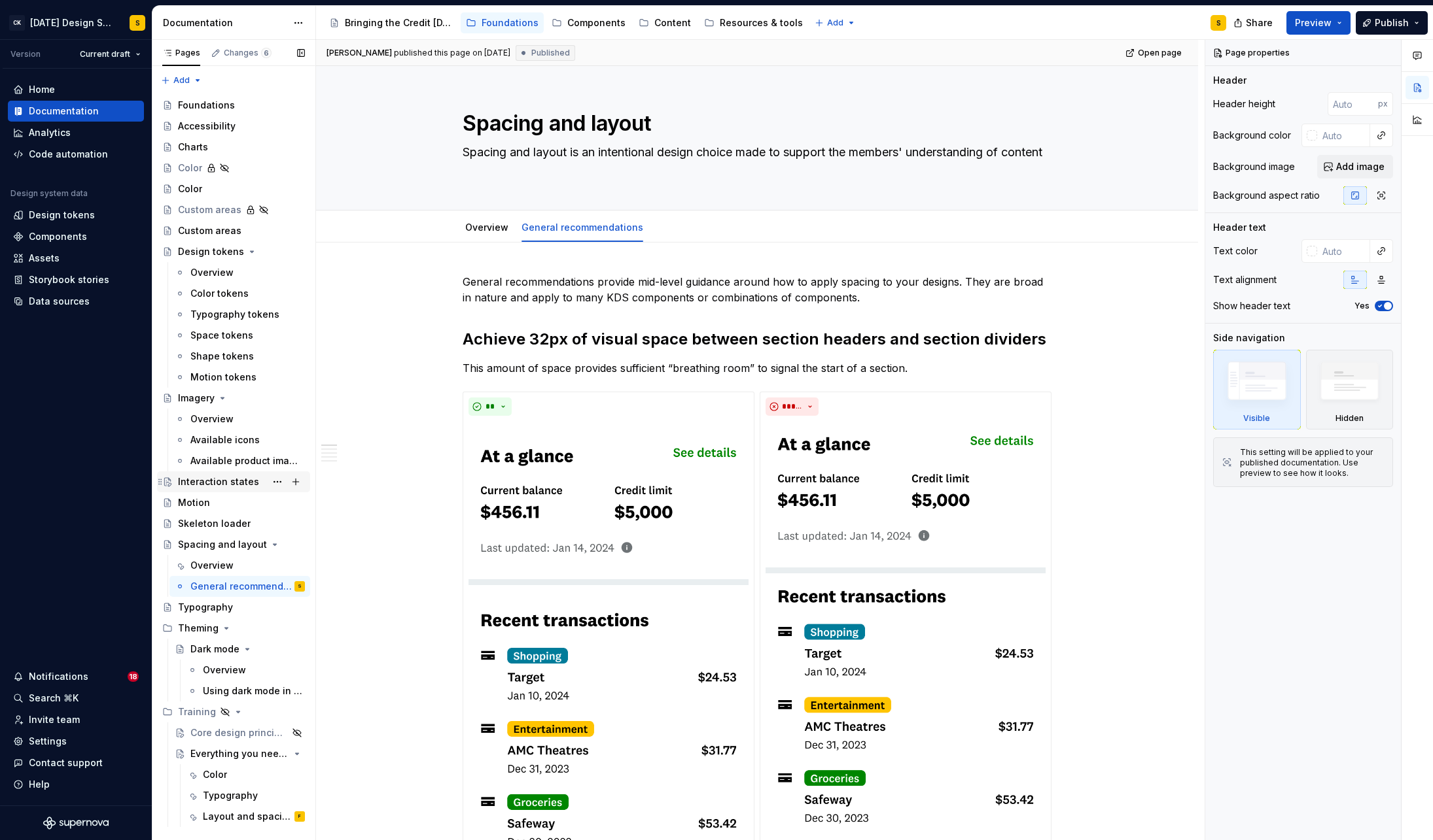
click at [224, 485] on div "Interaction states" at bounding box center [218, 482] width 81 height 13
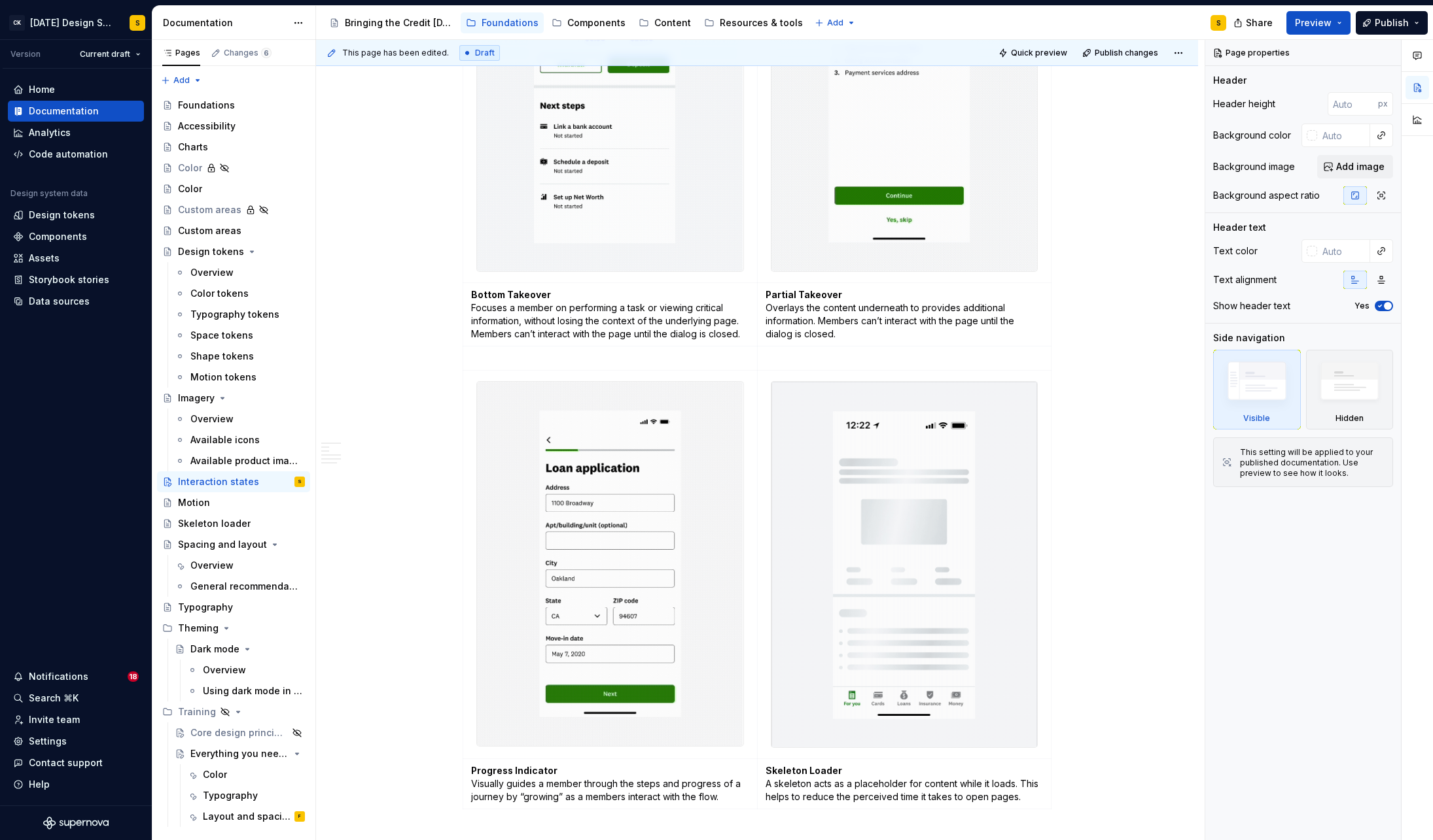
scroll to position [2224, 0]
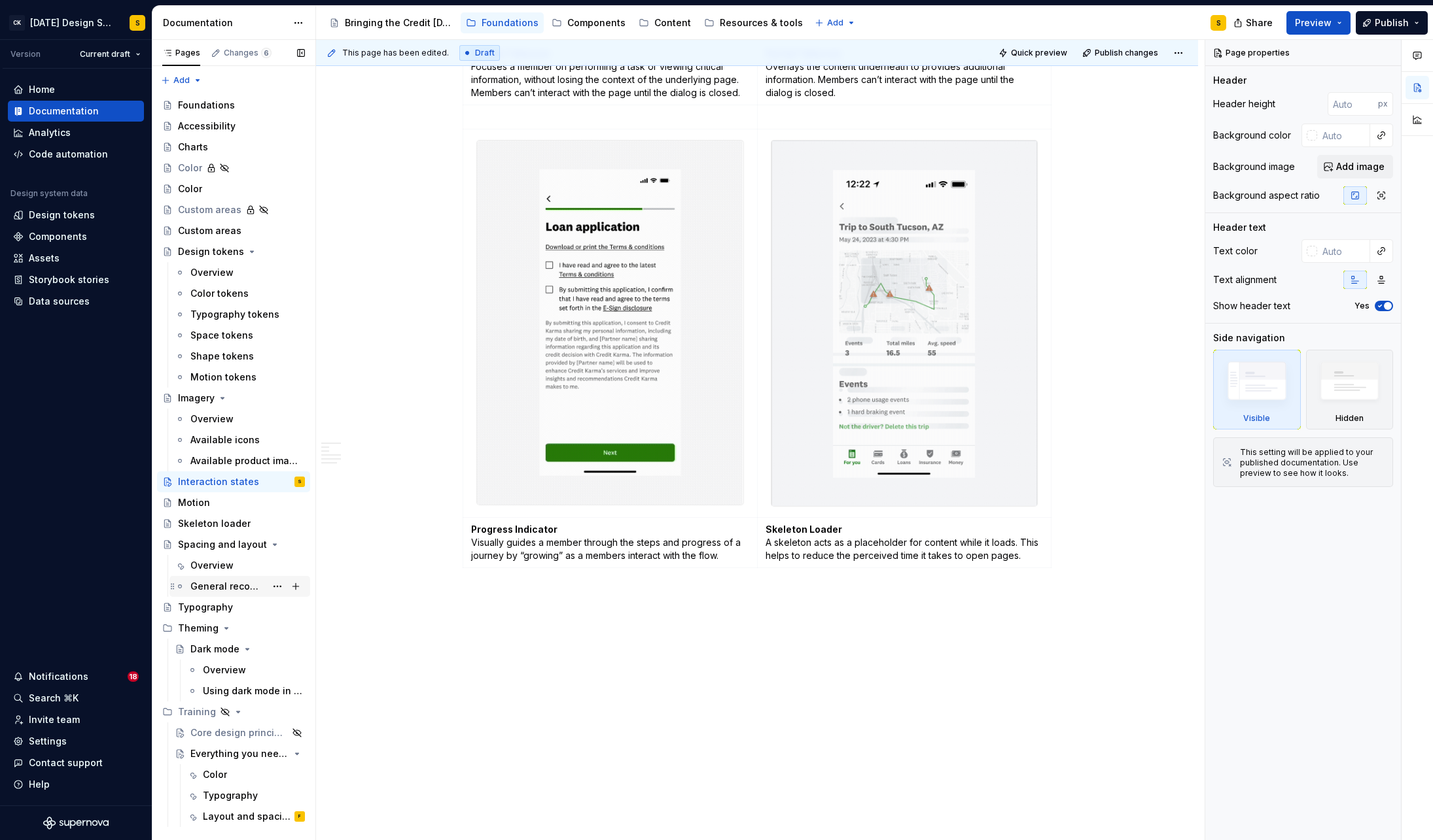
click at [218, 585] on div "General recommendations" at bounding box center [227, 587] width 75 height 13
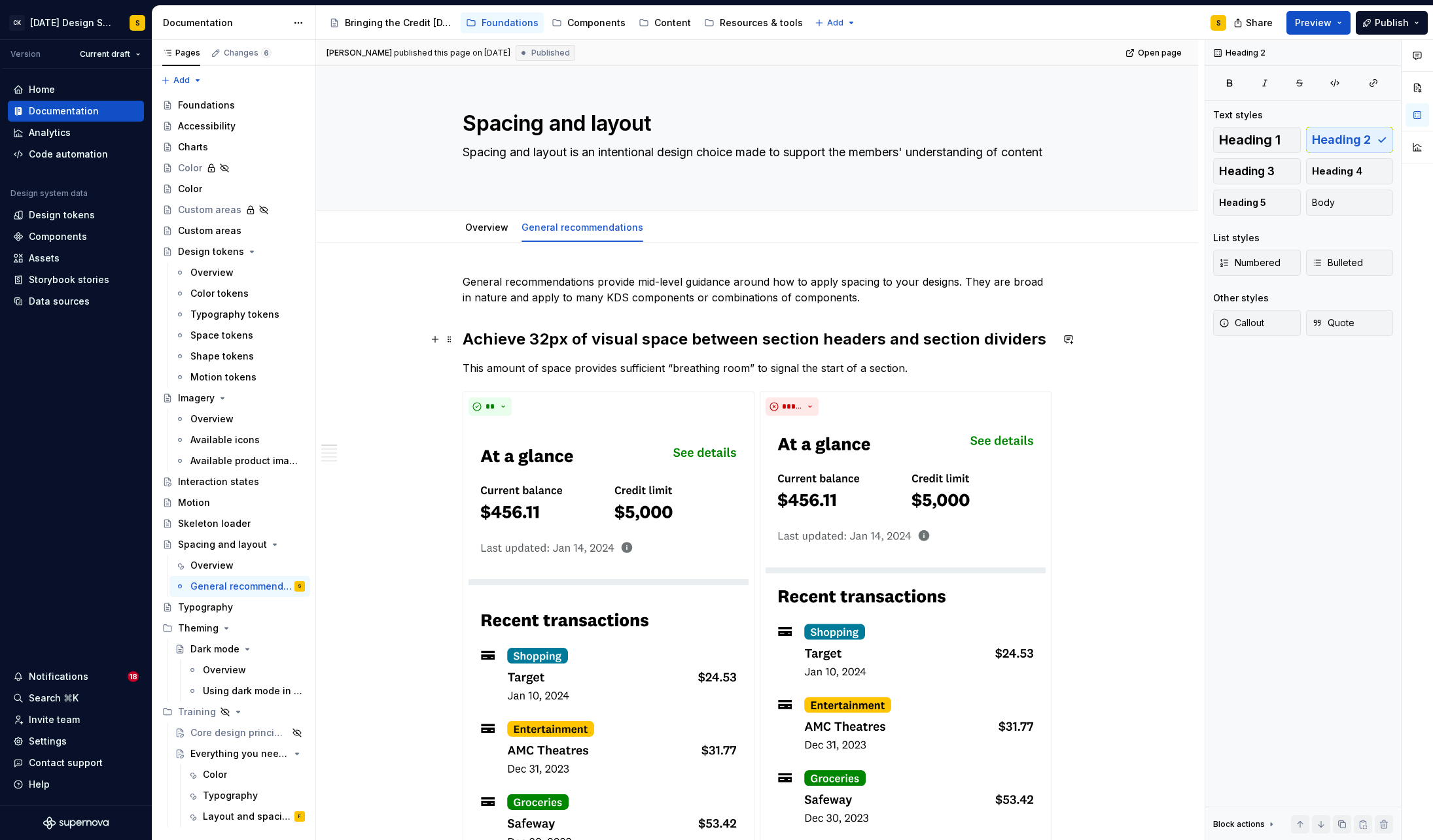
click at [585, 340] on h2 "Achieve 32px of visual space between section headers and section dividers" at bounding box center [756, 339] width 589 height 21
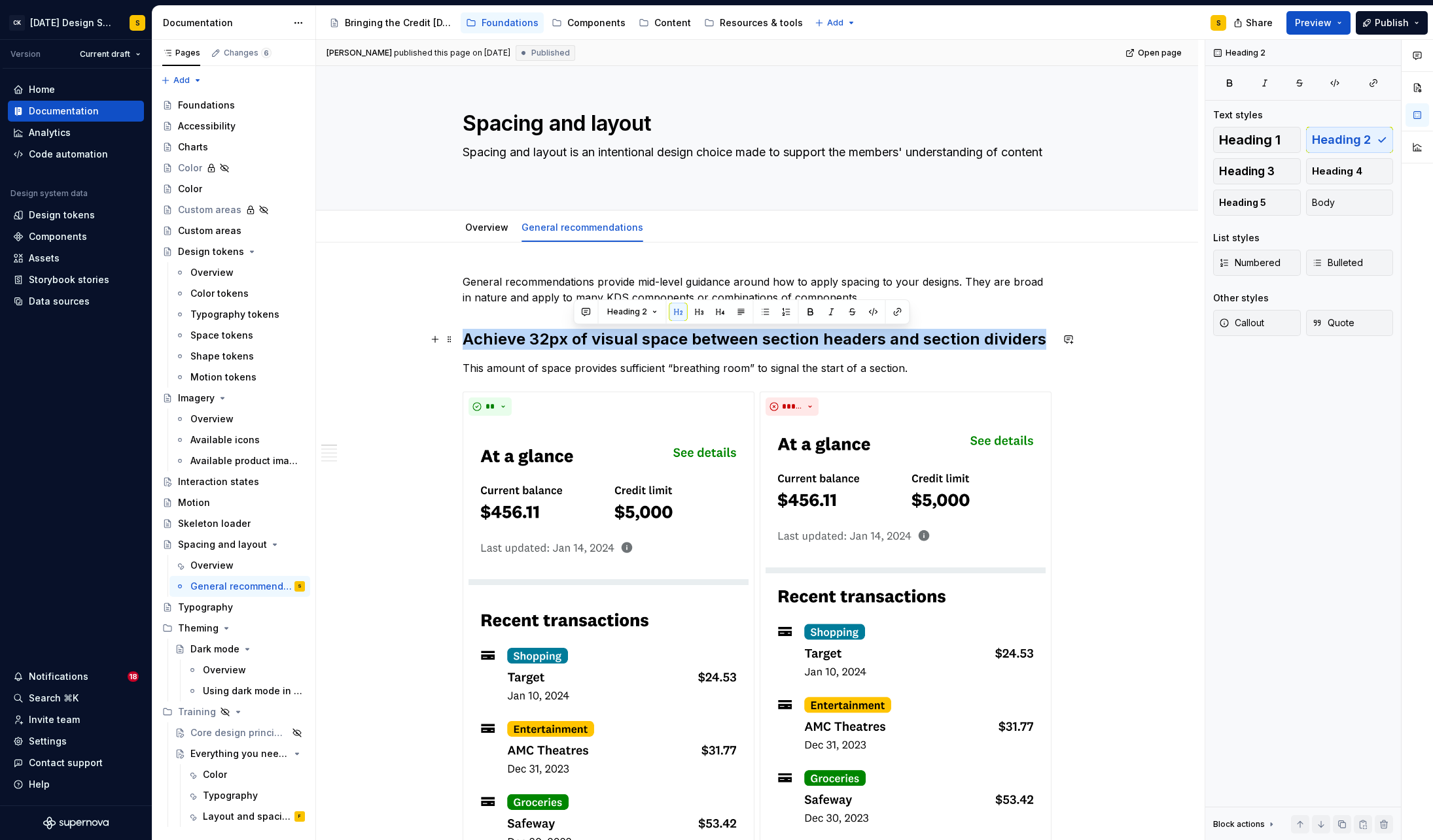
click at [585, 340] on h2 "Achieve 32px of visual space between section headers and section dividers" at bounding box center [756, 339] width 589 height 21
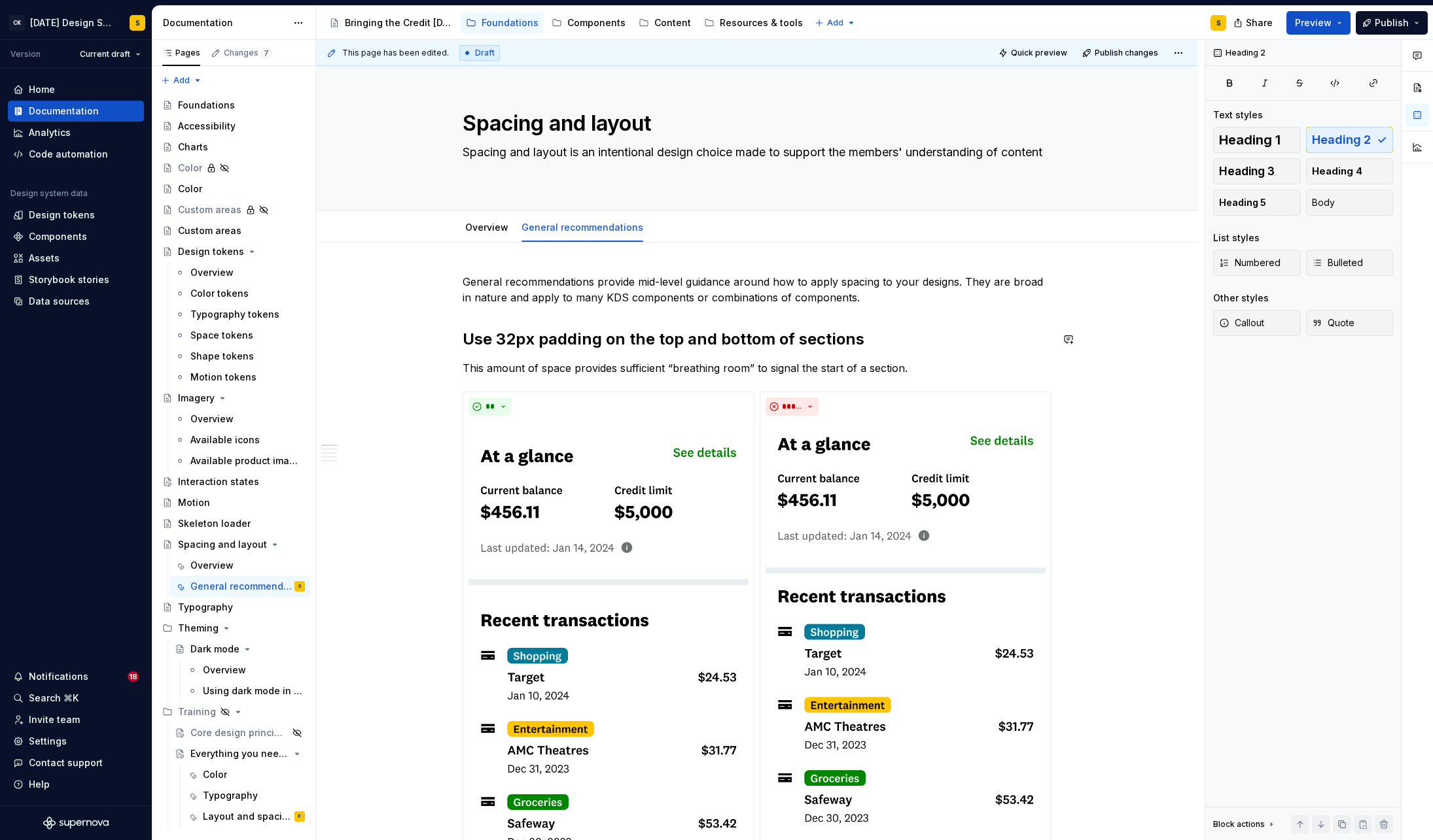
type textarea "*"
click at [847, 369] on p "This amount of space provides sufficient “breathing room” to signal the start o…" at bounding box center [756, 368] width 589 height 16
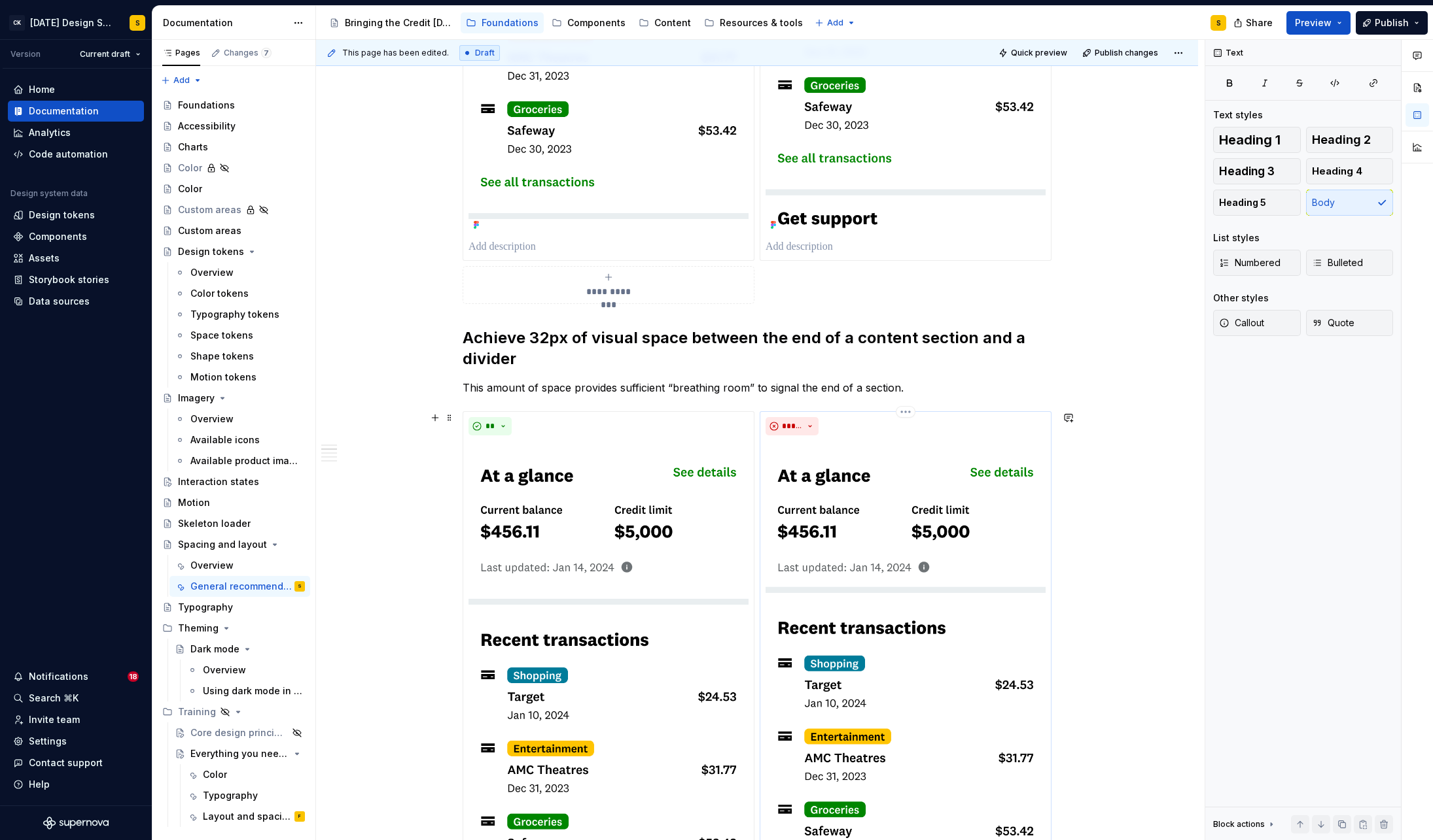
scroll to position [722, 0]
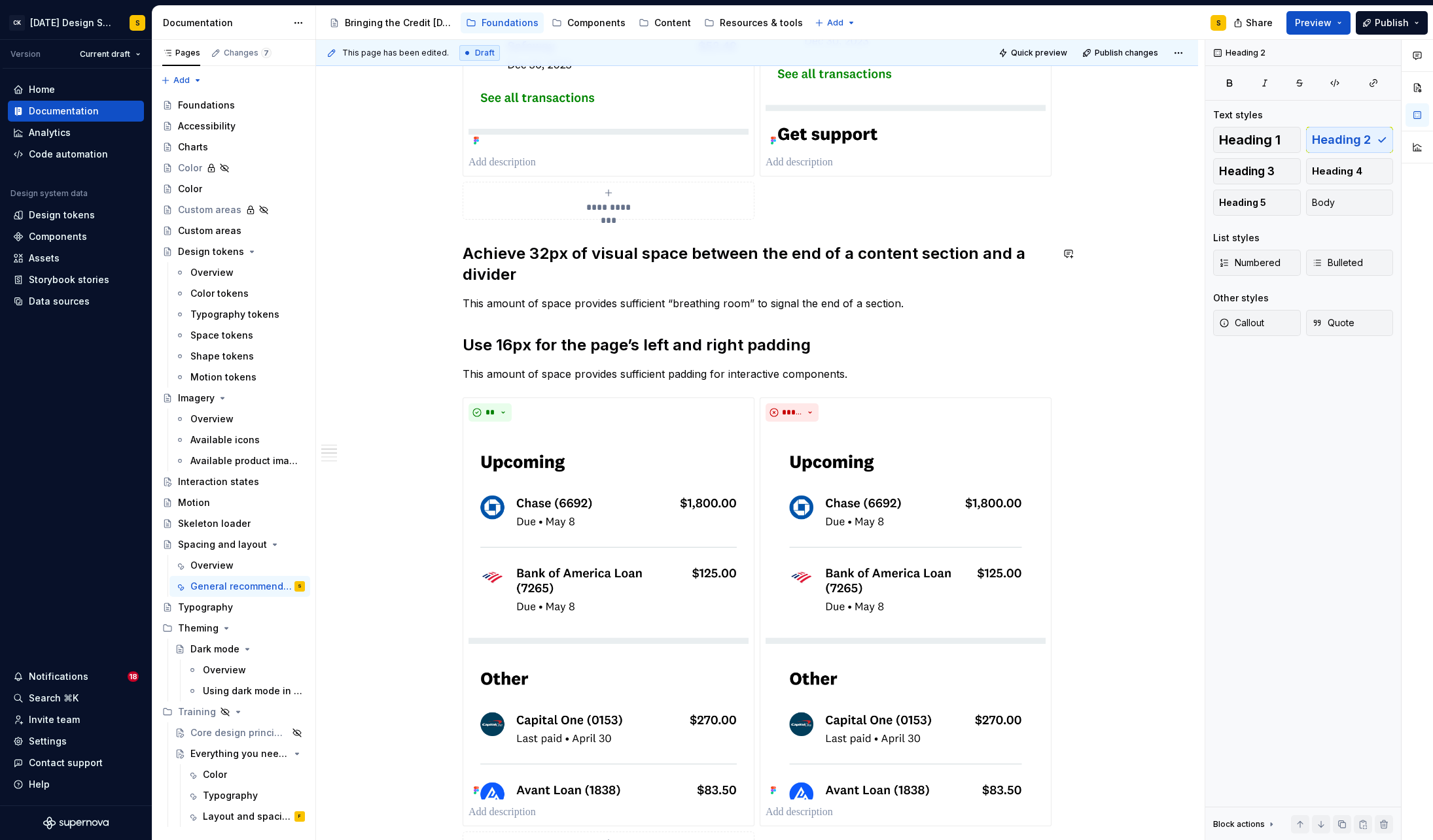
scroll to position [773, 0]
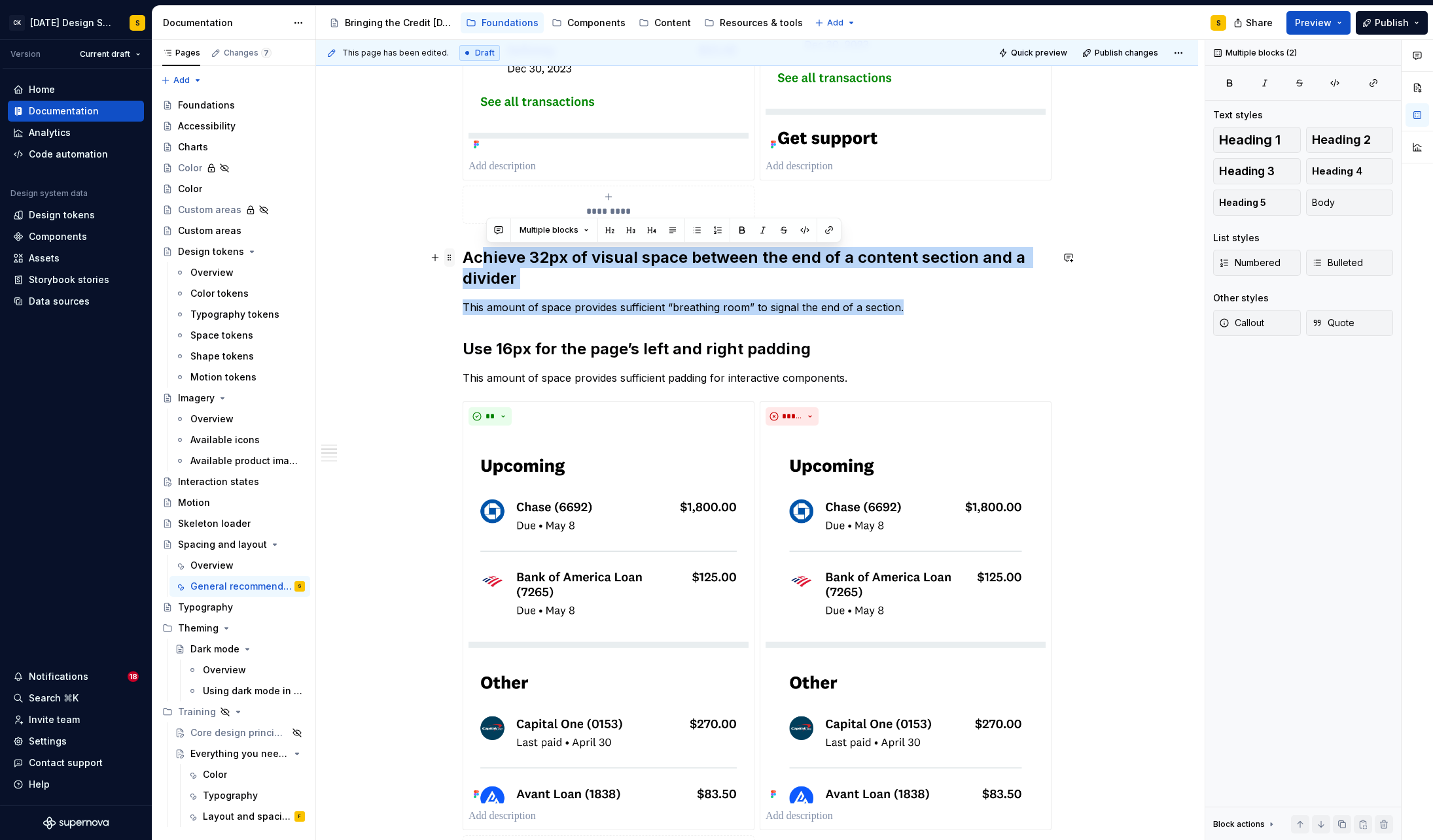
drag, startPoint x: 888, startPoint y: 306, endPoint x: 457, endPoint y: 261, distance: 433.3
click at [463, 261] on div "**********" at bounding box center [756, 752] width 589 height 2504
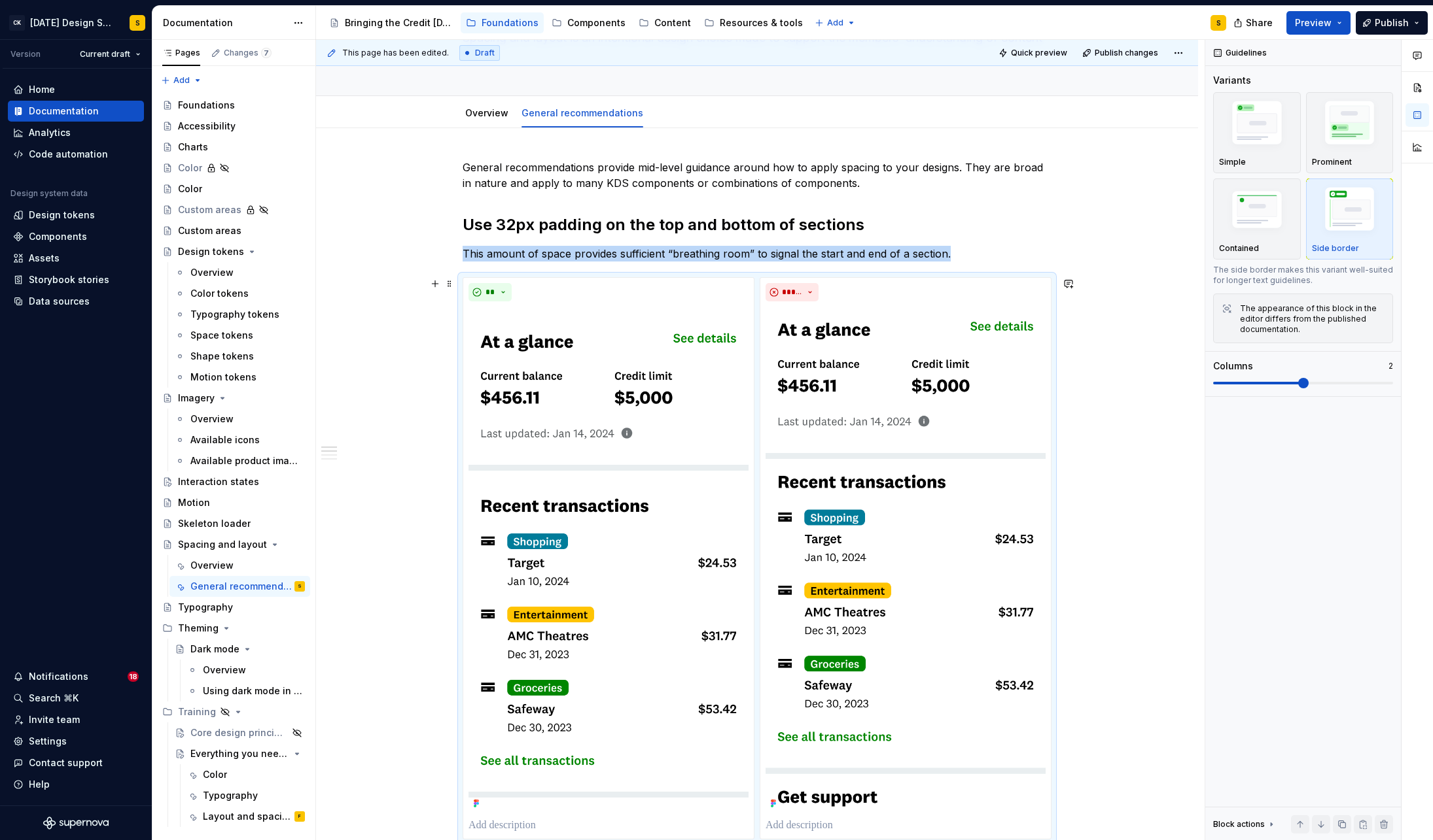
scroll to position [44, 0]
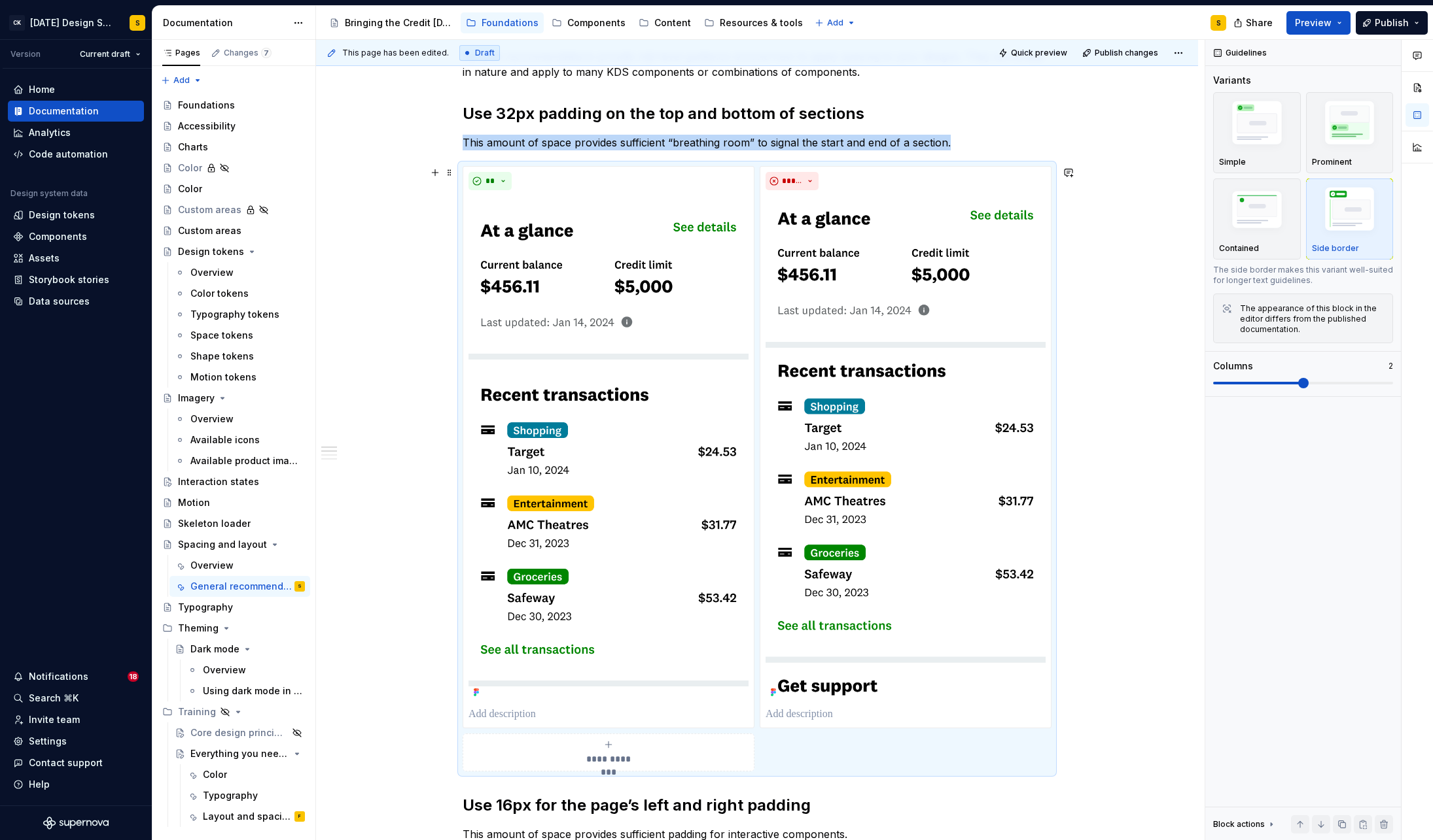
scroll to position [223, 0]
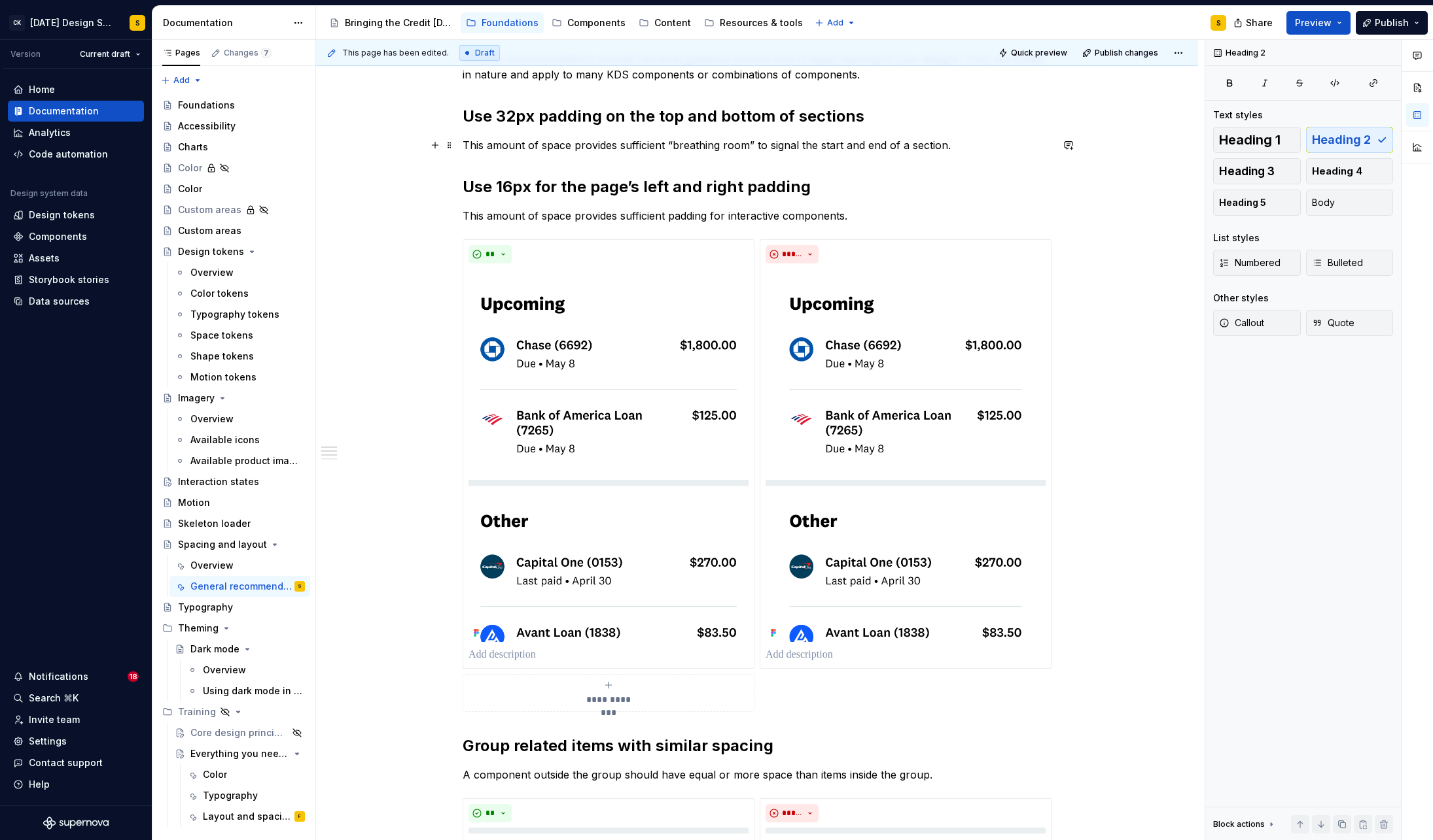
click at [958, 145] on p "This amount of space provides sufficient “breathing room” to signal the start a…" at bounding box center [756, 145] width 589 height 16
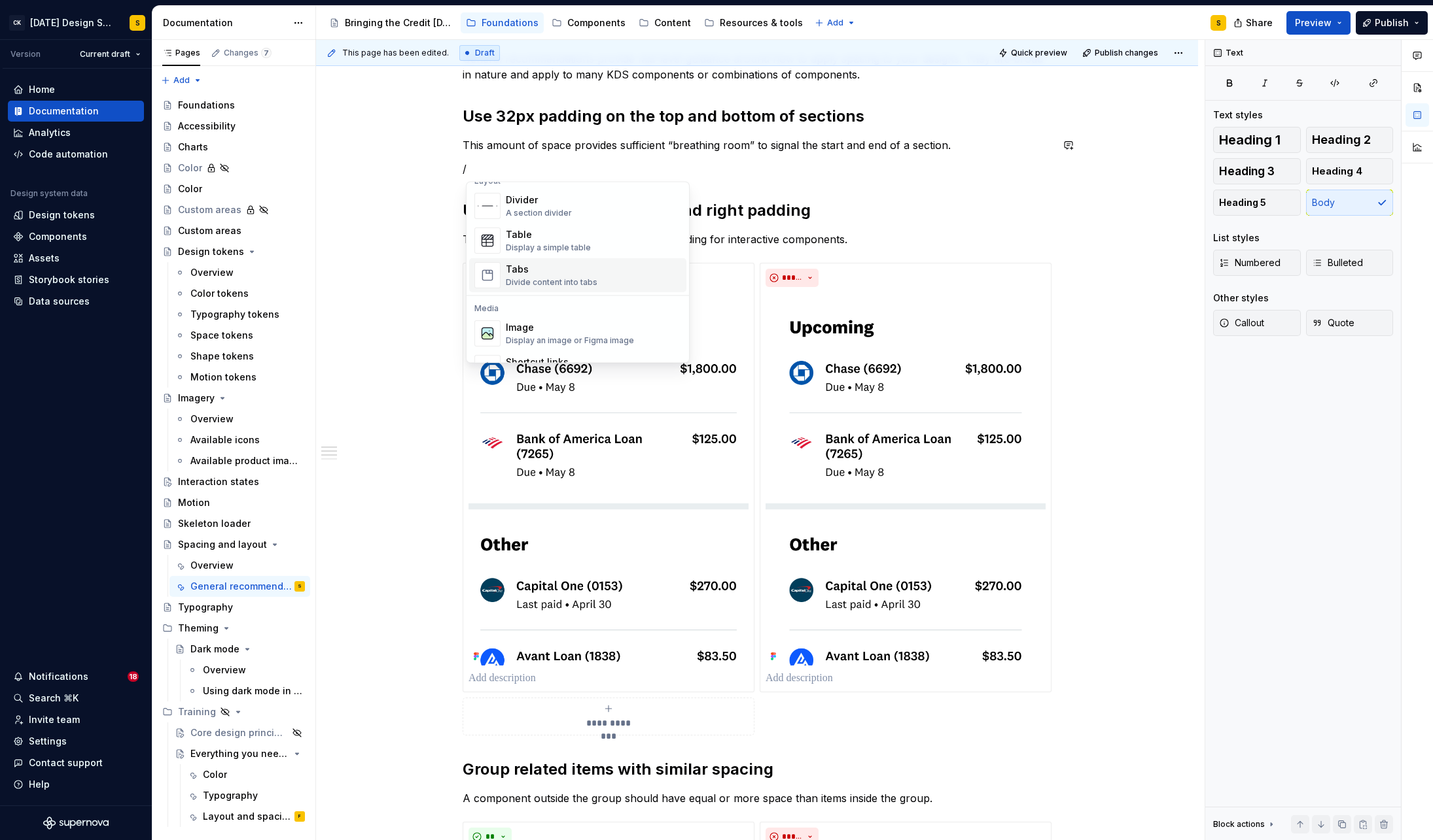
scroll to position [444, 0]
click at [530, 326] on div "Image" at bounding box center [570, 327] width 128 height 13
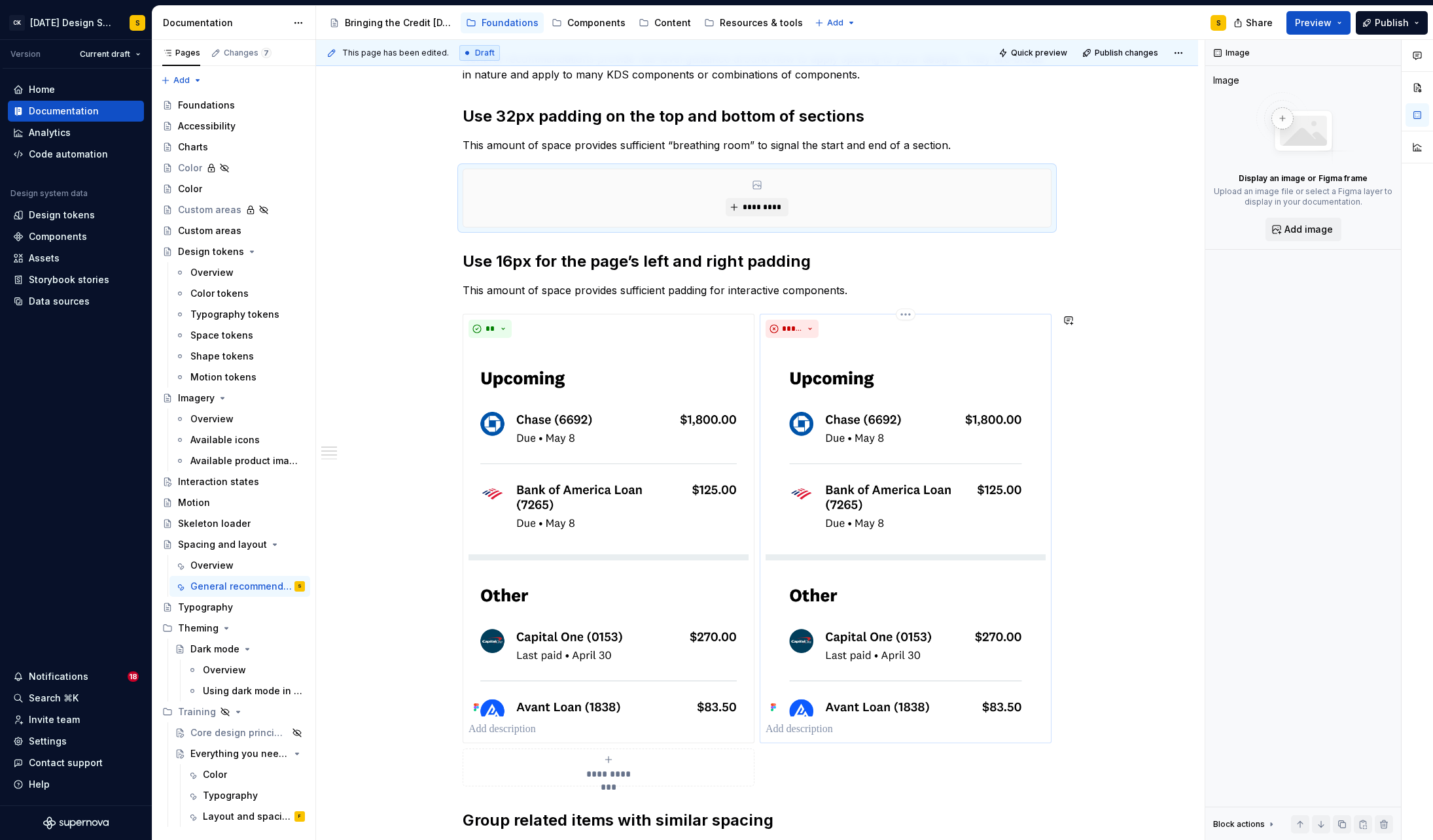
type textarea "*"
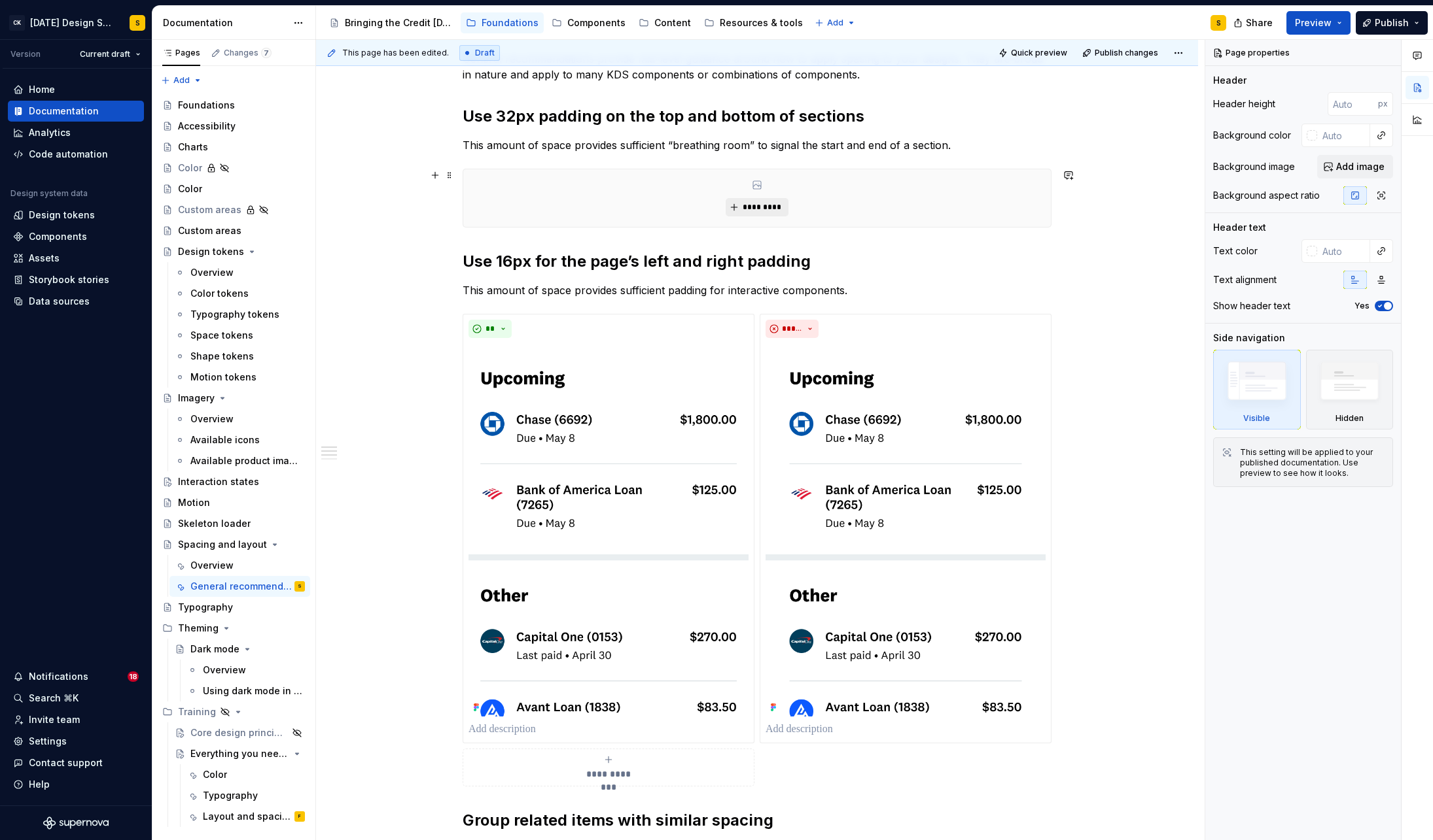
click at [759, 210] on span "*********" at bounding box center [761, 207] width 40 height 11
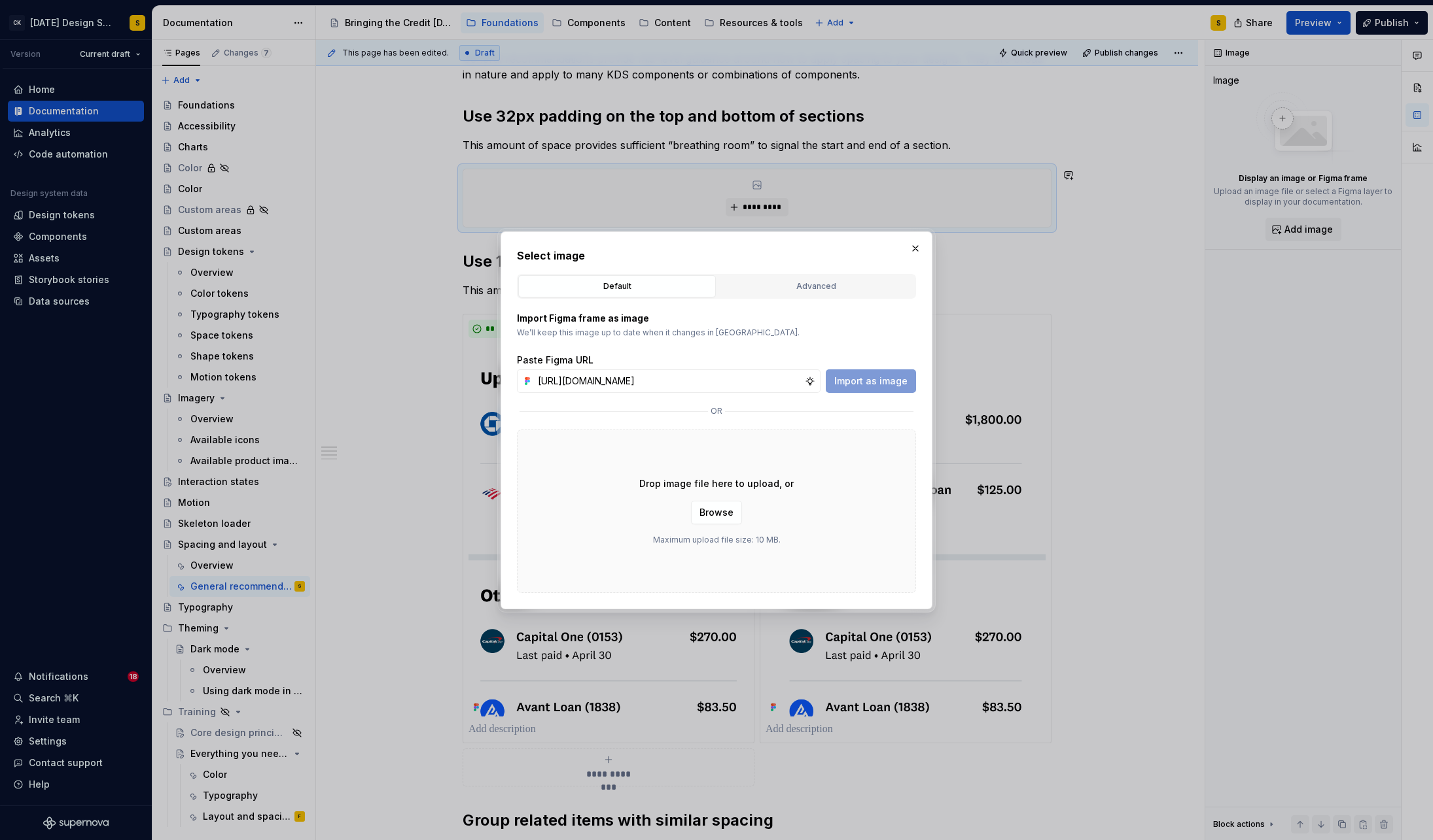
scroll to position [0, 265]
type input "[URL][DOMAIN_NAME]"
click at [876, 381] on span "Import as image" at bounding box center [870, 381] width 73 height 13
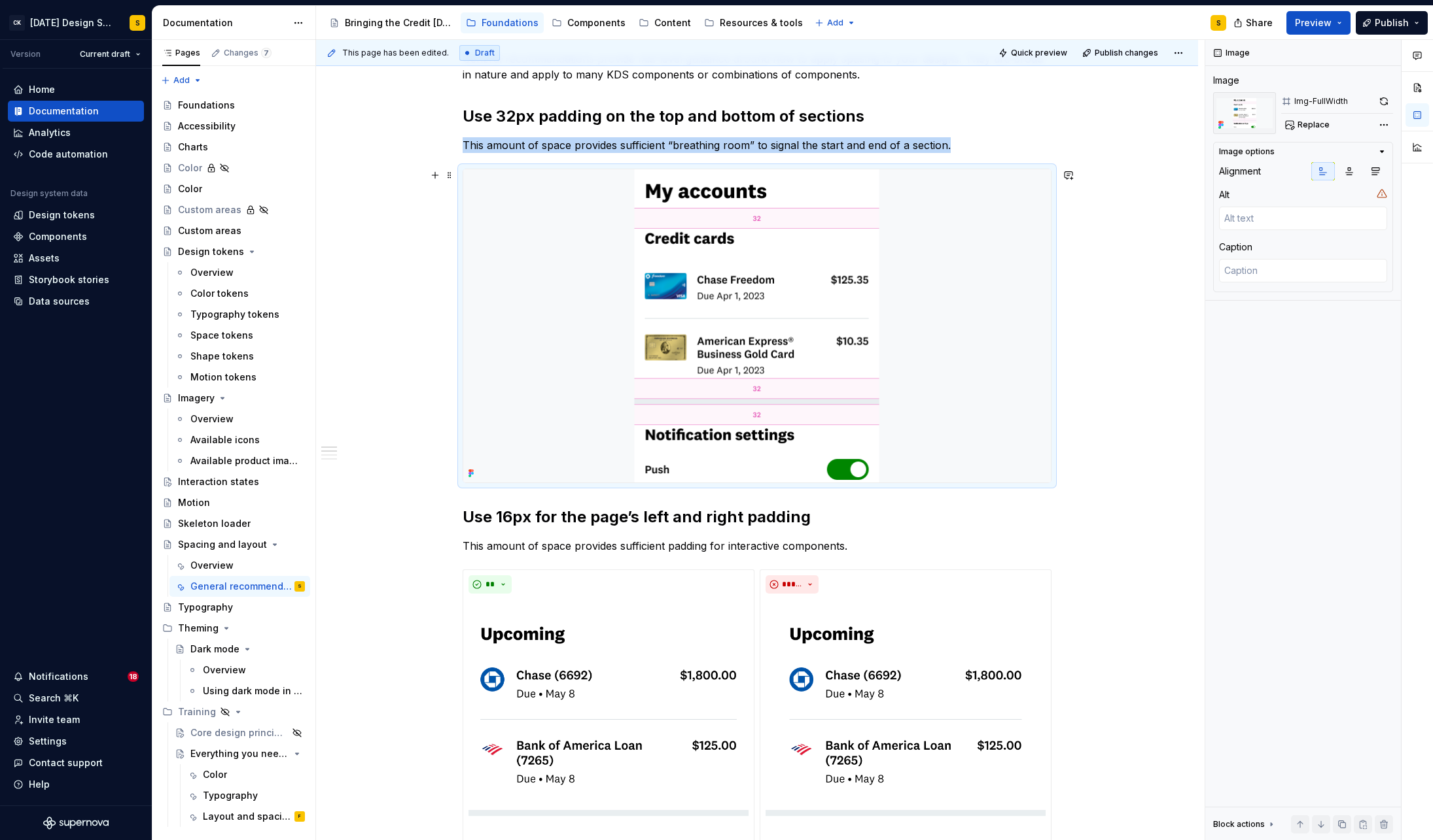
click at [717, 413] on img at bounding box center [757, 326] width 588 height 313
click at [1385, 103] on button "button" at bounding box center [1384, 101] width 18 height 18
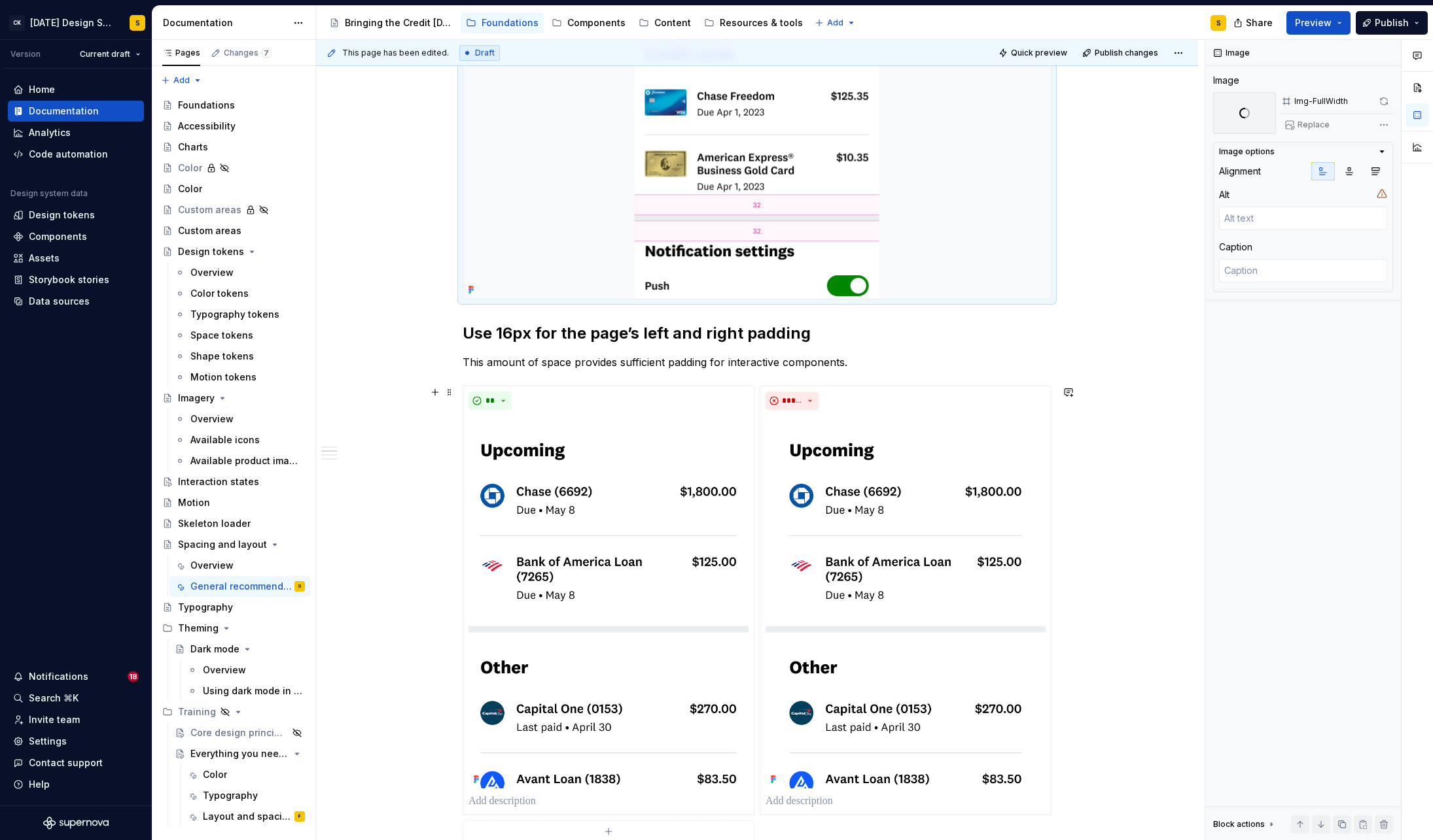
scroll to position [416, 0]
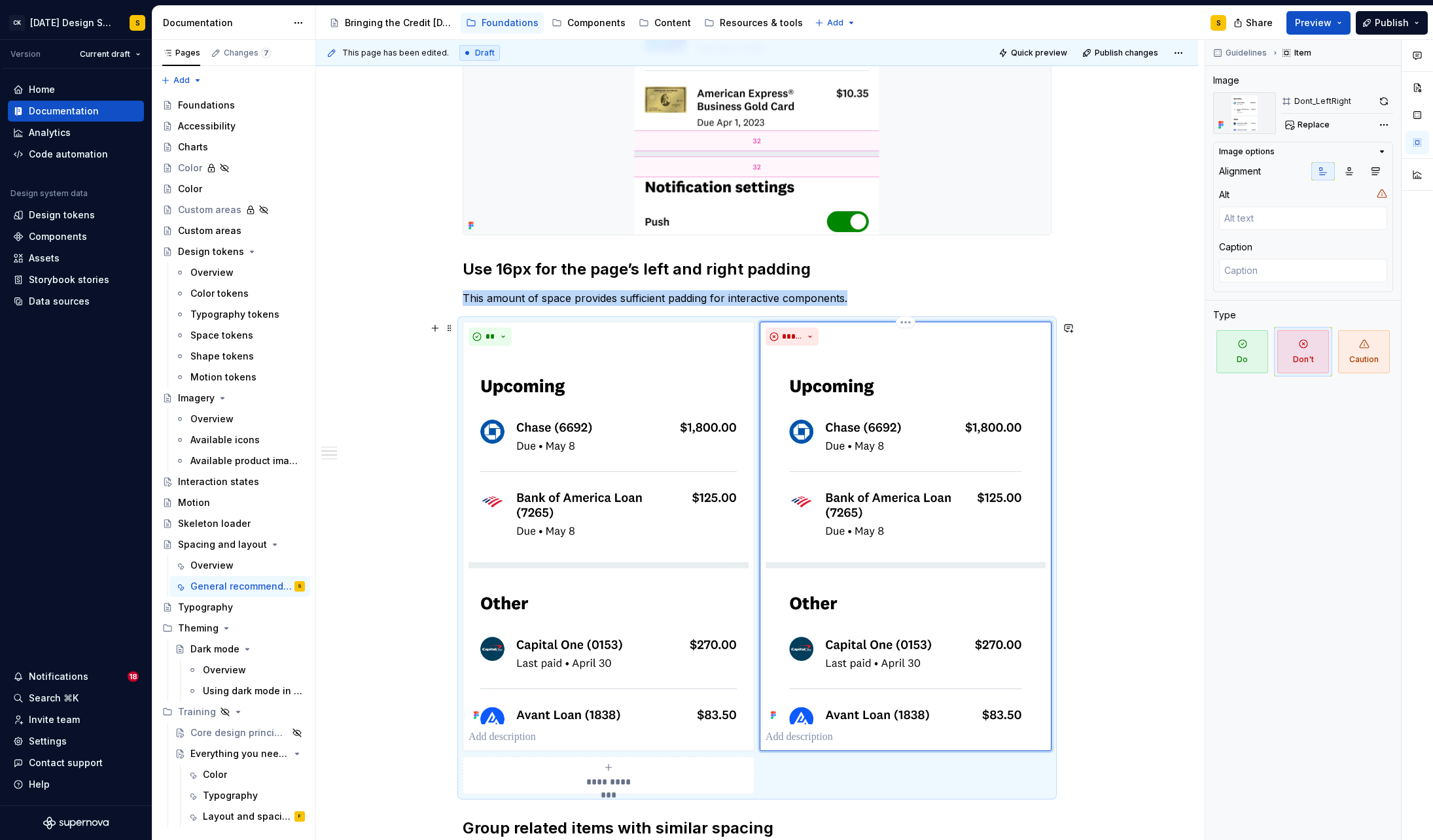
click at [1045, 590] on img at bounding box center [905, 538] width 280 height 374
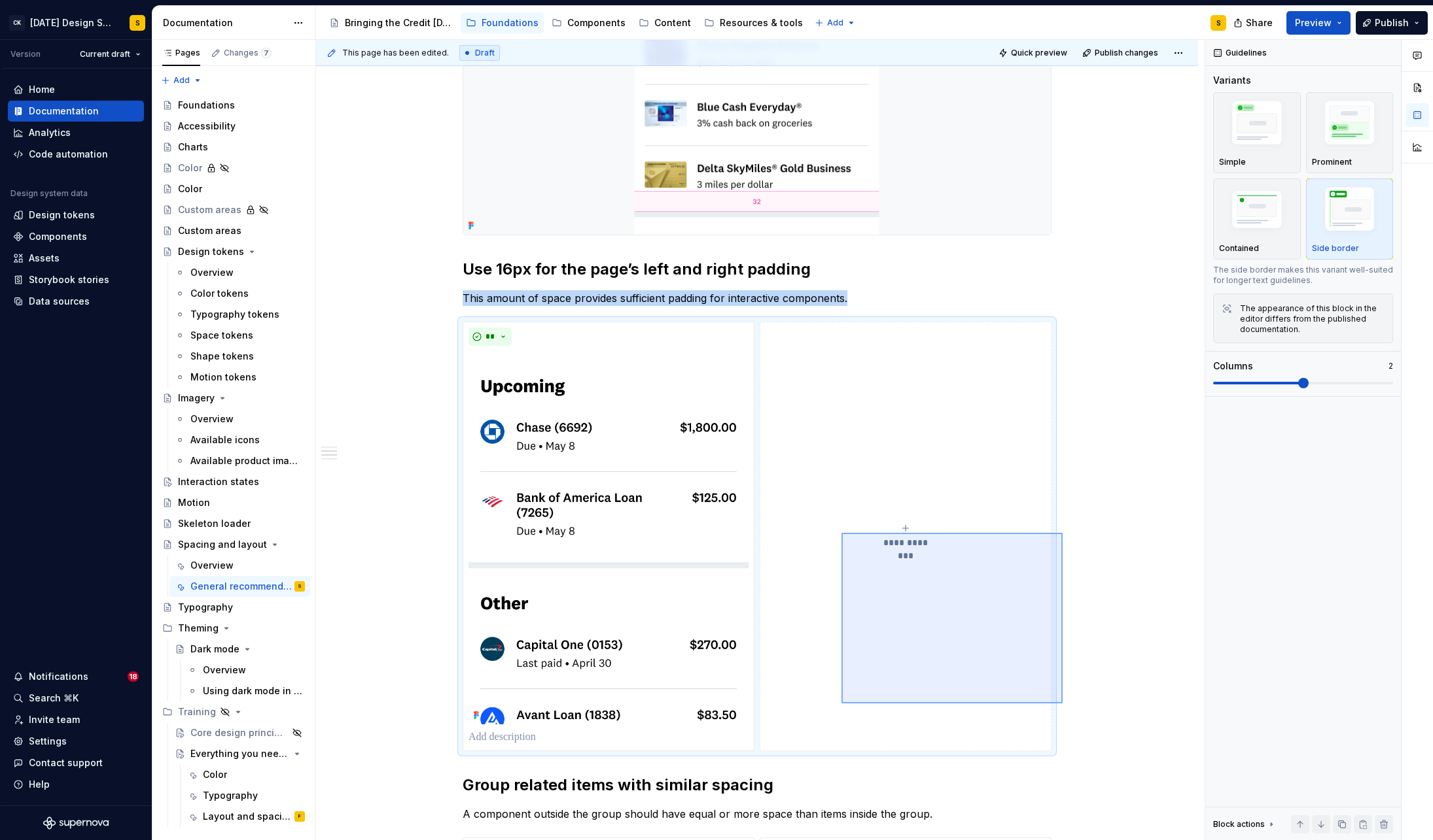
click at [841, 703] on div "**********" at bounding box center [760, 440] width 888 height 801
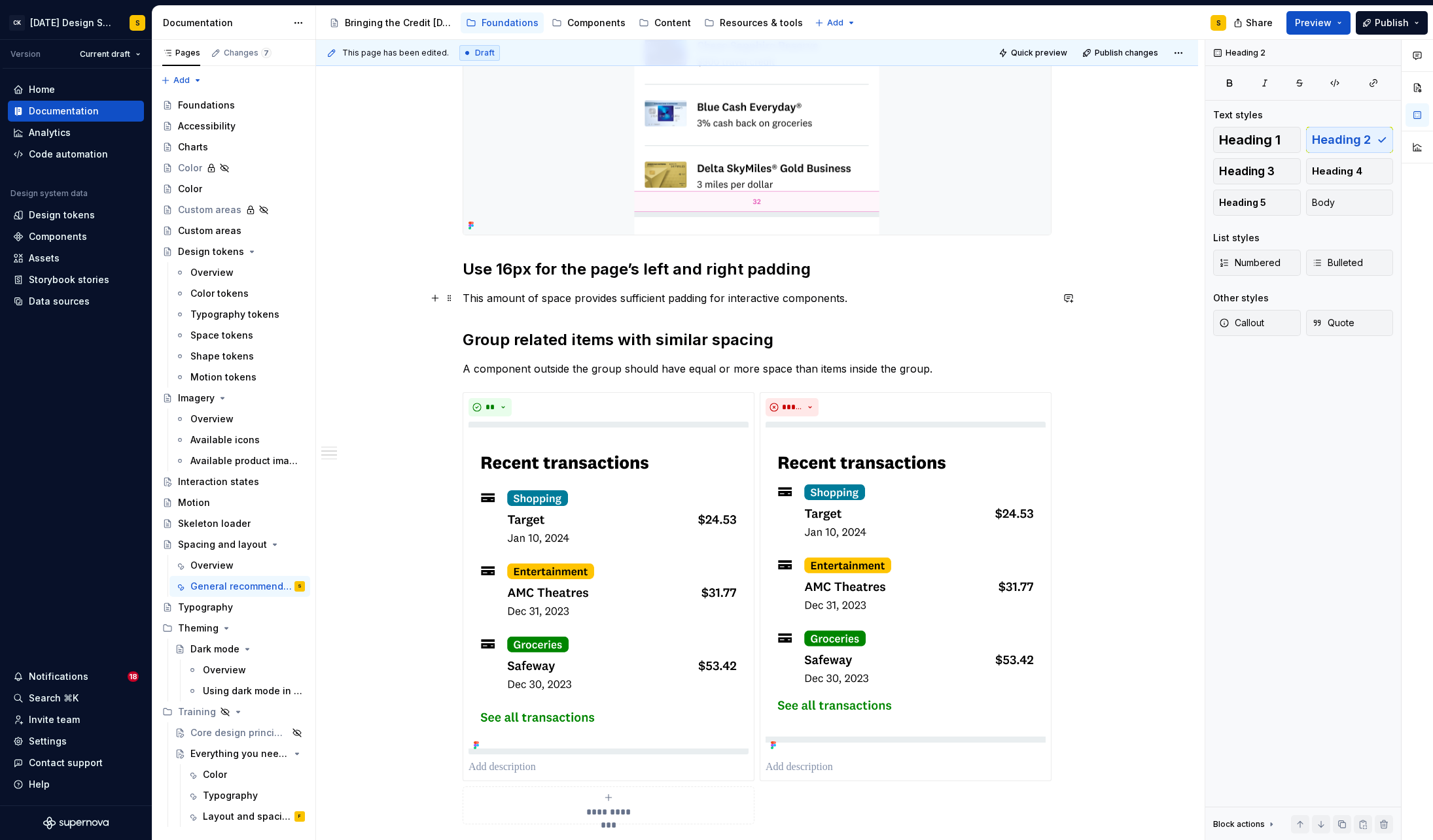
click at [854, 299] on p "This amount of space provides sufficient padding for interactive components." at bounding box center [756, 298] width 589 height 16
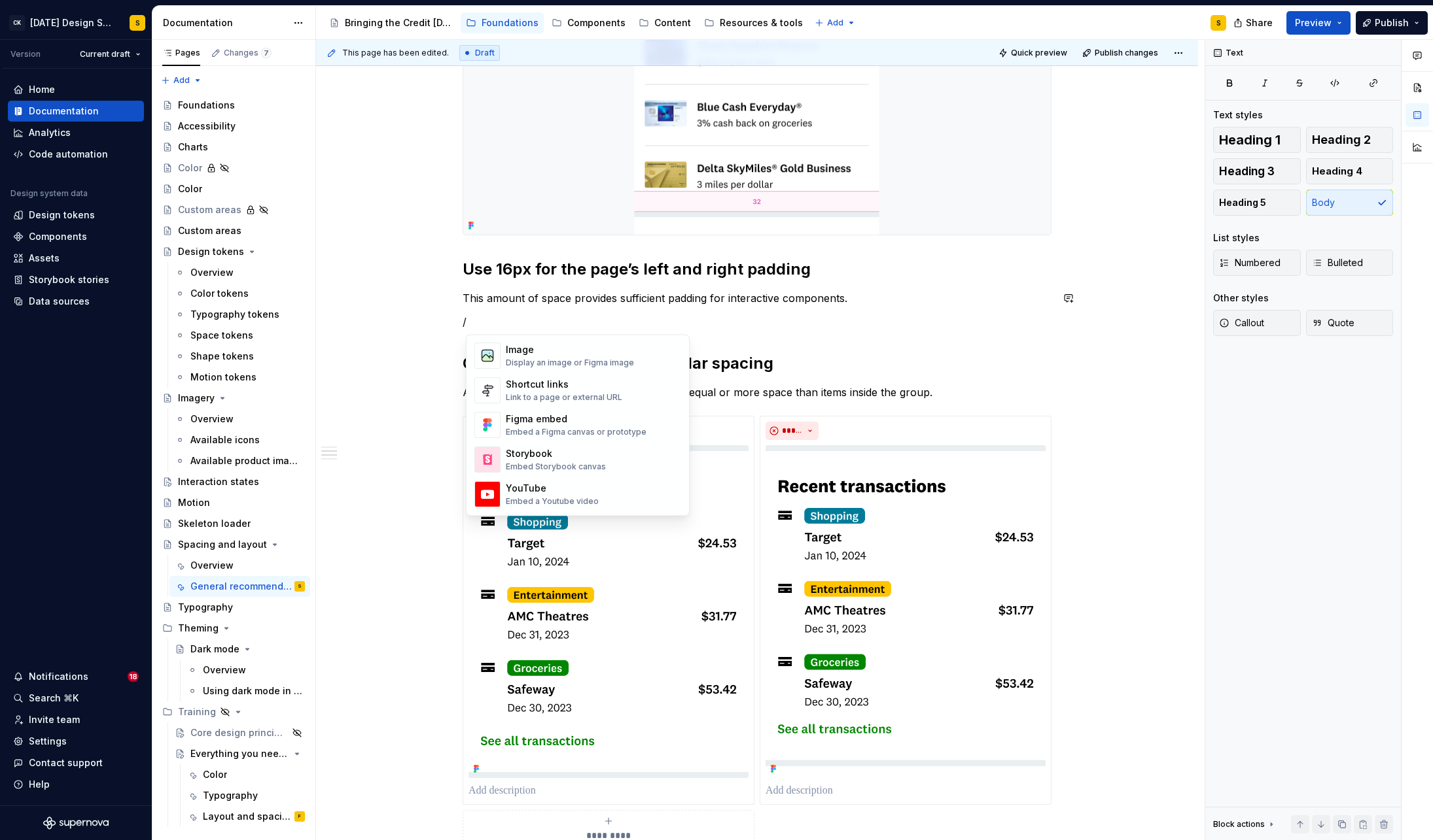
scroll to position [573, 0]
click at [550, 364] on div "Display an image or Figma image" at bounding box center [570, 363] width 128 height 11
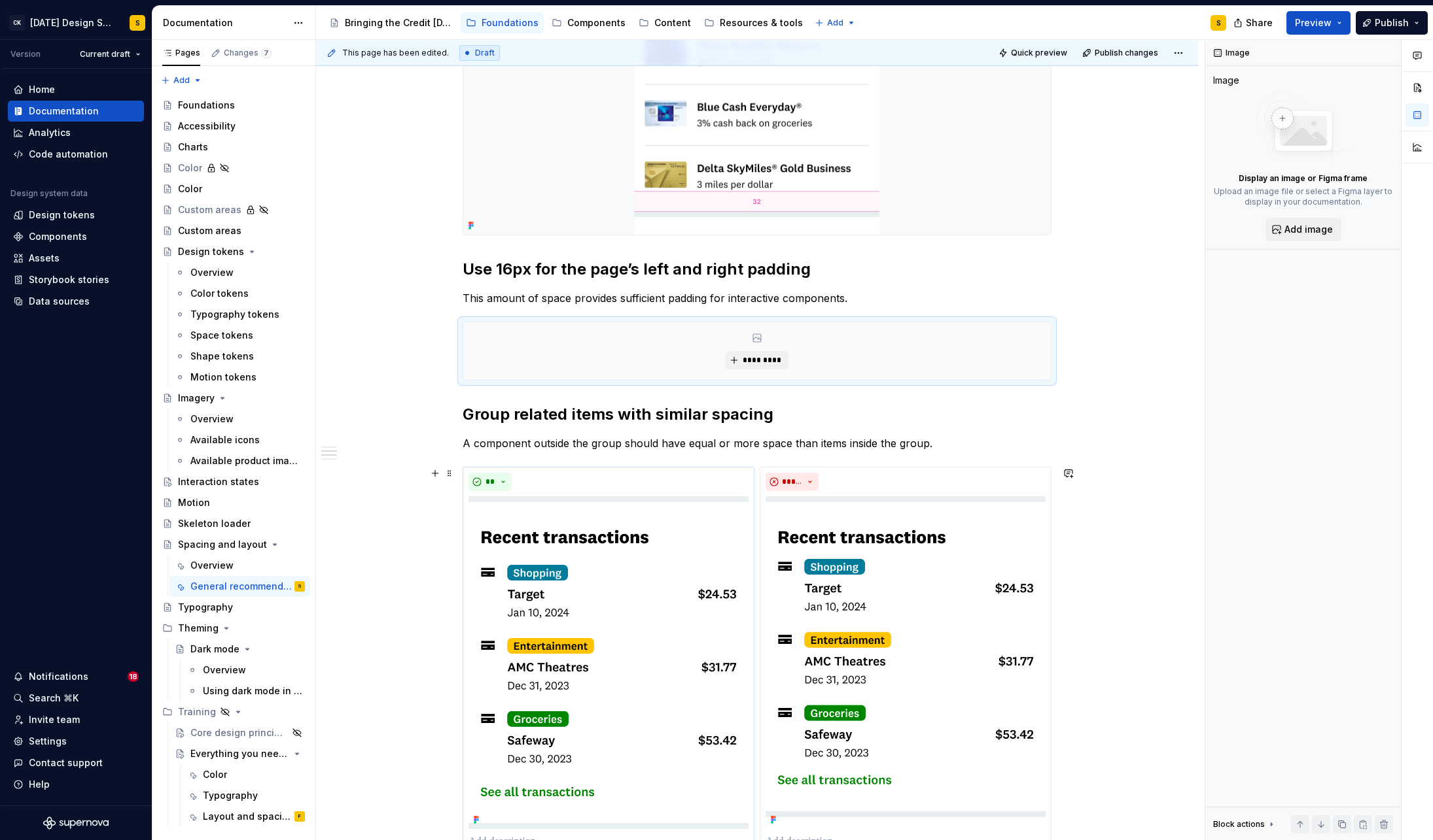
type textarea "*"
click at [772, 357] on span "*********" at bounding box center [761, 360] width 40 height 11
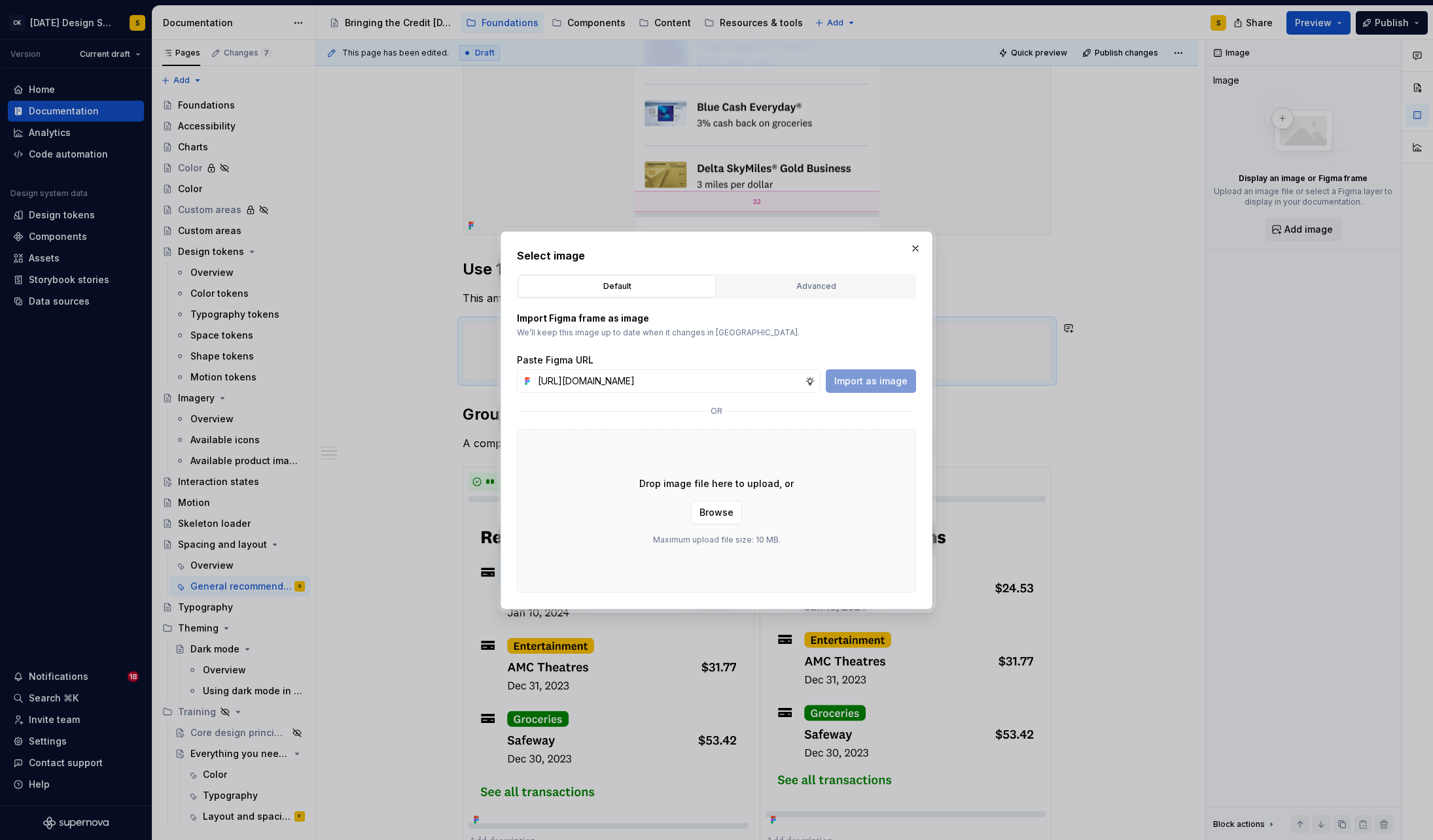
scroll to position [0, 298]
type input "[URL][DOMAIN_NAME]"
drag, startPoint x: 863, startPoint y: 381, endPoint x: 994, endPoint y: 419, distance: 136.4
click at [863, 381] on span "Import as image" at bounding box center [870, 381] width 73 height 13
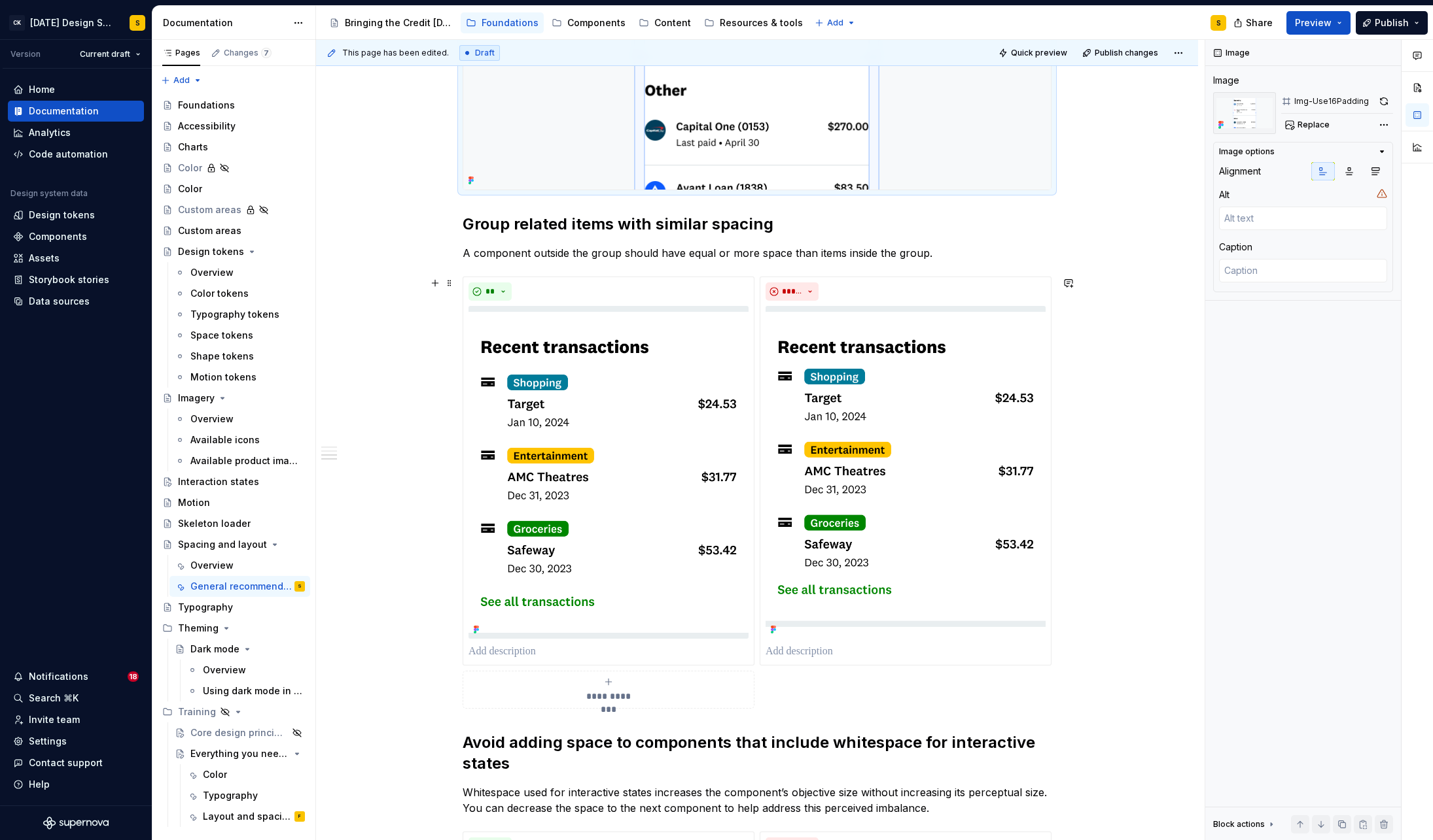
scroll to position [928, 0]
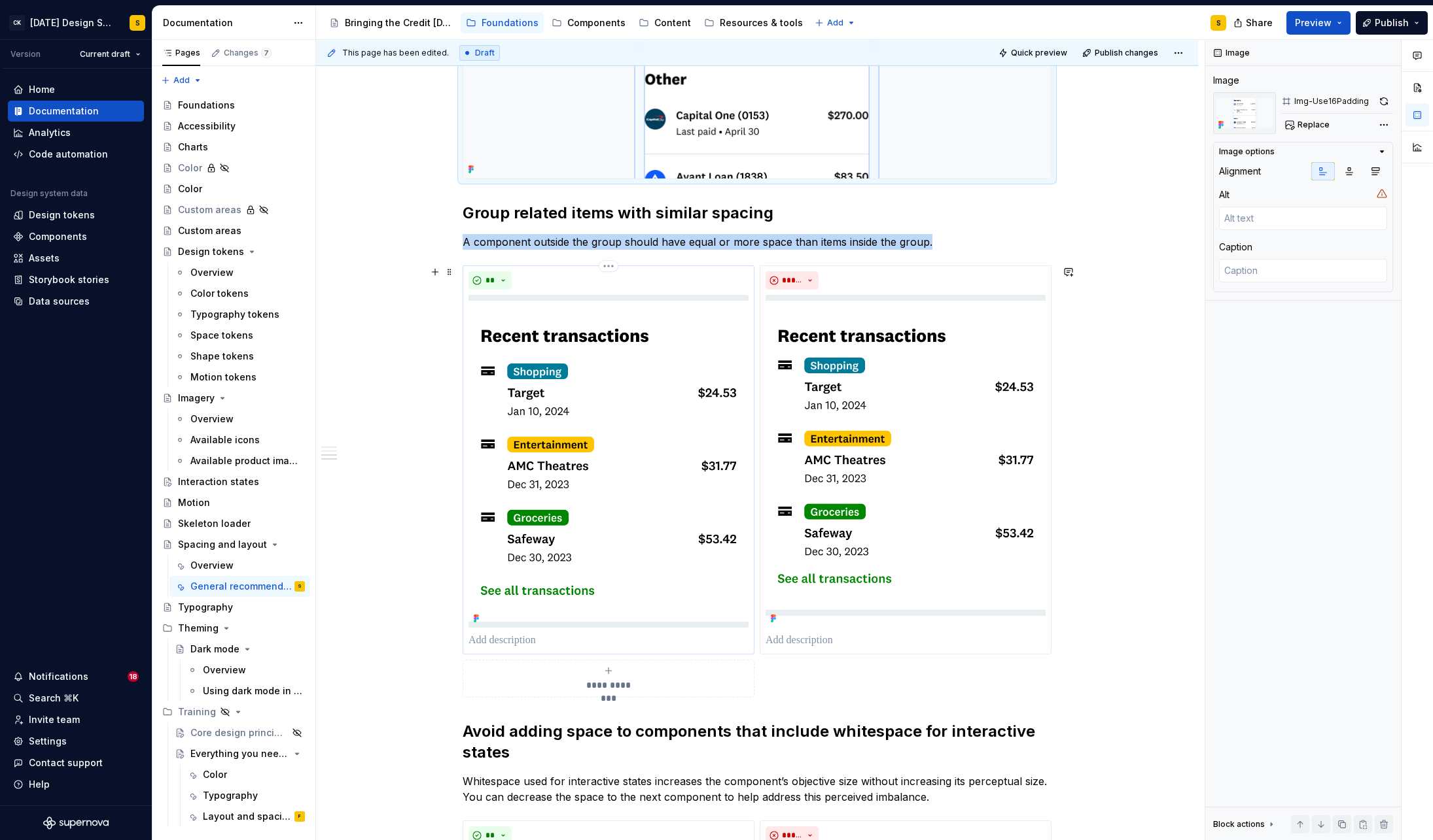
click at [582, 445] on img at bounding box center [608, 461] width 280 height 333
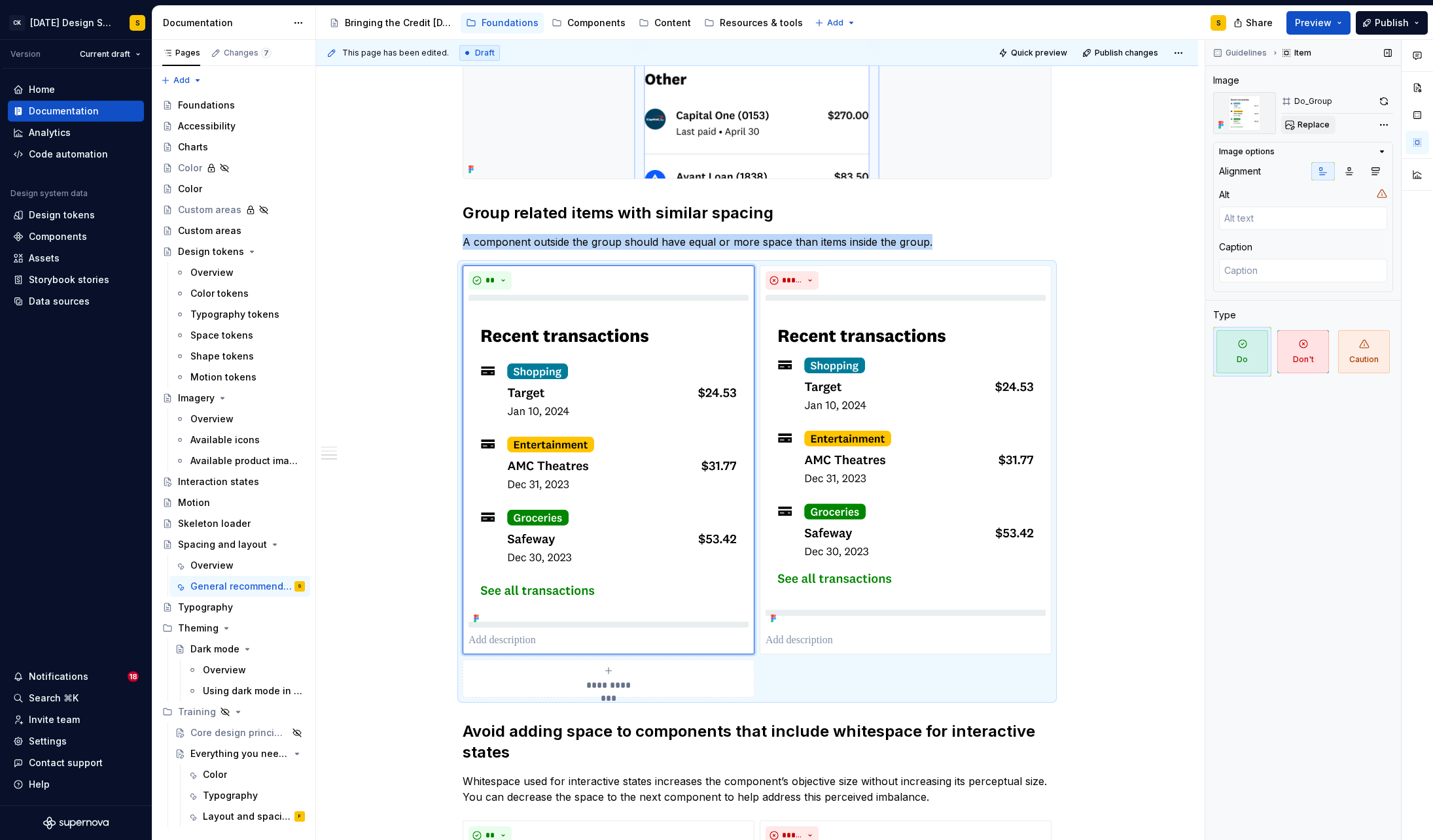
click at [1312, 125] on span "Replace" at bounding box center [1313, 124] width 32 height 11
type textarea "*"
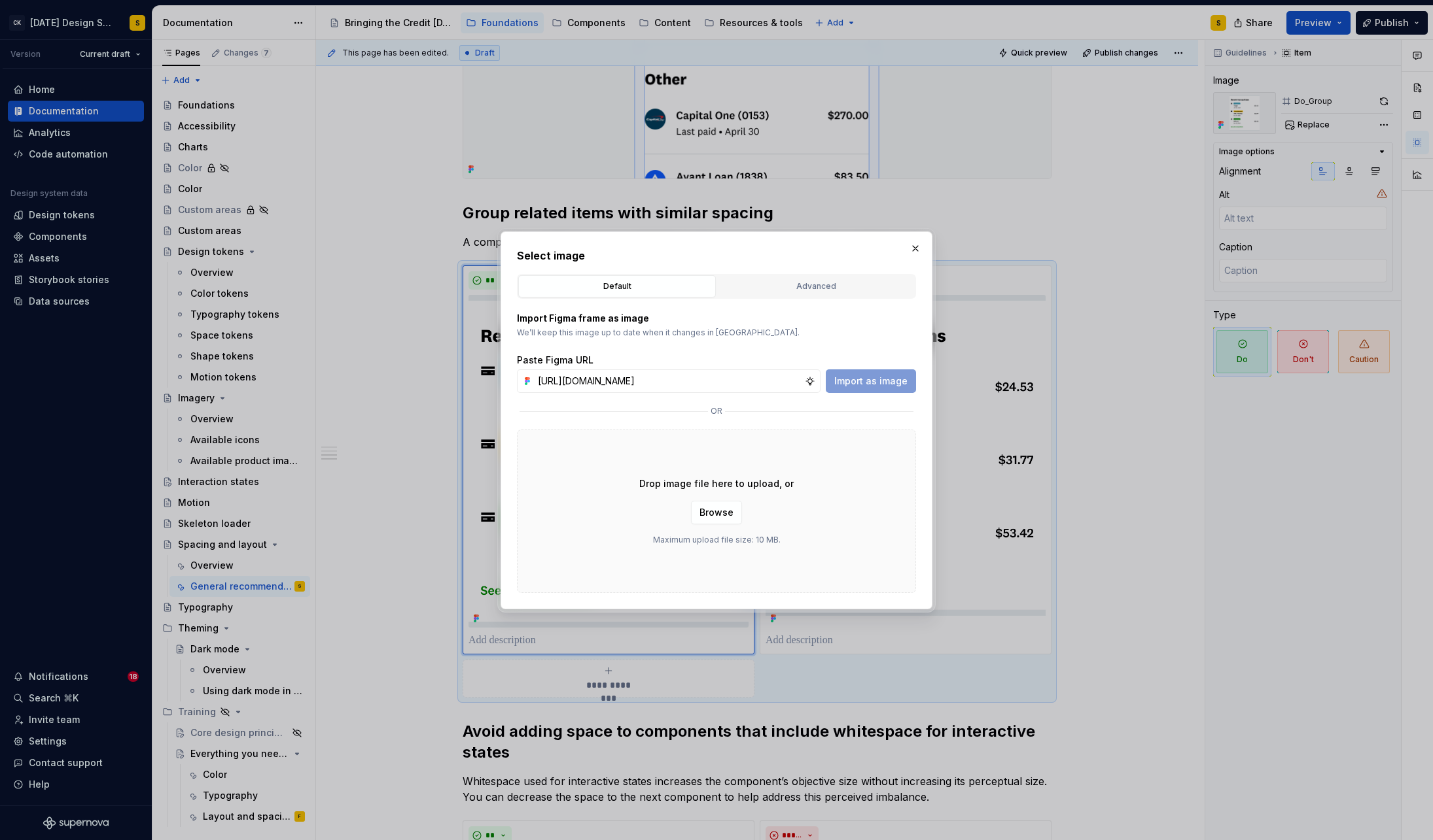
scroll to position [0, 301]
type input "[URL][DOMAIN_NAME]"
click at [872, 380] on span "Import as image" at bounding box center [870, 381] width 73 height 13
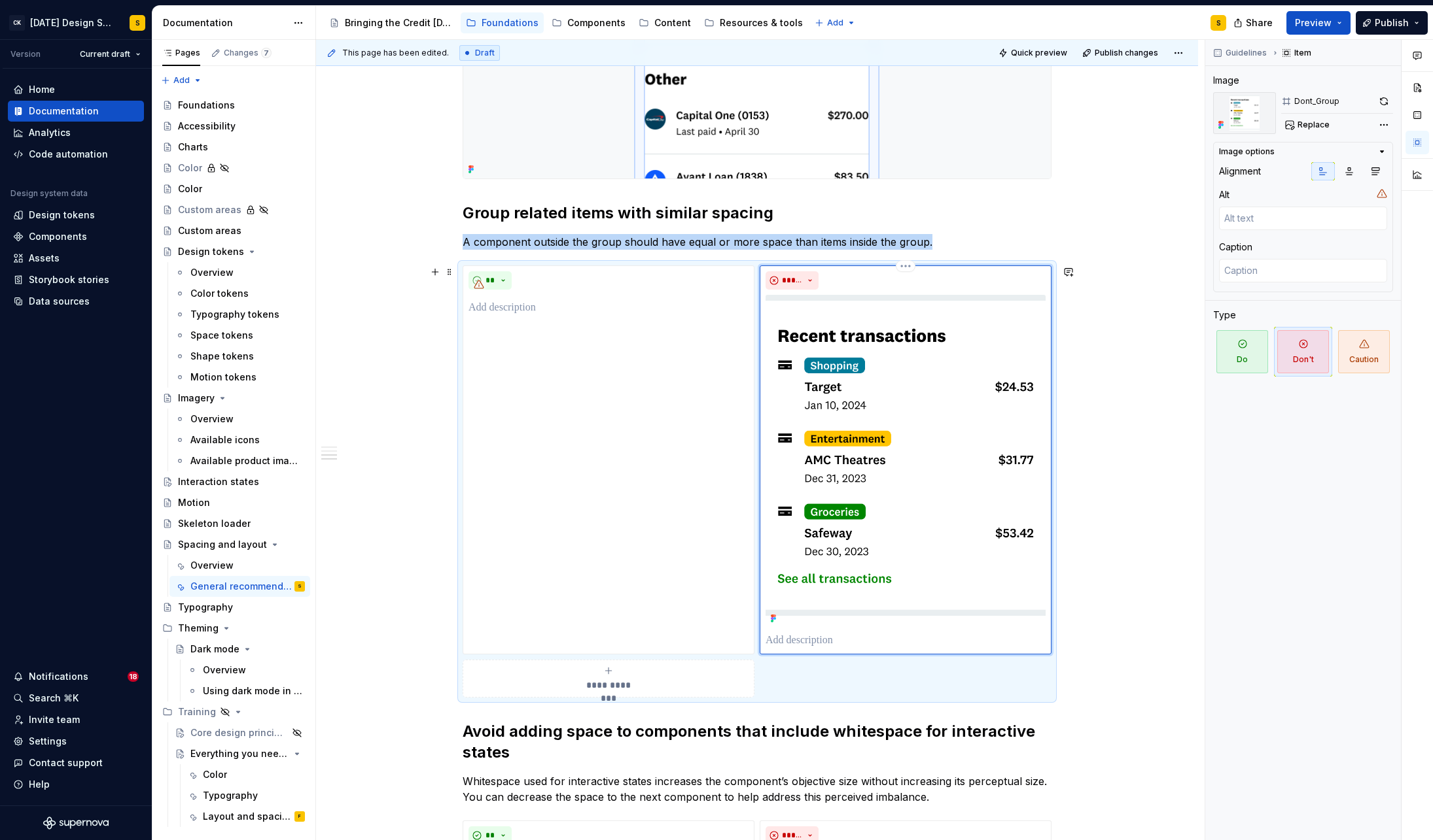
click at [832, 410] on img at bounding box center [905, 461] width 280 height 333
click at [1317, 127] on span "Replace" at bounding box center [1313, 124] width 32 height 11
type textarea "*"
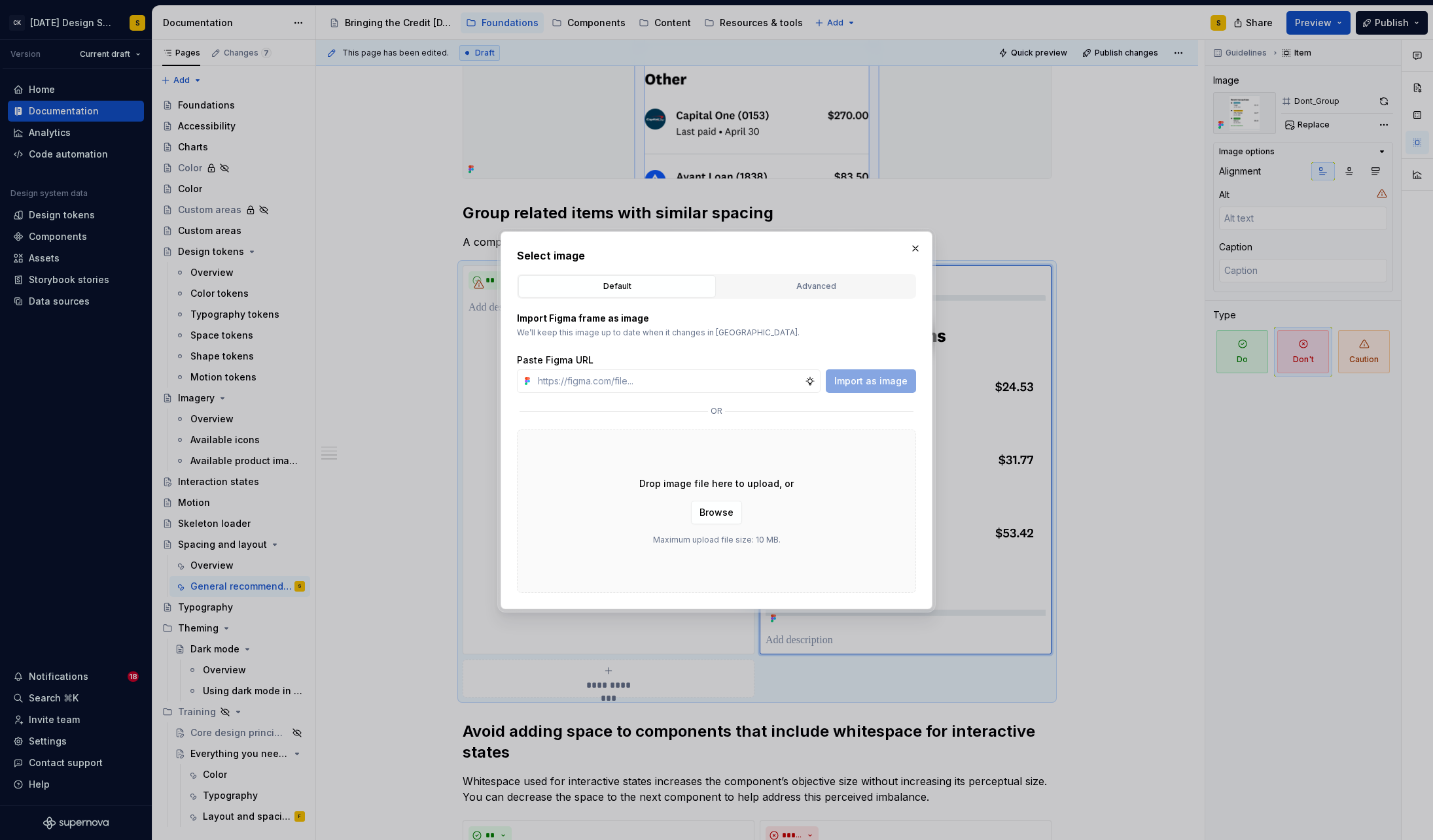
type input "[URL][DOMAIN_NAME]"
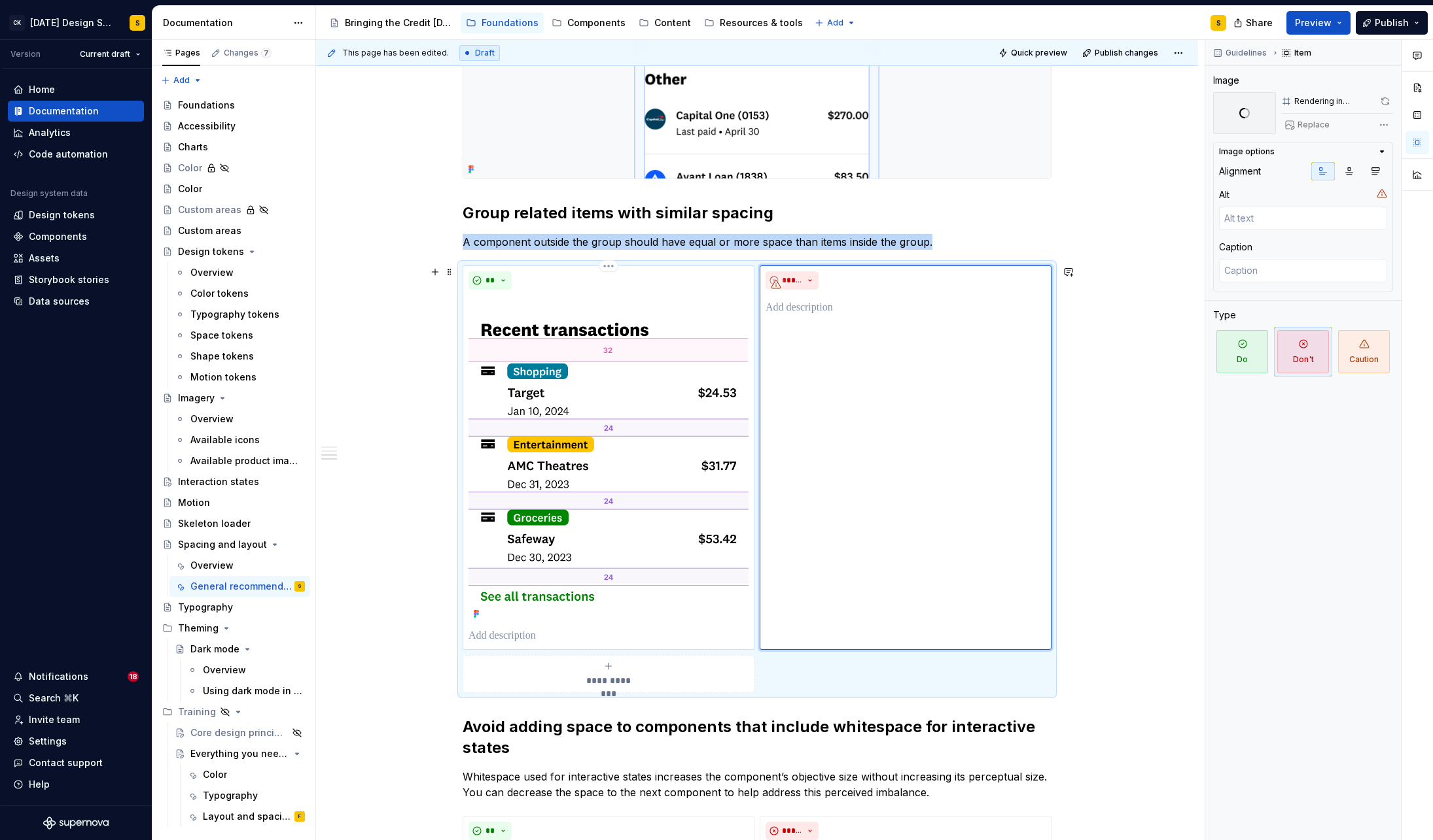
click at [538, 633] on p at bounding box center [608, 636] width 280 height 16
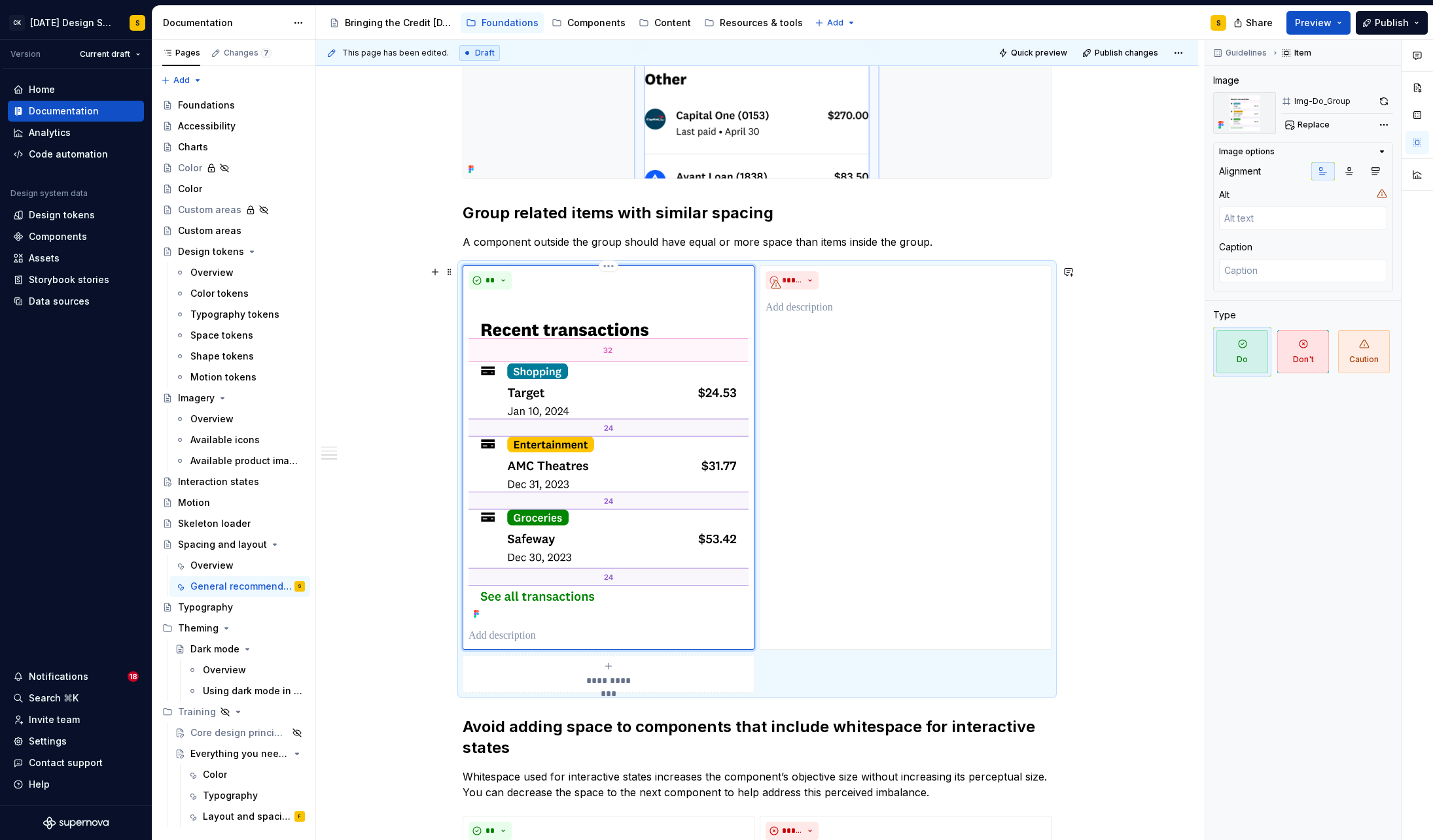
type textarea "*"
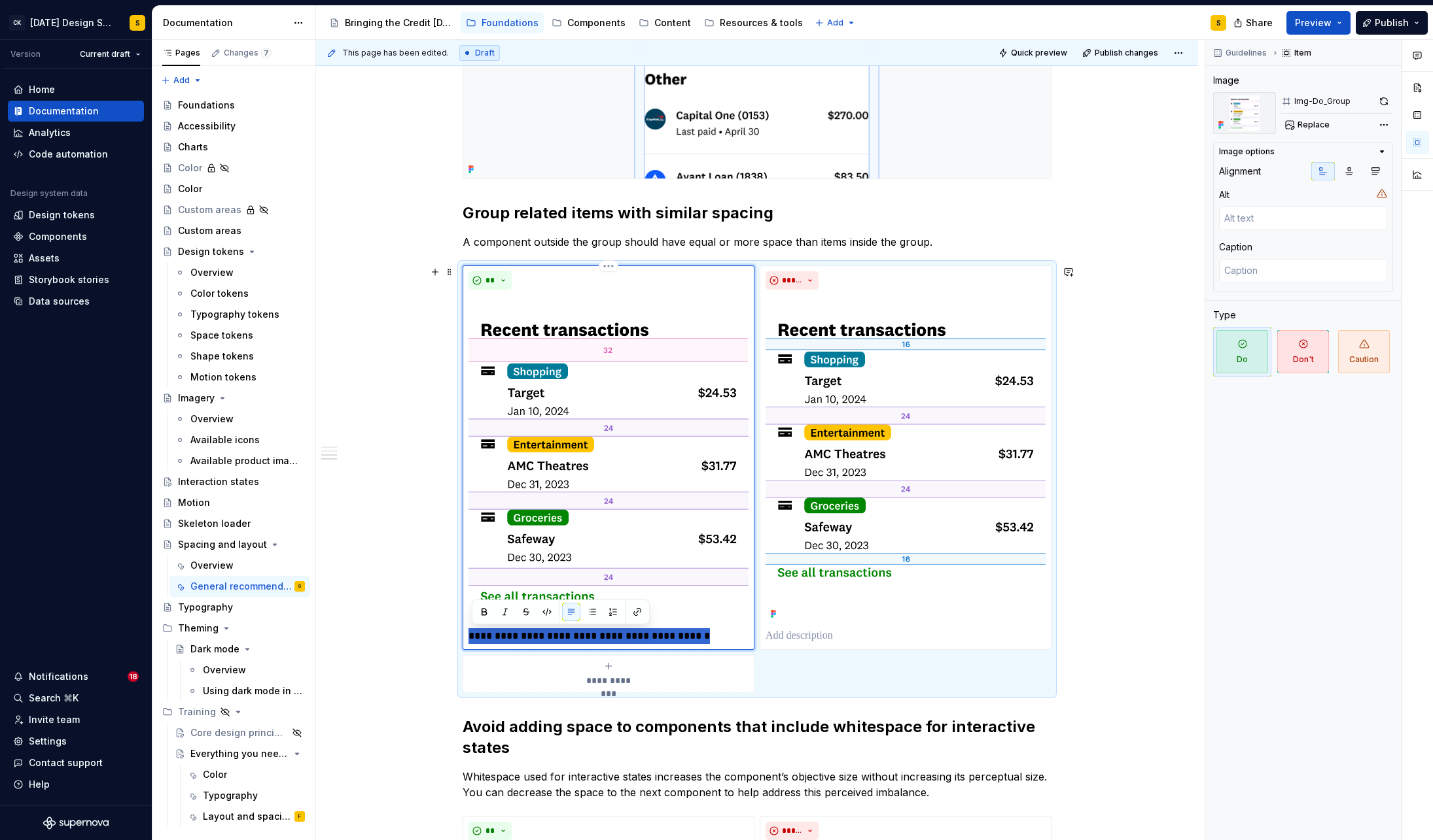
drag, startPoint x: 472, startPoint y: 638, endPoint x: 710, endPoint y: 639, distance: 238.0
click at [710, 639] on p "**********" at bounding box center [608, 636] width 280 height 16
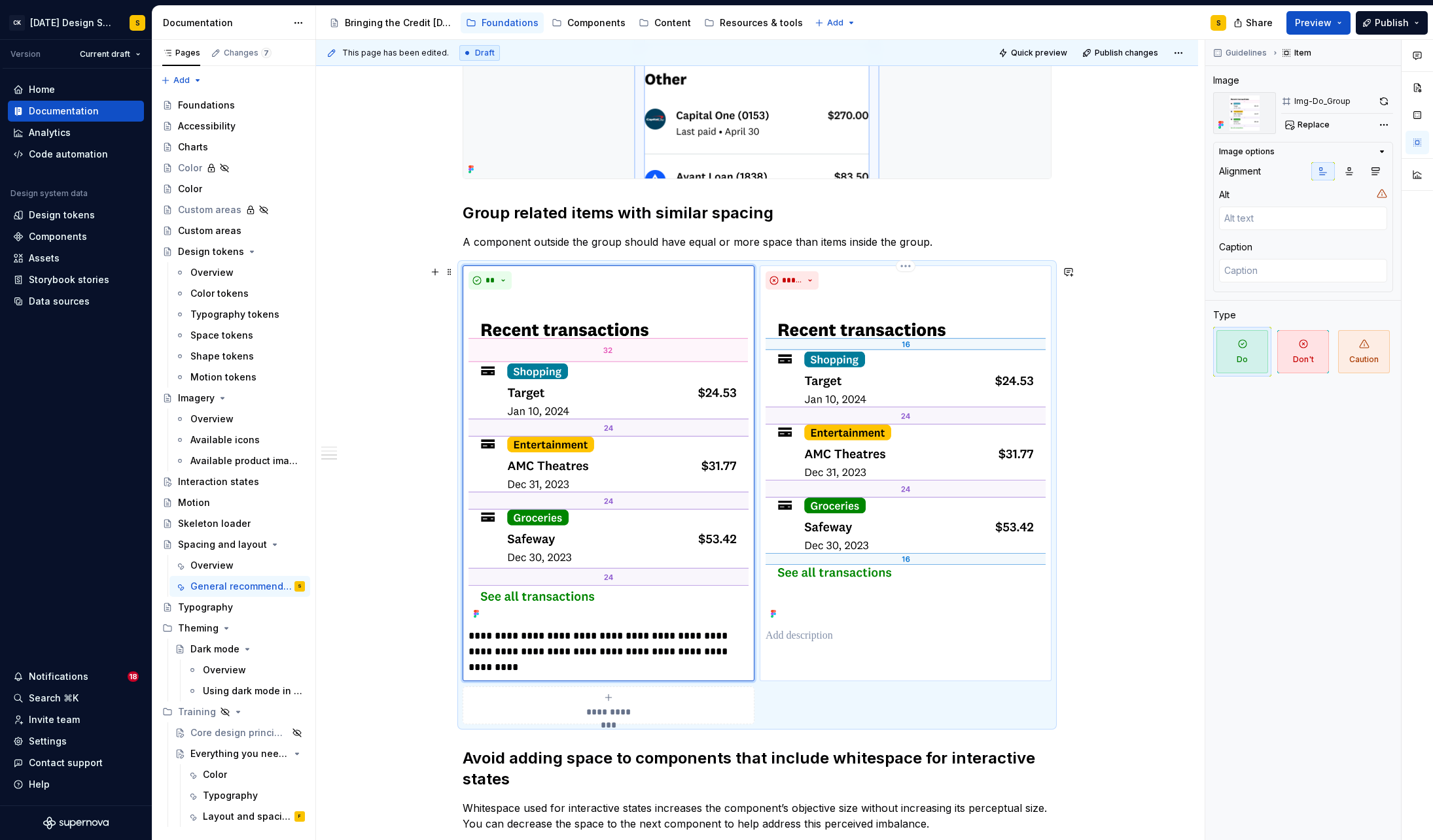
click at [876, 640] on p at bounding box center [905, 636] width 280 height 16
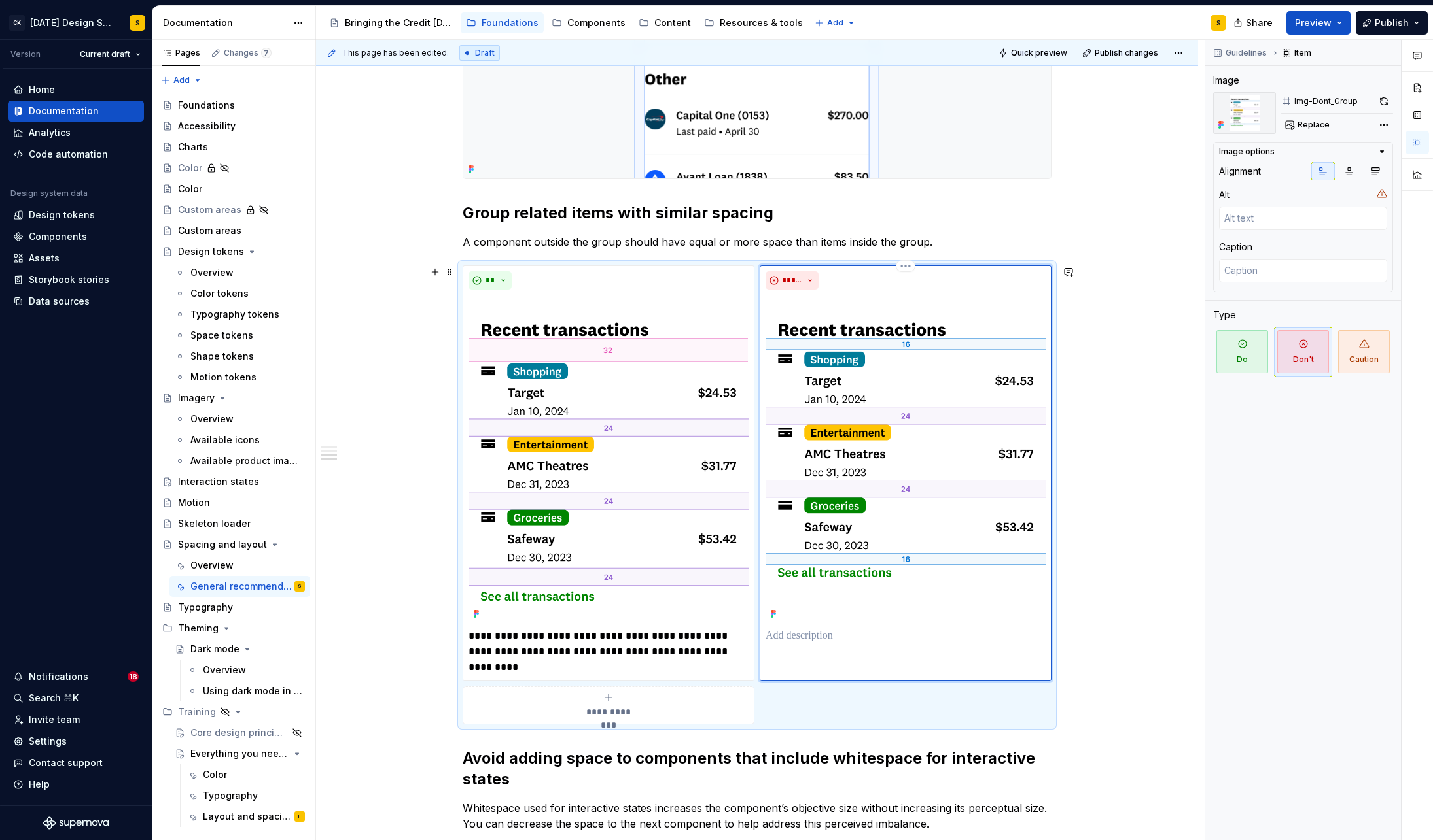
type textarea "*"
click at [1124, 694] on div "**********" at bounding box center [760, 440] width 888 height 801
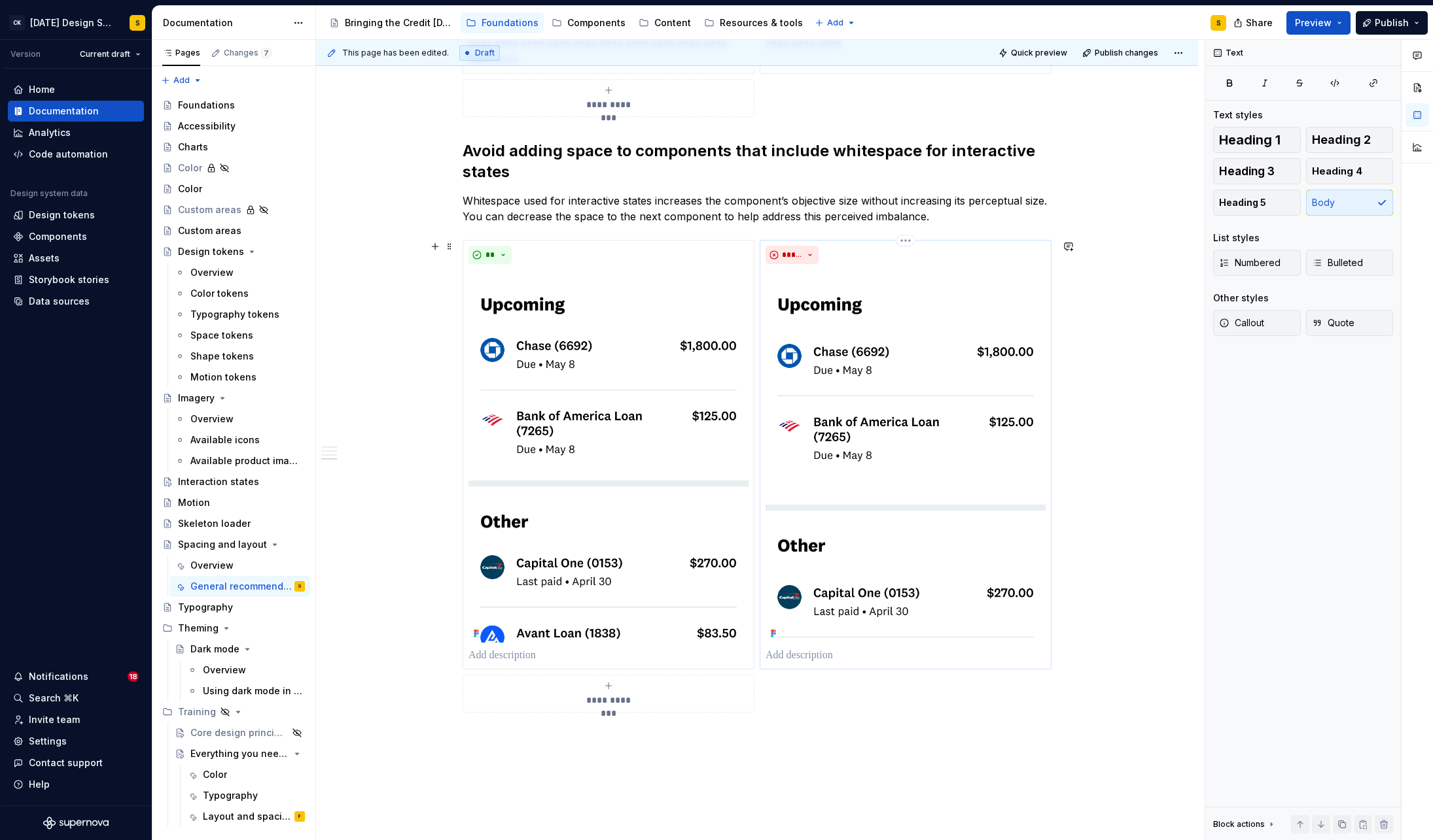
scroll to position [1536, 0]
click at [615, 527] on img at bounding box center [608, 456] width 280 height 374
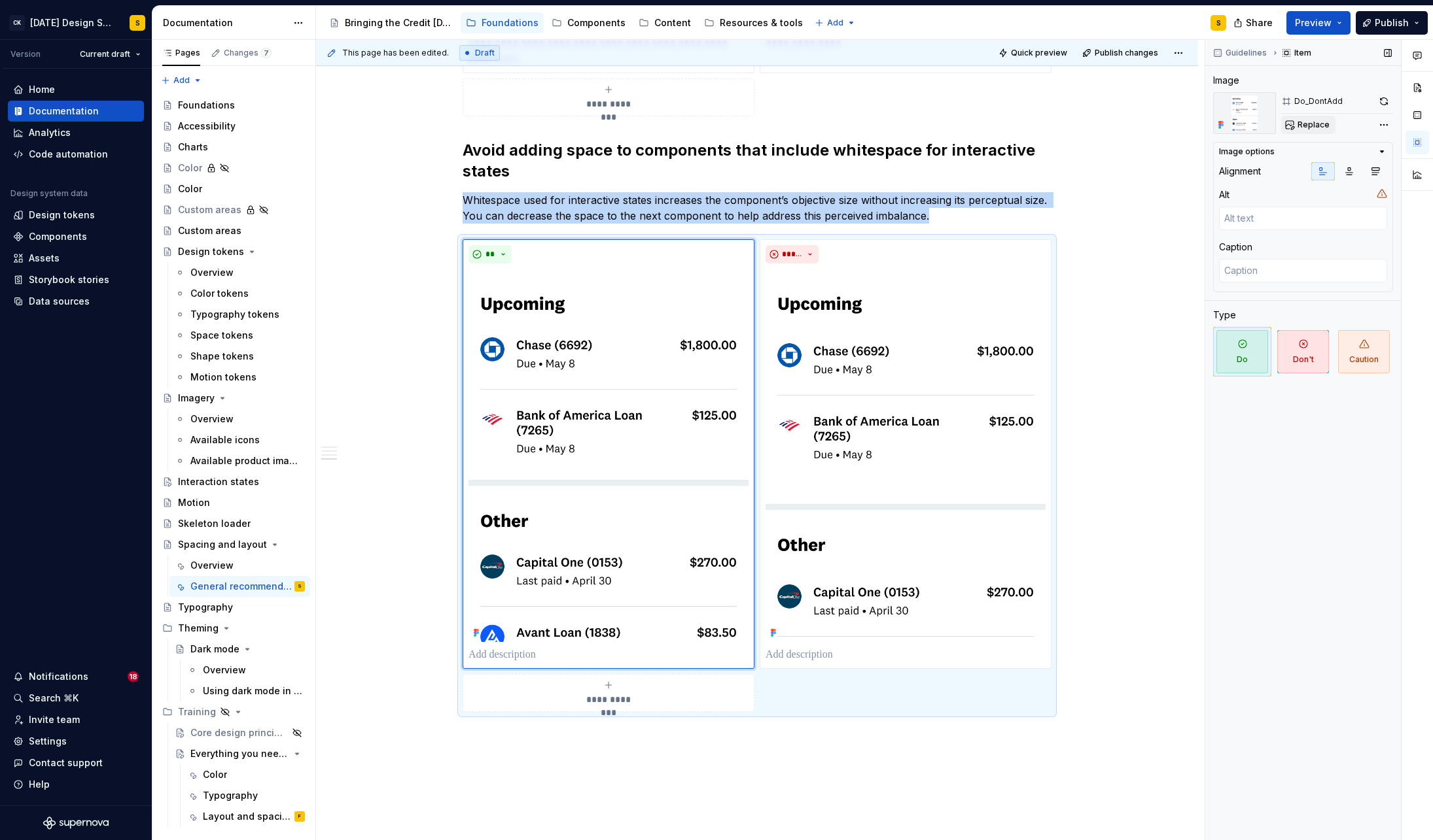
click at [1324, 127] on span "Replace" at bounding box center [1313, 124] width 32 height 11
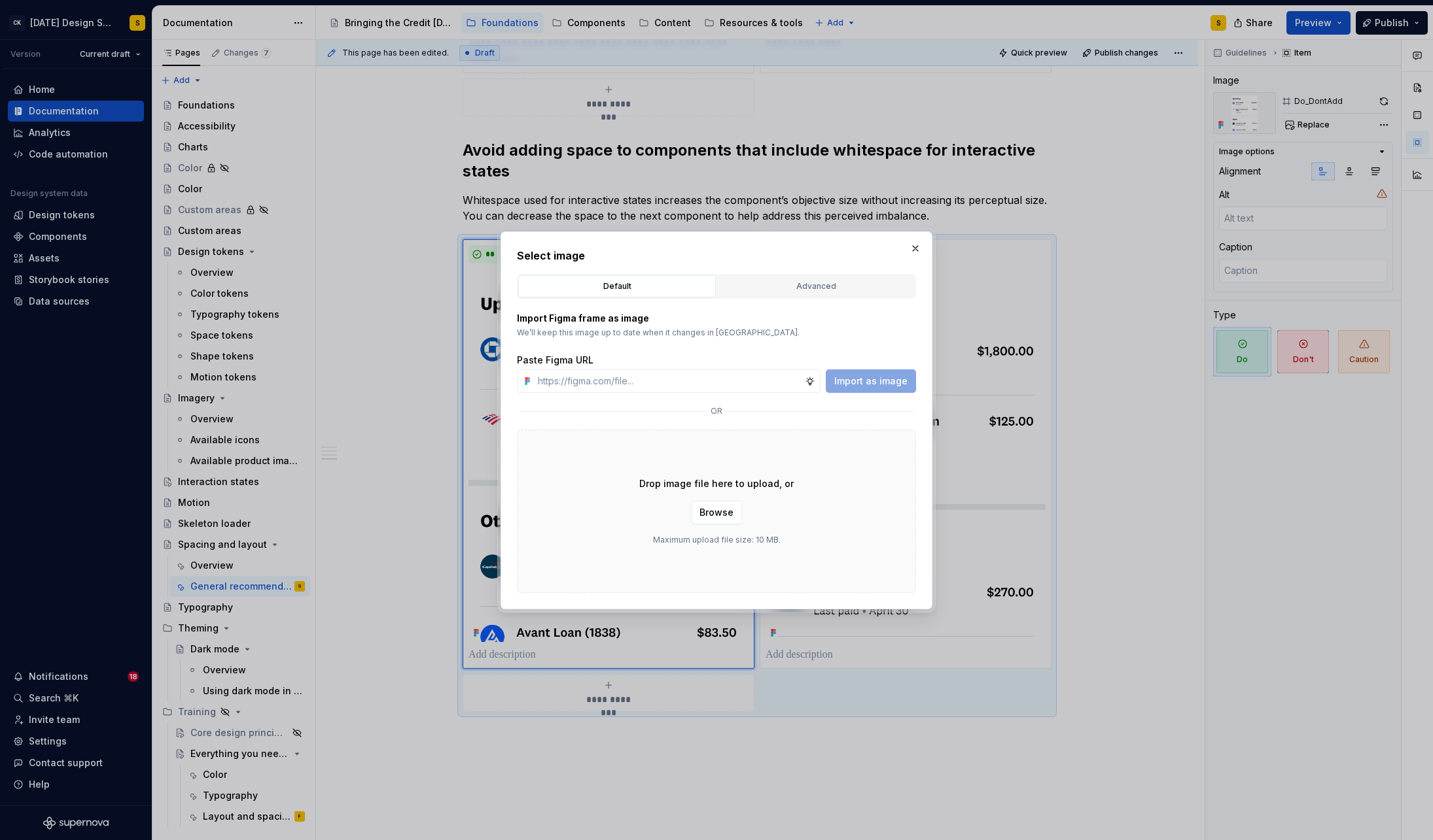
type textarea "*"
type input "[URL][DOMAIN_NAME]"
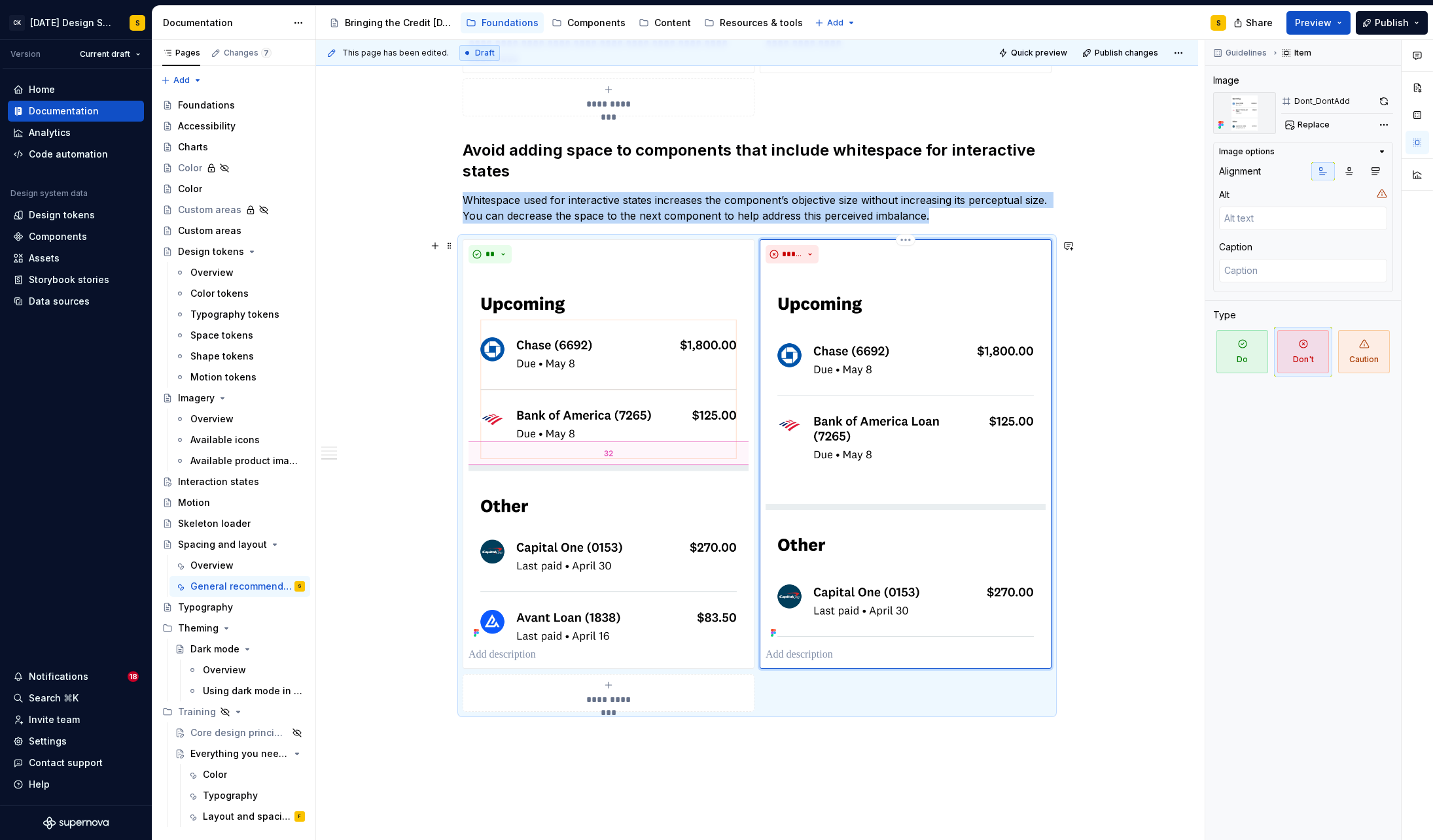
click at [978, 425] on img at bounding box center [905, 456] width 280 height 374
click at [1322, 126] on span "Replace" at bounding box center [1313, 124] width 32 height 11
type textarea "*"
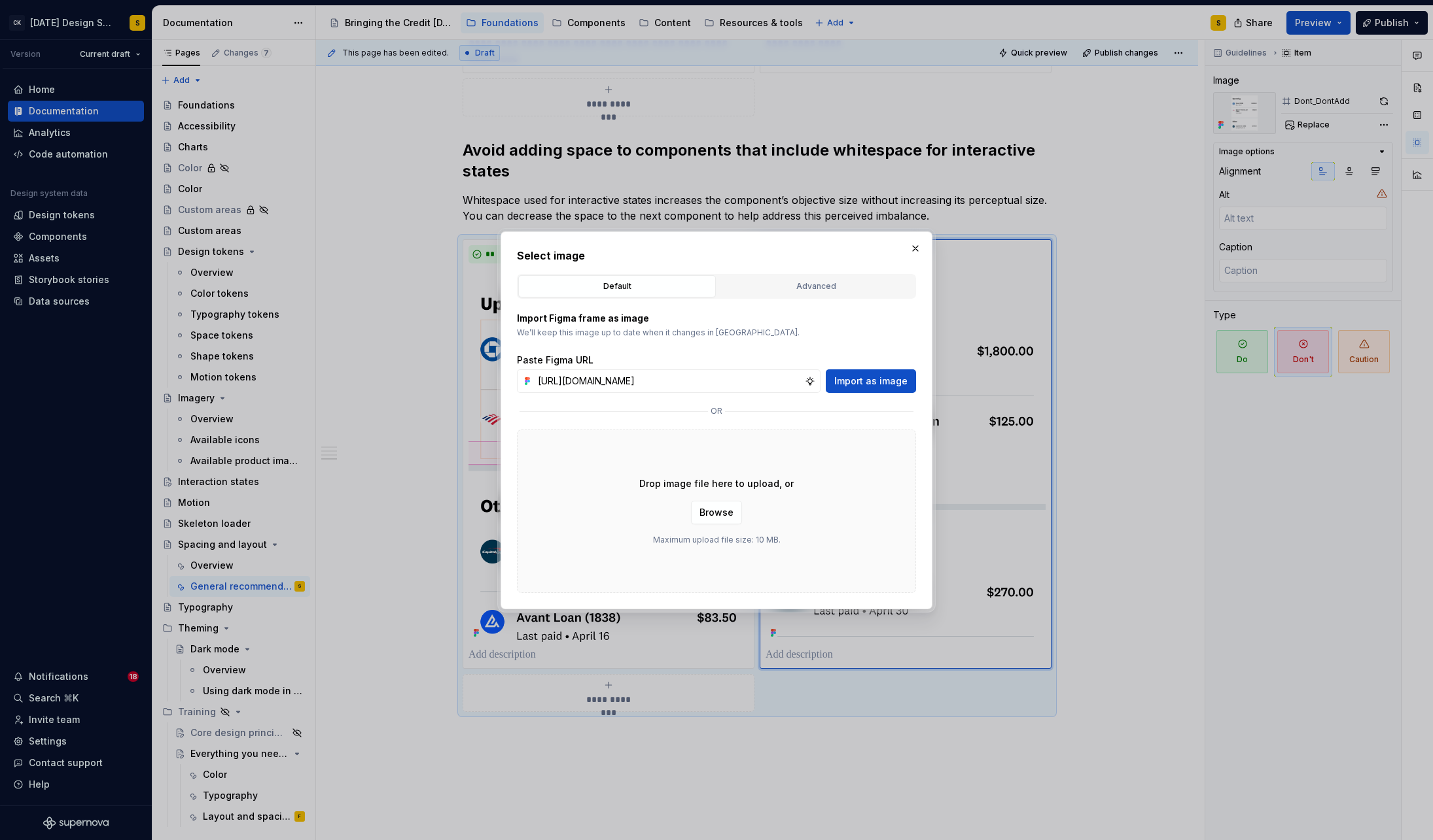
type input "[URL][DOMAIN_NAME]"
click at [869, 379] on span "Import as image" at bounding box center [870, 381] width 73 height 13
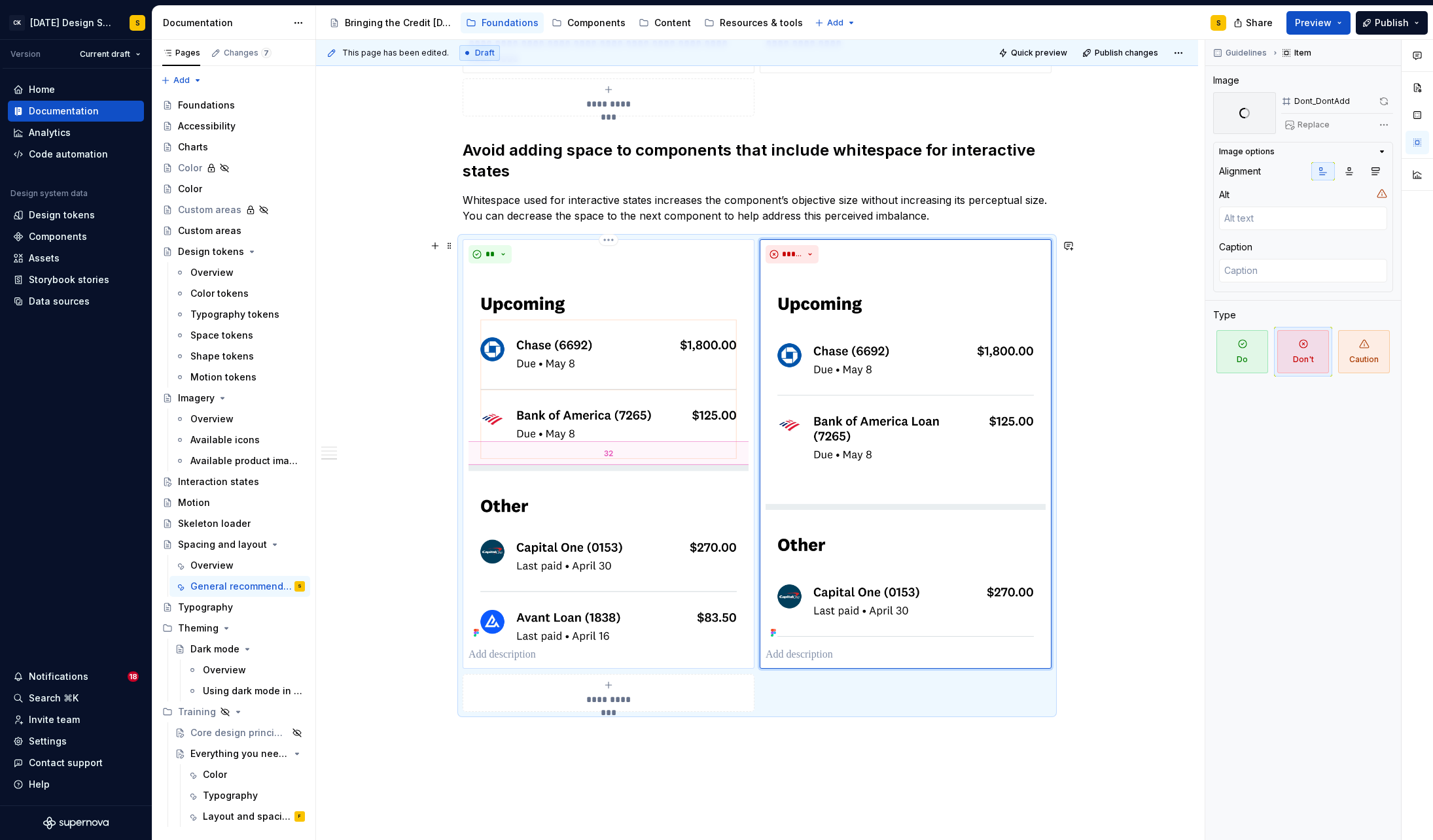
click at [547, 657] on p at bounding box center [608, 655] width 280 height 16
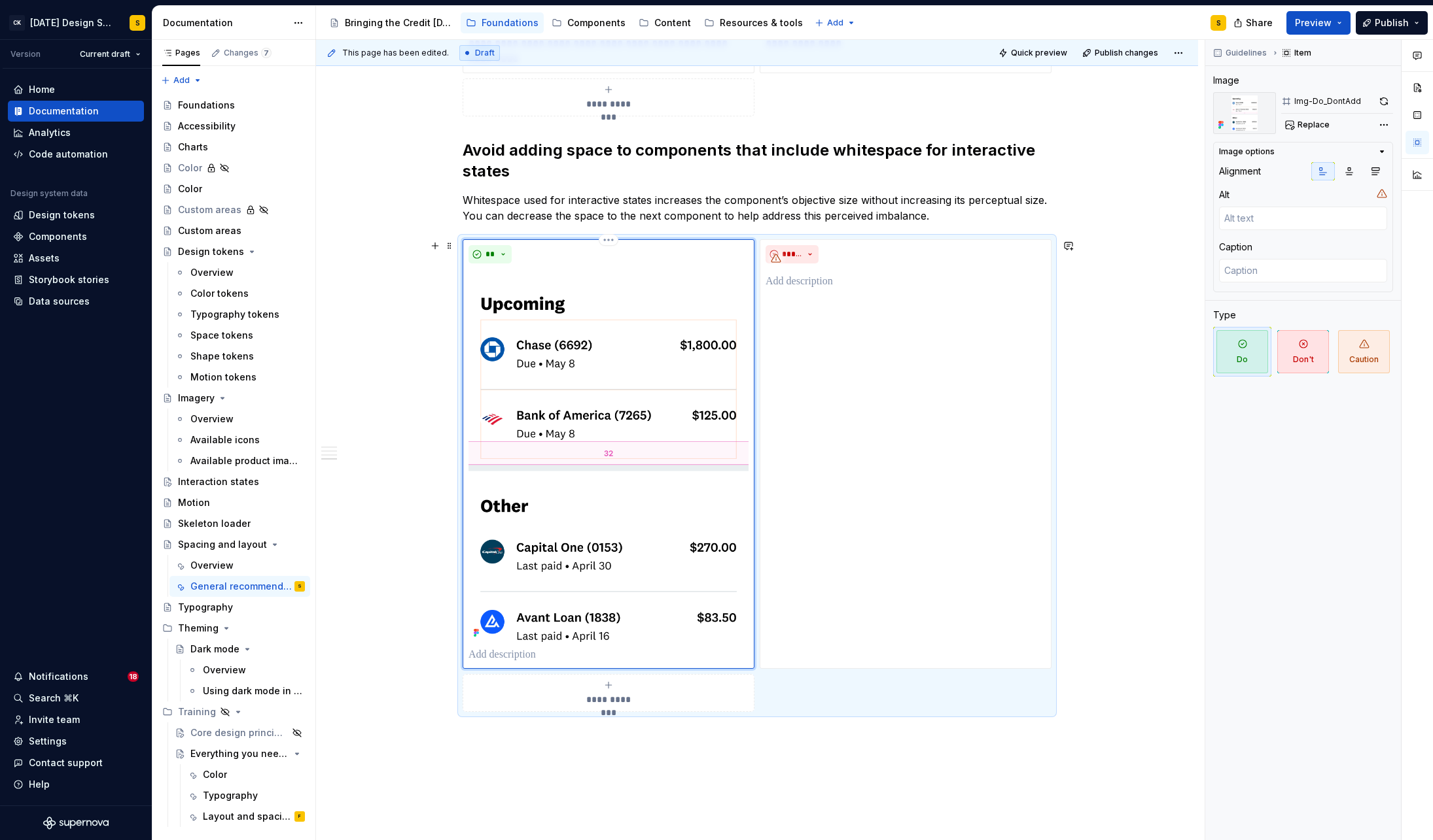
click at [556, 658] on p at bounding box center [608, 655] width 280 height 16
type textarea "*"
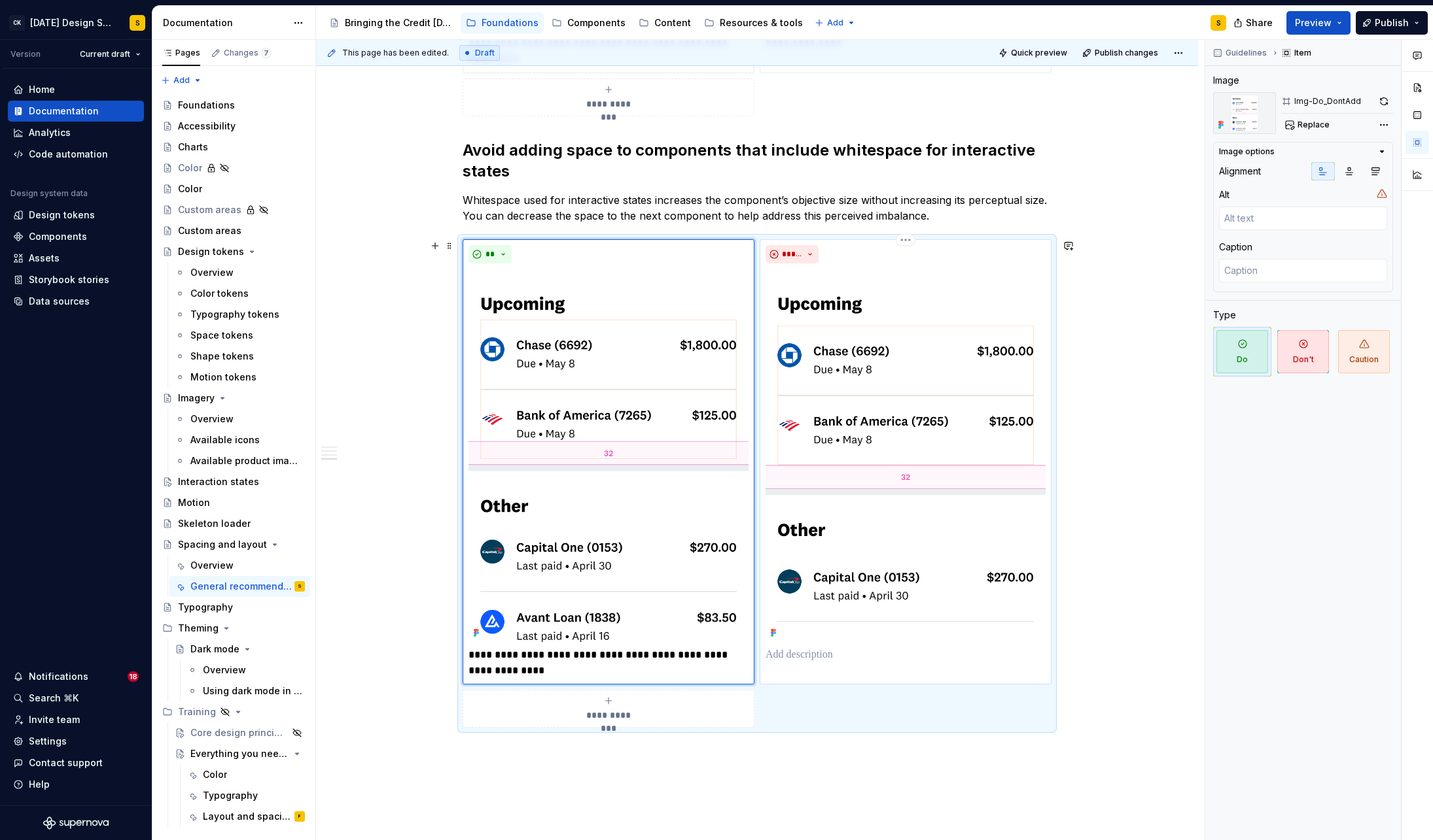
click at [839, 655] on p at bounding box center [905, 655] width 280 height 16
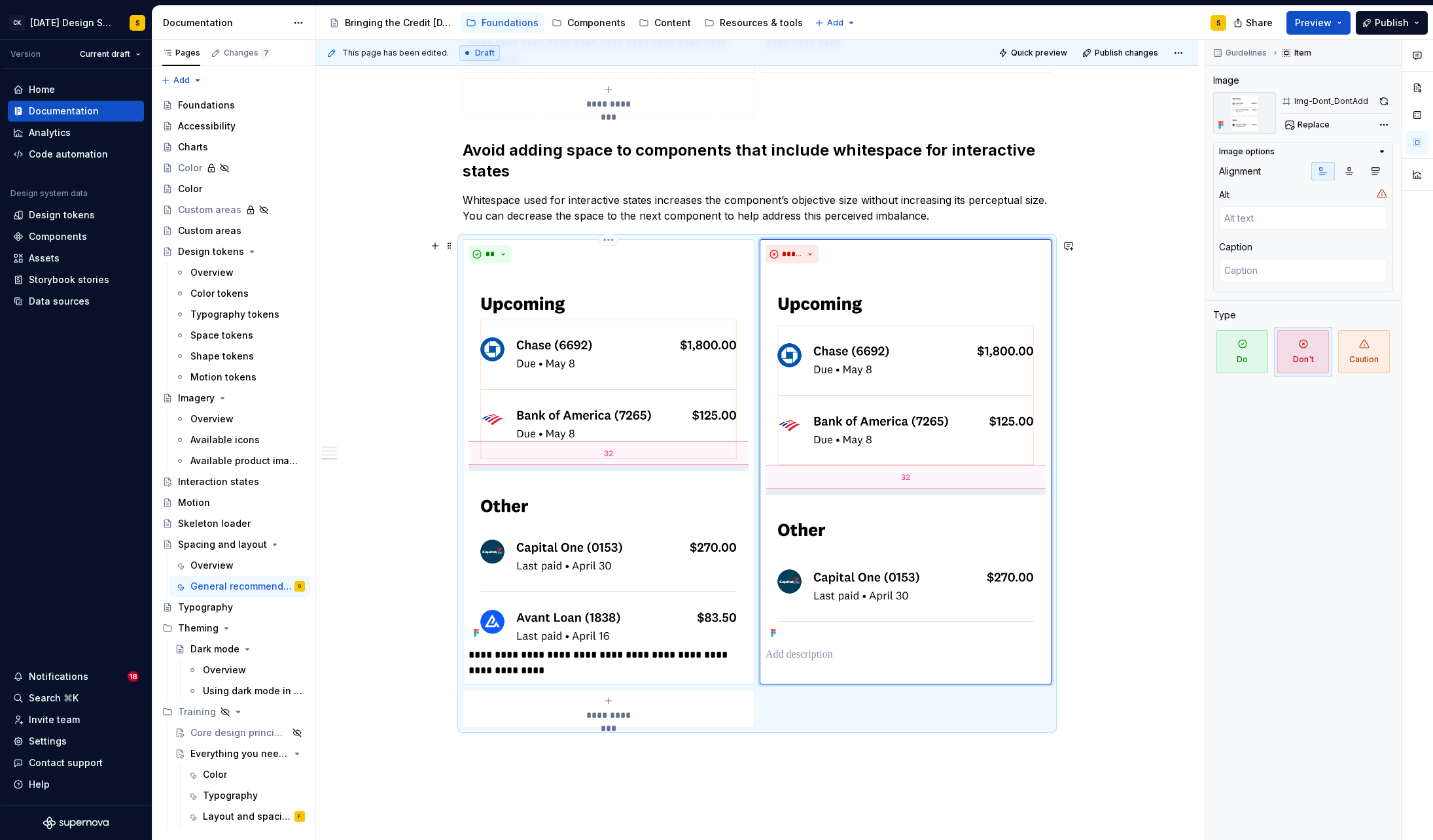
click at [692, 655] on p "**********" at bounding box center [608, 663] width 280 height 31
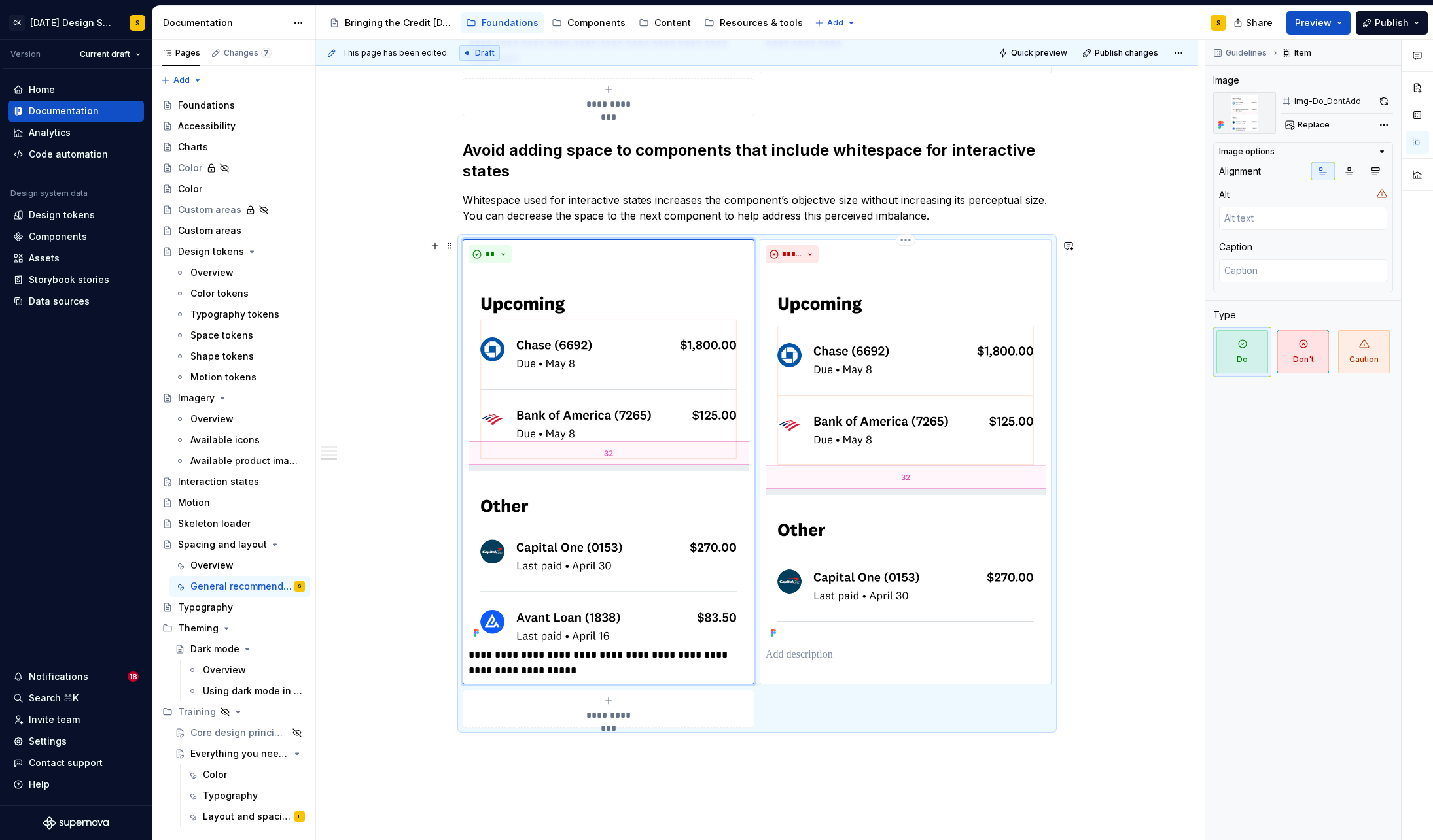
click at [795, 661] on p at bounding box center [905, 655] width 280 height 16
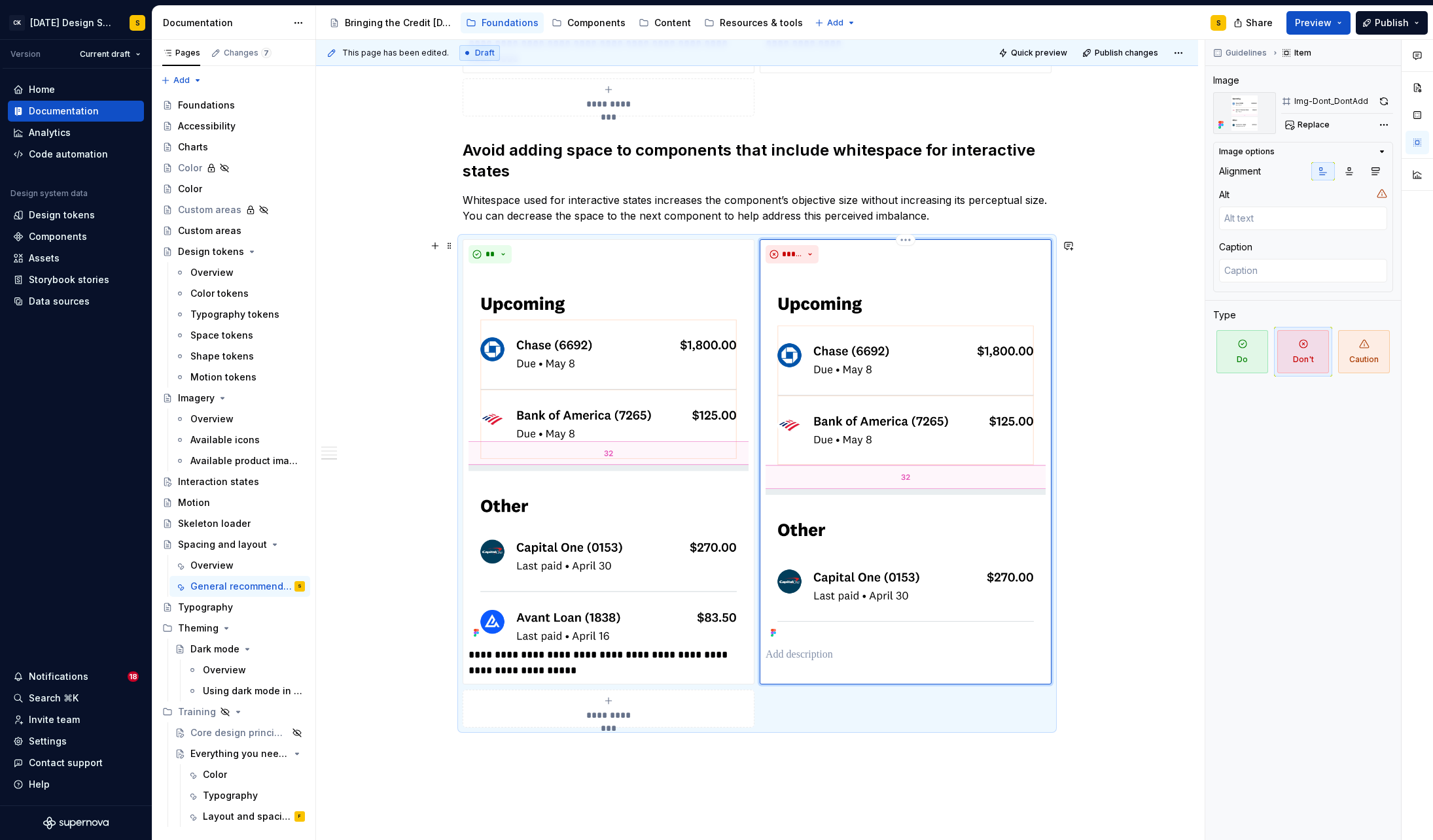
type textarea "*"
click at [473, 655] on p "**********" at bounding box center [608, 663] width 280 height 31
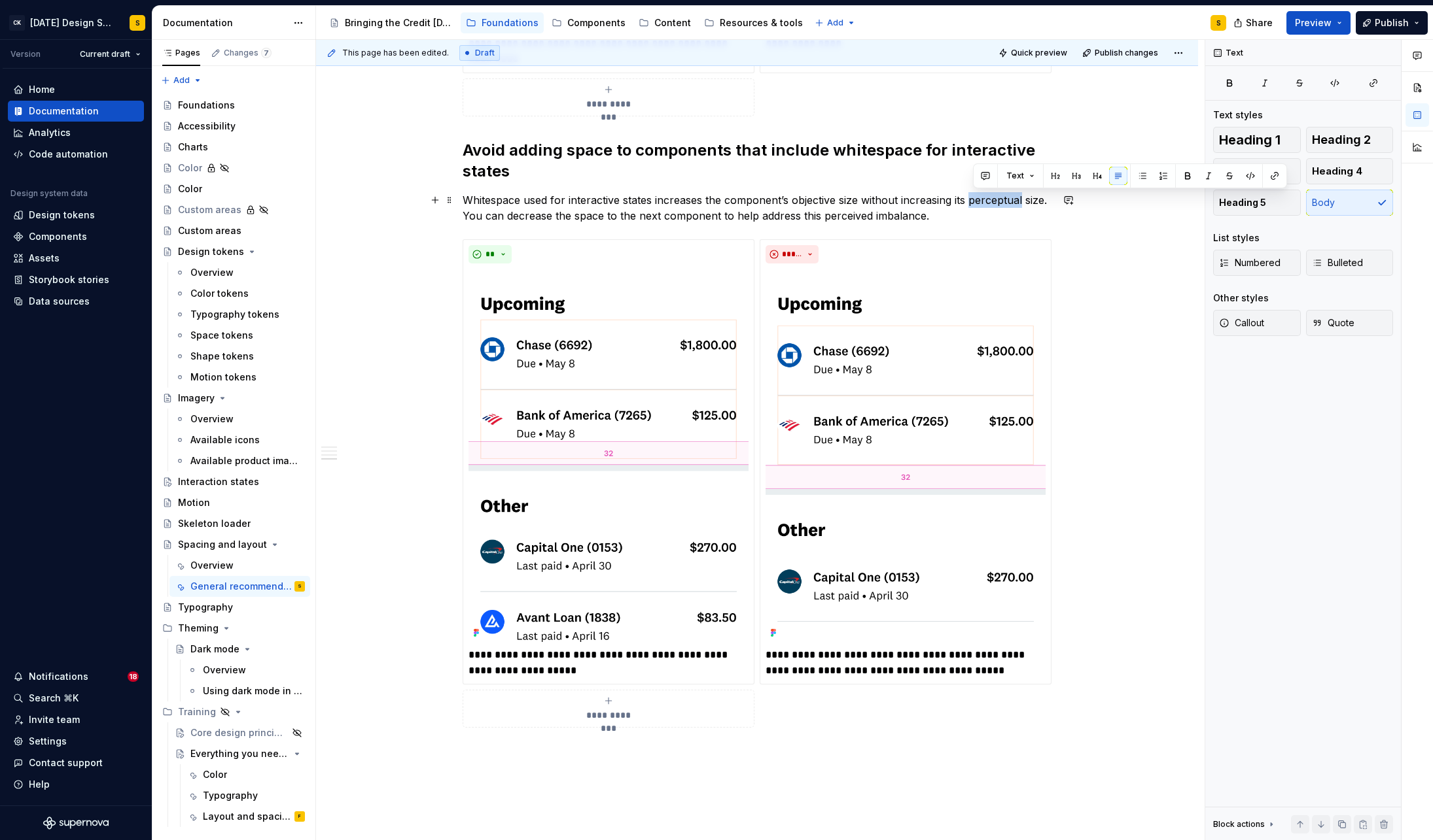
drag, startPoint x: 974, startPoint y: 202, endPoint x: 1026, endPoint y: 204, distance: 52.0
click at [1026, 204] on p "Whitespace used for interactive states increases the component’s objective size…" at bounding box center [756, 208] width 589 height 31
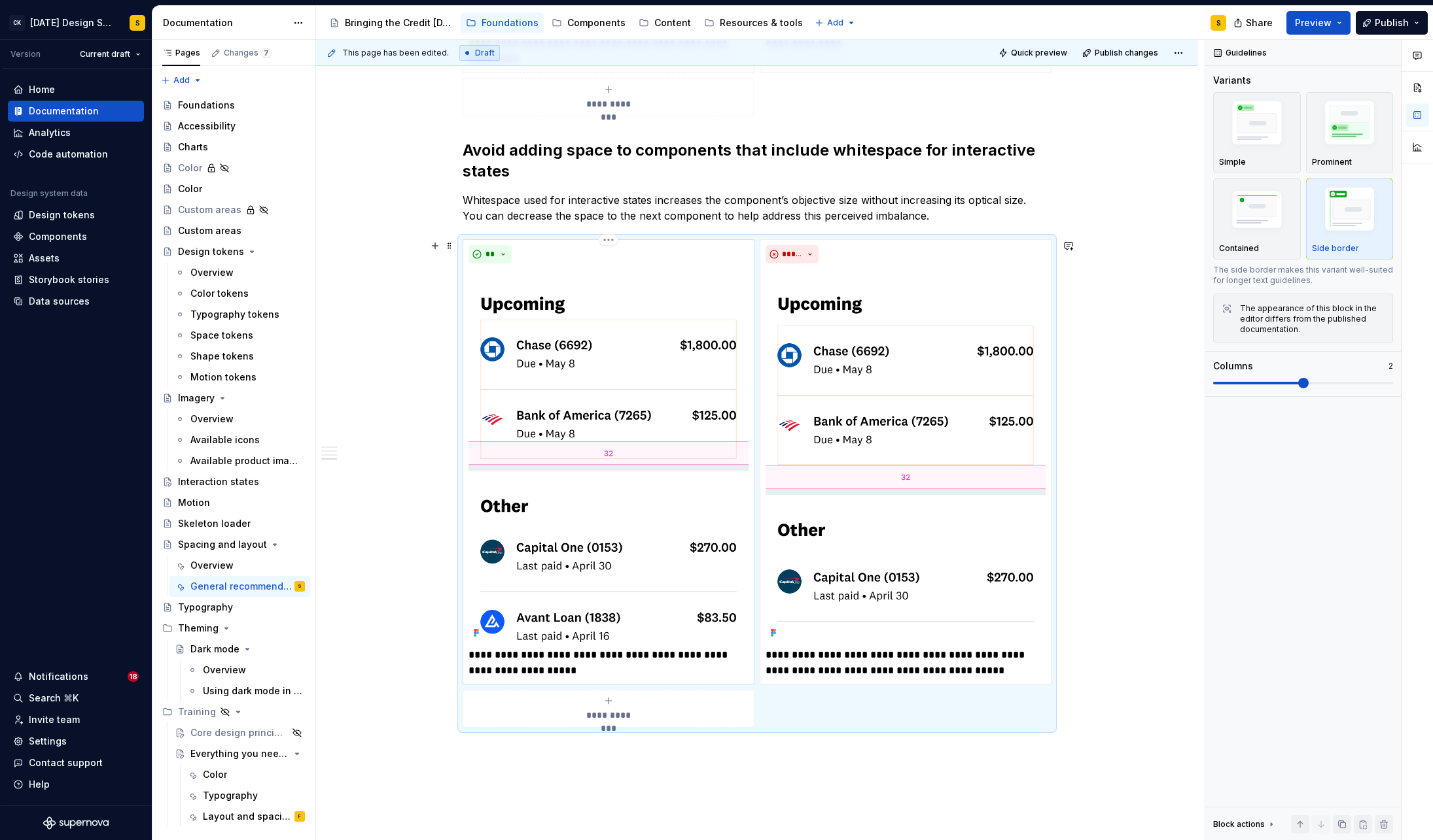
click at [560, 671] on p "**********" at bounding box center [608, 663] width 280 height 31
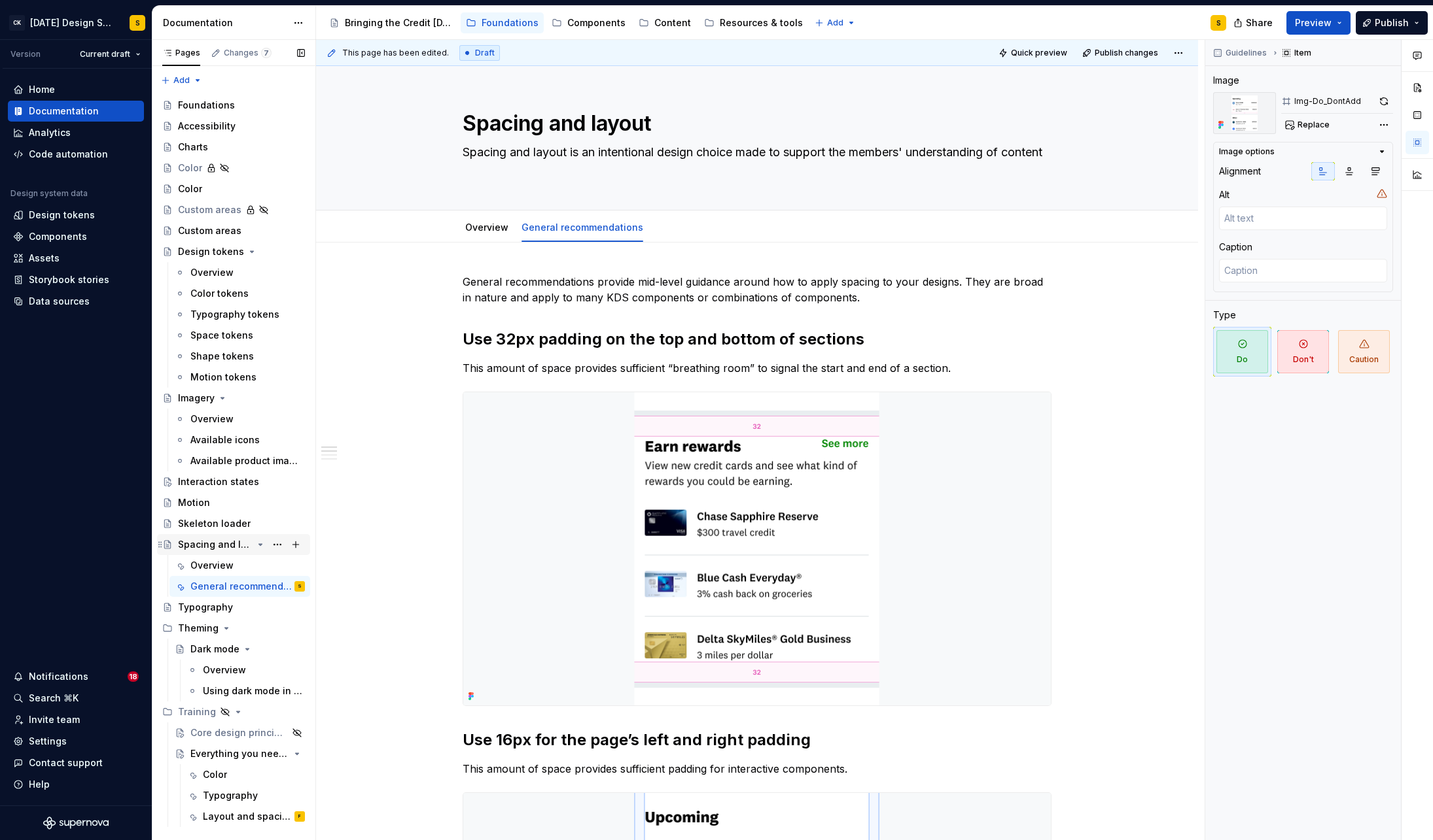
click at [205, 547] on div "Spacing and layout" at bounding box center [215, 545] width 75 height 13
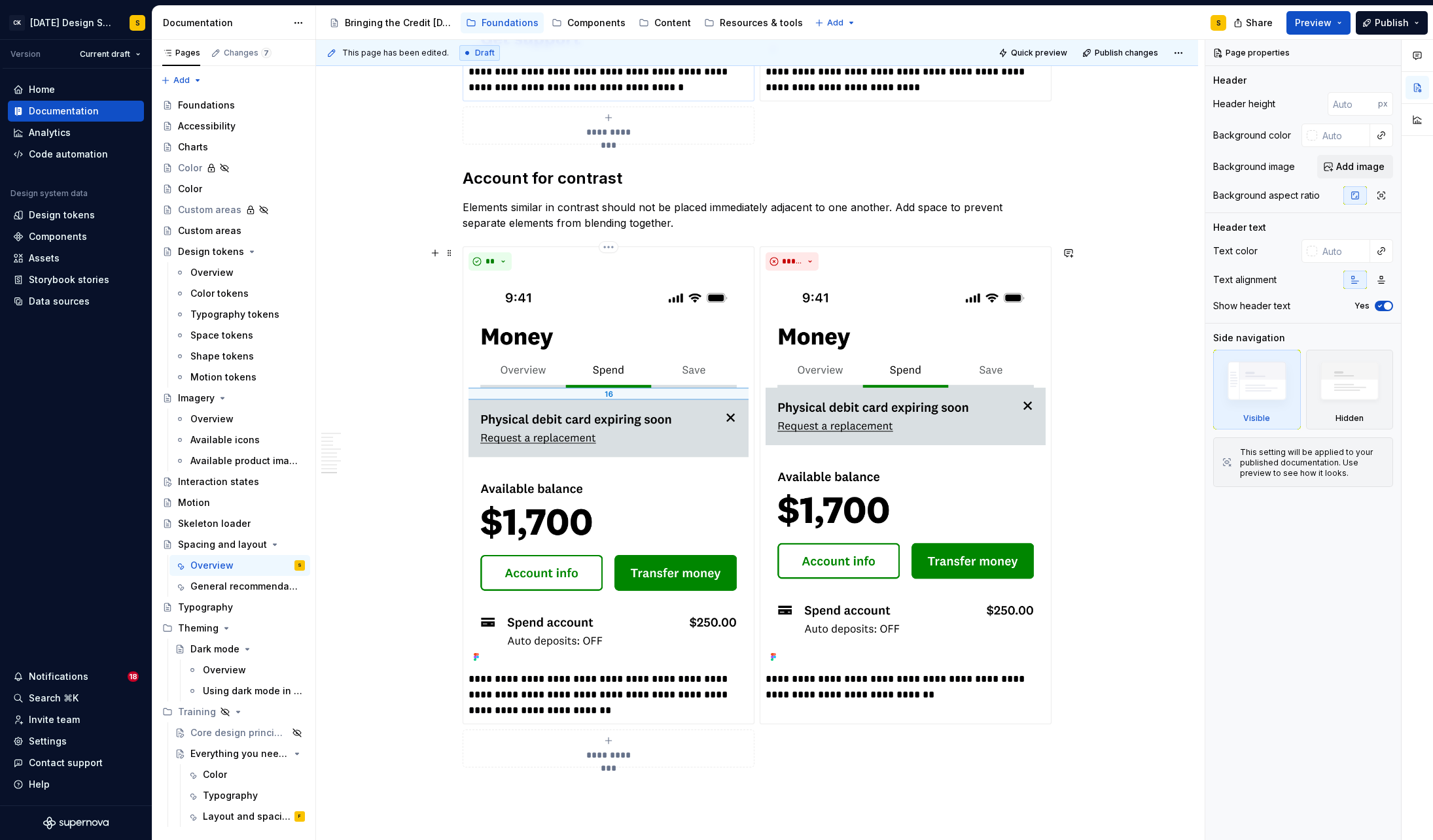
scroll to position [2219, 0]
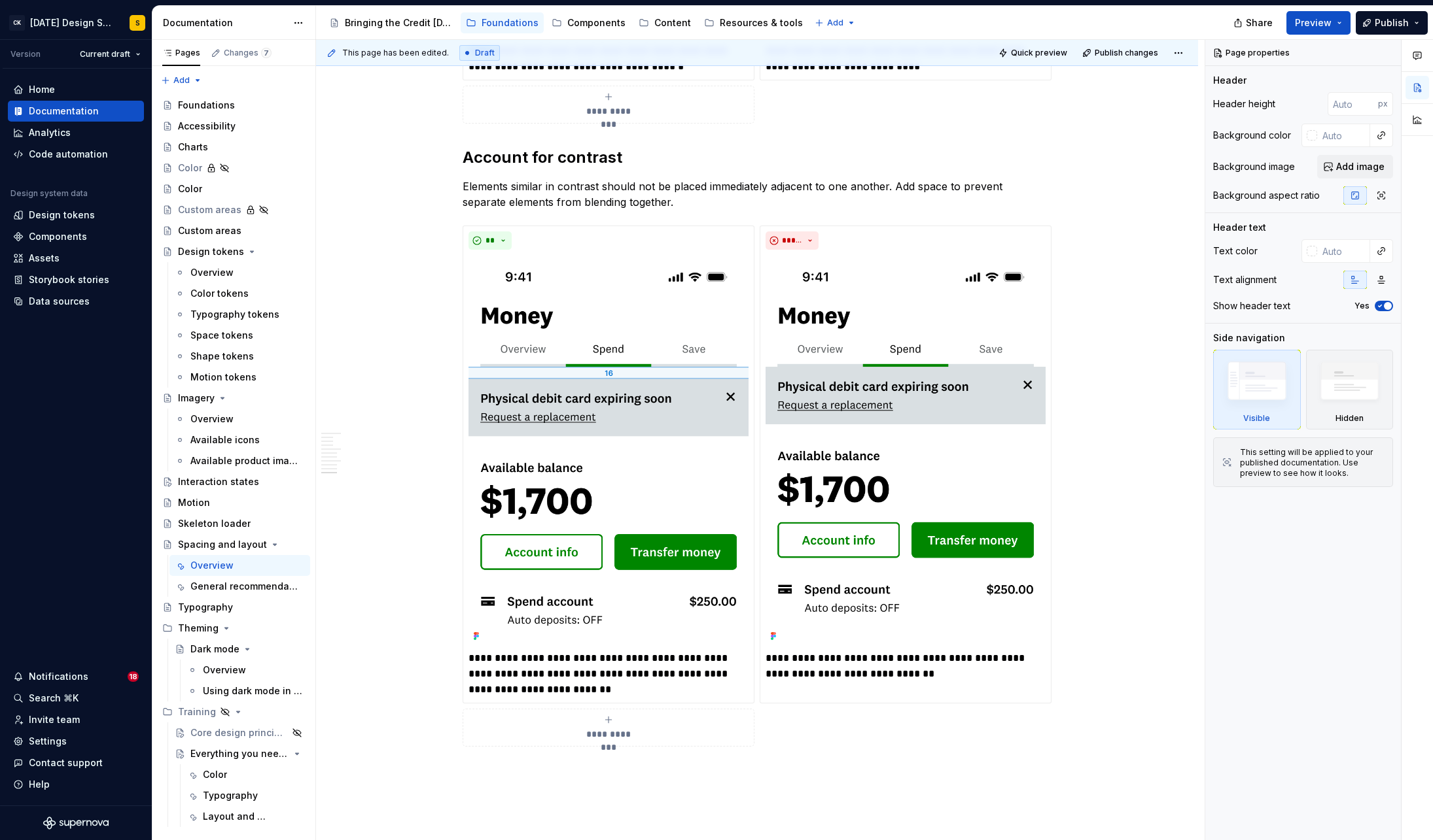
type textarea "*"
